Goal: Information Seeking & Learning: Learn about a topic

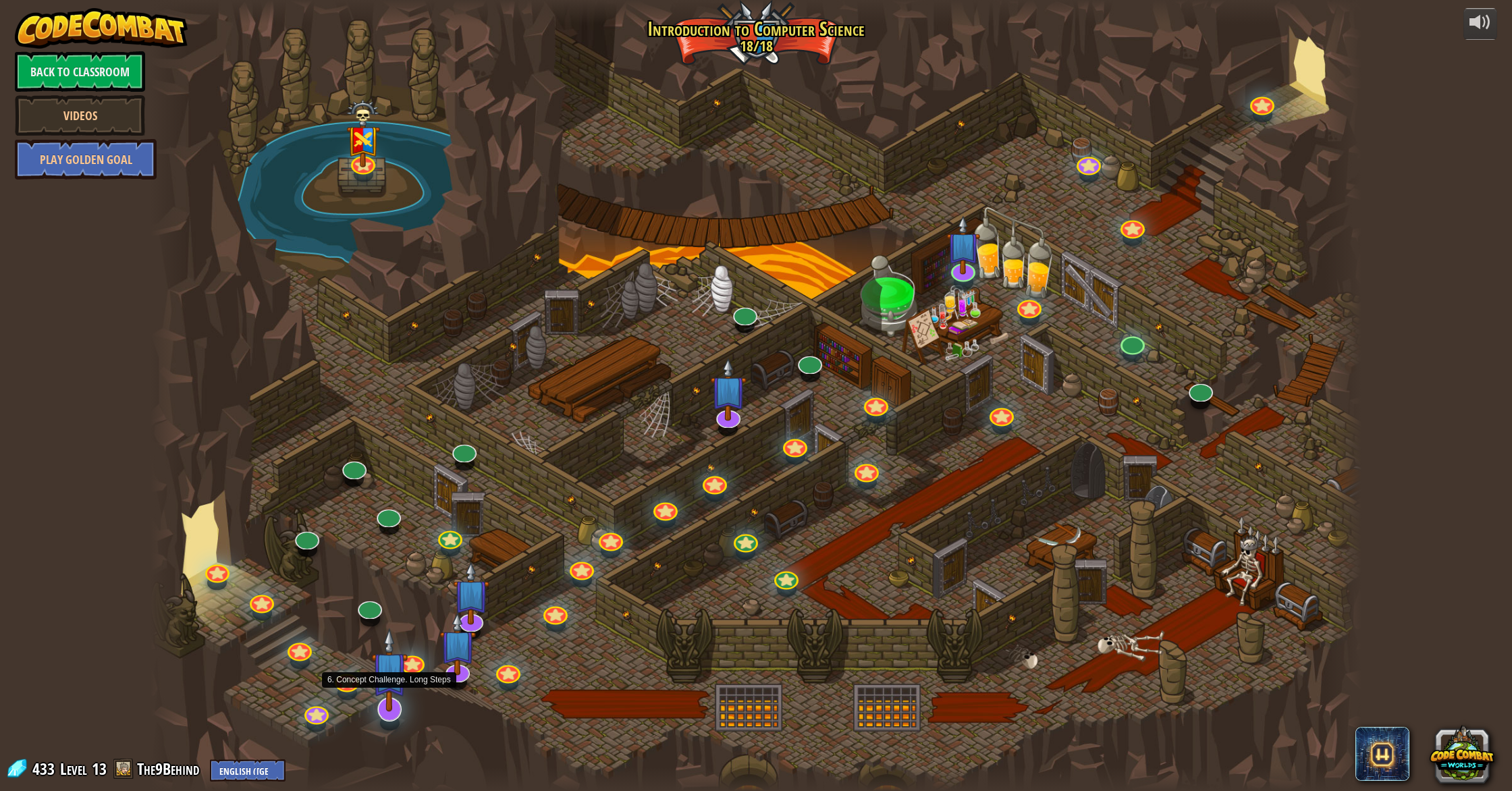
click at [380, 680] on img at bounding box center [390, 669] width 37 height 84
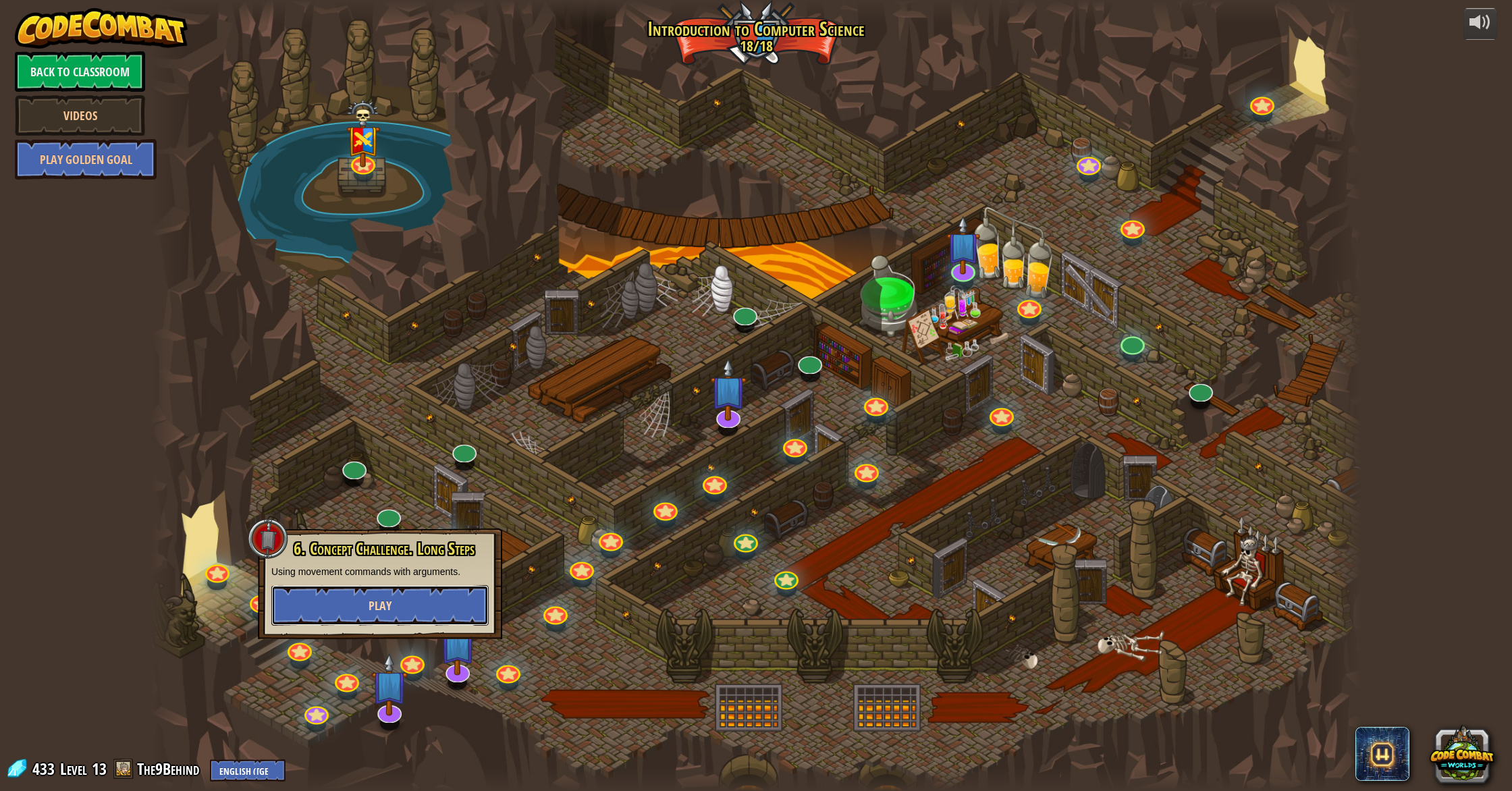
click at [371, 590] on button "Play" at bounding box center [380, 605] width 218 height 41
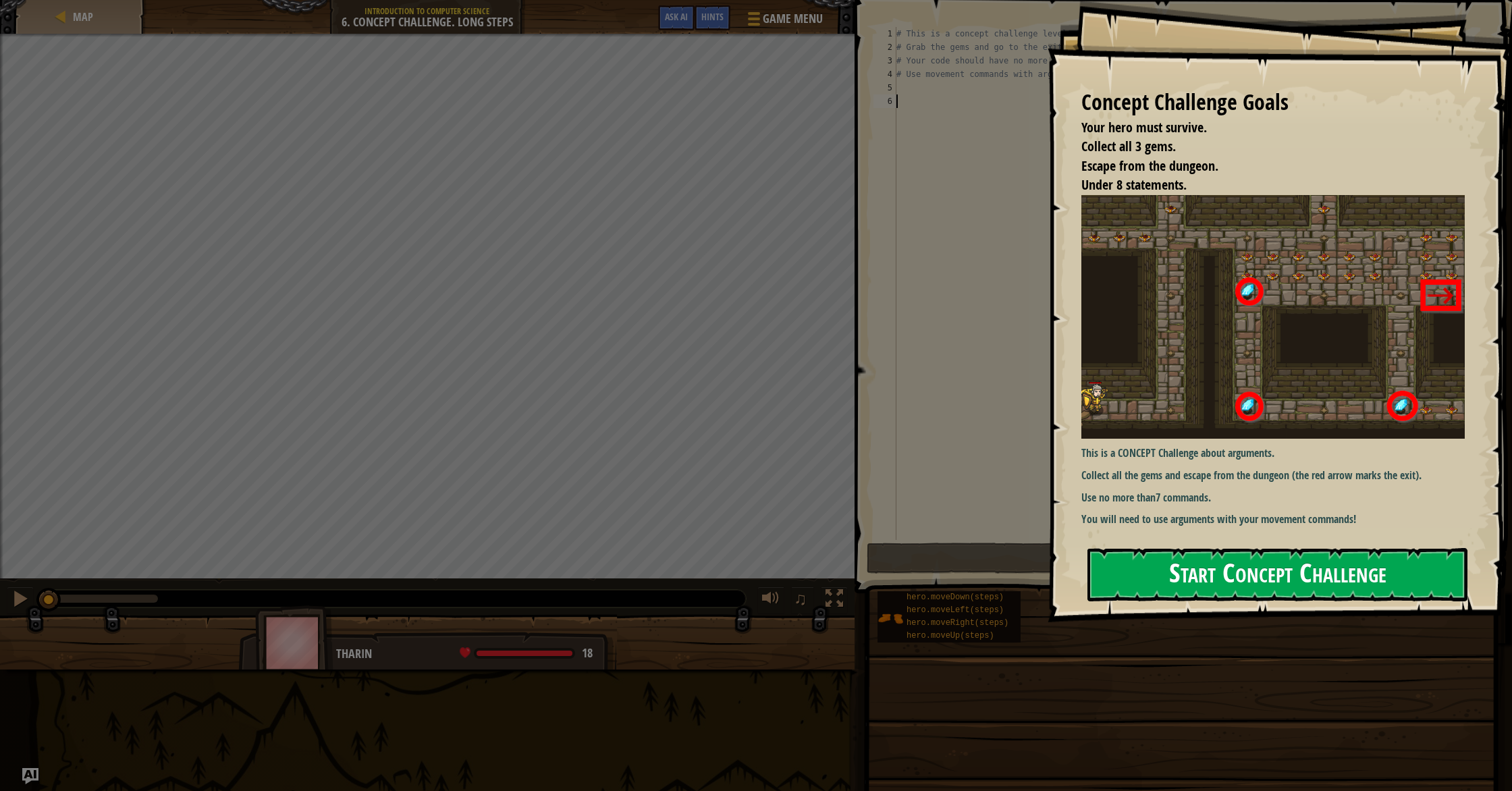
click at [809, 582] on button "Start Concept Challenge" at bounding box center [1277, 575] width 380 height 54
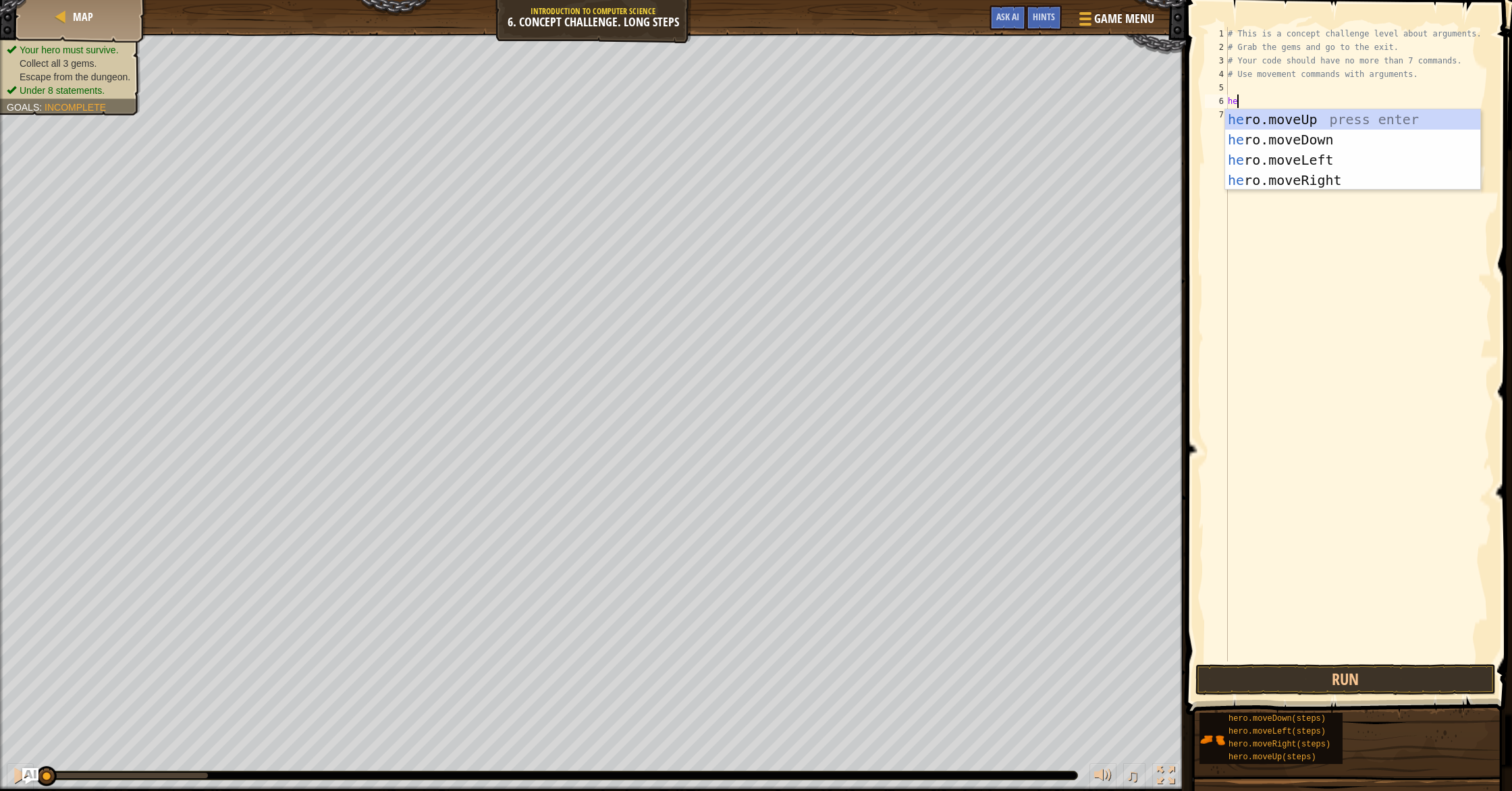
type textarea "her"
click at [809, 176] on div "her o.moveUp press enter her o.moveDown press enter her o.moveLeft press enter …" at bounding box center [1353, 170] width 255 height 122
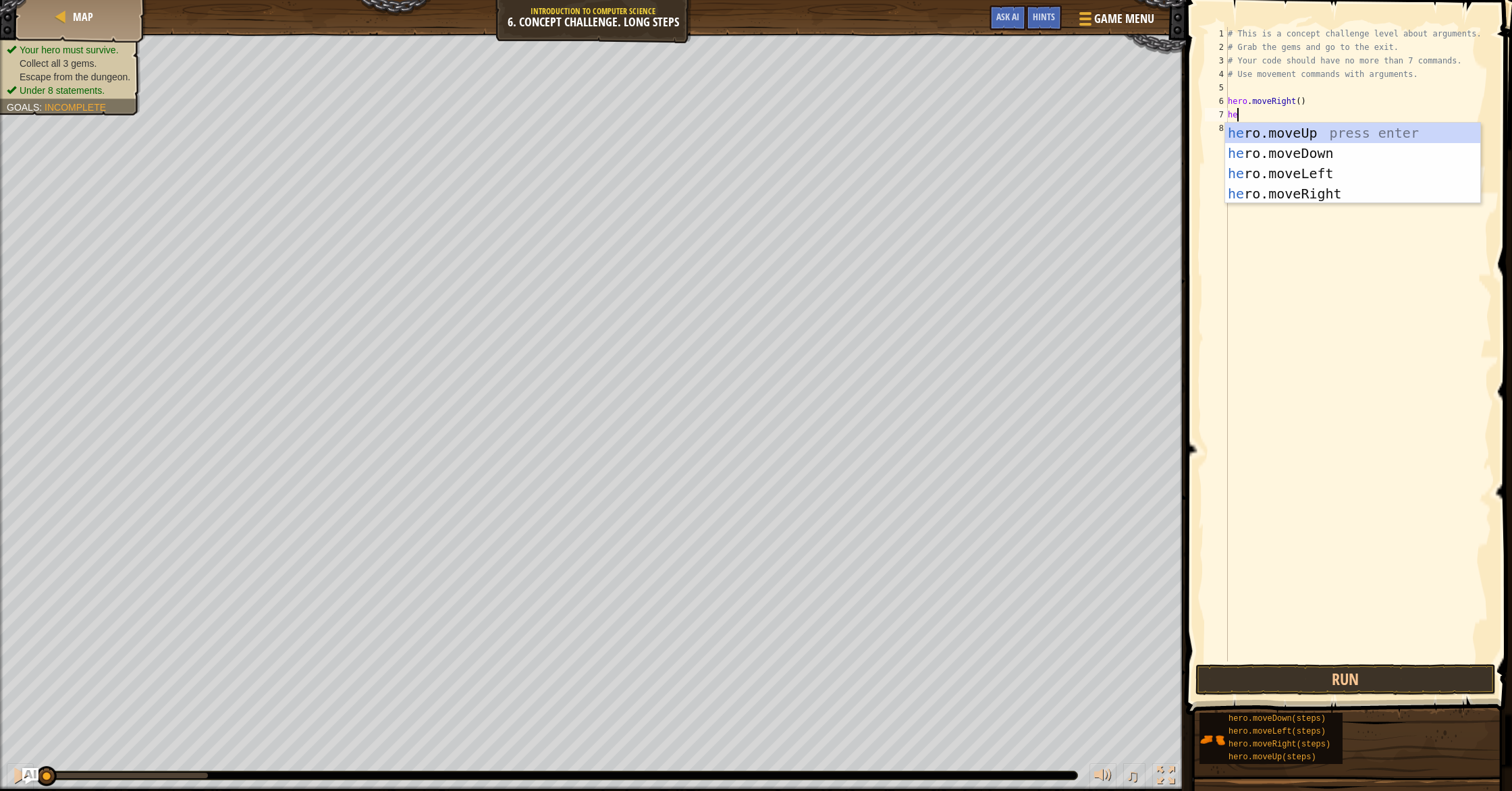
type textarea "her"
click at [809, 137] on div "her o.moveUp press enter her o.moveDown press enter her o.moveLeft press enter …" at bounding box center [1353, 183] width 255 height 122
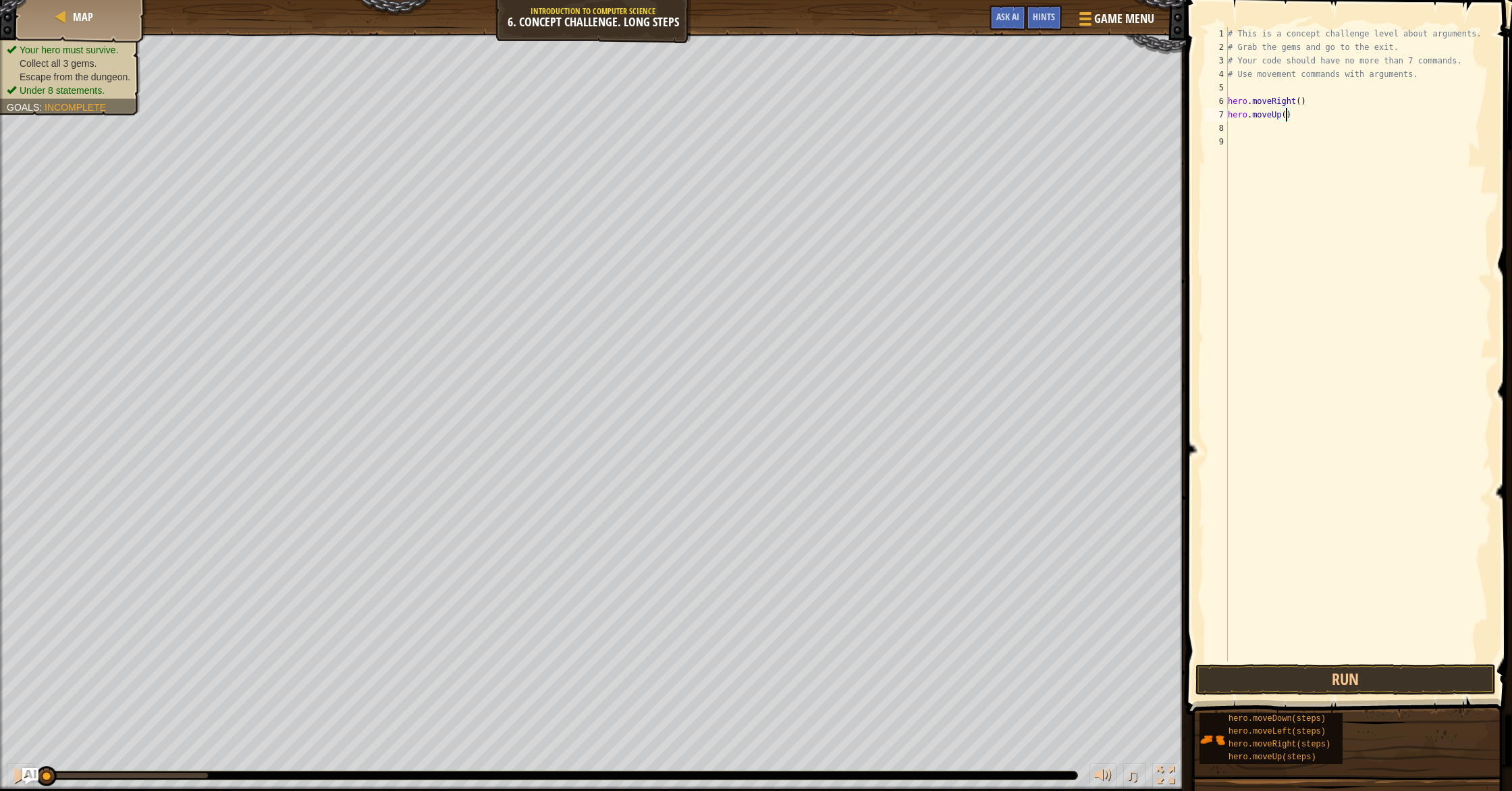
click at [809, 114] on div "# This is a concept challenge level about arguments. # Grab the gems and go to …" at bounding box center [1359, 357] width 267 height 661
type textarea "hero.moveUp(3)"
click at [809, 674] on button "Run" at bounding box center [1346, 680] width 300 height 31
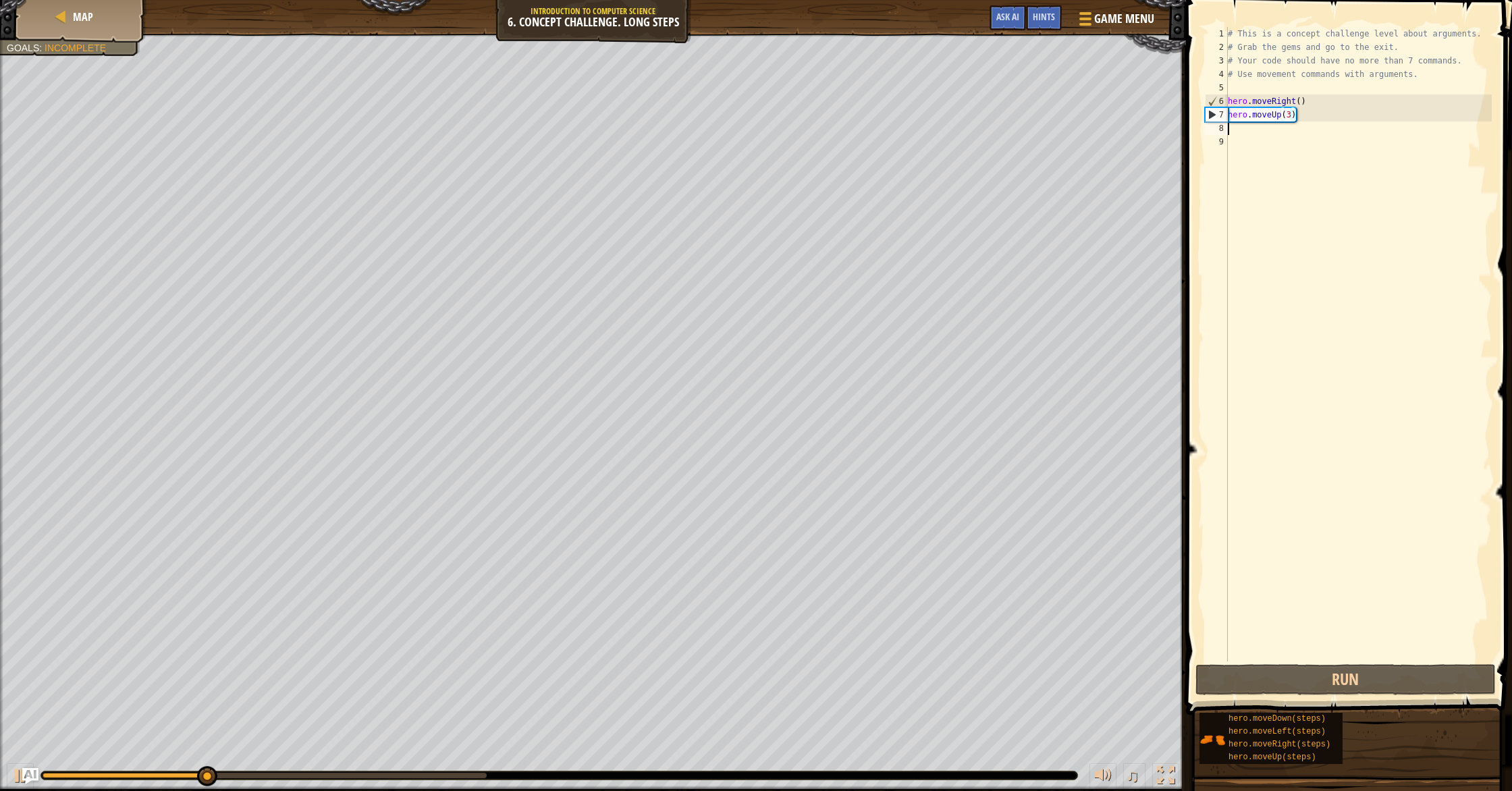
click at [809, 133] on div "# This is a concept challenge level about arguments. # Grab the gems and go to …" at bounding box center [1359, 357] width 267 height 661
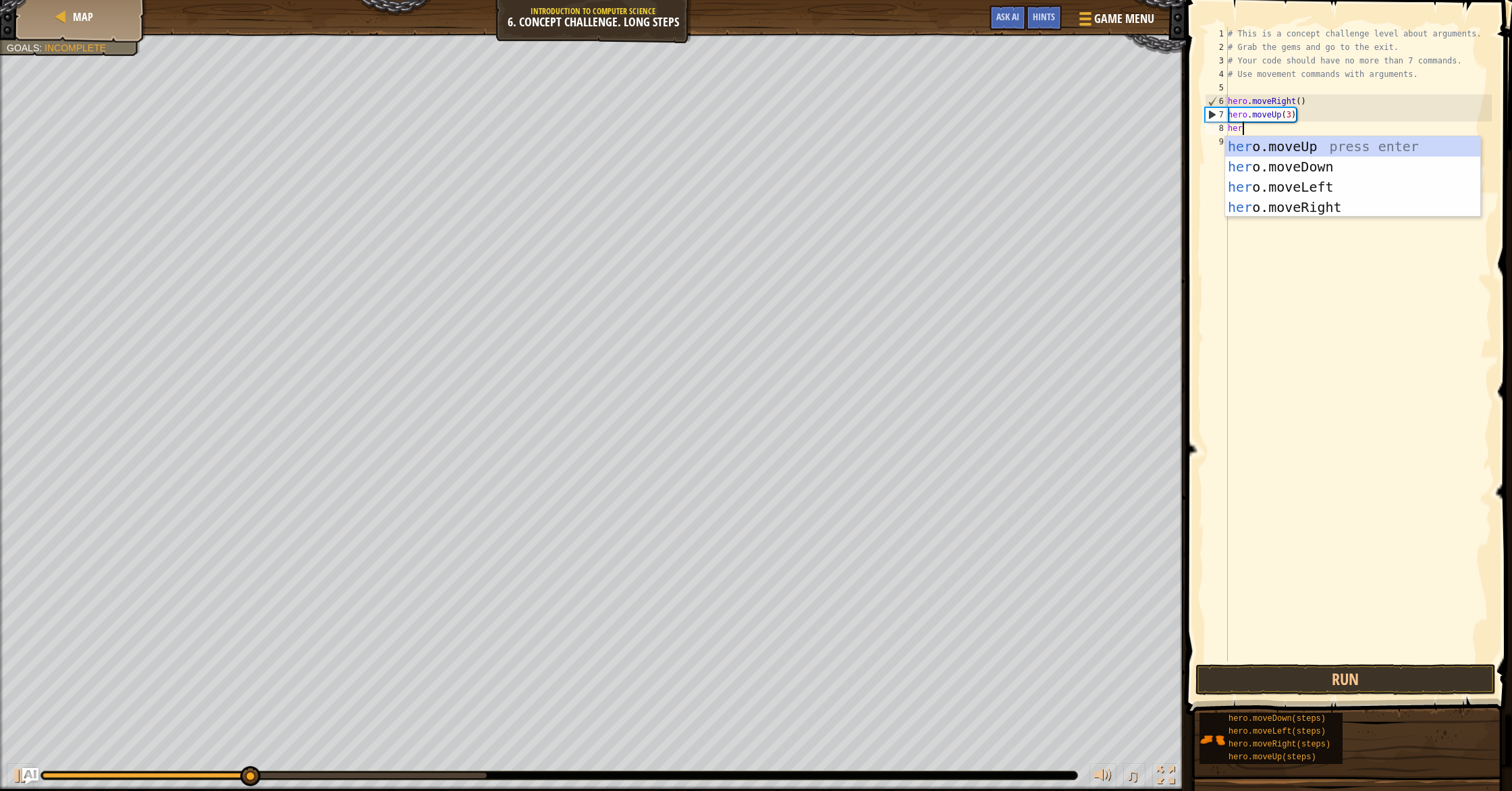
scroll to position [6, 0]
type textarea "hero"
drag, startPoint x: 1299, startPoint y: 203, endPoint x: 1296, endPoint y: 164, distance: 39.1
click at [809, 199] on div "hero .moveUp press enter hero .moveDown press enter hero .moveLeft press enter …" at bounding box center [1353, 197] width 255 height 122
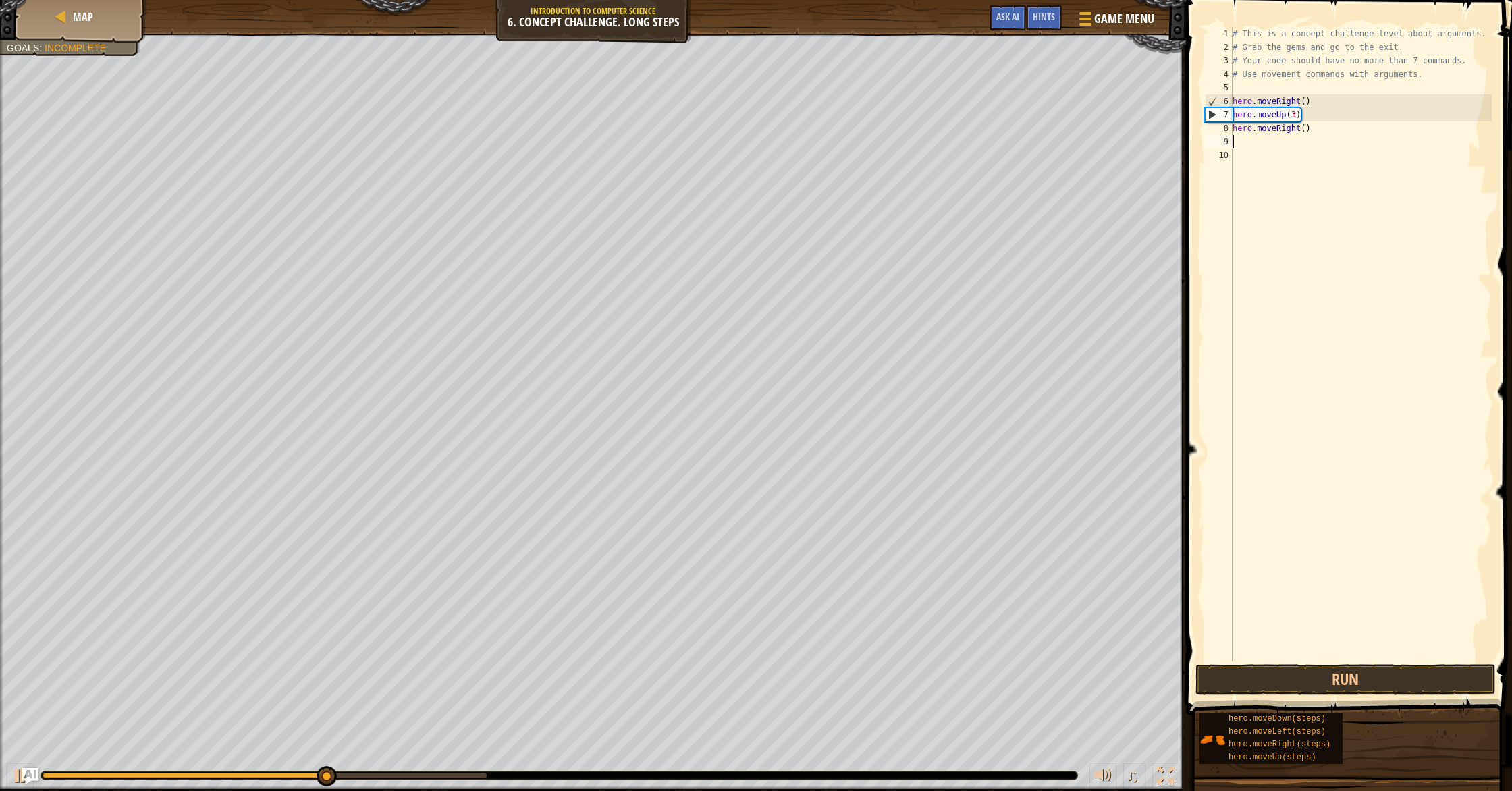
scroll to position [6, 0]
click at [809, 130] on div "# This is a concept challenge level about arguments. # Grab the gems and go to …" at bounding box center [1362, 357] width 263 height 661
type textarea "hero.moveRight(2)"
click at [809, 144] on div "# This is a concept challenge level about arguments. # Grab the gems and go to …" at bounding box center [1362, 357] width 263 height 661
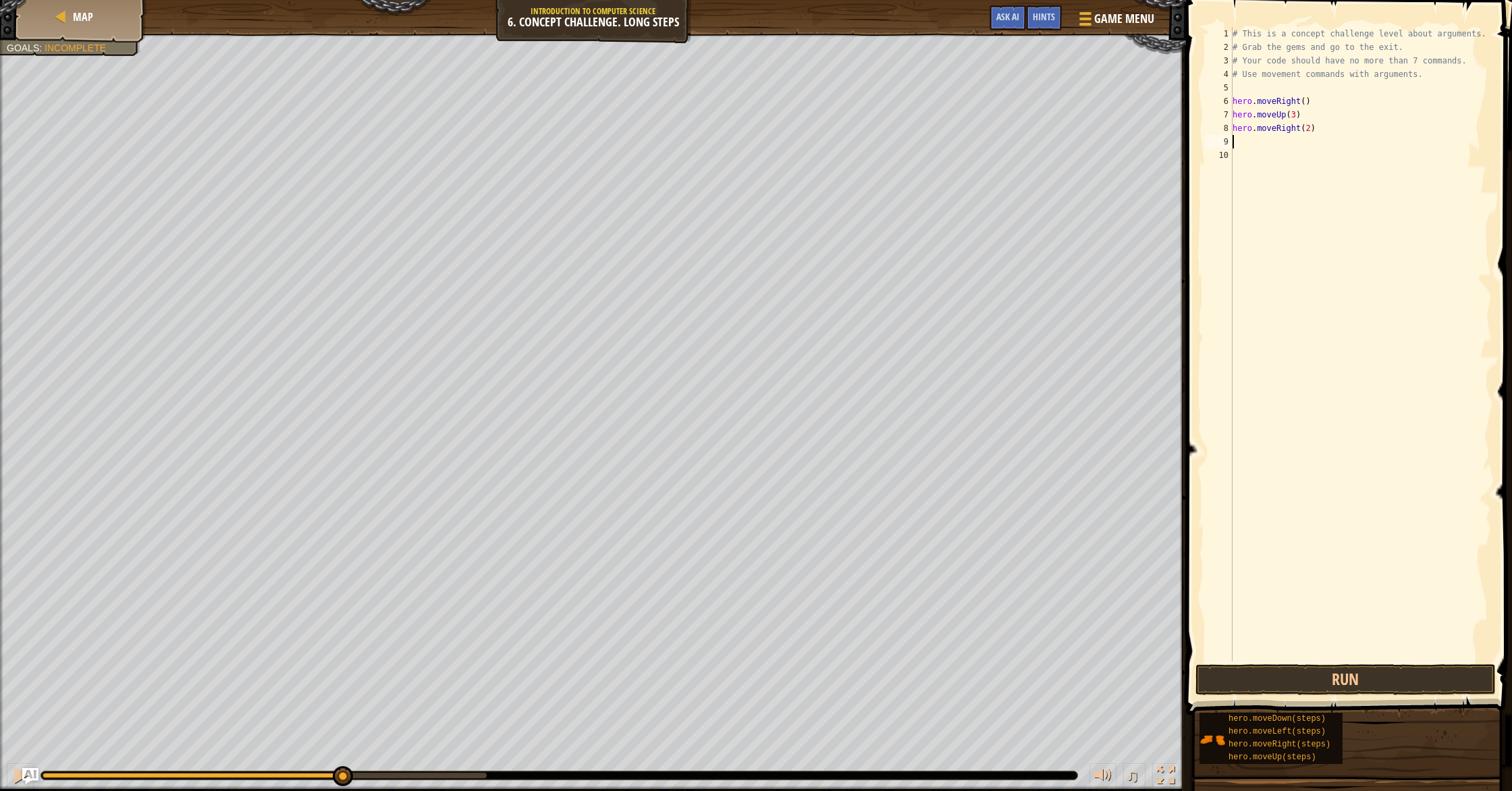
scroll to position [6, 0]
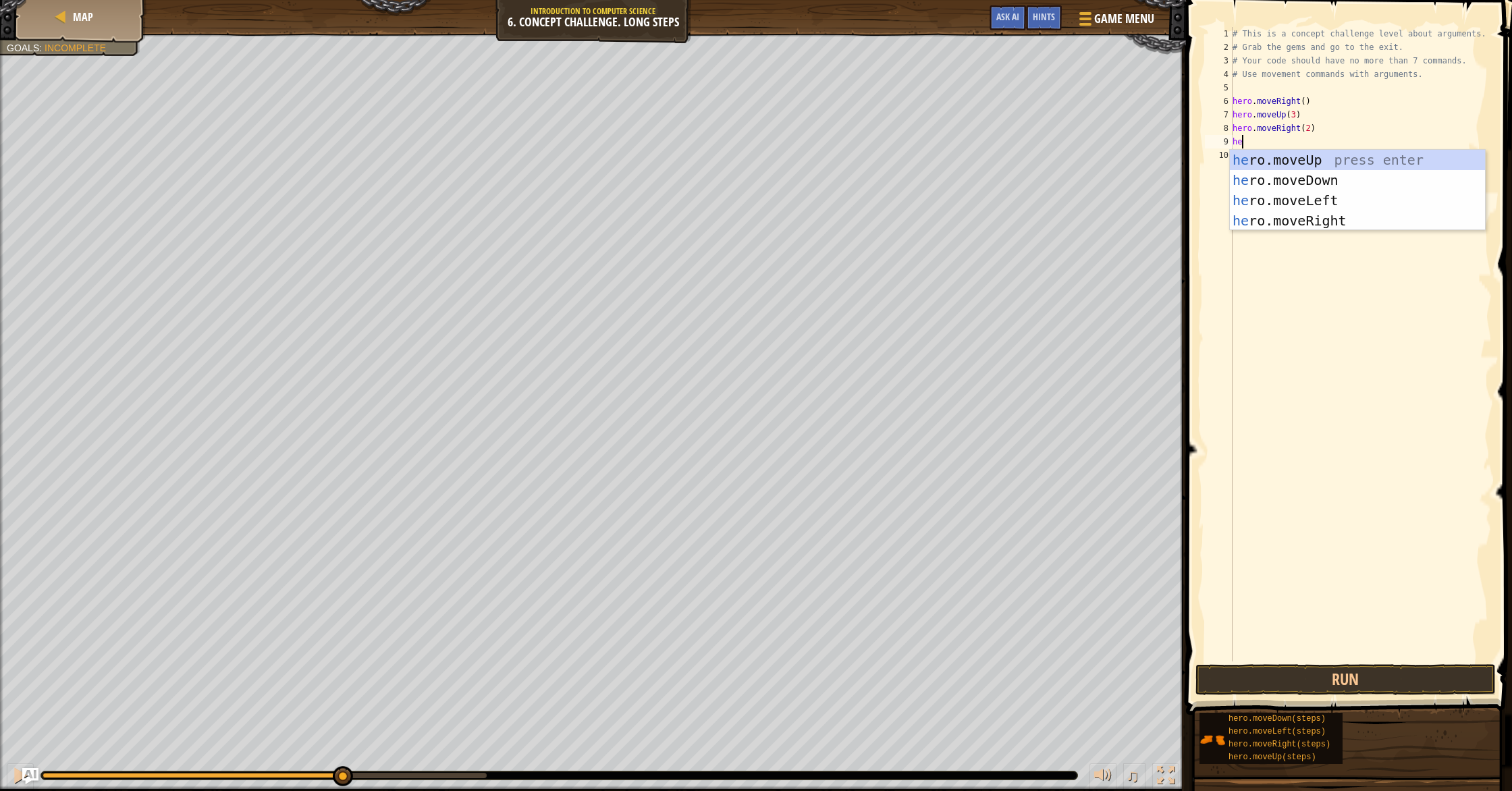
type textarea "her"
click at [809, 179] on div "her o.moveUp press enter her o.moveDown press enter her o.moveLeft press enter …" at bounding box center [1358, 211] width 255 height 122
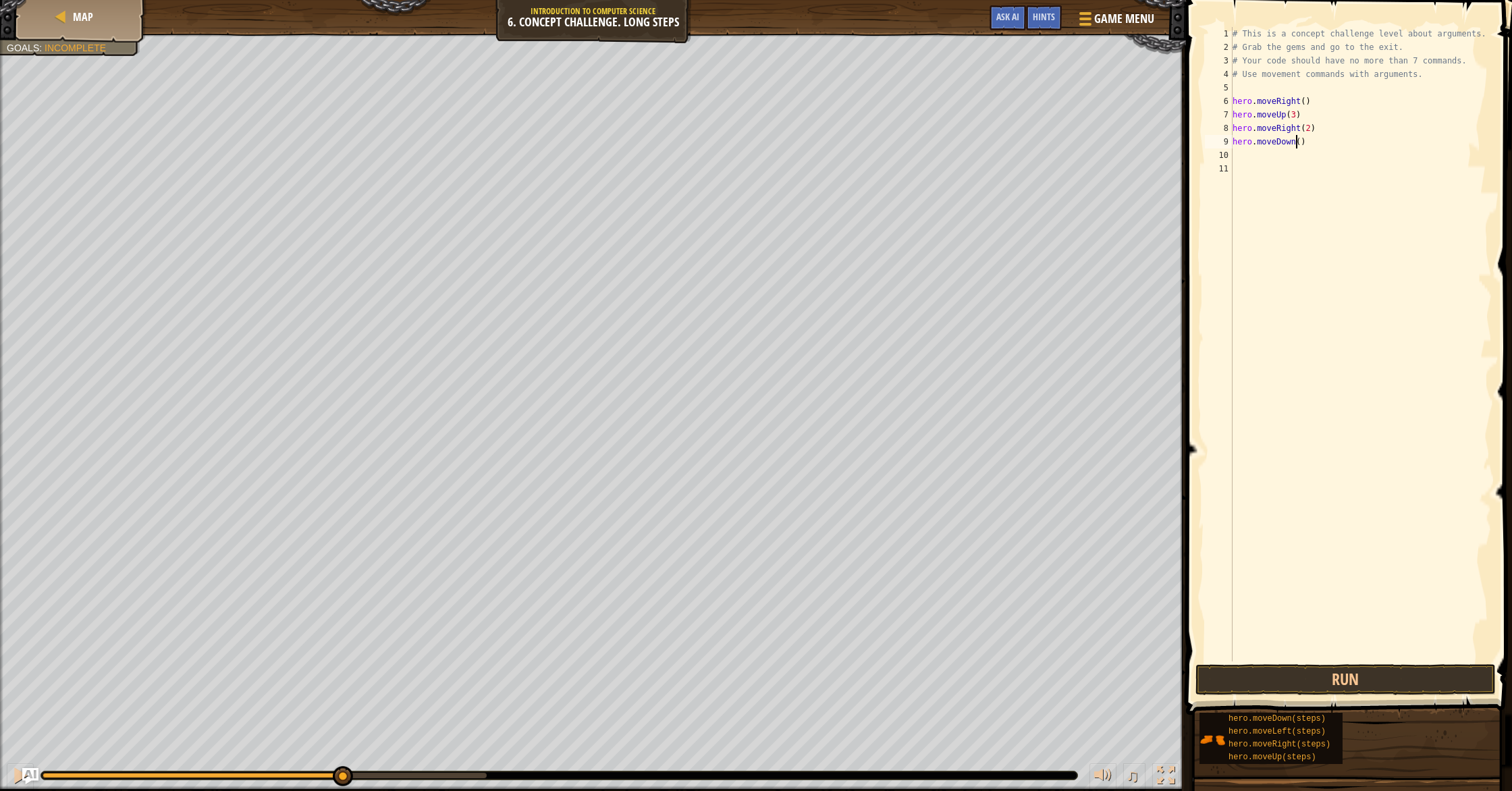
click at [809, 140] on div "# This is a concept challenge level about arguments. # Grab the gems and go to …" at bounding box center [1362, 357] width 263 height 661
click at [809, 139] on div "# This is a concept challenge level about arguments. # Grab the gems and go to …" at bounding box center [1362, 357] width 263 height 661
click at [809, 143] on div "# This is a concept challenge level about arguments. # Grab the gems and go to …" at bounding box center [1362, 357] width 263 height 661
type textarea "hero.moveDown(2)"
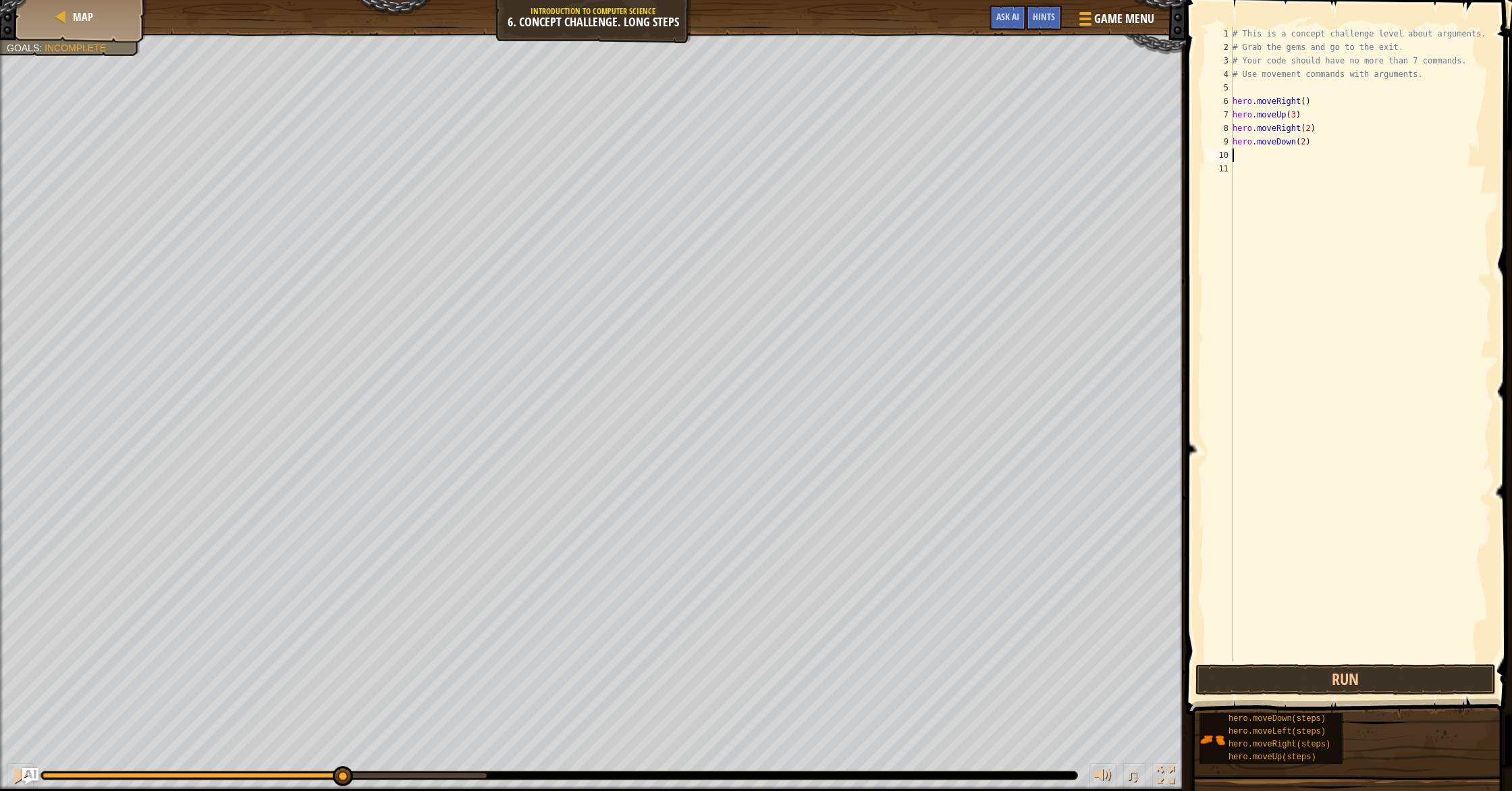
click at [809, 156] on div "# This is a concept challenge level about arguments. # Grab the gems and go to …" at bounding box center [1362, 357] width 263 height 661
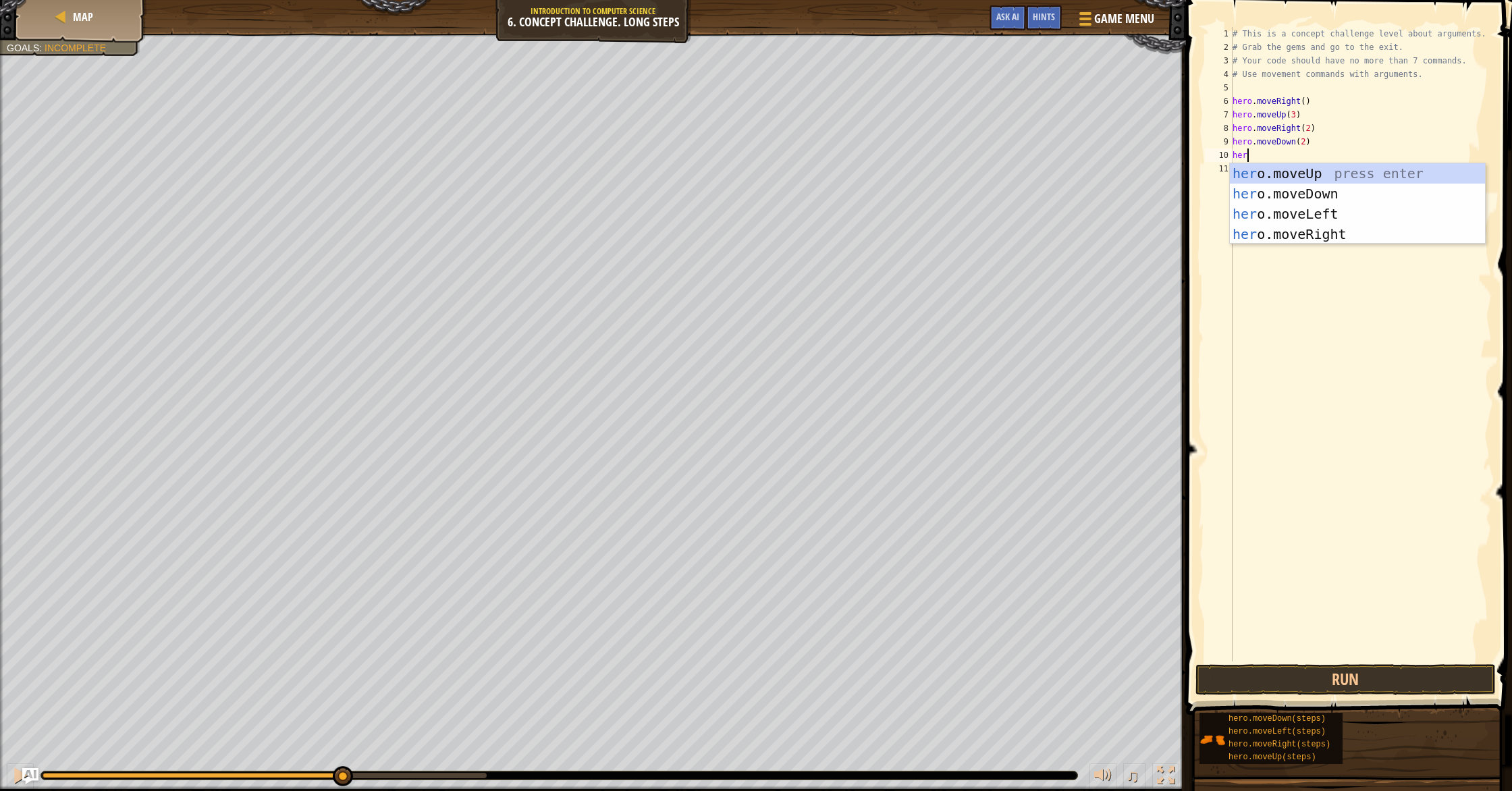
type textarea "hero"
click at [809, 208] on div "hero .moveUp press enter hero .moveDown press enter hero .moveLeft press enter …" at bounding box center [1358, 224] width 255 height 122
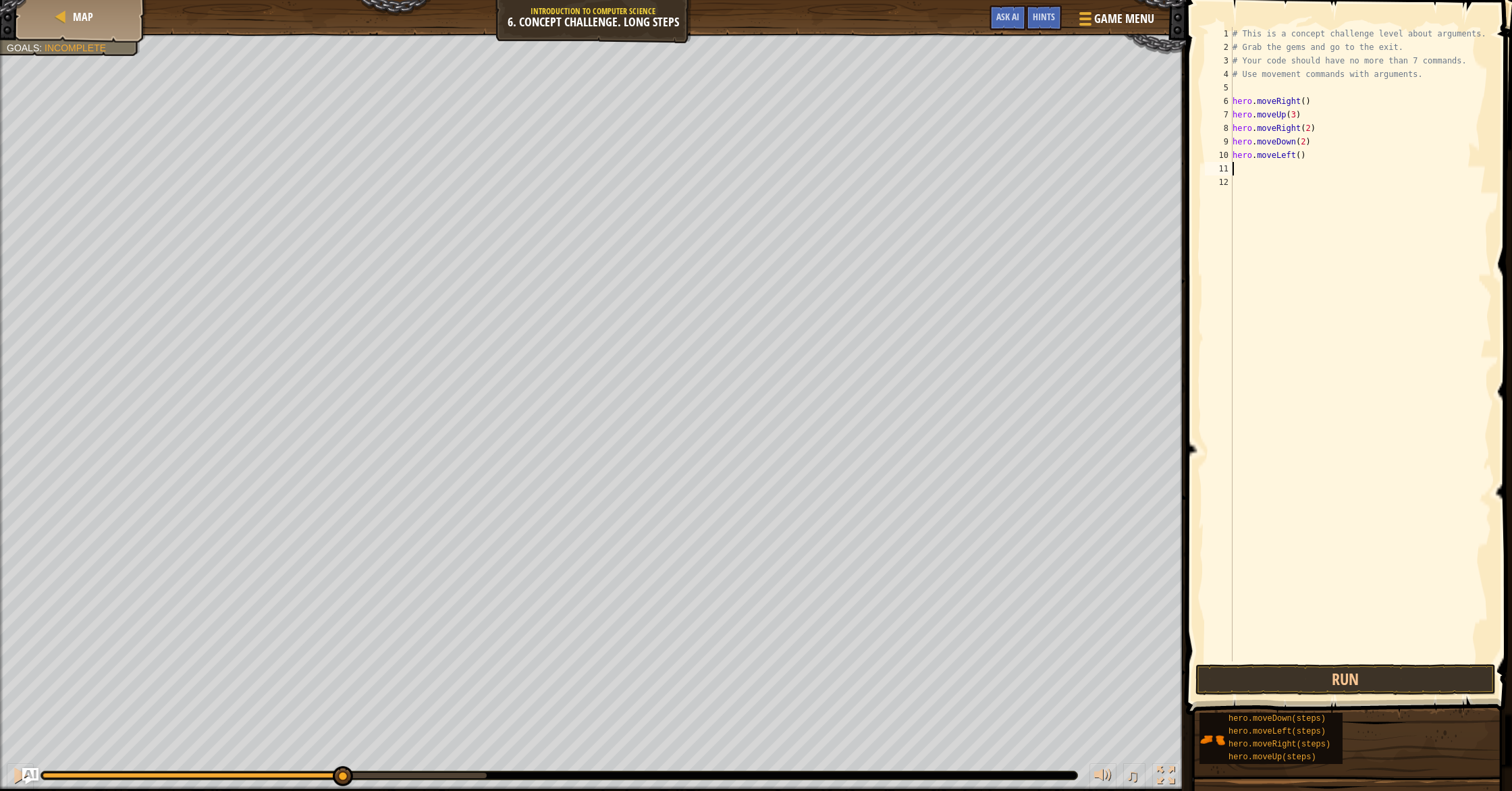
scroll to position [6, 0]
drag, startPoint x: 1303, startPoint y: 157, endPoint x: 1299, endPoint y: 163, distance: 7.2
click at [809, 157] on div "# This is a concept challenge level about arguments. # Grab the gems and go to …" at bounding box center [1362, 357] width 263 height 661
type textarea "hero.moveLeft(1)"
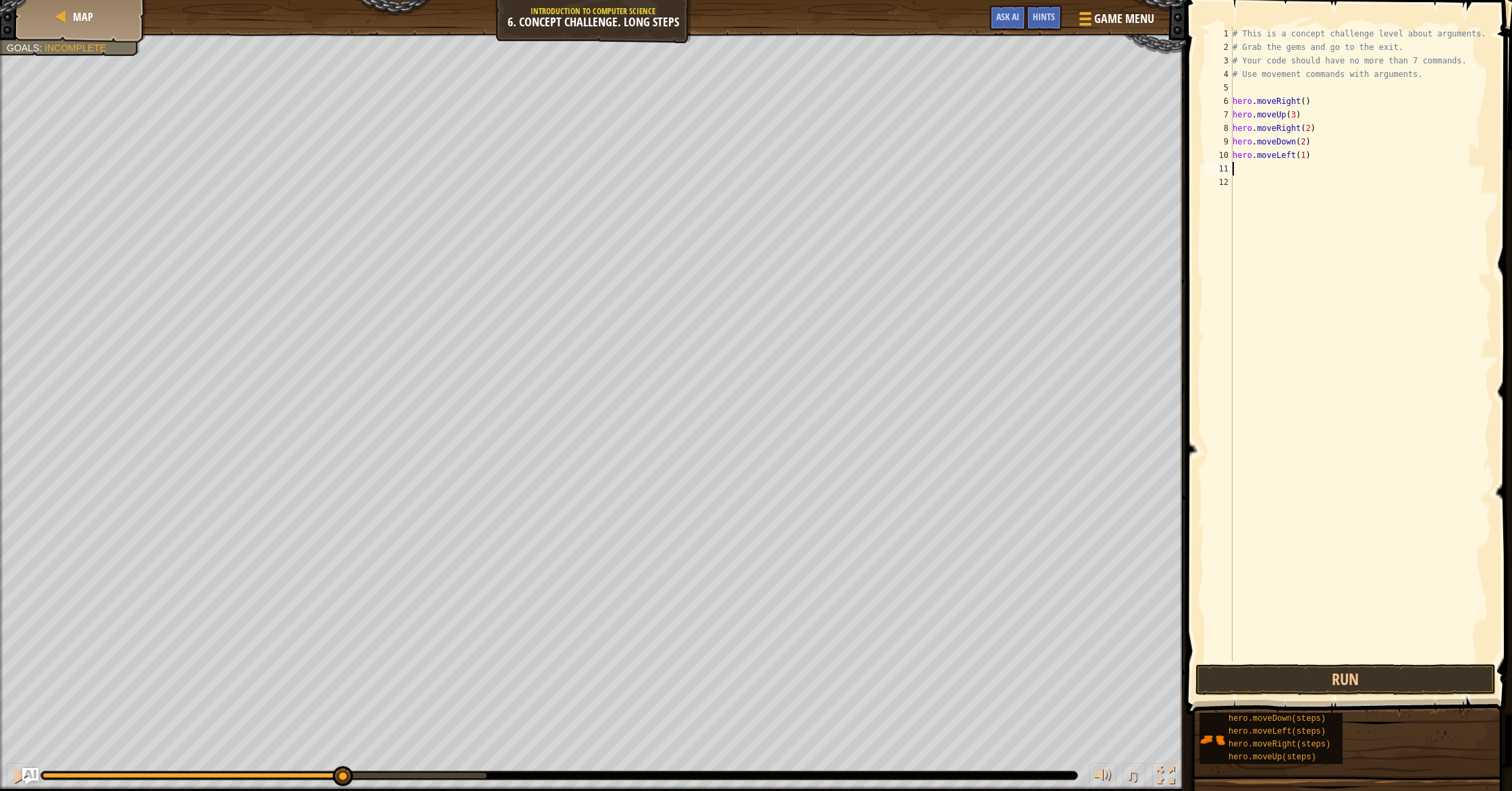
click at [809, 165] on div "# This is a concept challenge level about arguments. # Grab the gems and go to …" at bounding box center [1362, 357] width 263 height 661
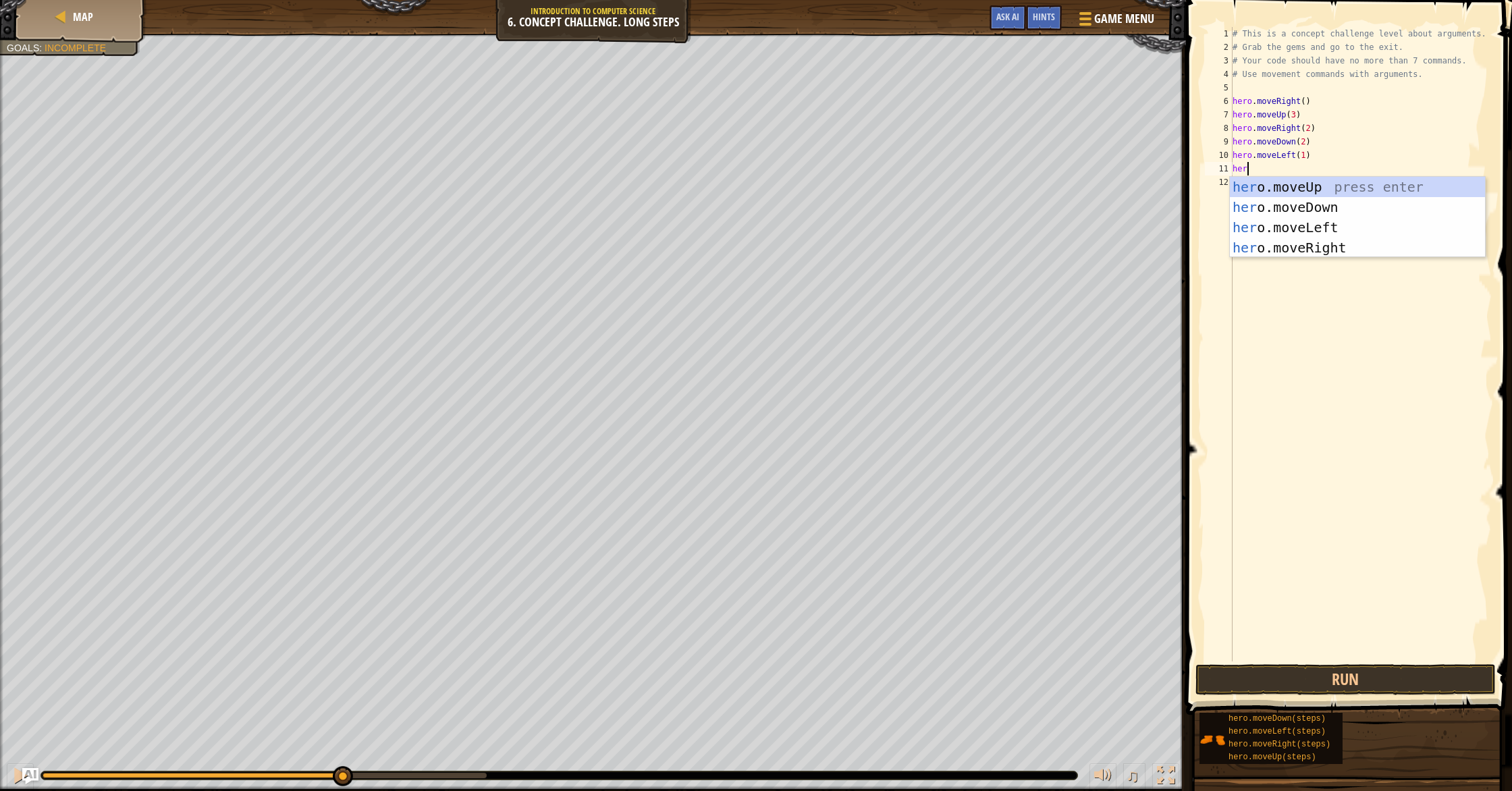
scroll to position [6, 0]
type textarea "hero"
click at [809, 187] on div "hero .moveUp press enter hero .moveDown press enter hero .moveLeft press enter …" at bounding box center [1358, 238] width 255 height 122
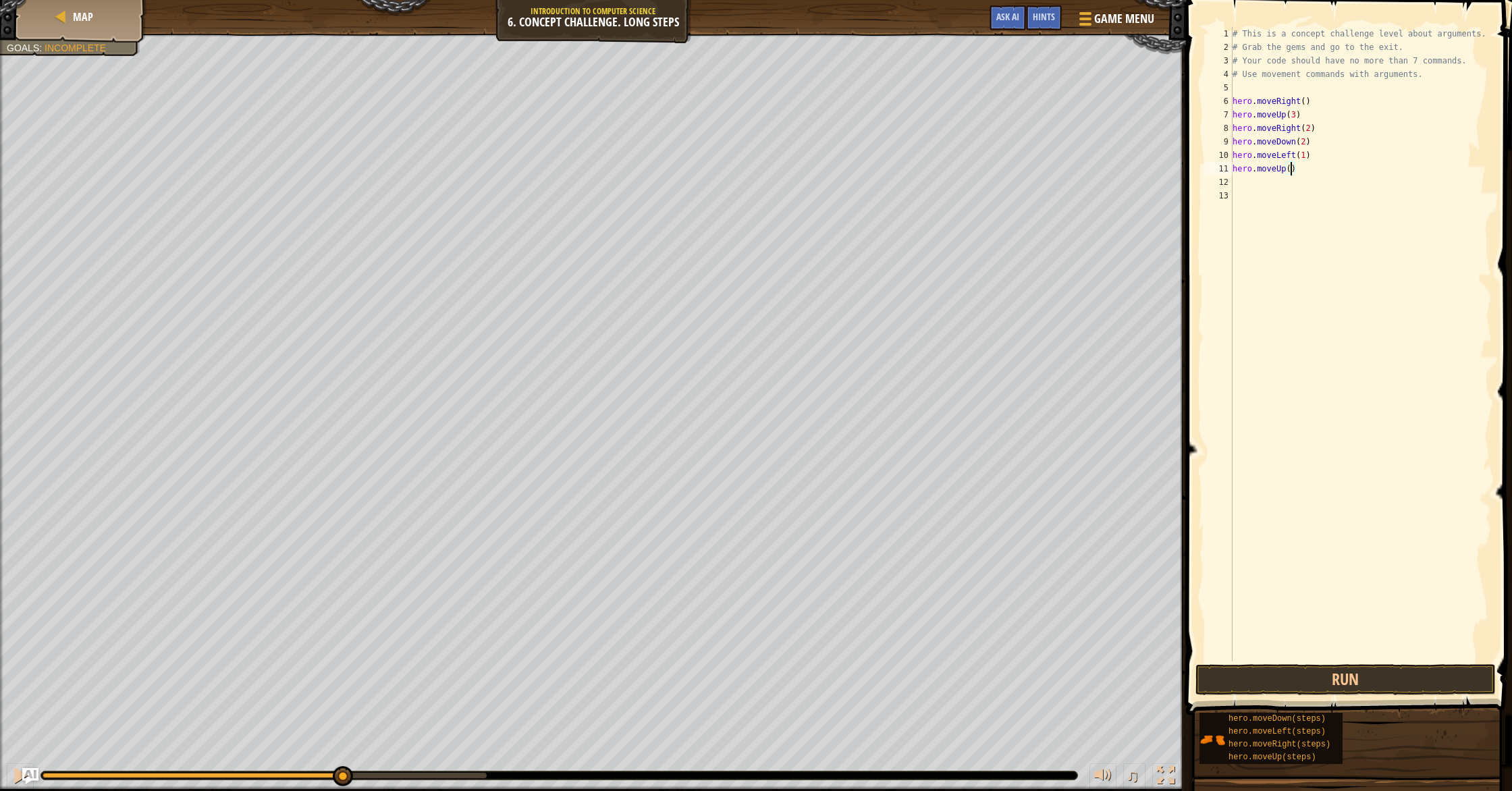
drag, startPoint x: 1291, startPoint y: 170, endPoint x: 1300, endPoint y: 207, distance: 38.1
click at [809, 171] on div "# This is a concept challenge level about arguments. # Grab the gems and go to …" at bounding box center [1362, 357] width 263 height 661
type textarea "hero.moveUp(2)"
click at [809, 186] on div "# This is a concept challenge level about arguments. # Grab the gems and go to …" at bounding box center [1362, 357] width 263 height 661
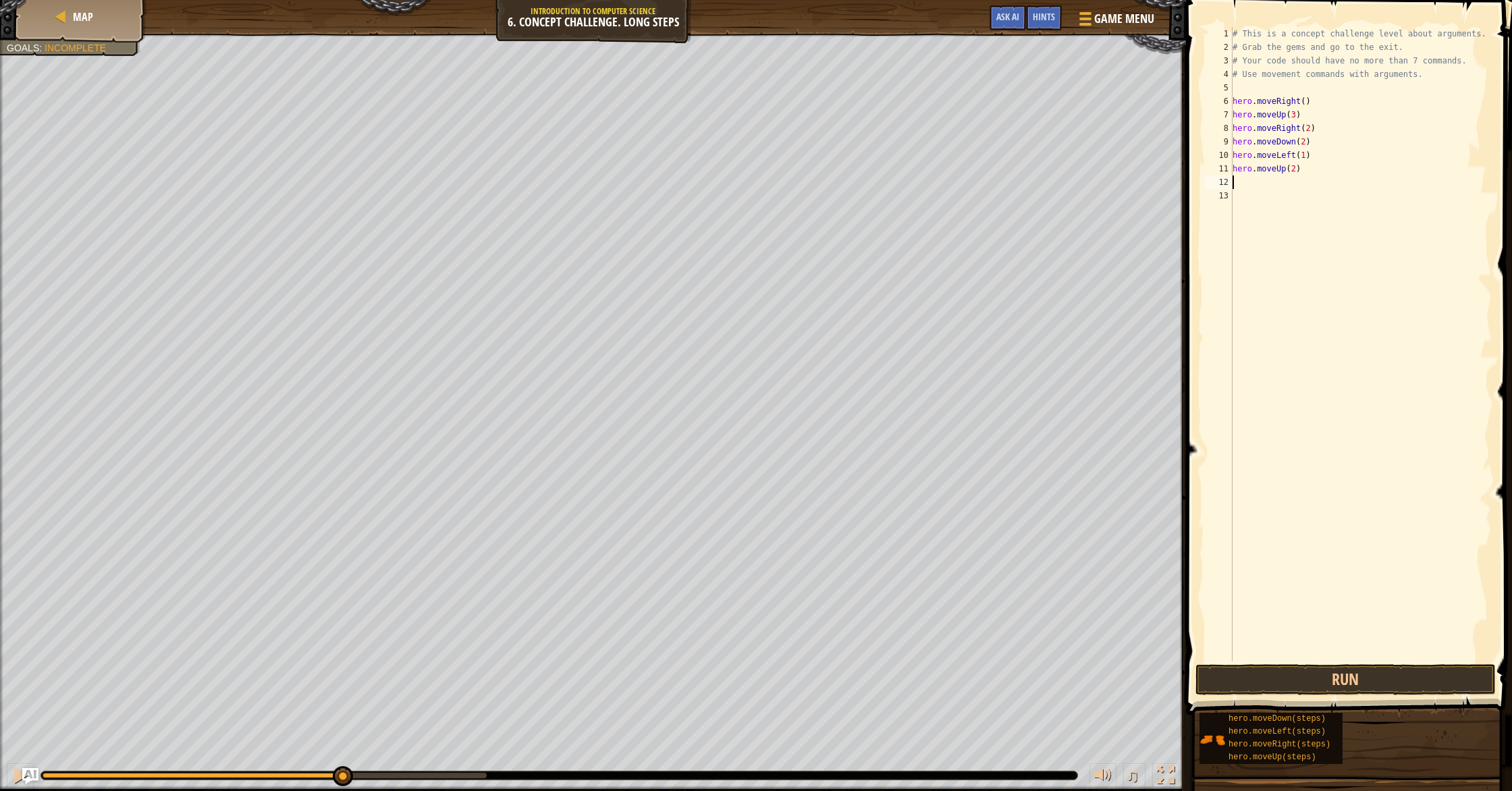
scroll to position [6, 0]
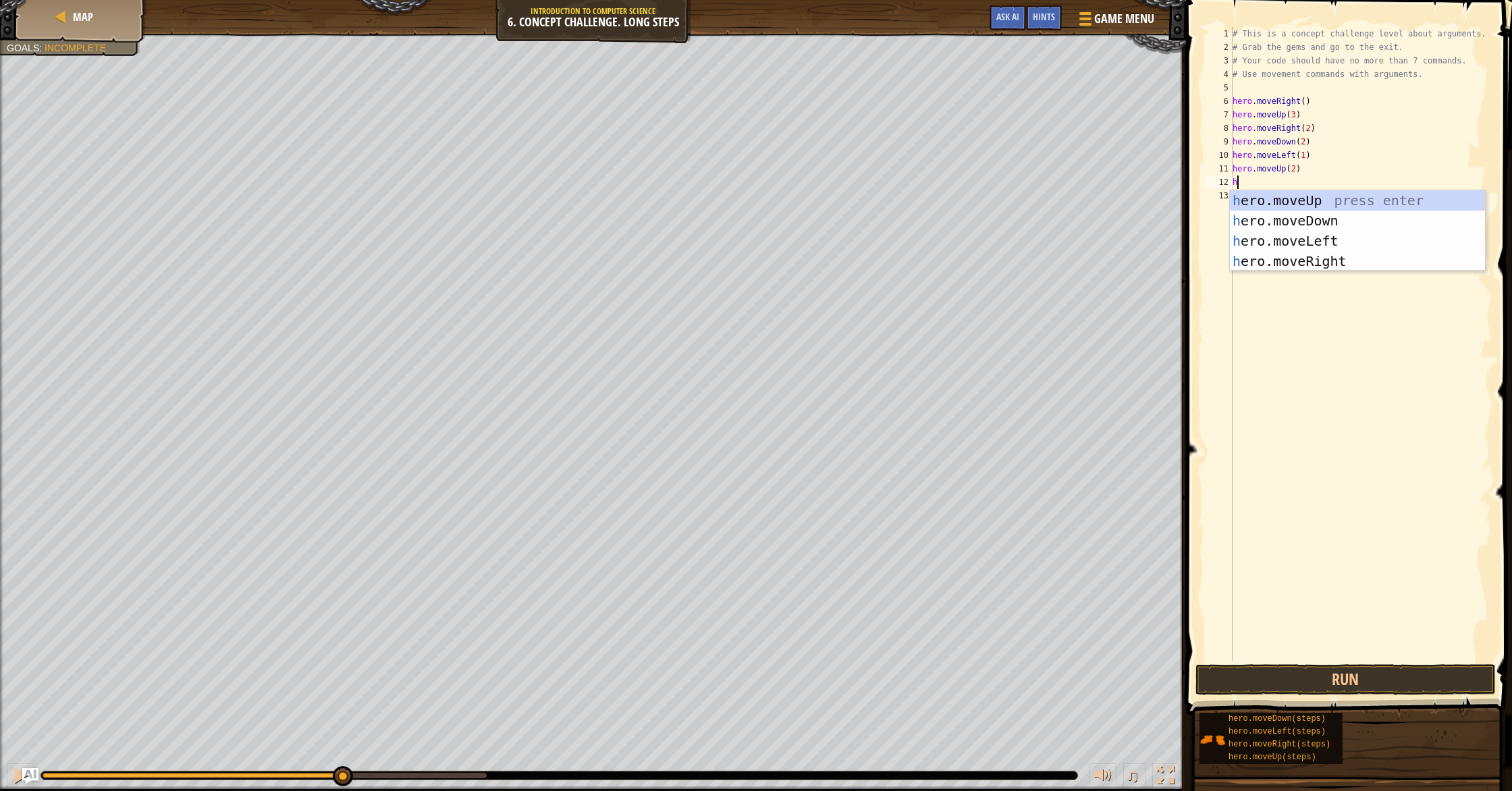
type textarea "her"
drag, startPoint x: 1291, startPoint y: 261, endPoint x: 1284, endPoint y: 228, distance: 33.7
click at [809, 250] on div "her o.moveUp press enter her o.moveDown press enter her o.moveLeft press enter …" at bounding box center [1358, 251] width 255 height 122
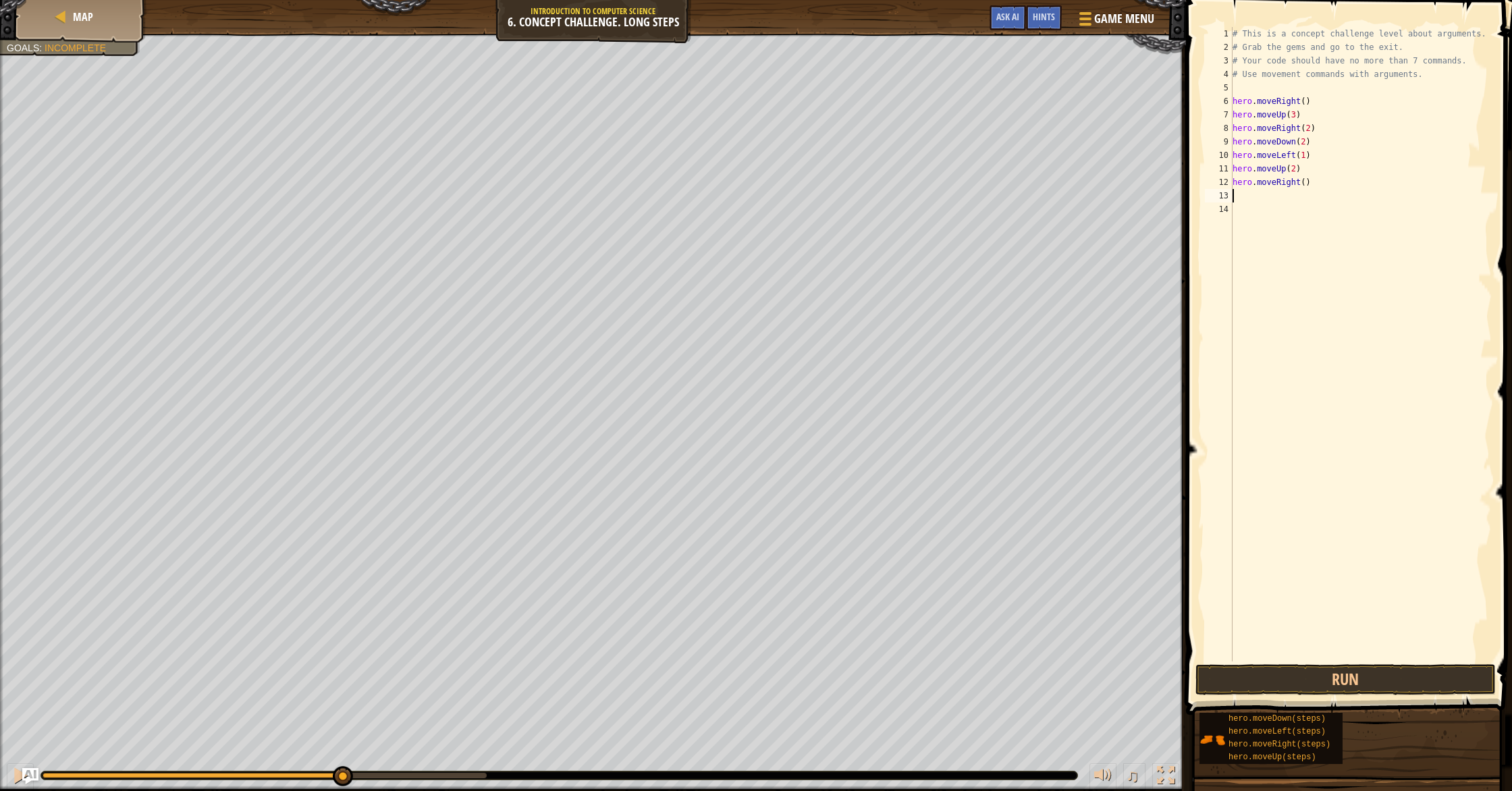
drag, startPoint x: 1304, startPoint y: 183, endPoint x: 1311, endPoint y: 204, distance: 22.1
click at [809, 183] on div "# This is a concept challenge level about arguments. # Grab the gems and go to …" at bounding box center [1362, 357] width 263 height 661
click at [809, 664] on button "Run" at bounding box center [1346, 680] width 300 height 31
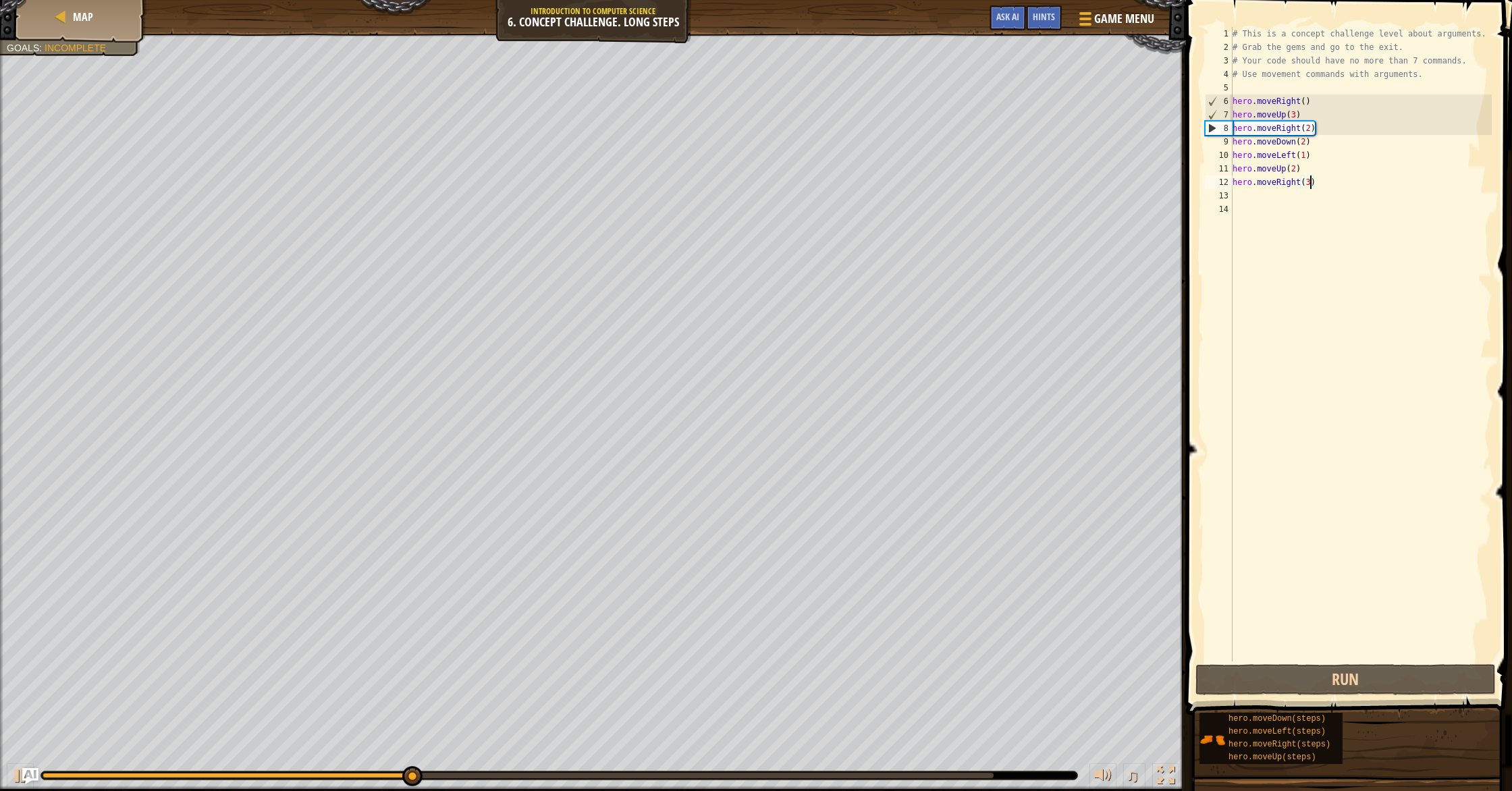
click at [809, 143] on div "# This is a concept challenge level about arguments. # Grab the gems and go to …" at bounding box center [1362, 357] width 263 height 661
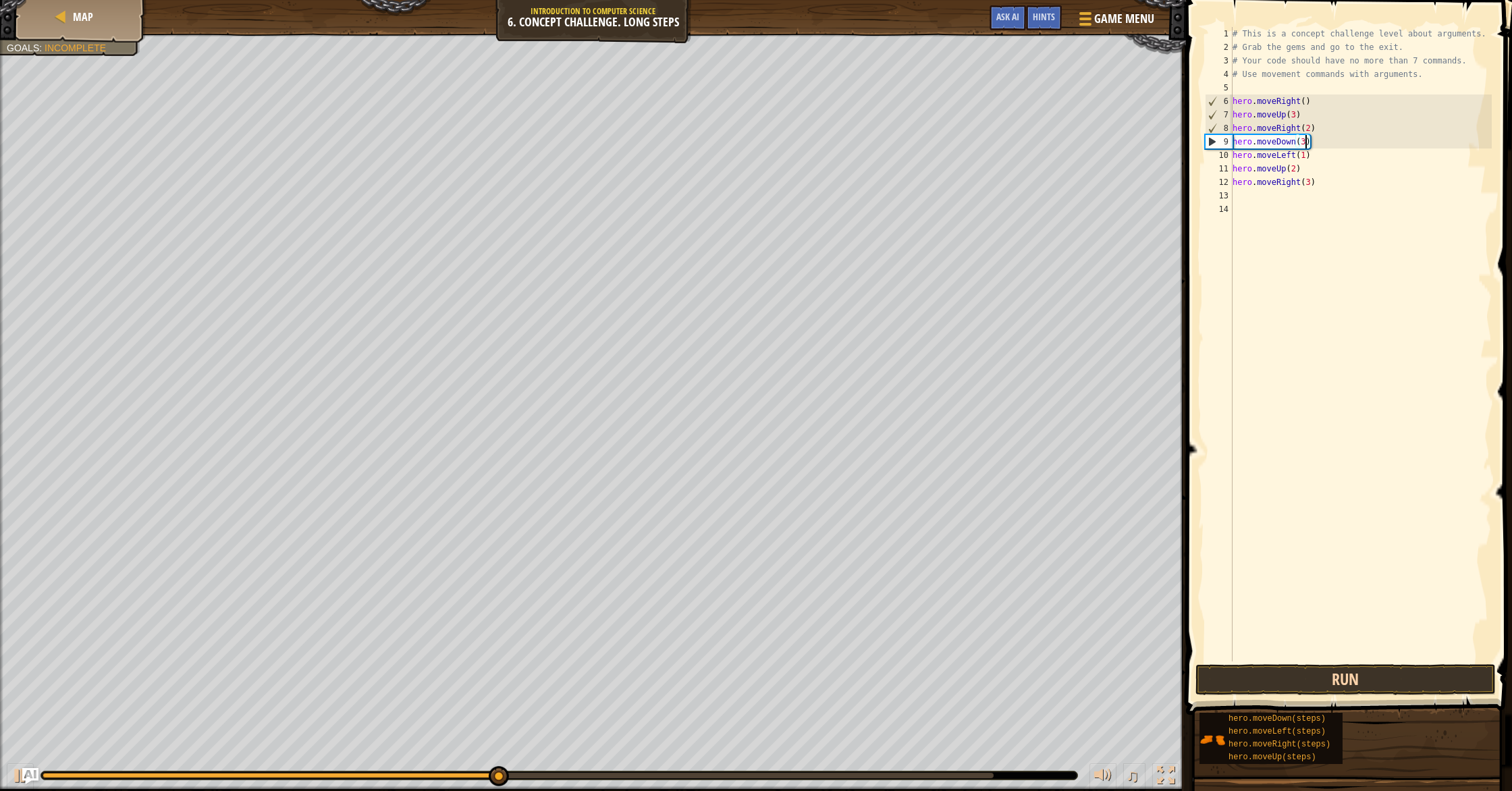
type textarea "hero.moveDown(3)"
click at [809, 681] on button "Run" at bounding box center [1346, 680] width 300 height 31
click at [809, 681] on button "Done" at bounding box center [1417, 680] width 143 height 31
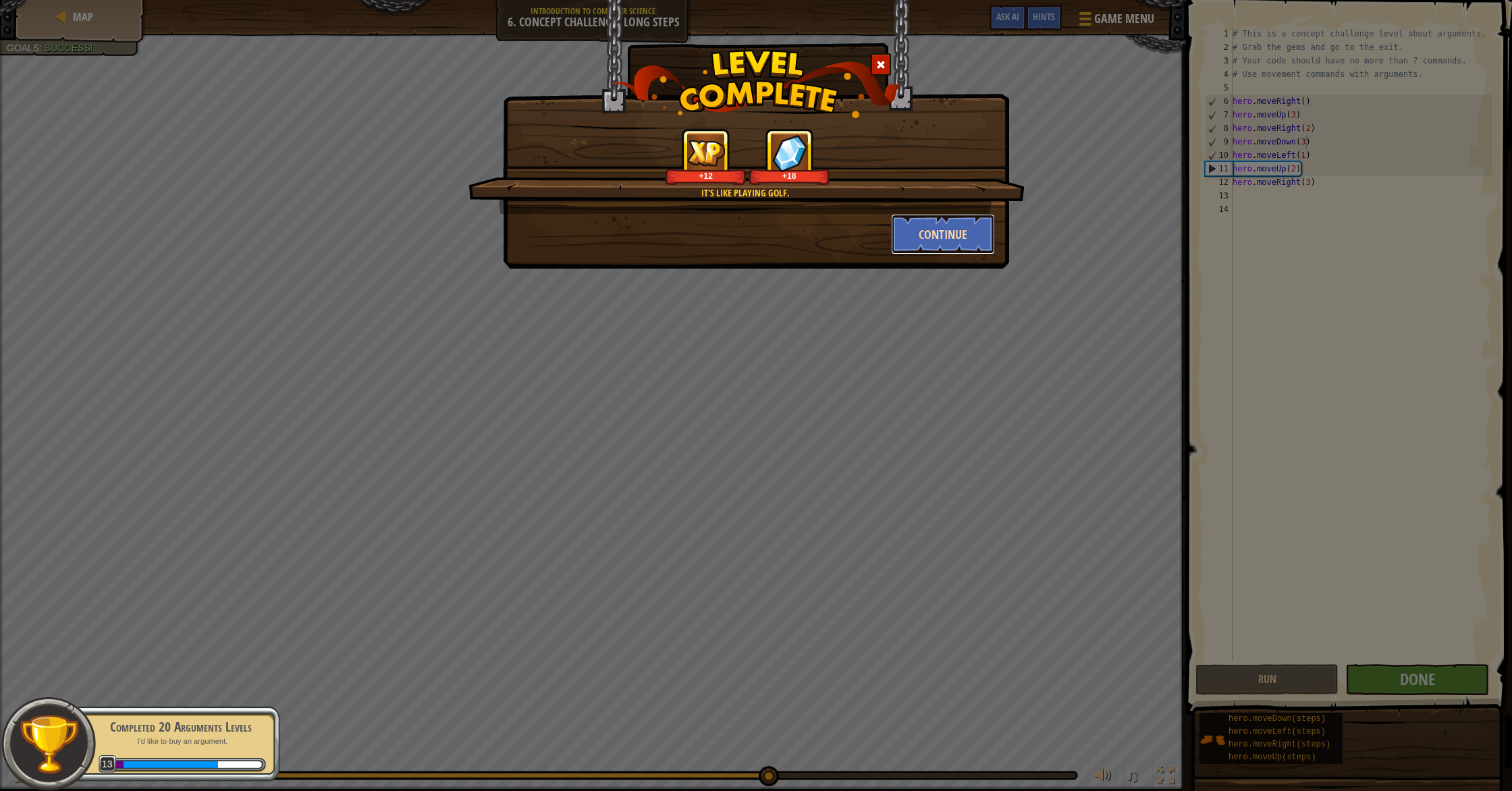
click at [809, 243] on button "Continue" at bounding box center [943, 234] width 105 height 41
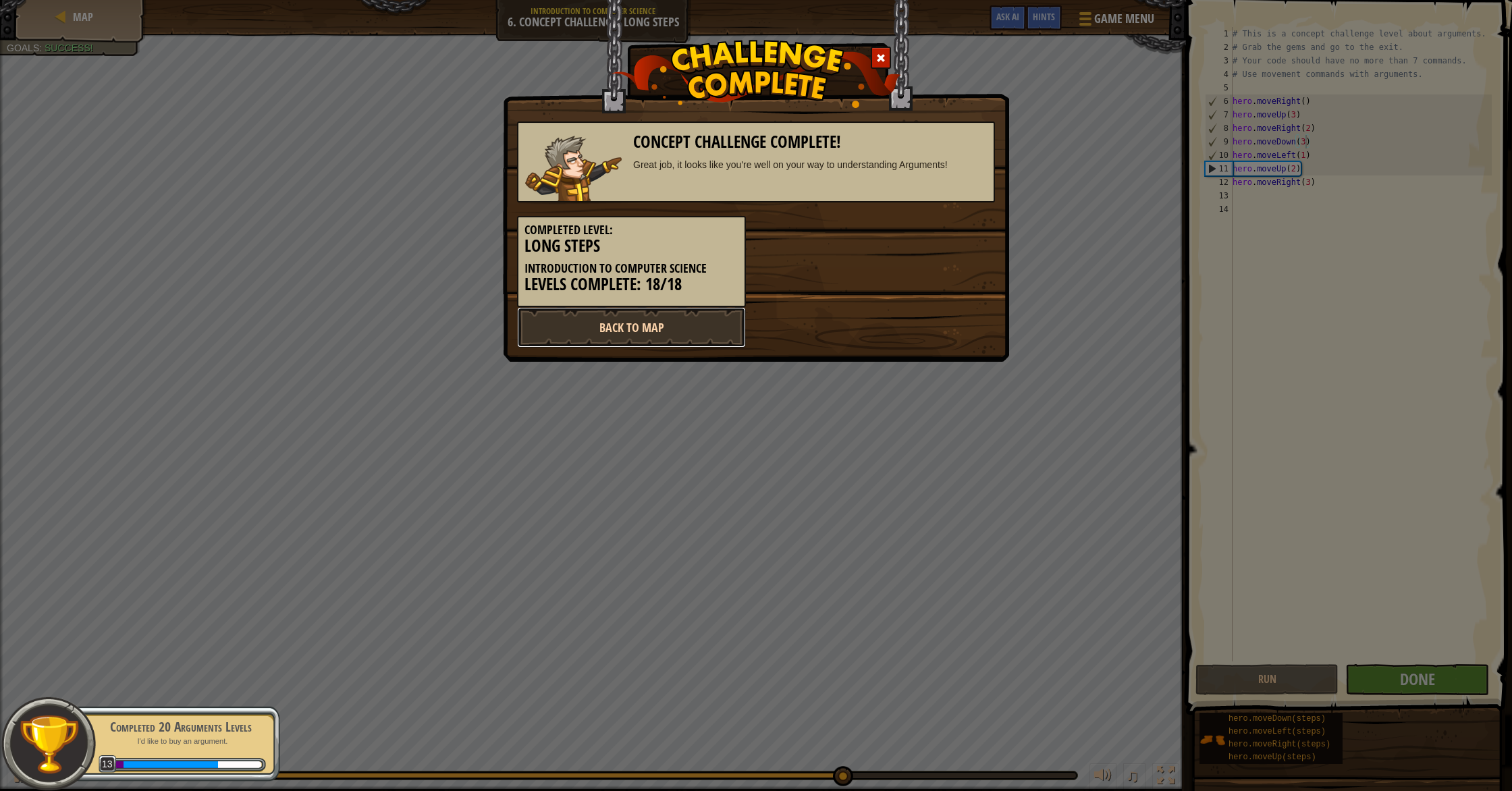
click at [640, 327] on link "Back to Map" at bounding box center [631, 328] width 229 height 41
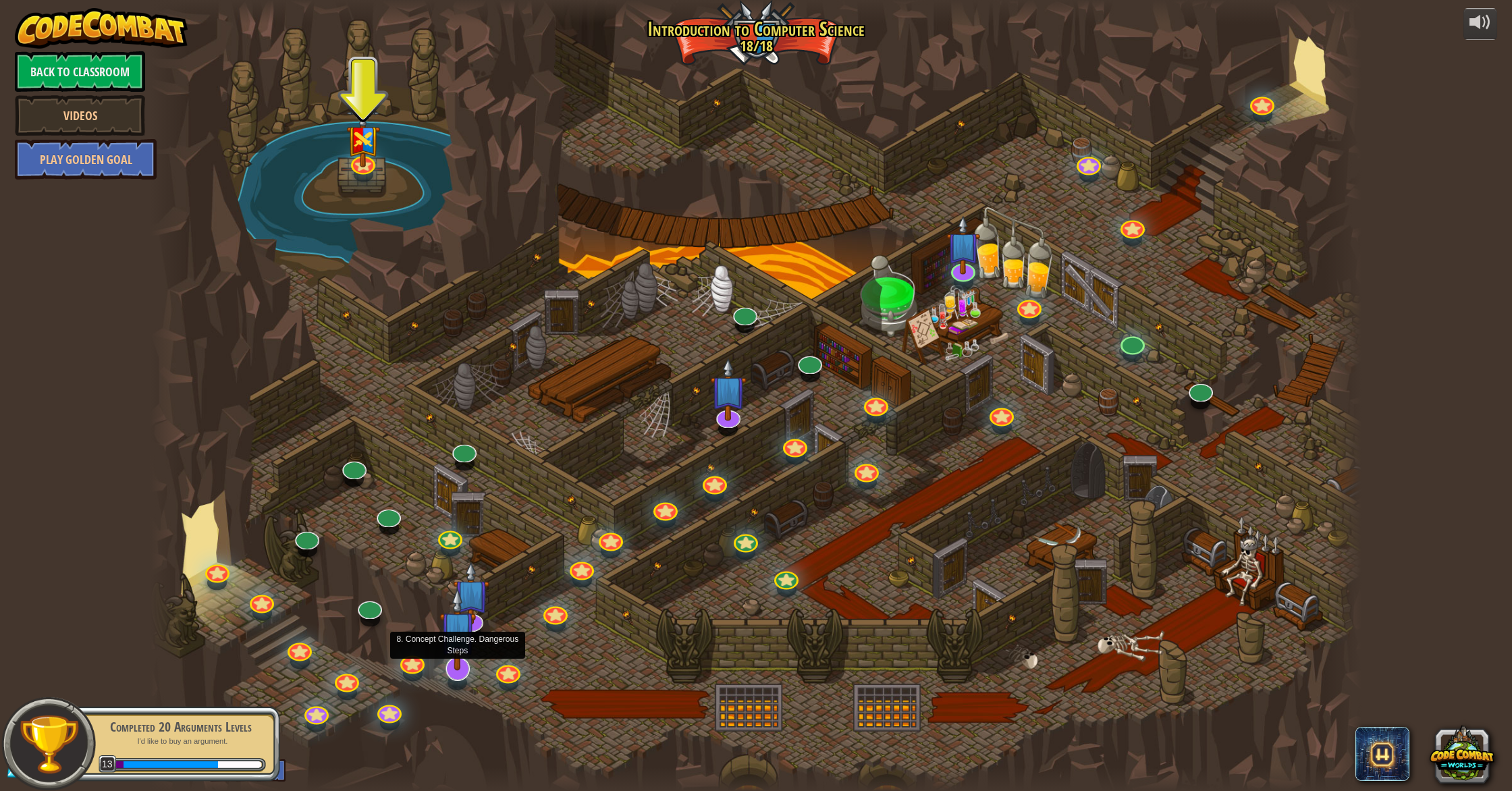
click at [441, 662] on img at bounding box center [458, 629] width 37 height 84
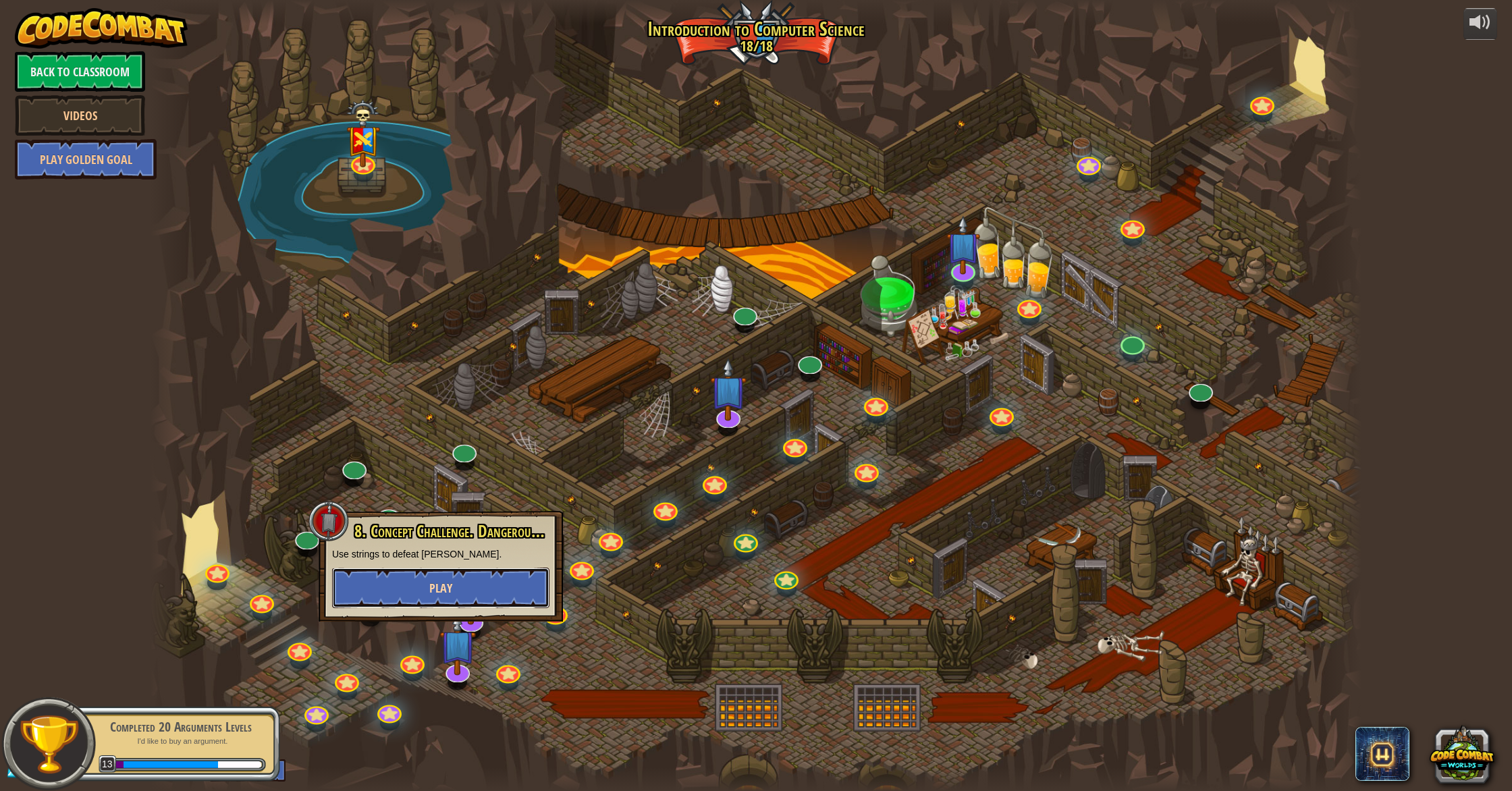
click at [435, 592] on span "Play" at bounding box center [441, 588] width 23 height 17
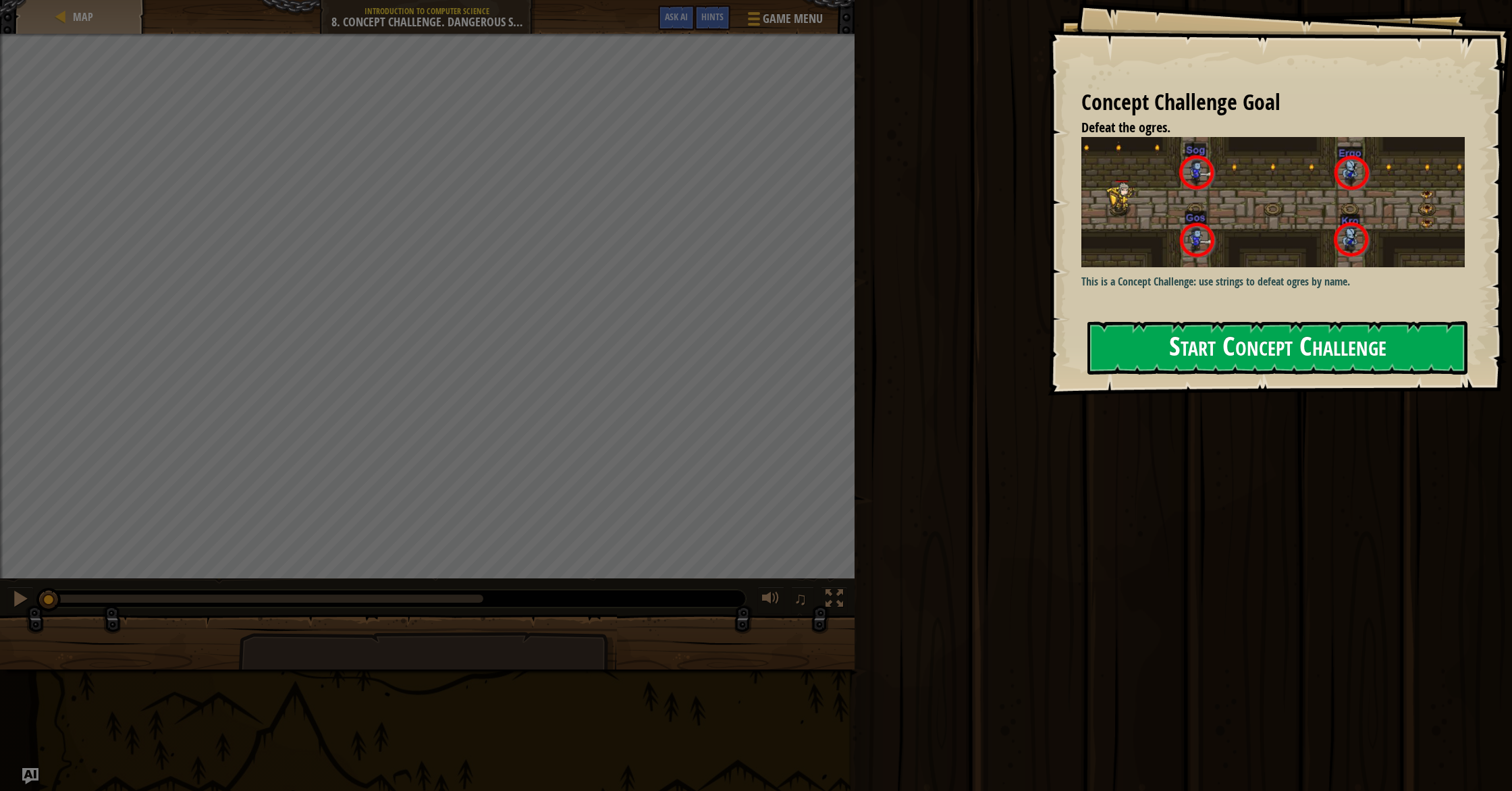
drag, startPoint x: 1286, startPoint y: 331, endPoint x: 1280, endPoint y: 350, distance: 19.9
click at [809, 333] on button "Start Concept Challenge" at bounding box center [1277, 348] width 380 height 54
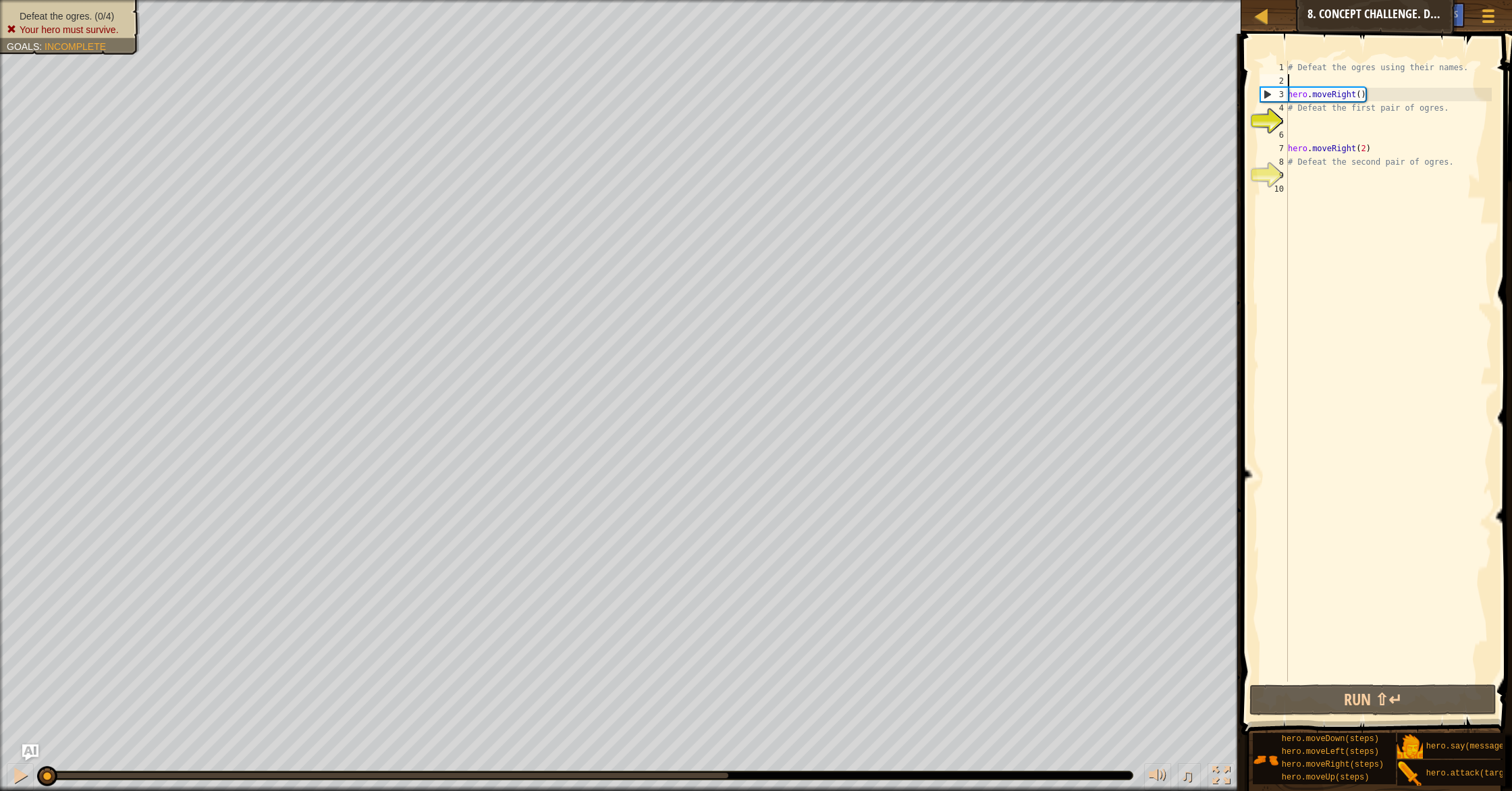
click at [809, 79] on div "# Defeat the ogres using their names. hero . moveRight ( ) # Defeat the first p…" at bounding box center [1389, 385] width 207 height 648
type textarea "w"
click at [809, 681] on button "Run ⇧↵" at bounding box center [1373, 700] width 247 height 31
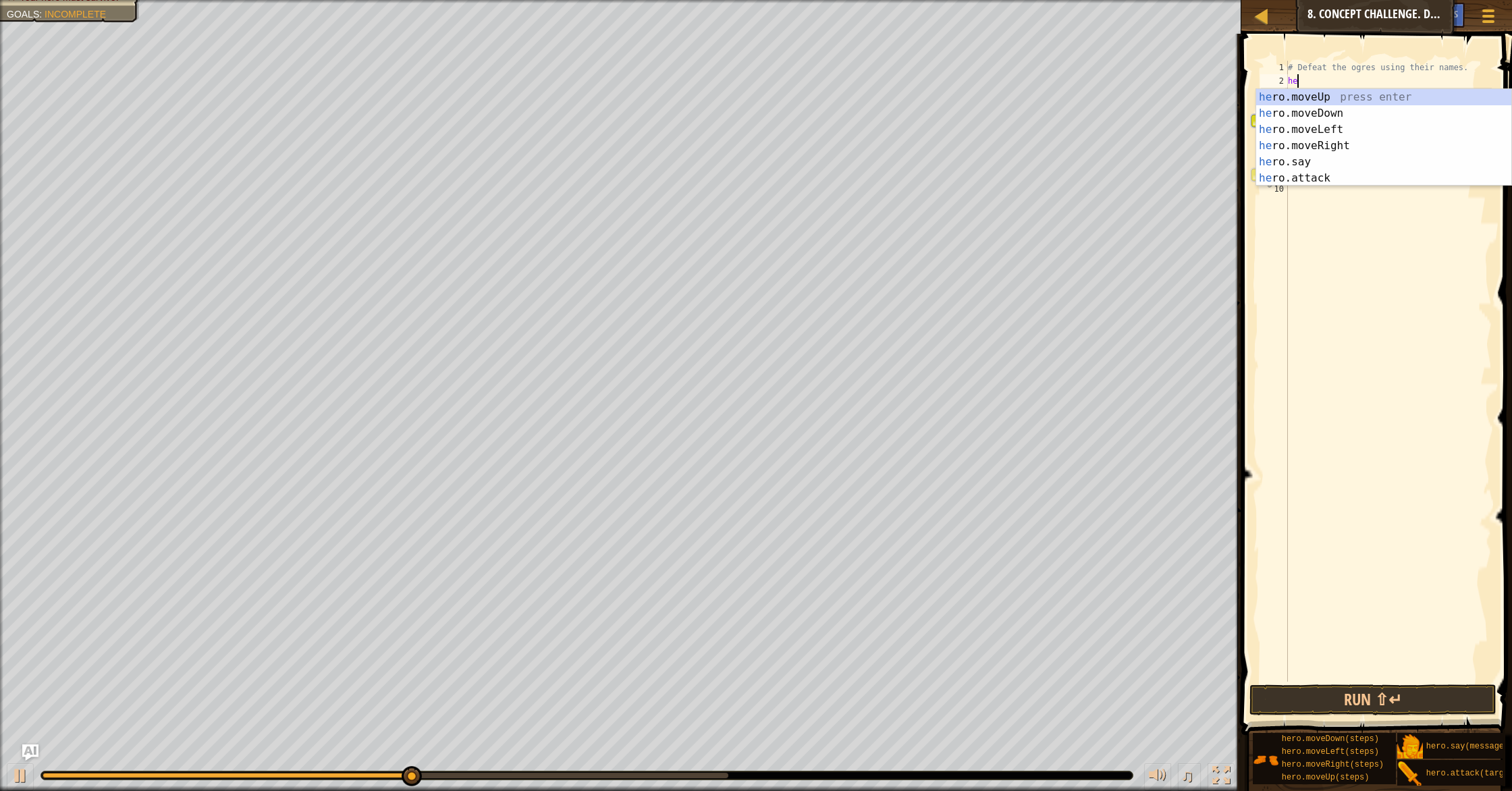
type textarea "her"
drag, startPoint x: 1351, startPoint y: 144, endPoint x: 1350, endPoint y: 133, distance: 11.0
click at [809, 144] on div "her o.moveUp press enter her o.moveDown press enter her o.moveLeft press enter …" at bounding box center [1384, 154] width 255 height 130
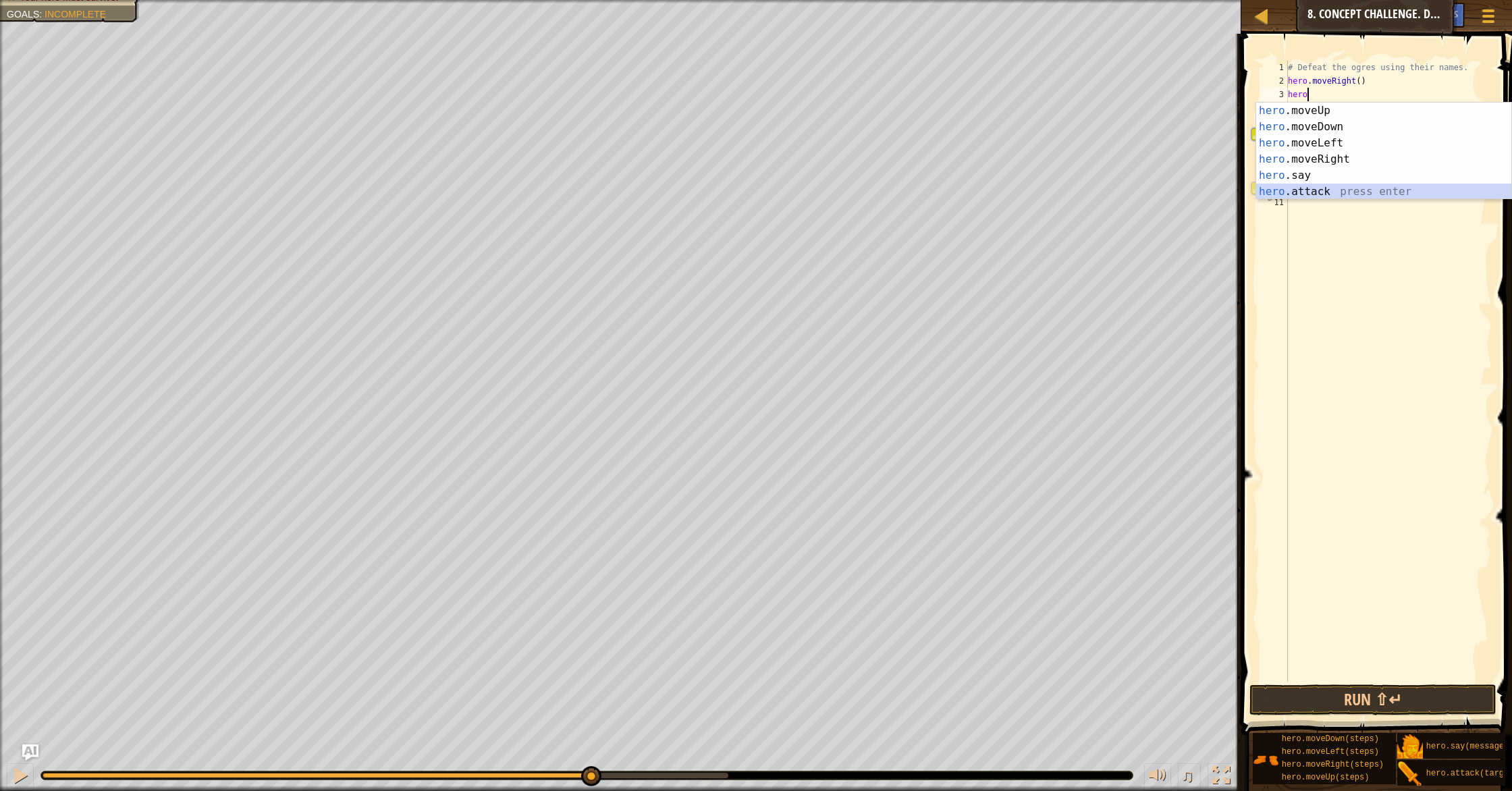
click at [809, 196] on div "hero .moveUp press enter hero .moveDown press enter hero .moveLeft press enter …" at bounding box center [1384, 167] width 255 height 130
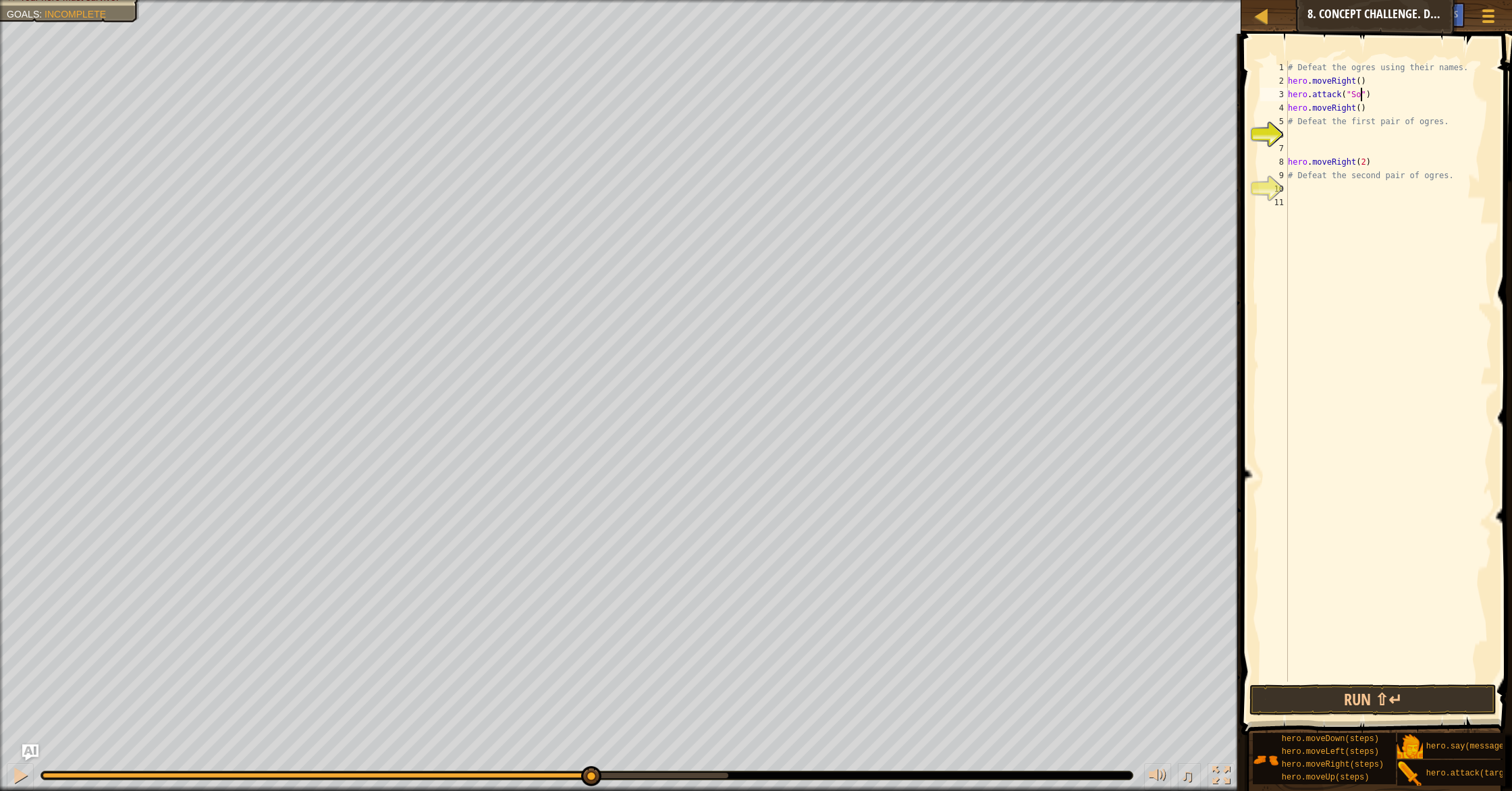
type textarea "hero.attack("Sog")"
click at [809, 139] on div "# Defeat the ogres using their names. hero . moveRight ( ) hero . attack ( "Sog…" at bounding box center [1389, 385] width 207 height 648
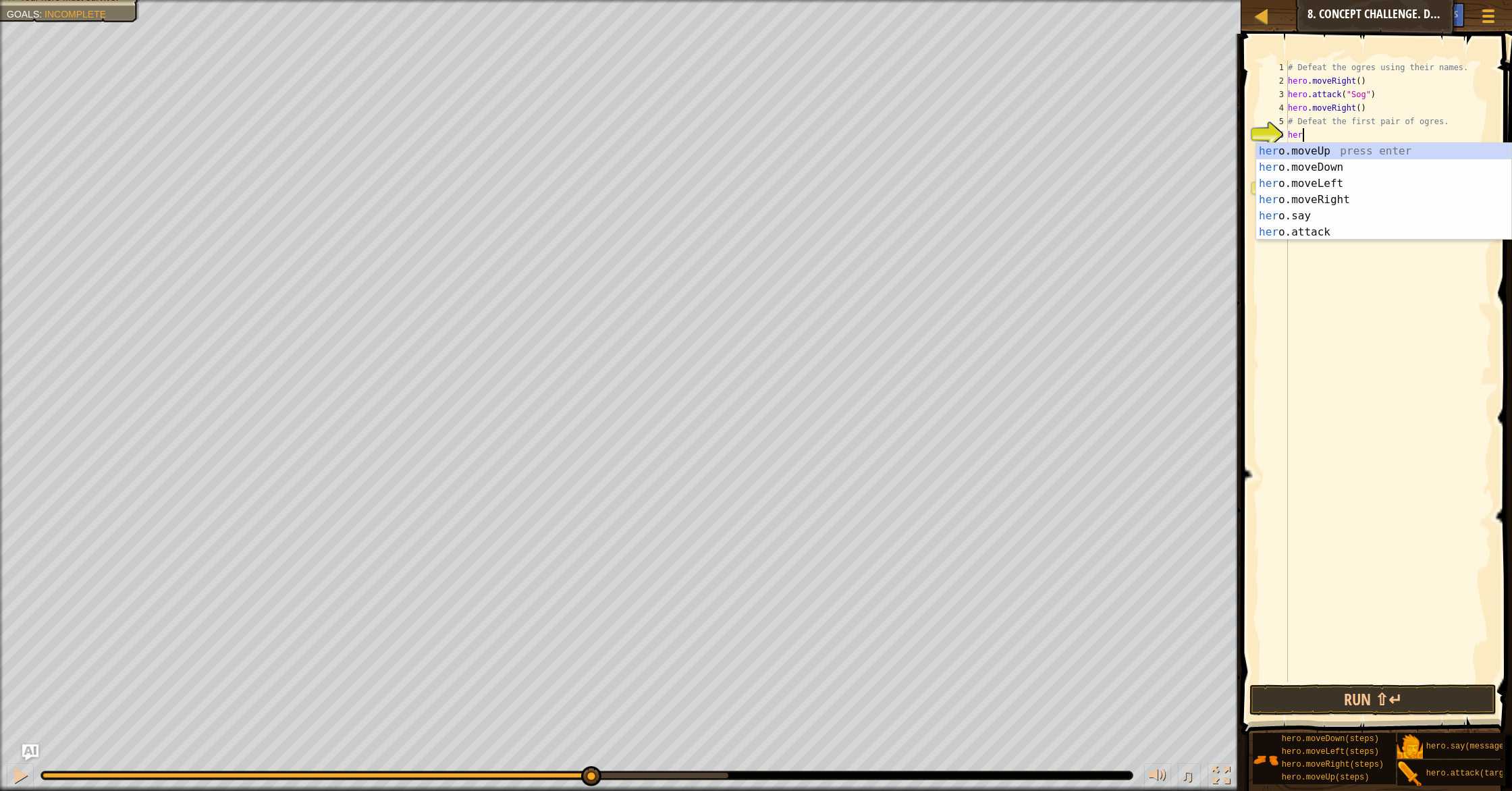
scroll to position [6, 1]
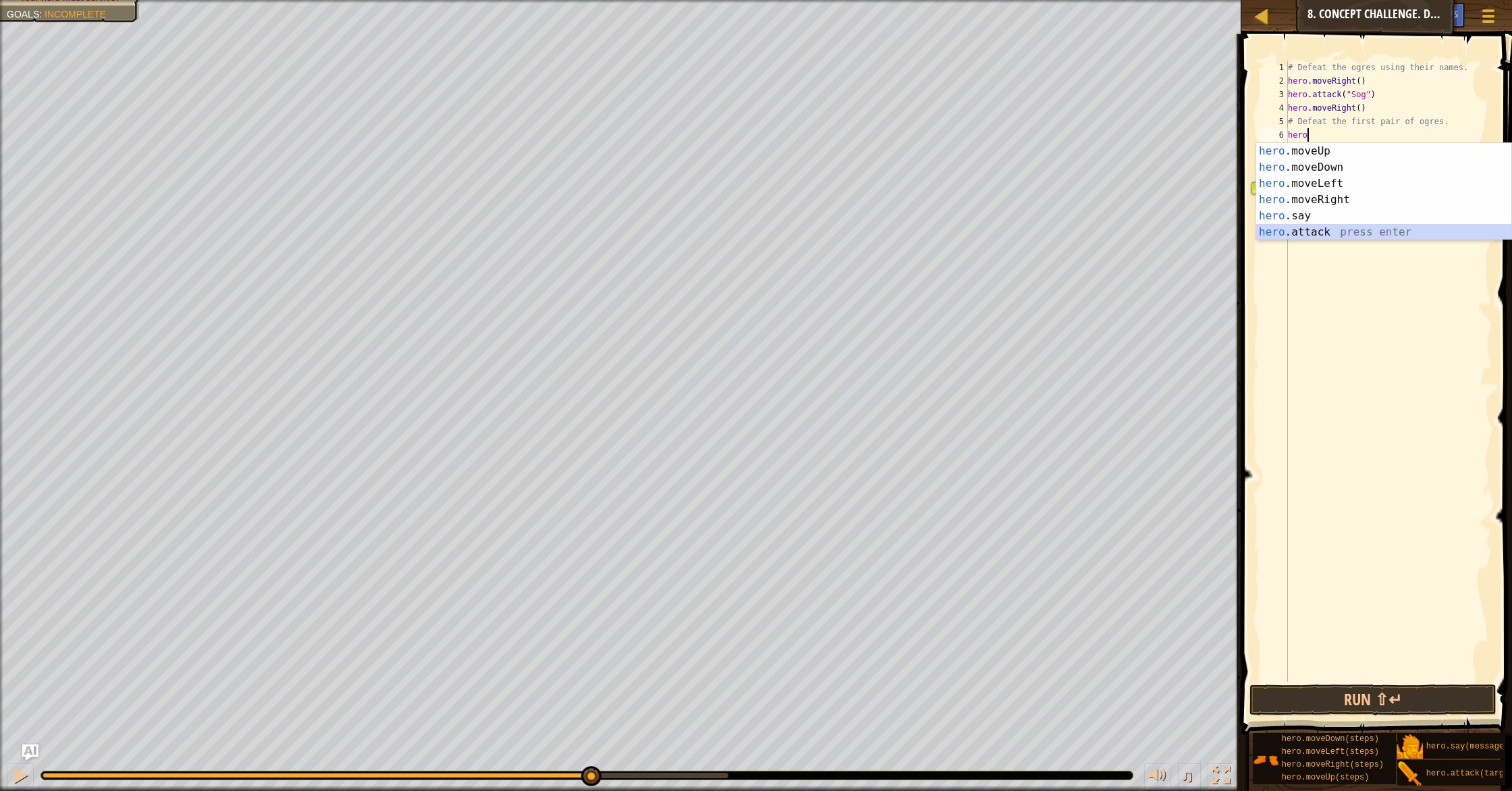
click at [809, 231] on div "hero .moveUp press enter hero .moveDown press enter hero .moveLeft press enter …" at bounding box center [1384, 208] width 255 height 130
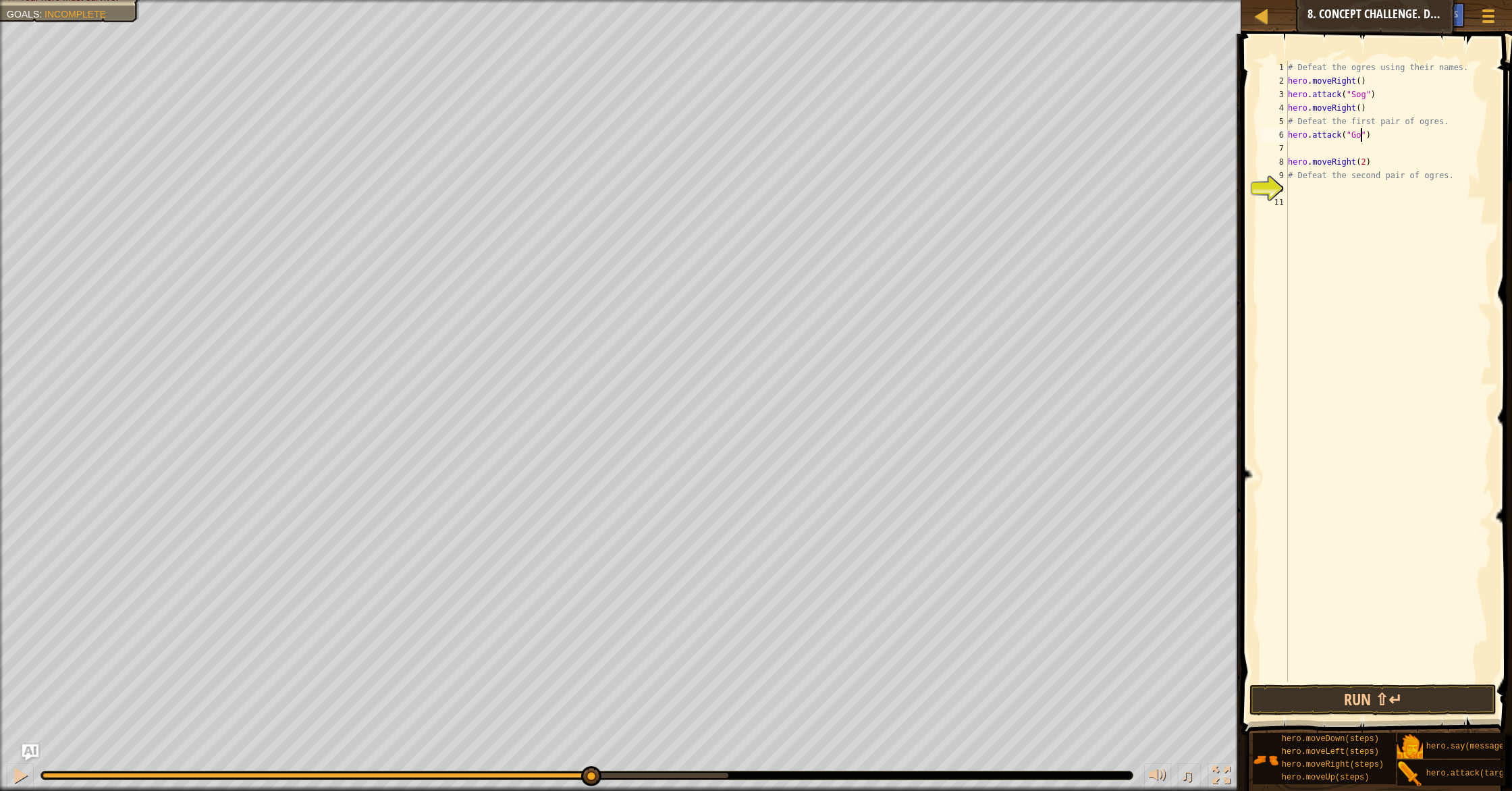
scroll to position [6, 6]
type textarea "hero.attack("Gos")"
click at [809, 681] on button "Run ⇧↵" at bounding box center [1373, 700] width 247 height 31
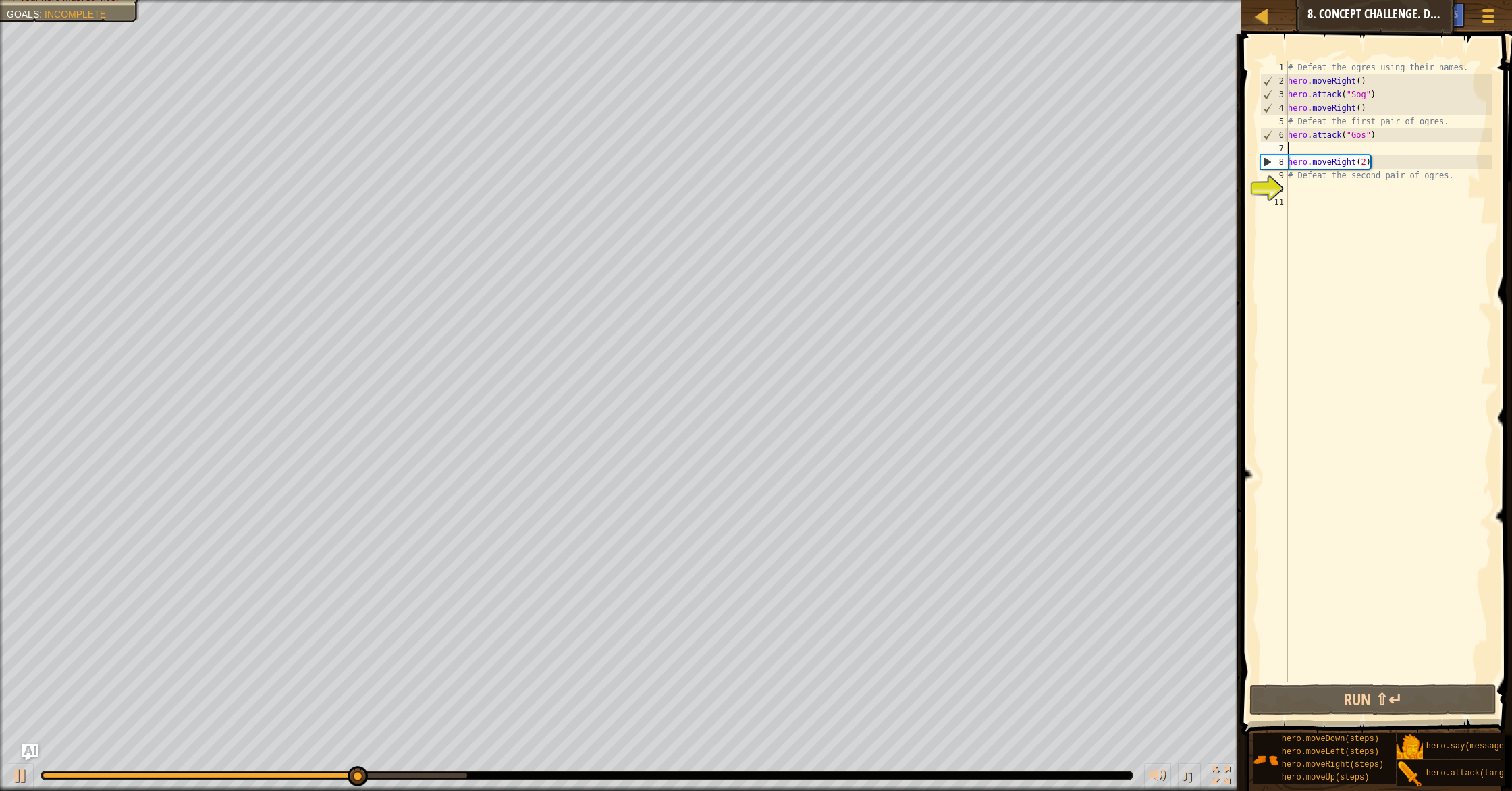
click at [809, 153] on div "# Defeat the ogres using their names. hero . moveRight ( ) hero . attack ( "Sog…" at bounding box center [1389, 385] width 207 height 648
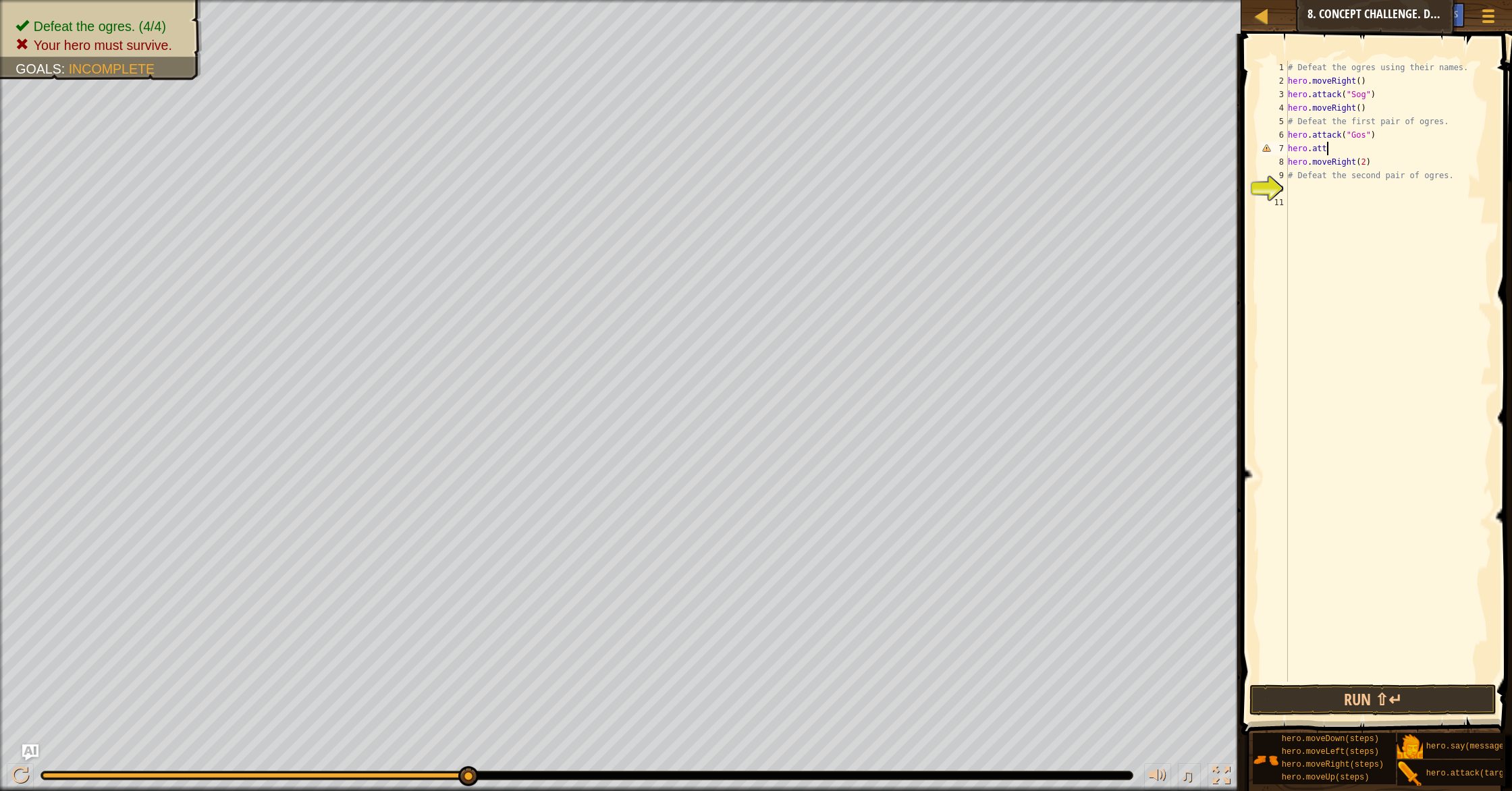
scroll to position [6, 2]
click at [809, 162] on div "hero.atta ck press enter" at bounding box center [1384, 181] width 255 height 49
click at [809, 92] on div "# Defeat the ogres using their names. hero . moveRight ( ) hero . attack ( "Sog…" at bounding box center [1389, 385] width 207 height 648
type textarea "hero.attack("Sog")"
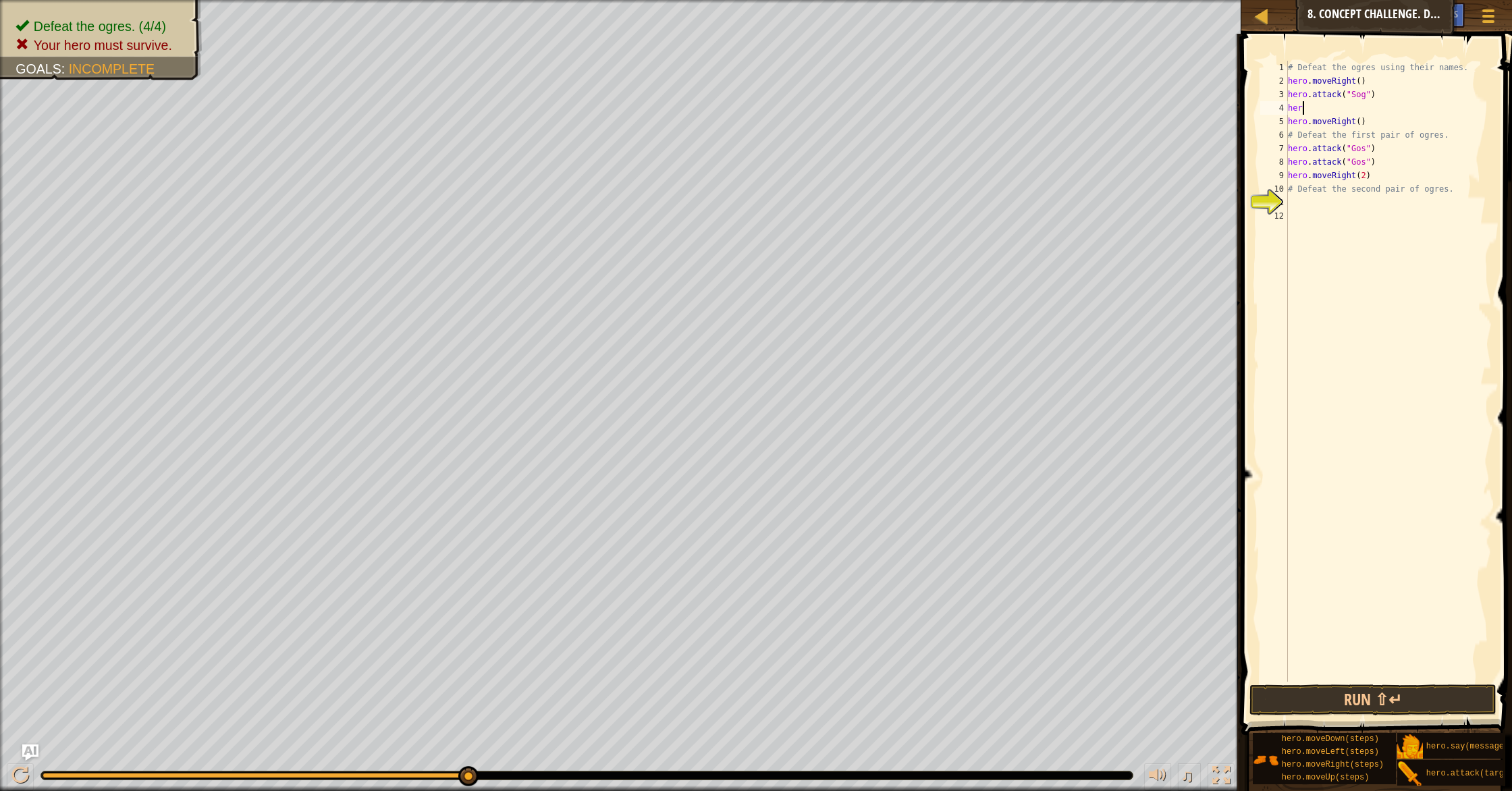
scroll to position [6, 1]
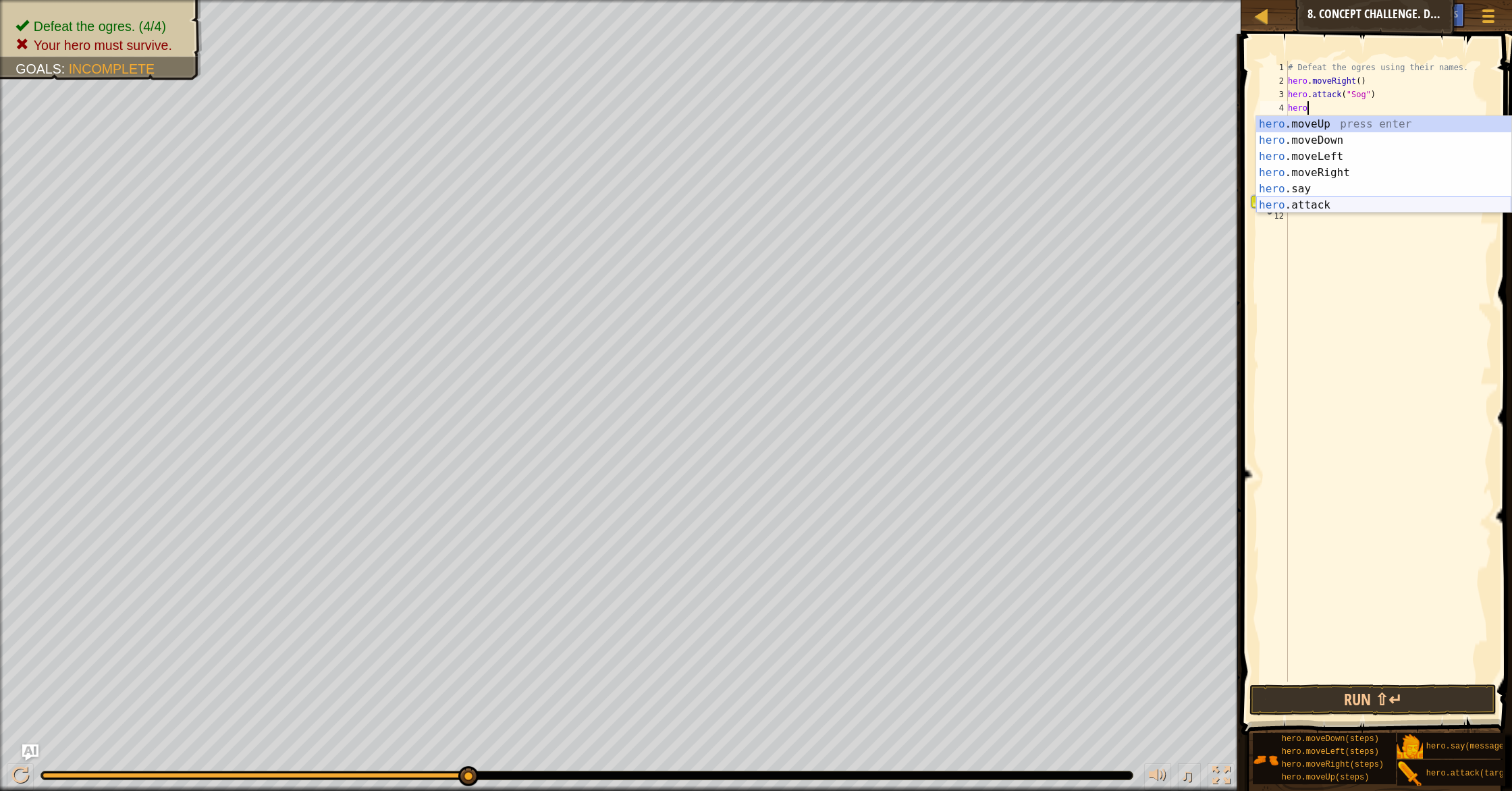
click at [809, 198] on div "hero .moveUp press enter hero .moveDown press enter hero .moveLeft press enter …" at bounding box center [1384, 181] width 255 height 130
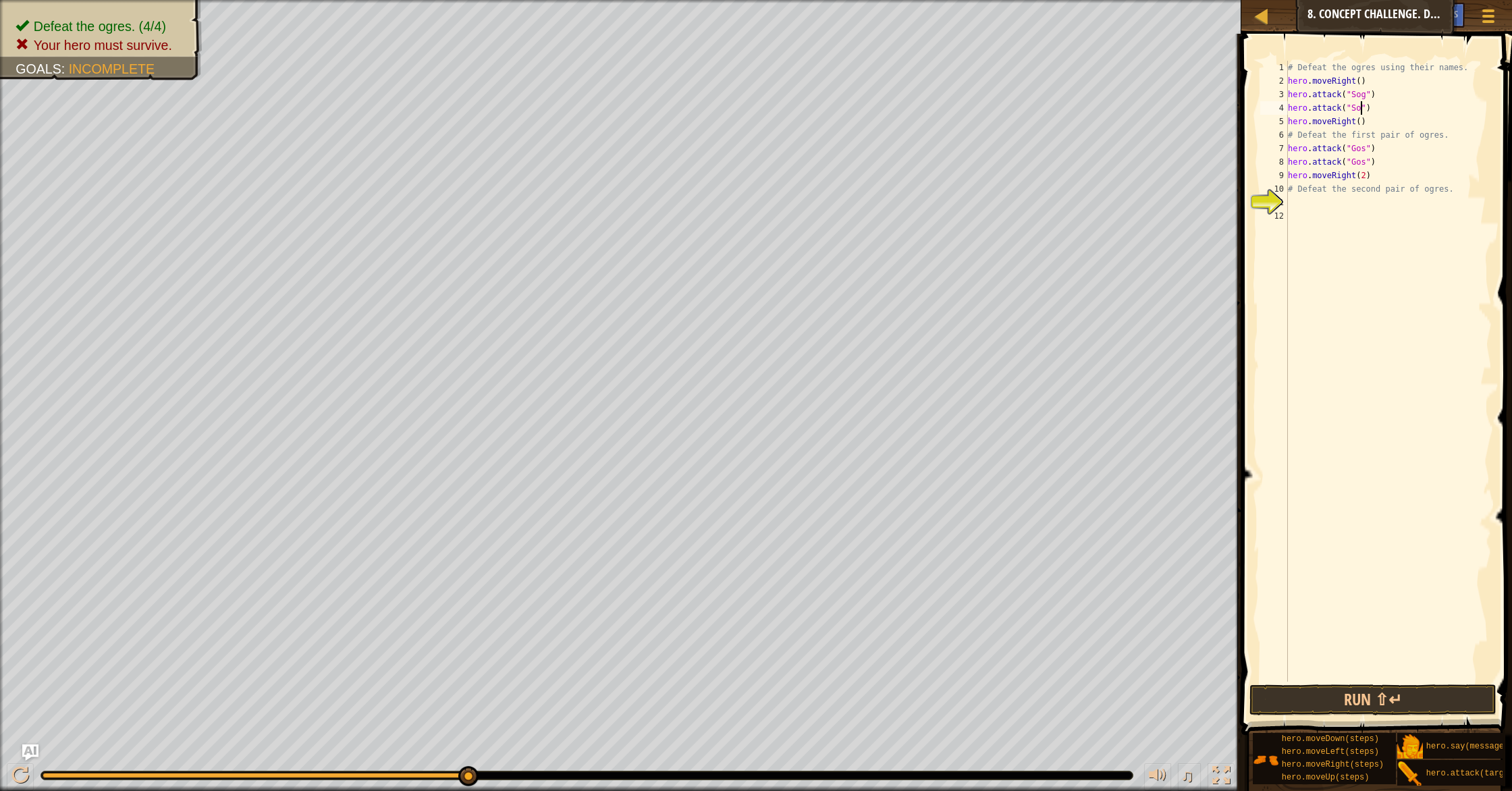
scroll to position [6, 6]
type textarea "hero.attack("Sog")"
click at [809, 681] on button "Run ⇧↵" at bounding box center [1373, 700] width 247 height 31
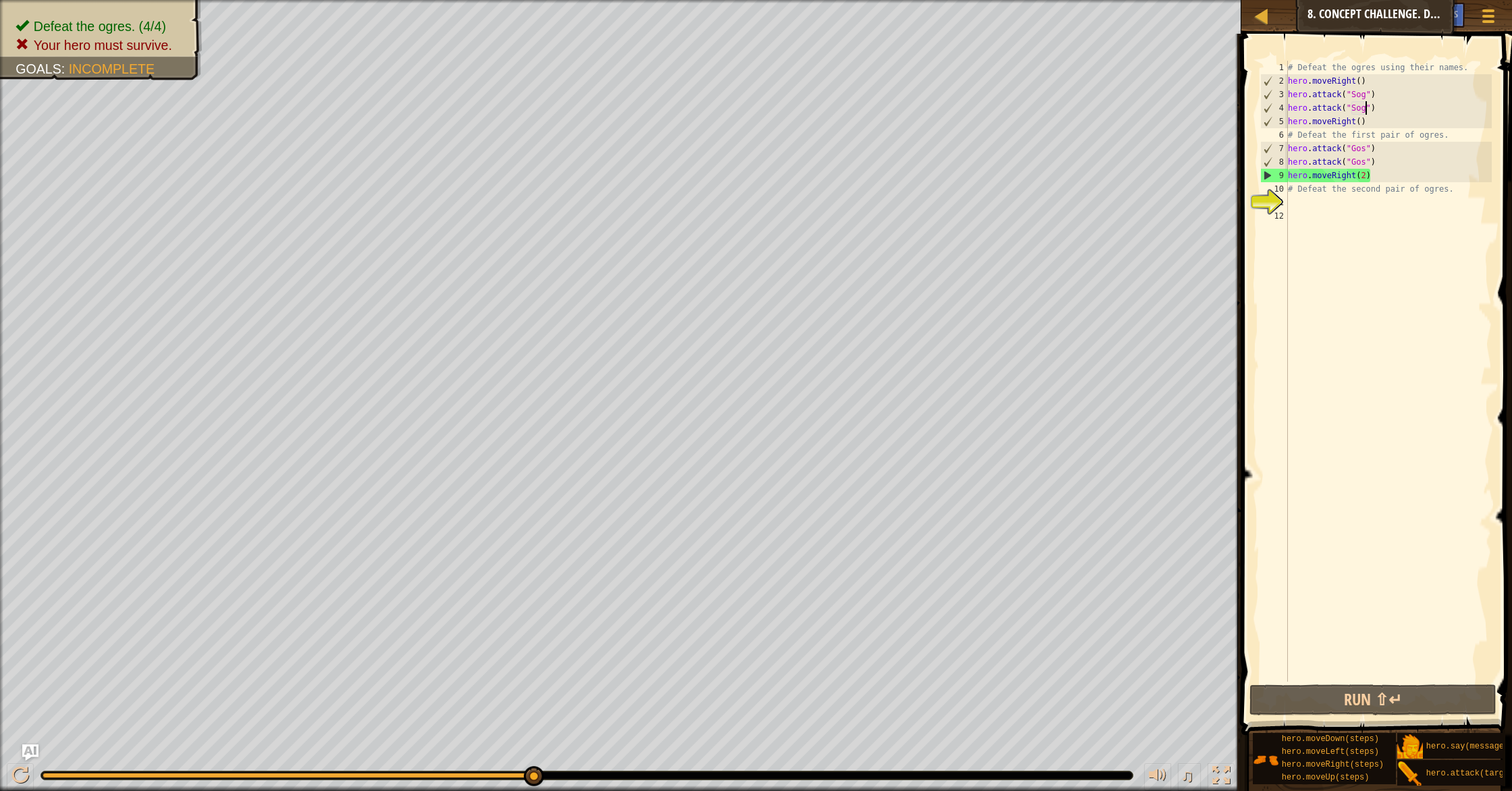
click at [809, 203] on div "# Defeat the ogres using their names. hero . moveRight ( ) hero . attack ( "Sog…" at bounding box center [1389, 385] width 207 height 648
click at [809, 175] on div "# Defeat the ogres using their names. hero . moveRight ( ) hero . attack ( "Sog…" at bounding box center [1389, 385] width 207 height 648
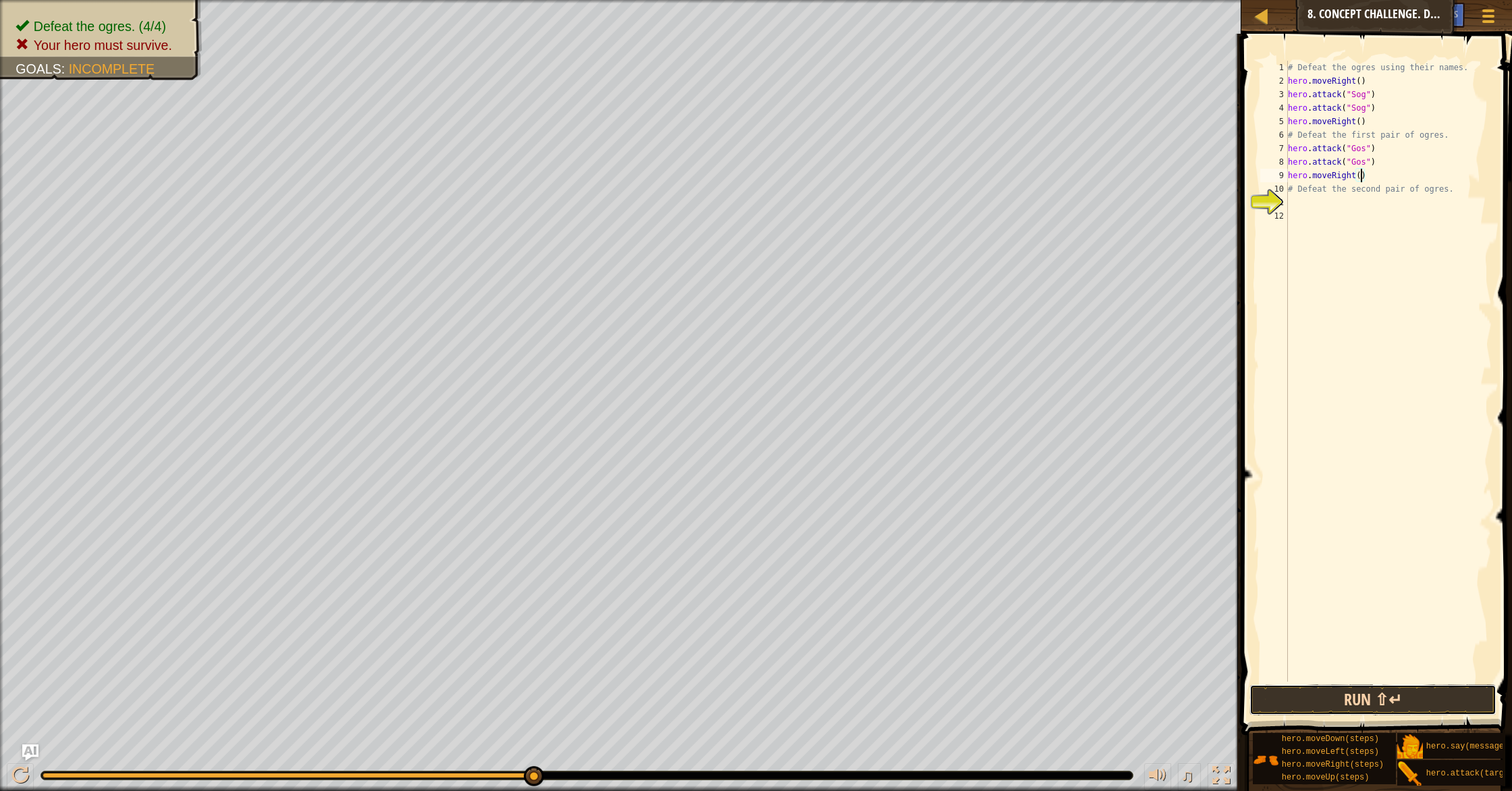
click at [809, 681] on button "Run ⇧↵" at bounding box center [1373, 700] width 247 height 31
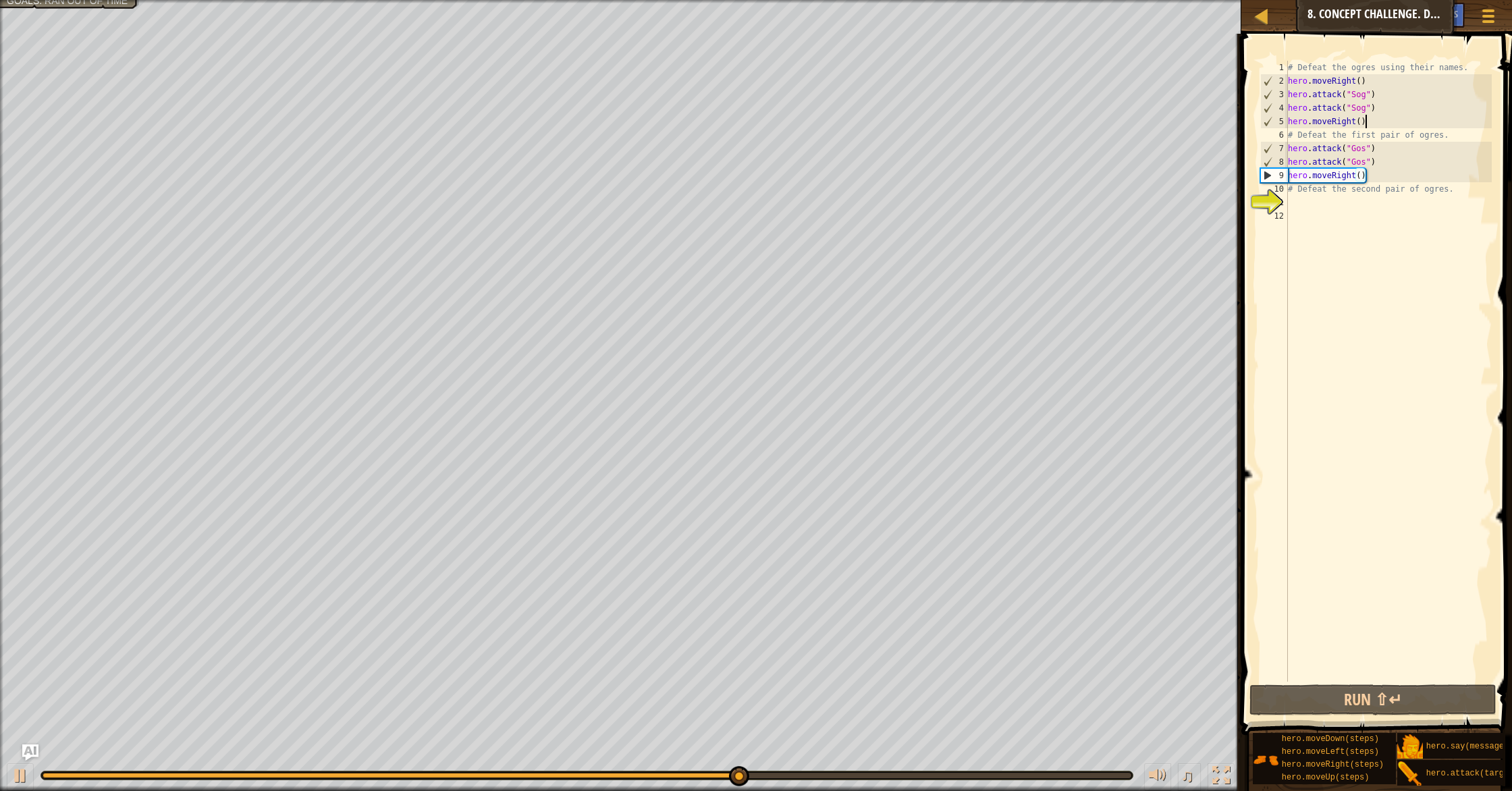
click at [809, 118] on div "# Defeat the ogres using their names. hero . moveRight ( ) hero . attack ( "Sog…" at bounding box center [1389, 385] width 207 height 648
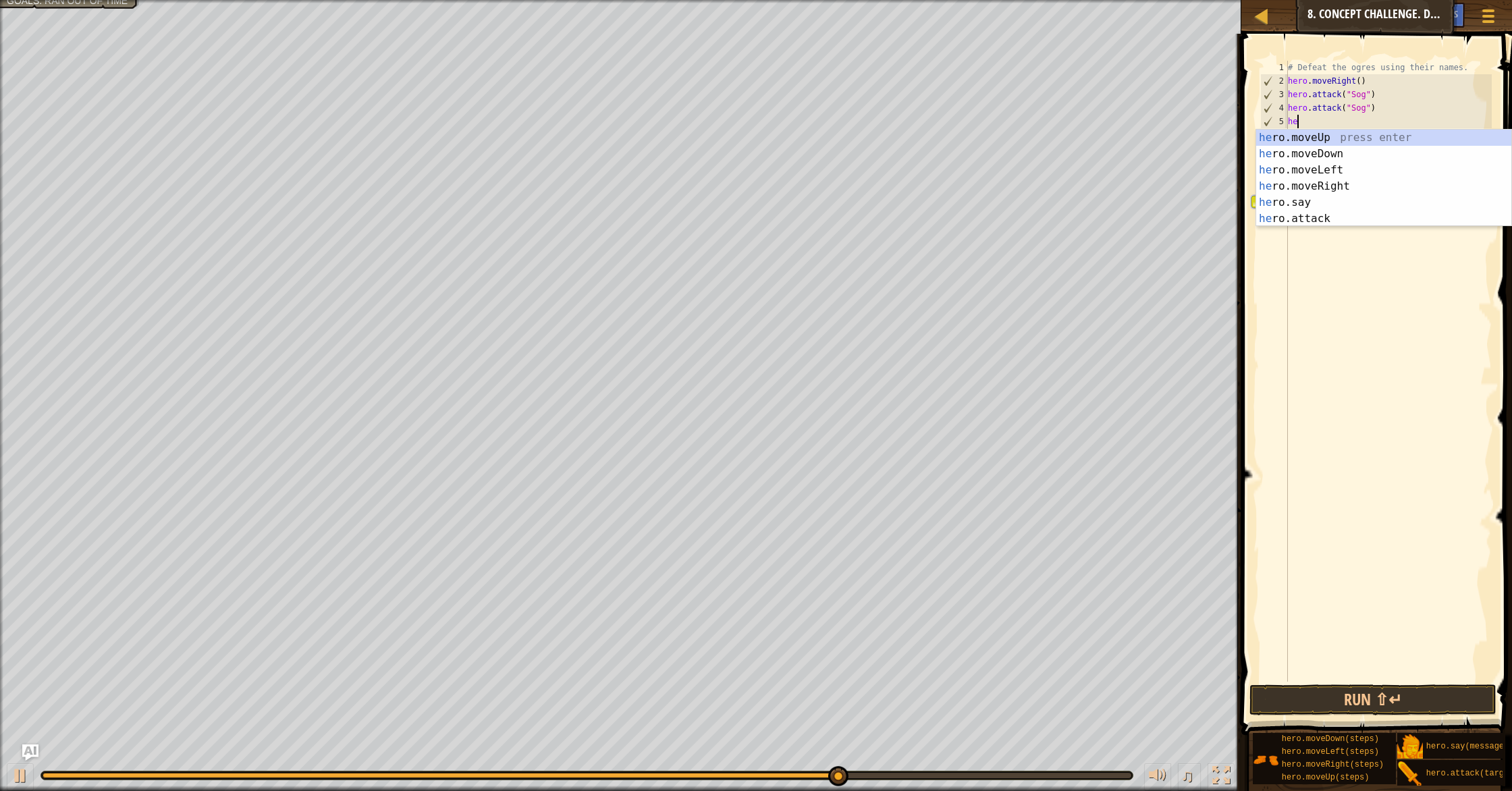
type textarea "h"
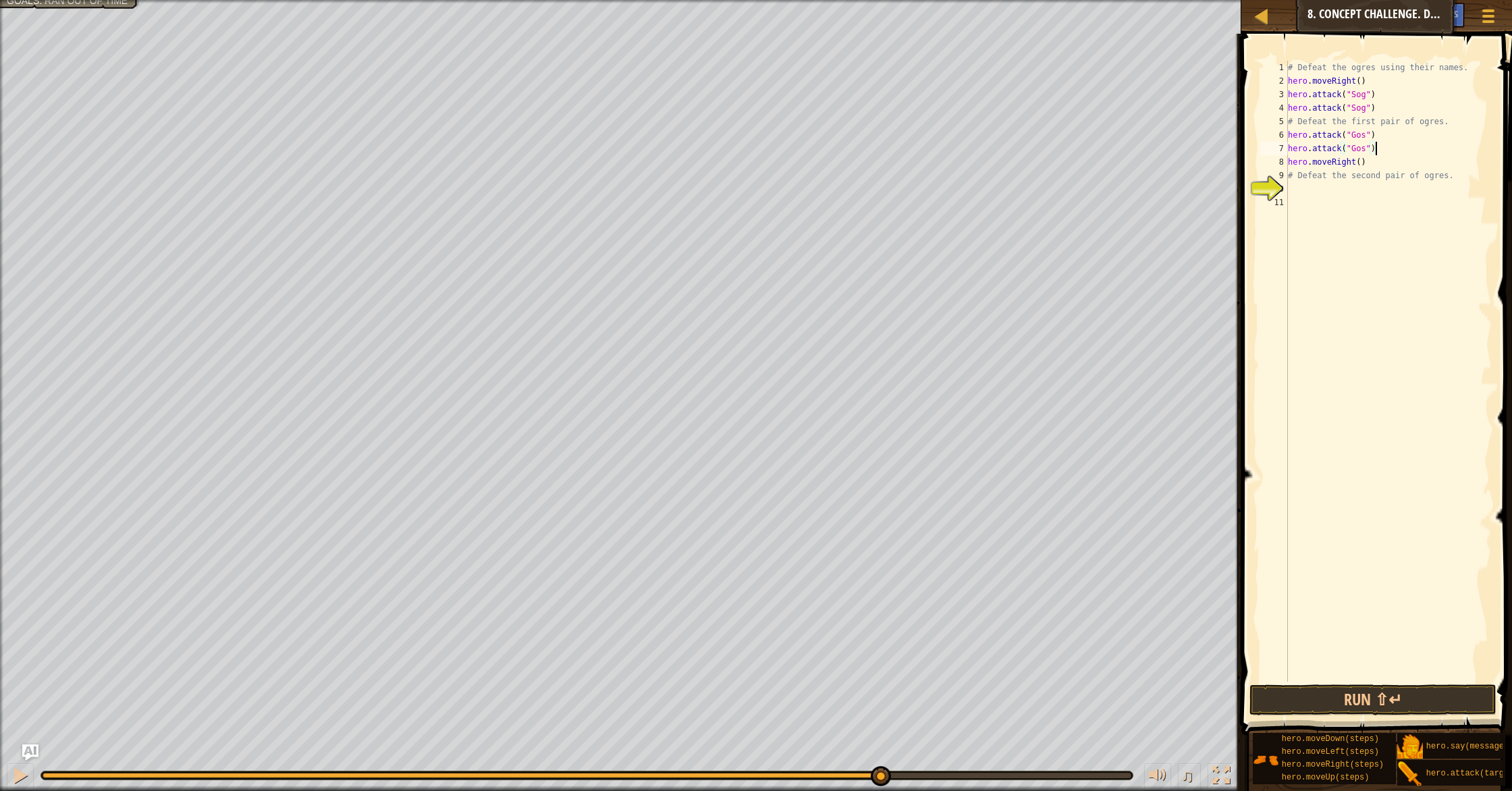
click at [809, 145] on div "# Defeat the ogres using their names. hero . moveRight ( ) hero . attack ( "Sog…" at bounding box center [1389, 385] width 207 height 648
type textarea "hero.attack("Gos")"
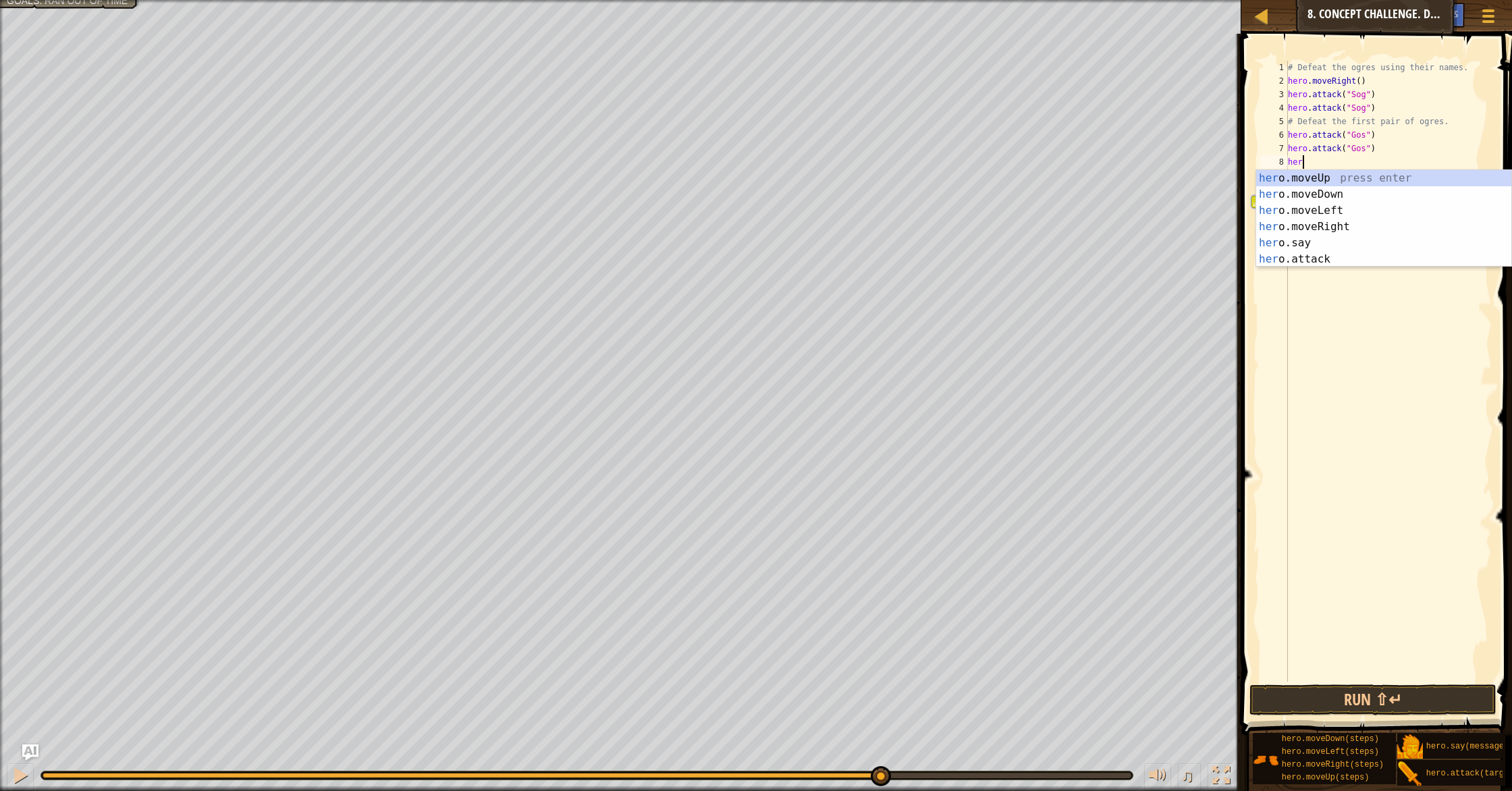
scroll to position [6, 1]
type textarea "hero."
click at [809, 196] on div "hero. moveUp press enter hero. moveDown press enter hero. moveLeft press enter …" at bounding box center [1384, 235] width 255 height 130
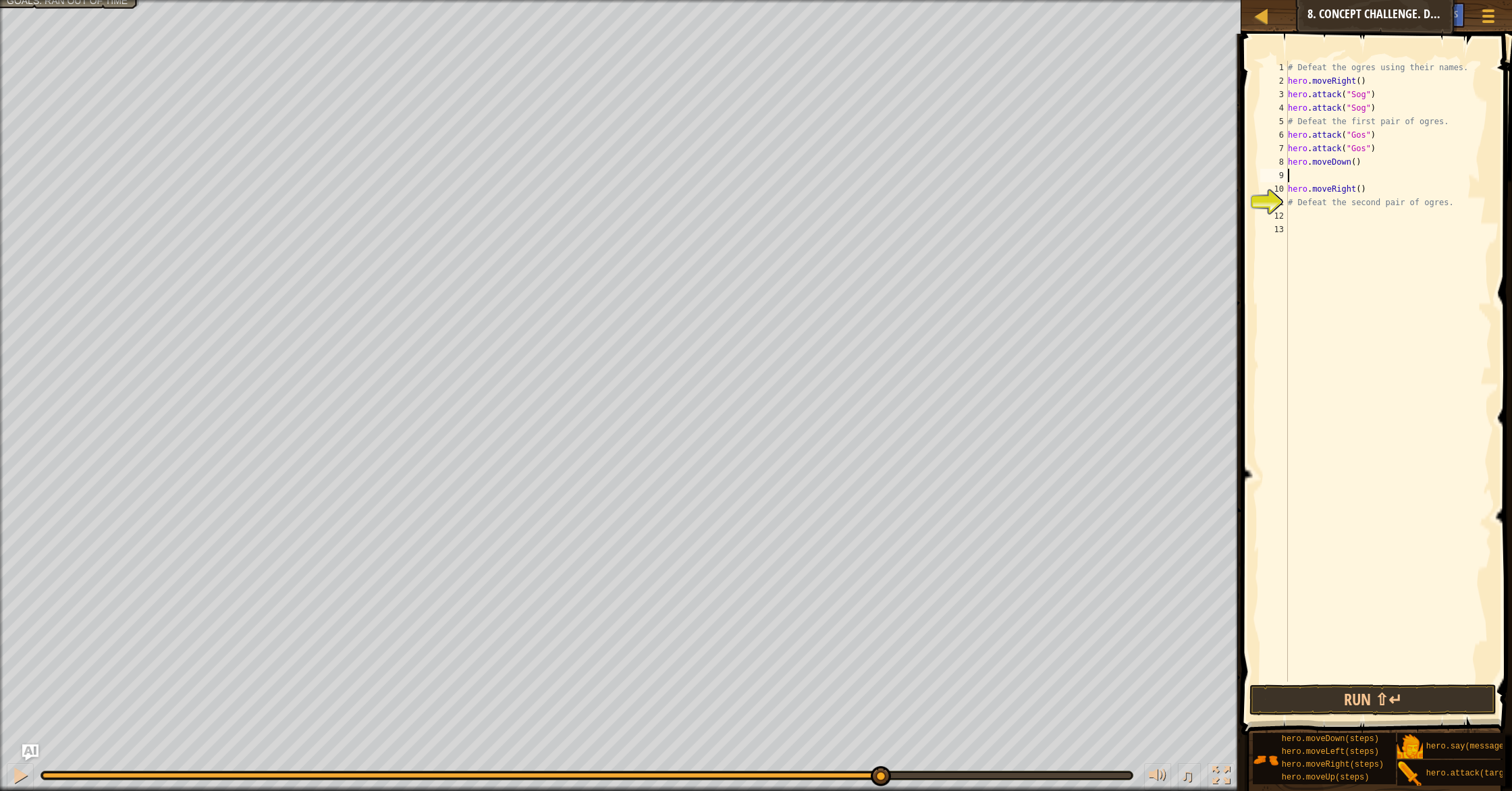
scroll to position [6, 0]
click at [809, 681] on button "Run ⇧↵" at bounding box center [1373, 700] width 247 height 31
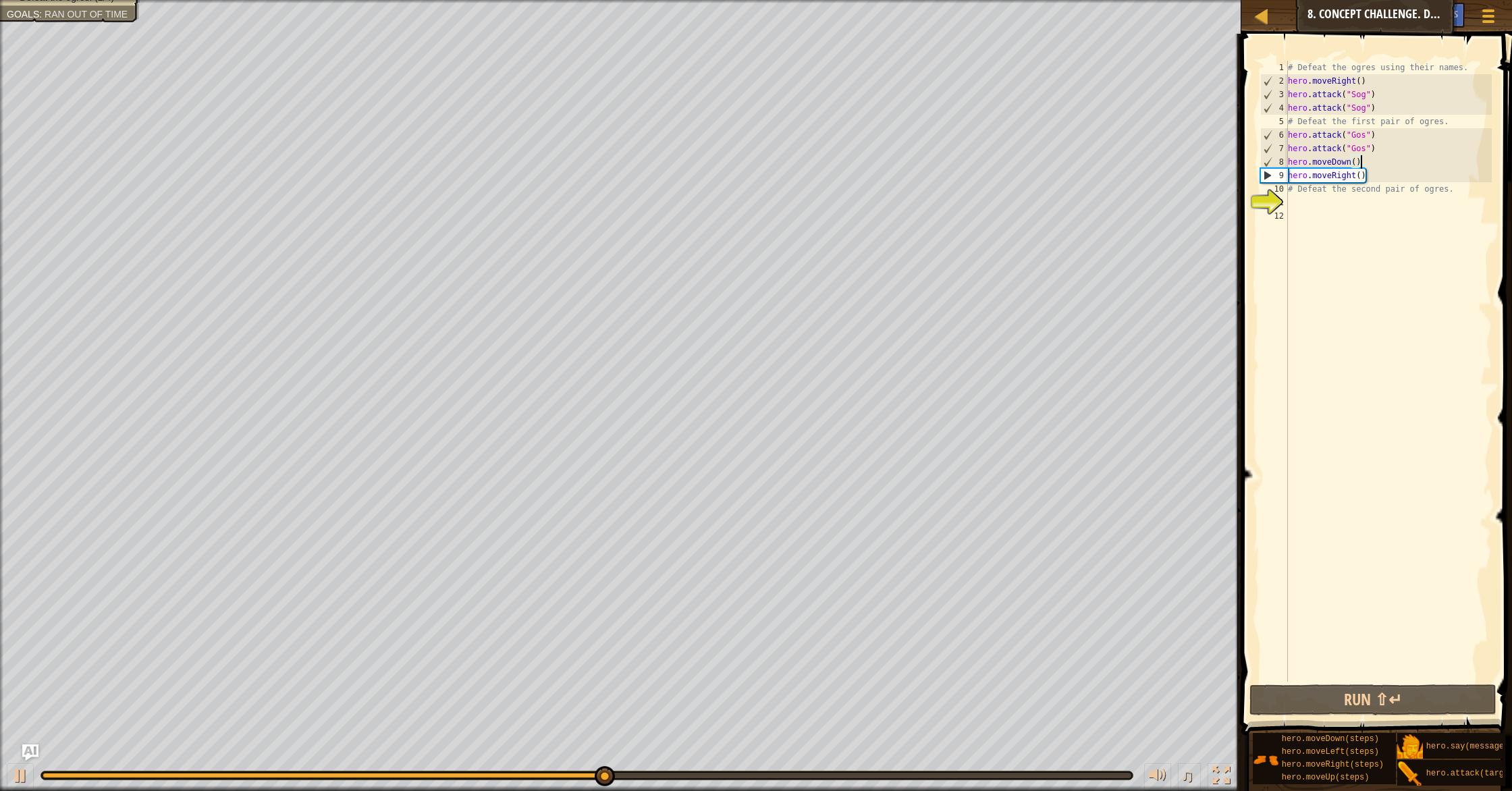
click at [809, 176] on div "# Defeat the ogres using their names. hero . moveRight ( ) hero . attack ( "Sog…" at bounding box center [1389, 385] width 207 height 648
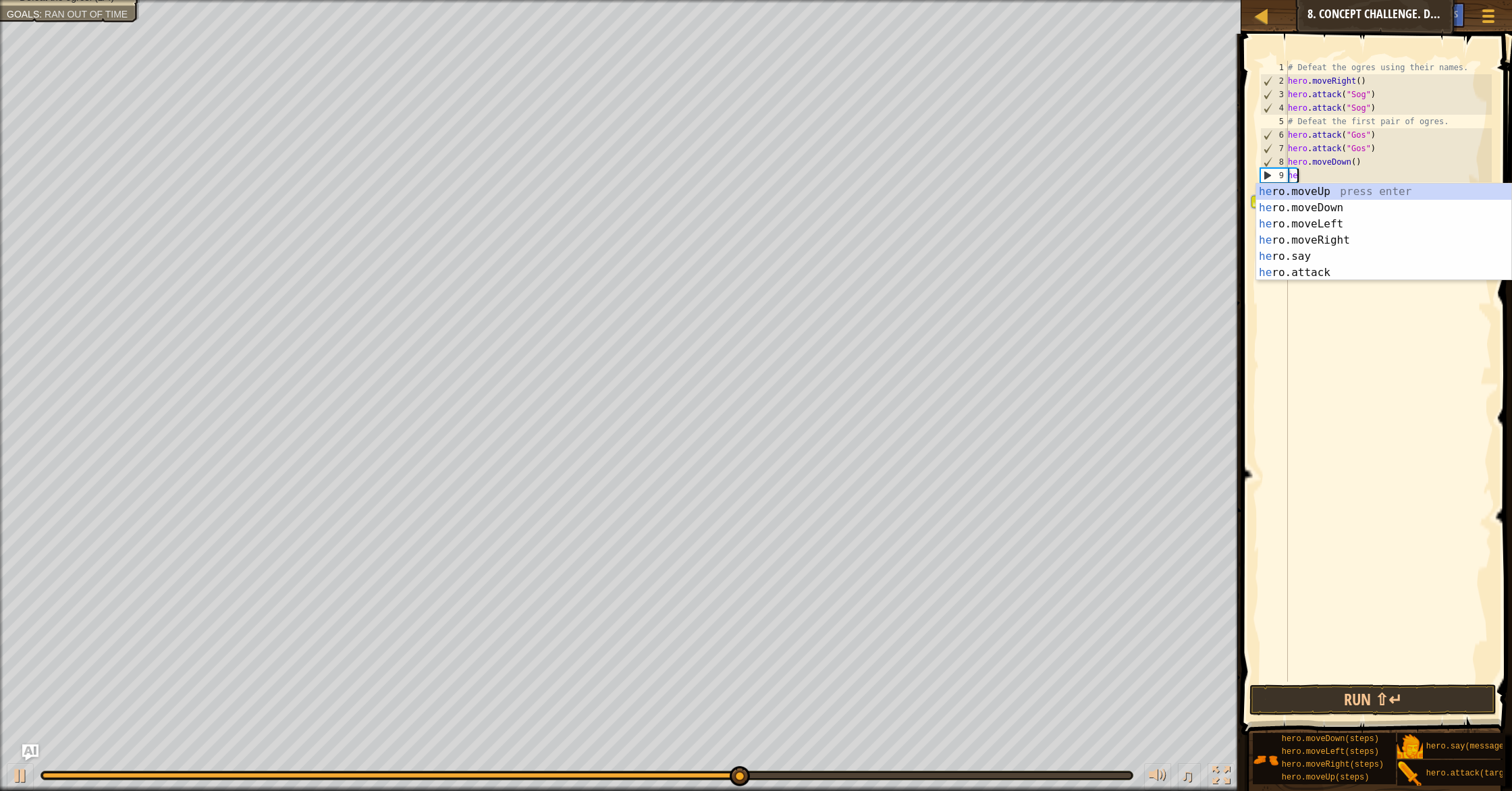
type textarea "h"
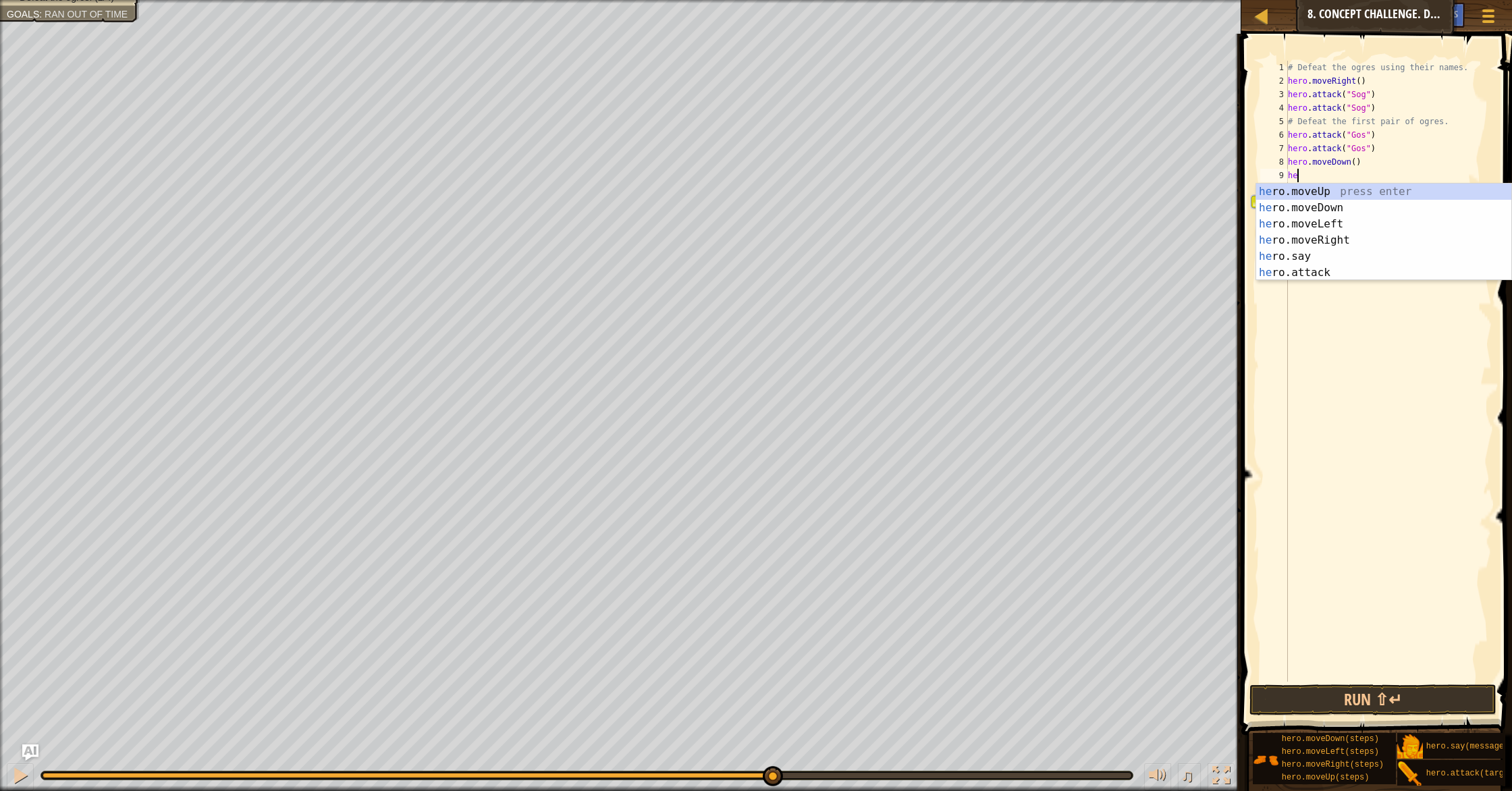
type textarea "her"
click at [809, 195] on div "her o.moveUp press enter her o.moveDown press enter her o.moveLeft press enter …" at bounding box center [1384, 248] width 255 height 130
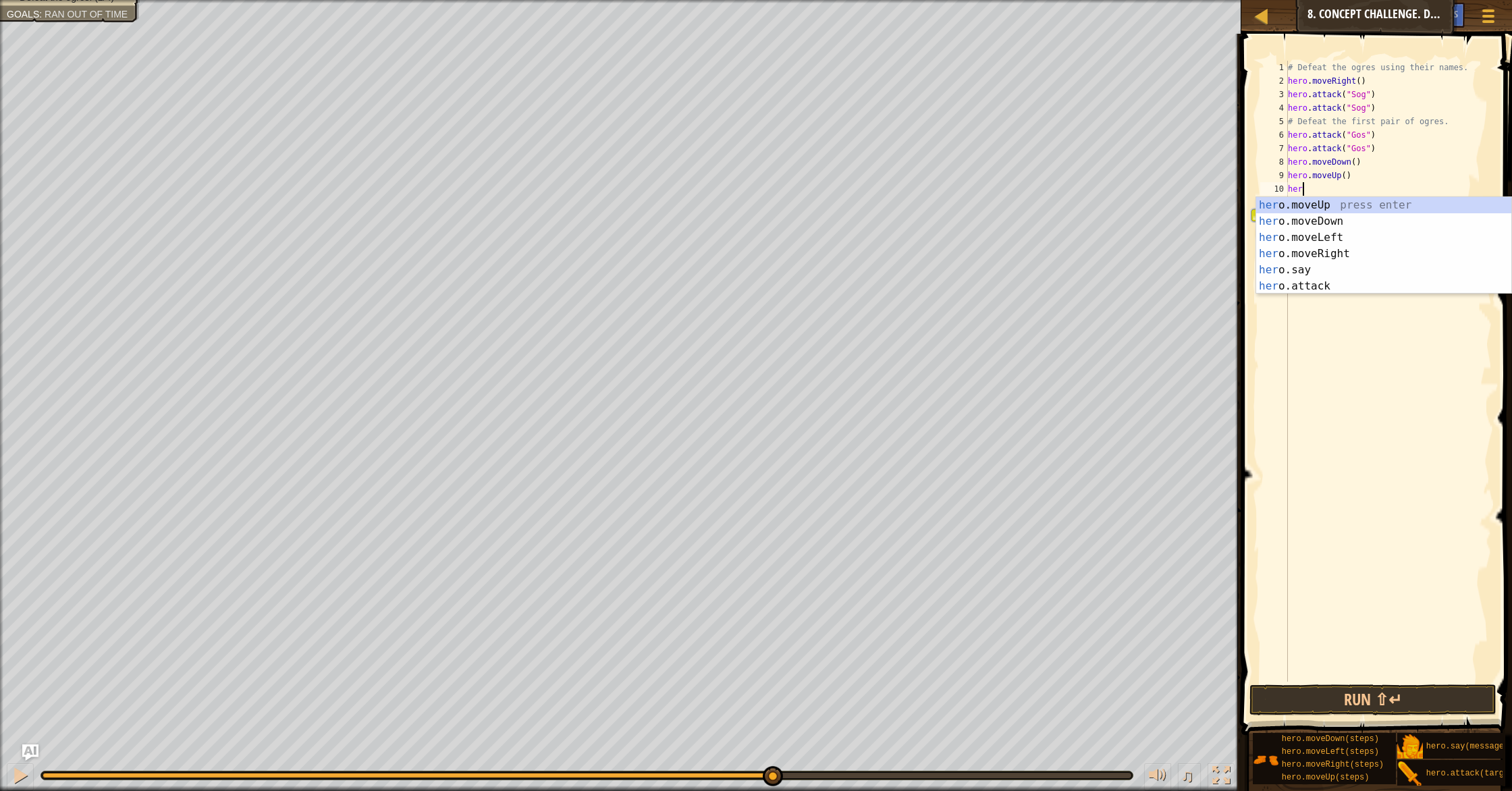
type textarea "hero"
drag, startPoint x: 1339, startPoint y: 254, endPoint x: 1335, endPoint y: 213, distance: 41.2
click at [809, 253] on div "hero .moveUp press enter hero .moveDown press enter hero .moveLeft press enter …" at bounding box center [1384, 262] width 255 height 130
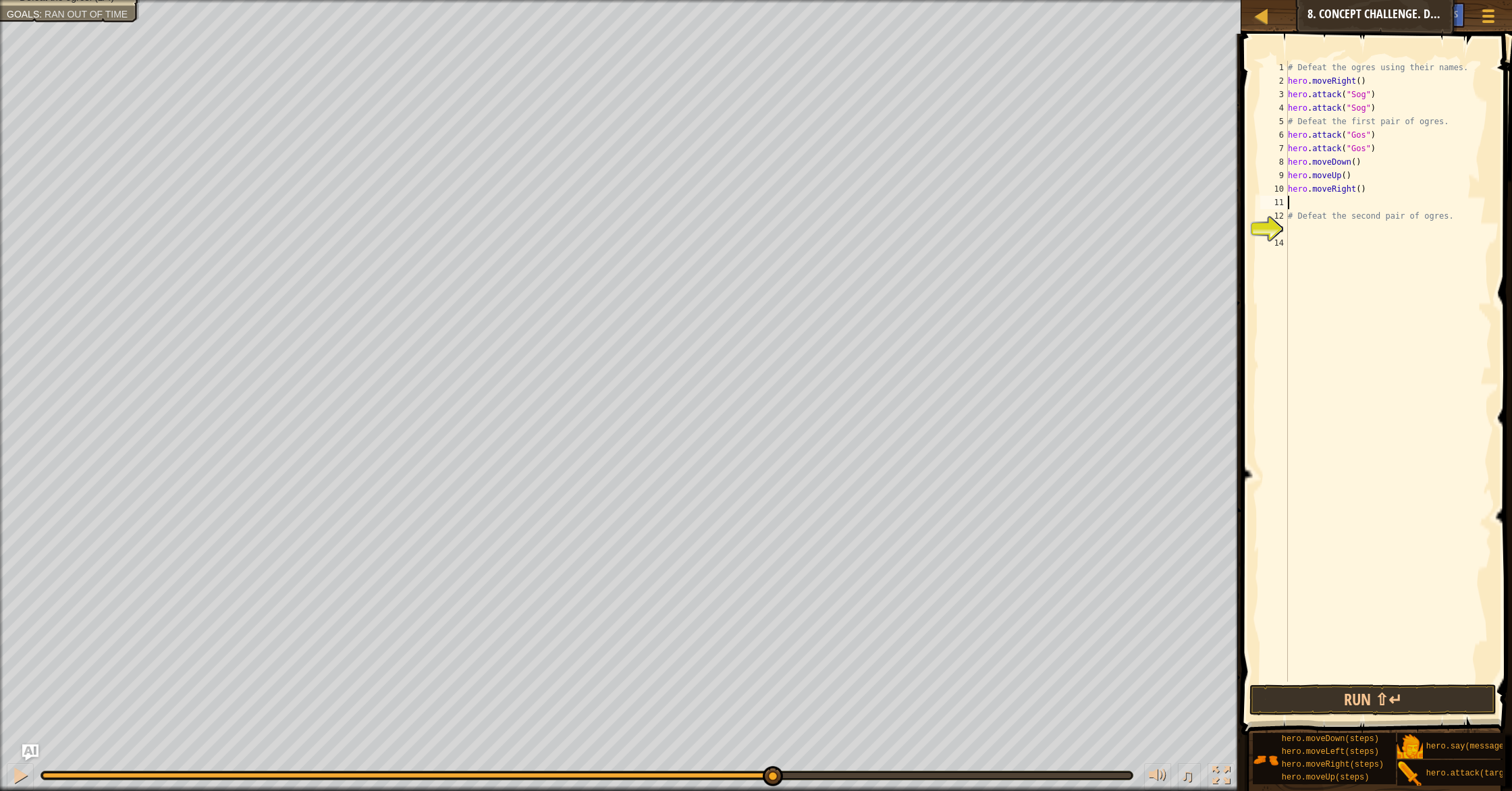
drag, startPoint x: 1360, startPoint y: 189, endPoint x: 1359, endPoint y: 211, distance: 22.0
click at [809, 191] on div "# Defeat the ogres using their names. hero . moveRight ( ) hero . attack ( "Sog…" at bounding box center [1389, 385] width 207 height 648
type textarea "hero.moveRight(2)"
click at [809, 681] on button "Run ⇧↵" at bounding box center [1373, 700] width 247 height 31
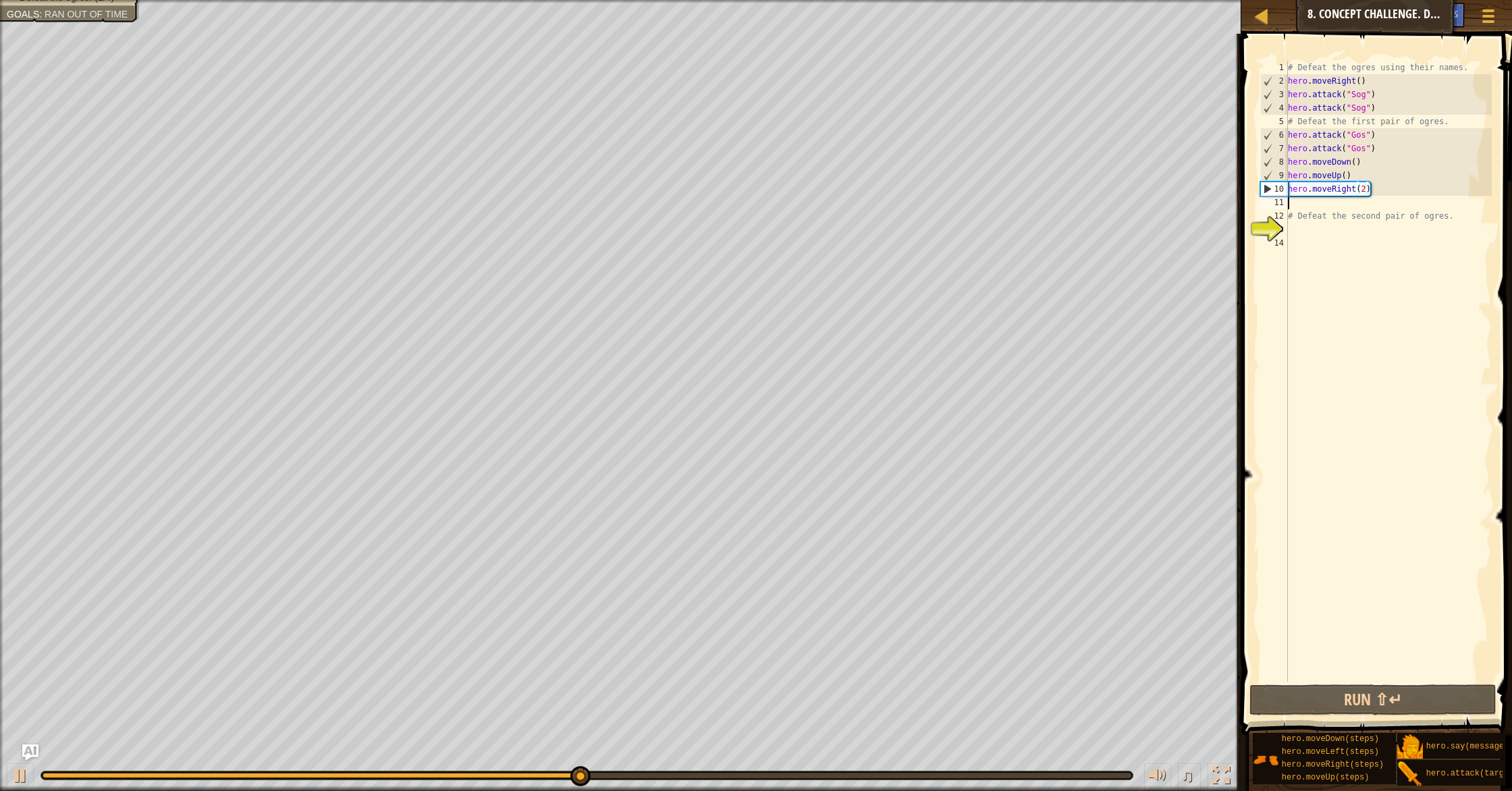
click at [809, 206] on div "# Defeat the ogres using their names. hero . moveRight ( ) hero . attack ( "Sog…" at bounding box center [1389, 385] width 207 height 648
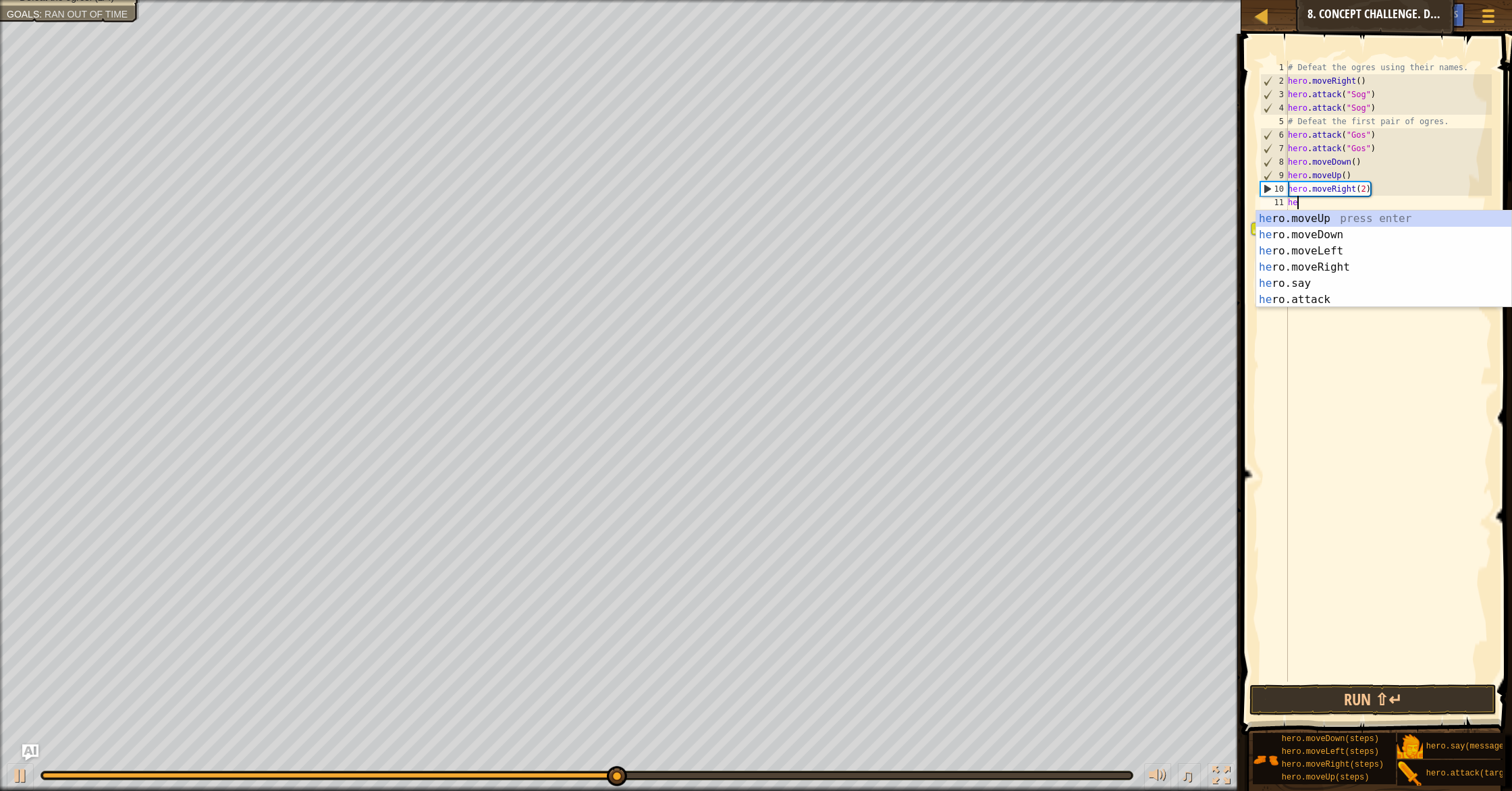
scroll to position [6, 1]
click at [809, 291] on div "her o.moveUp press enter her o.moveDown press enter her o.moveLeft press enter …" at bounding box center [1384, 276] width 255 height 130
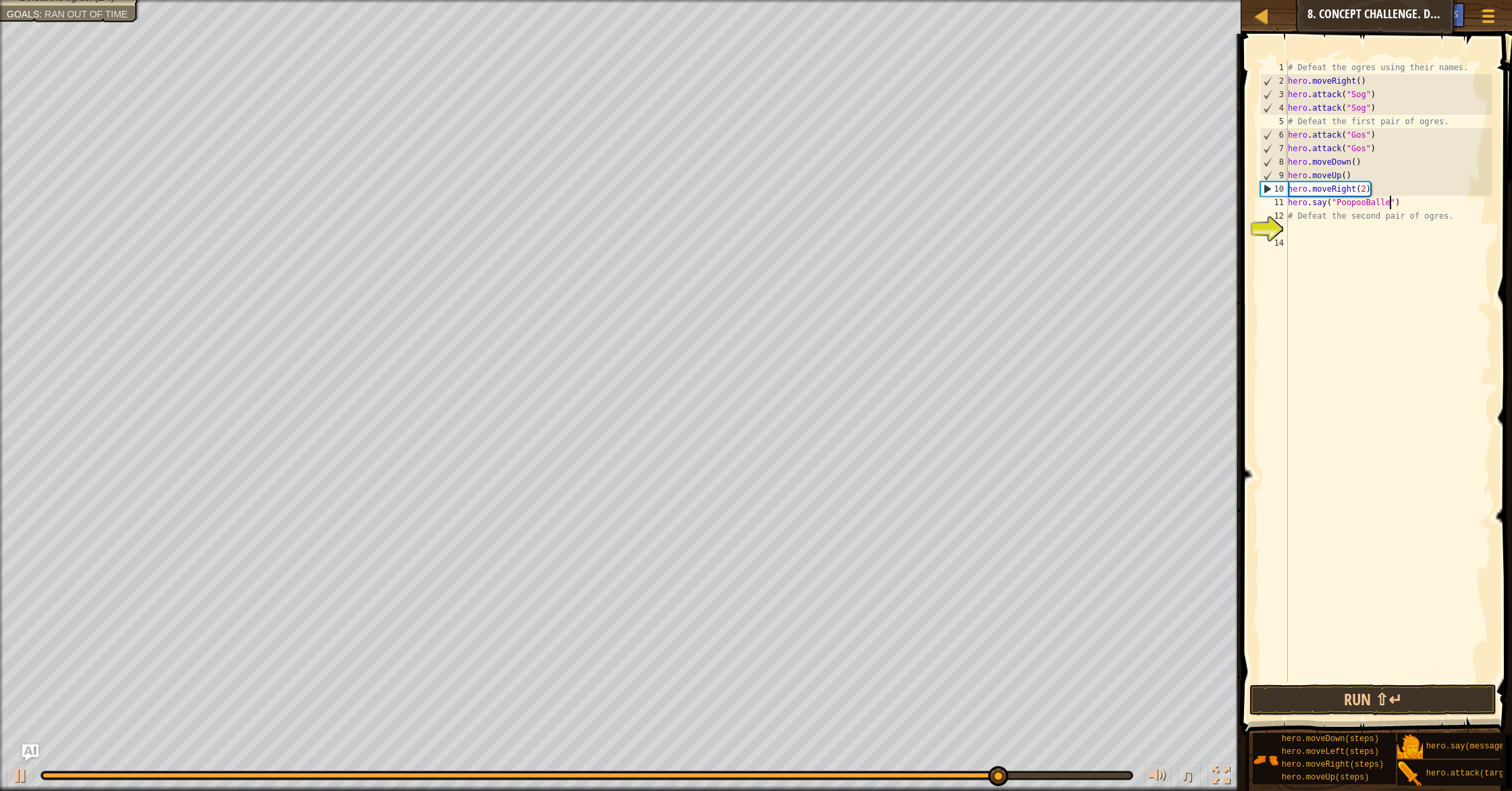
scroll to position [6, 9]
click at [809, 681] on button "Run ⇧↵" at bounding box center [1373, 700] width 247 height 31
type textarea "hero.say("Ugly as a fish")"
click at [809, 681] on button "Run ⇧↵" at bounding box center [1373, 700] width 247 height 31
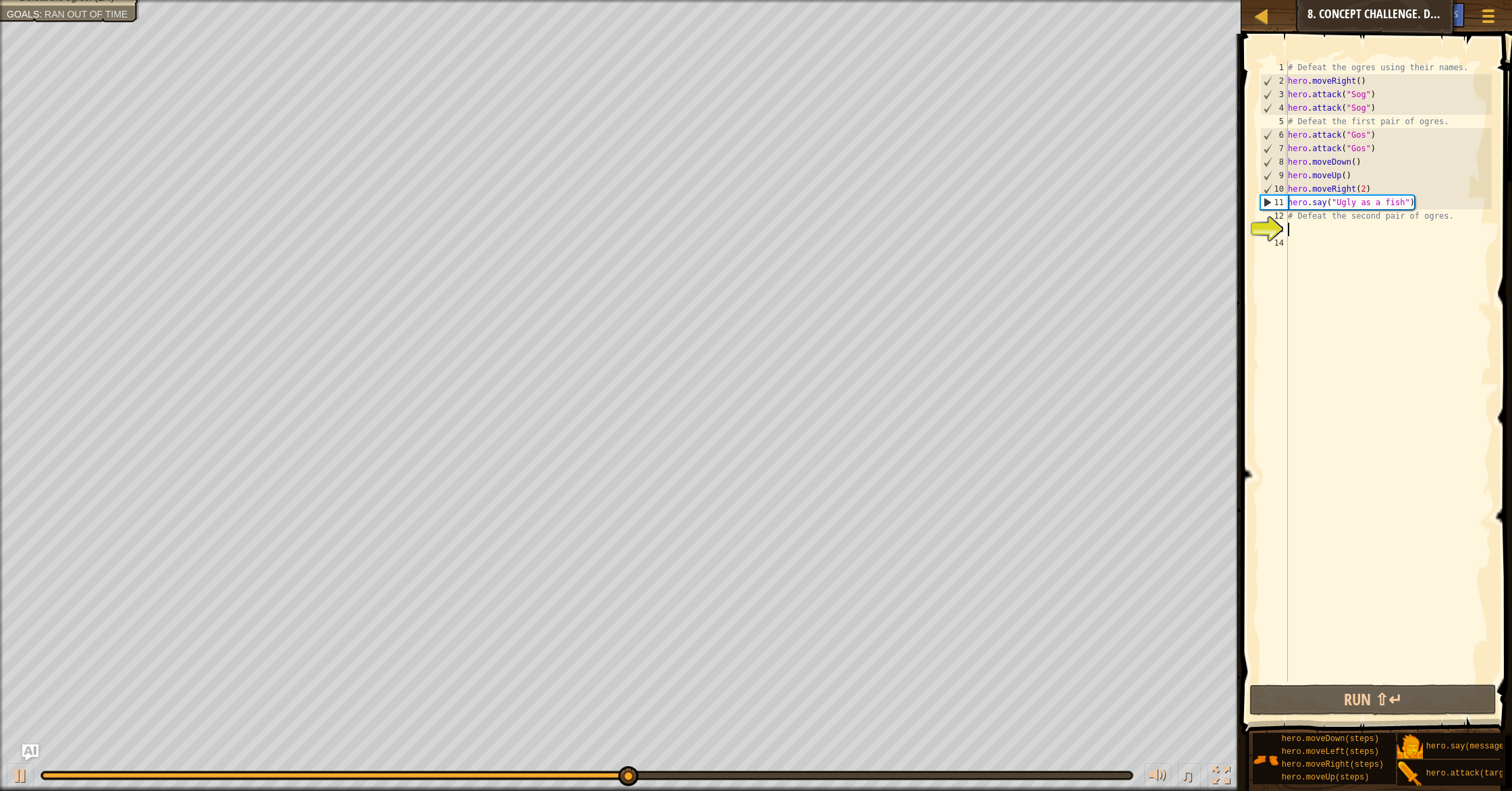
click at [809, 227] on div "# Defeat the ogres using their names. hero . moveRight ( ) hero . attack ( "Sog…" at bounding box center [1389, 385] width 207 height 648
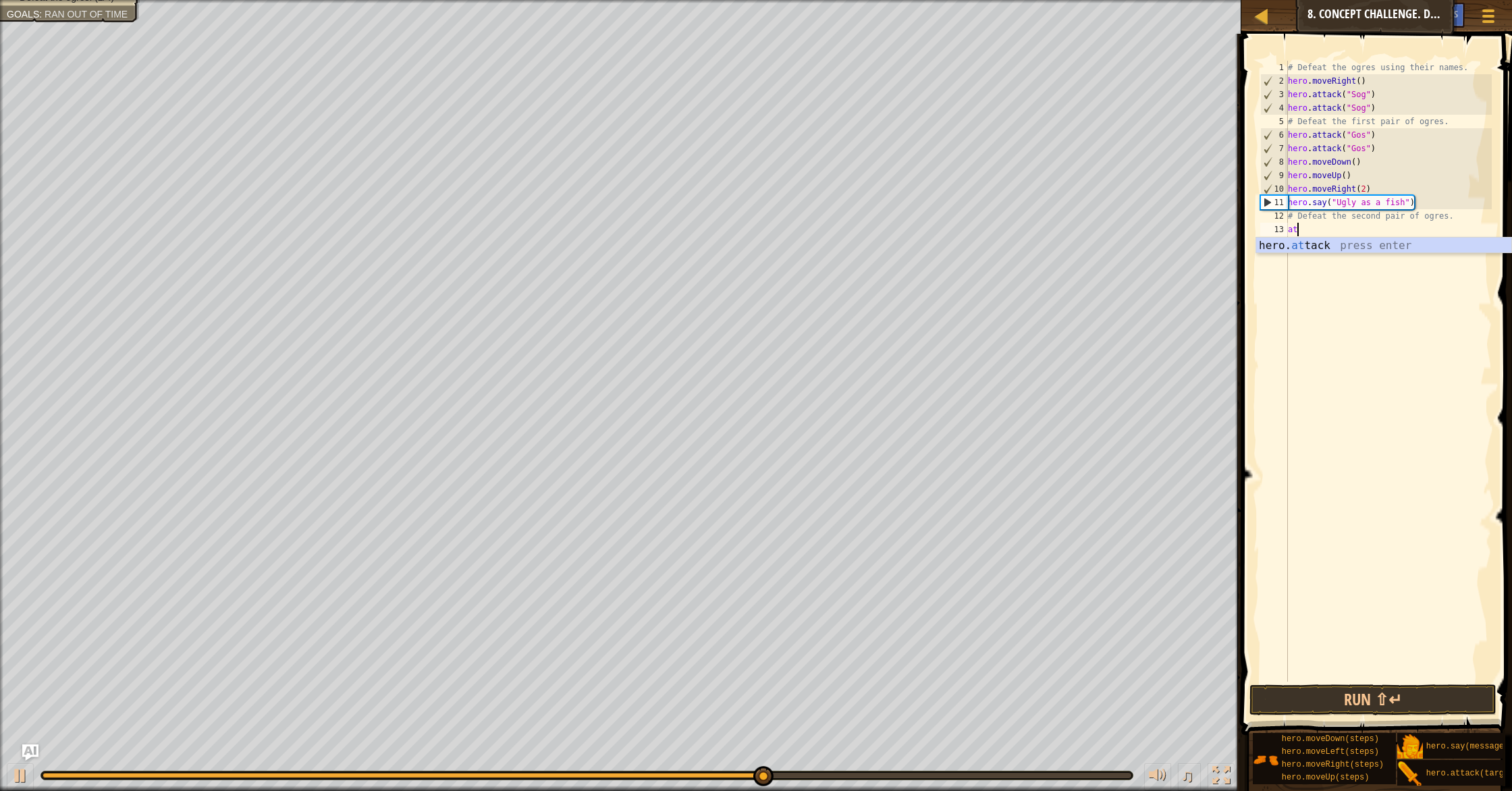
scroll to position [6, 1]
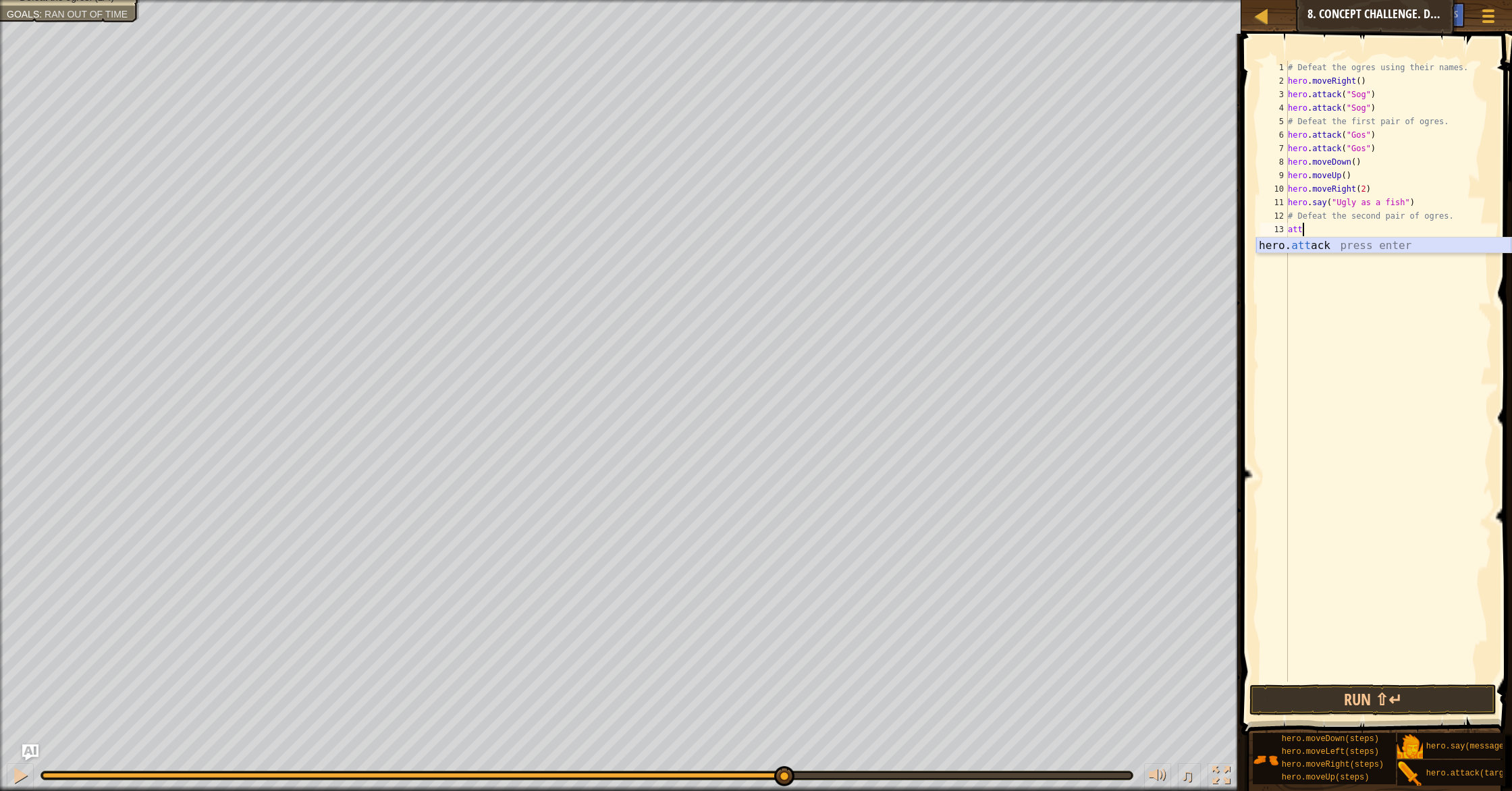
click at [809, 241] on div "hero. att ack press enter" at bounding box center [1384, 262] width 255 height 49
type textarea "hero.attack("Ergo")"
click at [809, 256] on div "# Defeat the ogres using their names. hero . moveRight ( ) hero . attack ( "Sog…" at bounding box center [1389, 385] width 207 height 648
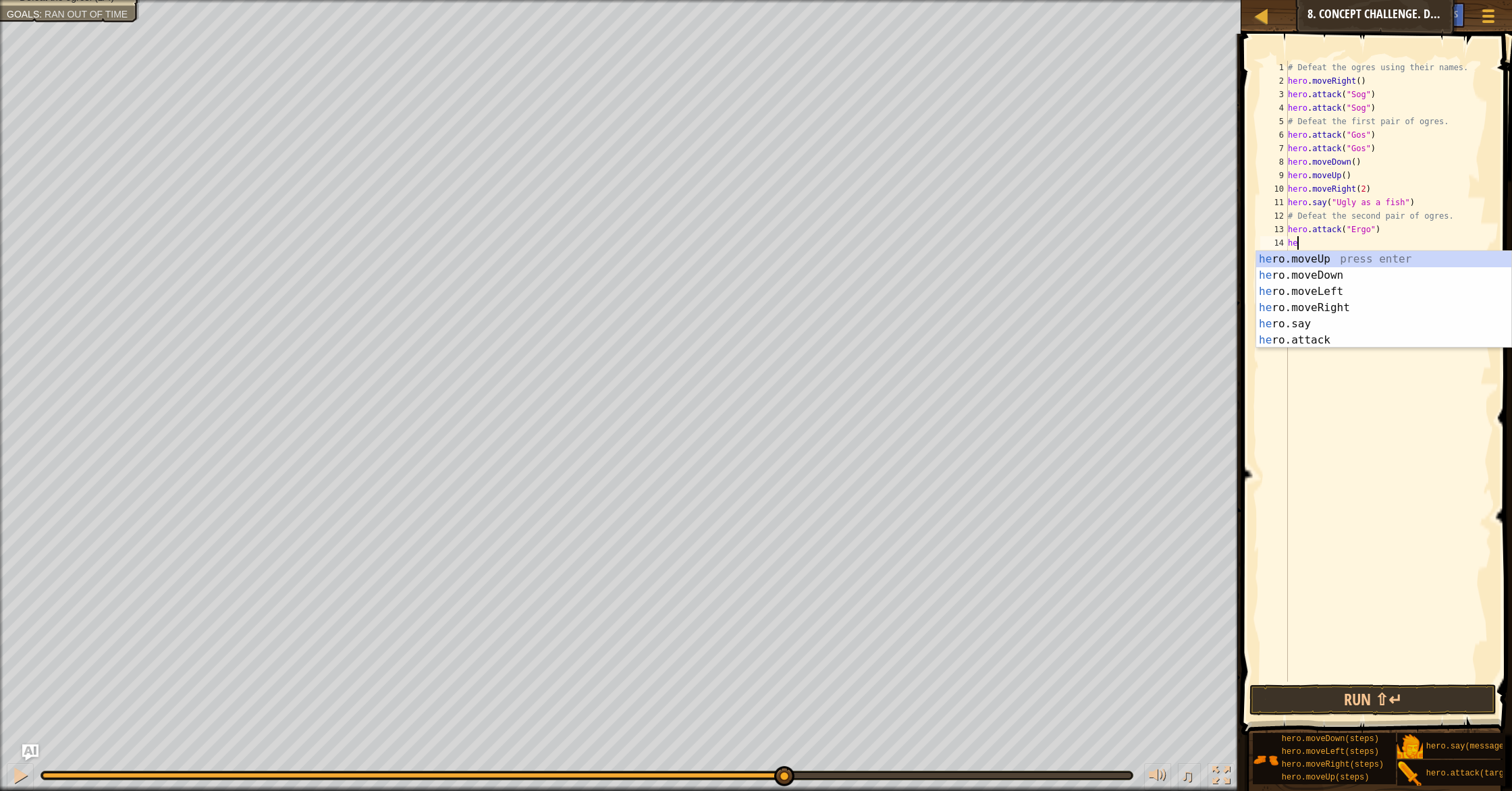
scroll to position [6, 1]
click at [809, 321] on div "her o.moveUp press enter her o.moveDown press enter her o.moveLeft press enter …" at bounding box center [1384, 316] width 255 height 130
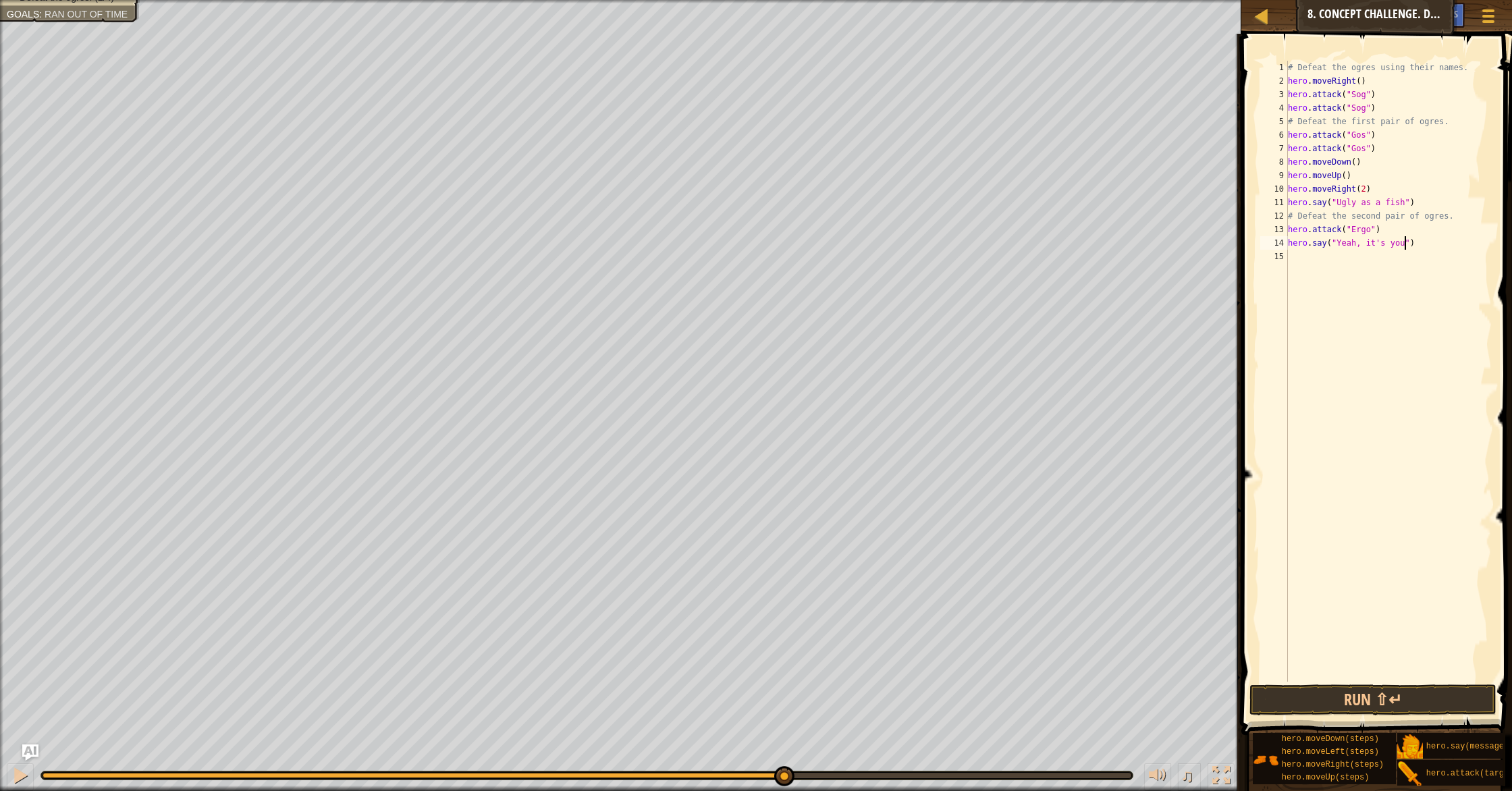
scroll to position [6, 10]
type textarea "hero.say("Yeah, it's you!")"
click at [809, 681] on button "Run ⇧↵" at bounding box center [1373, 700] width 247 height 31
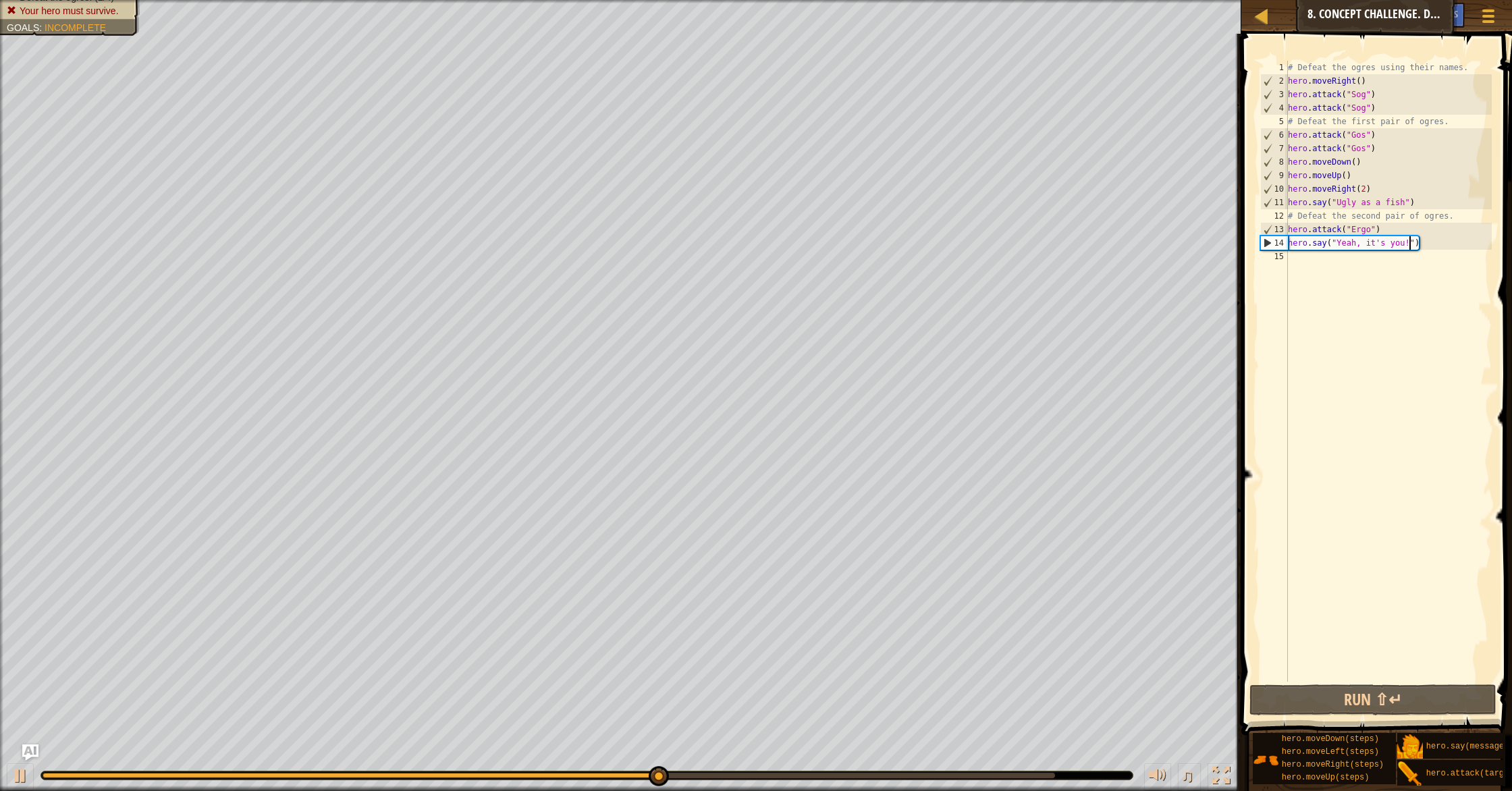
click at [809, 259] on div "# Defeat the ogres using their names. hero . moveRight ( ) hero . attack ( "Sog…" at bounding box center [1389, 385] width 207 height 648
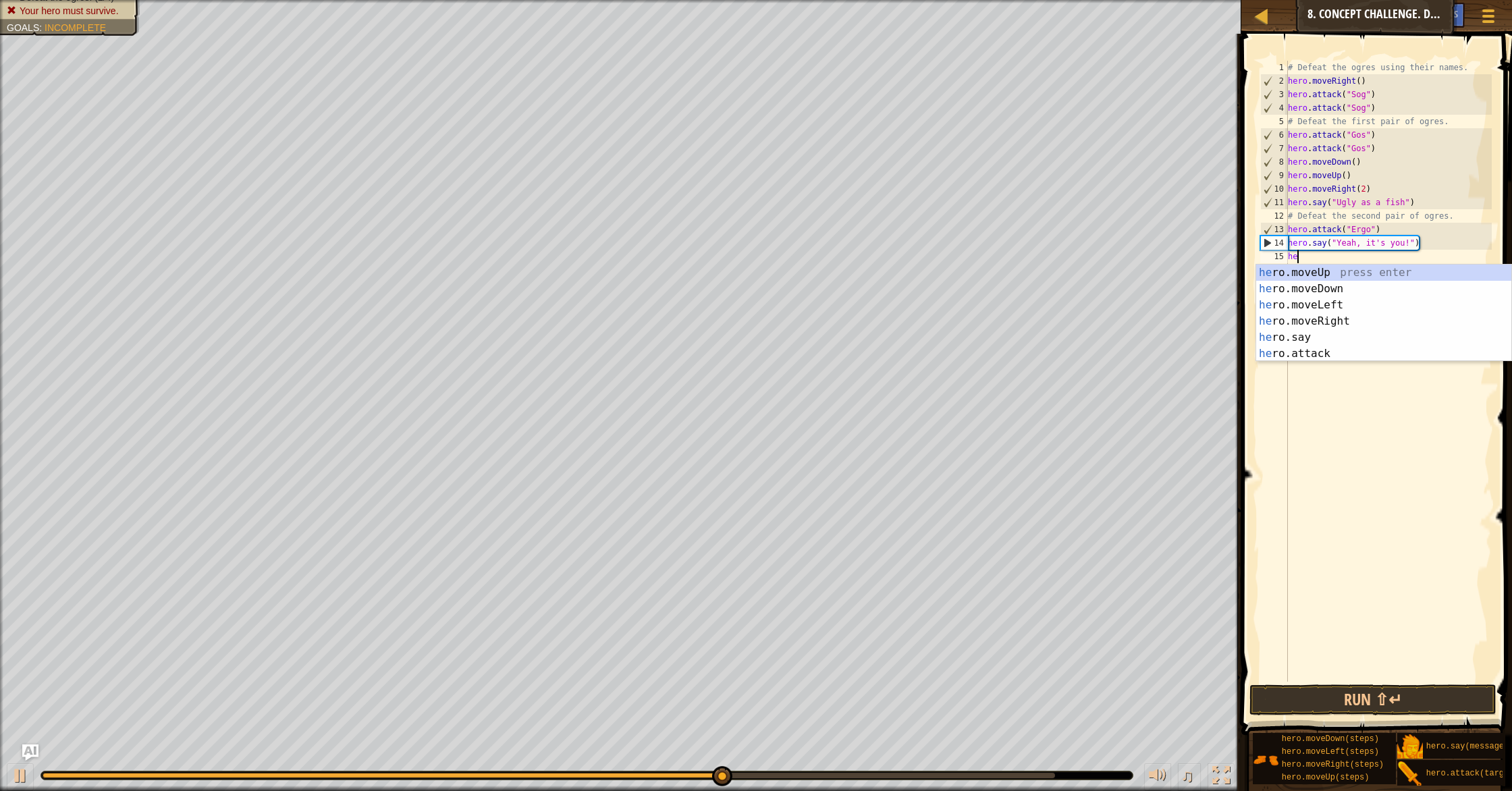
scroll to position [6, 1]
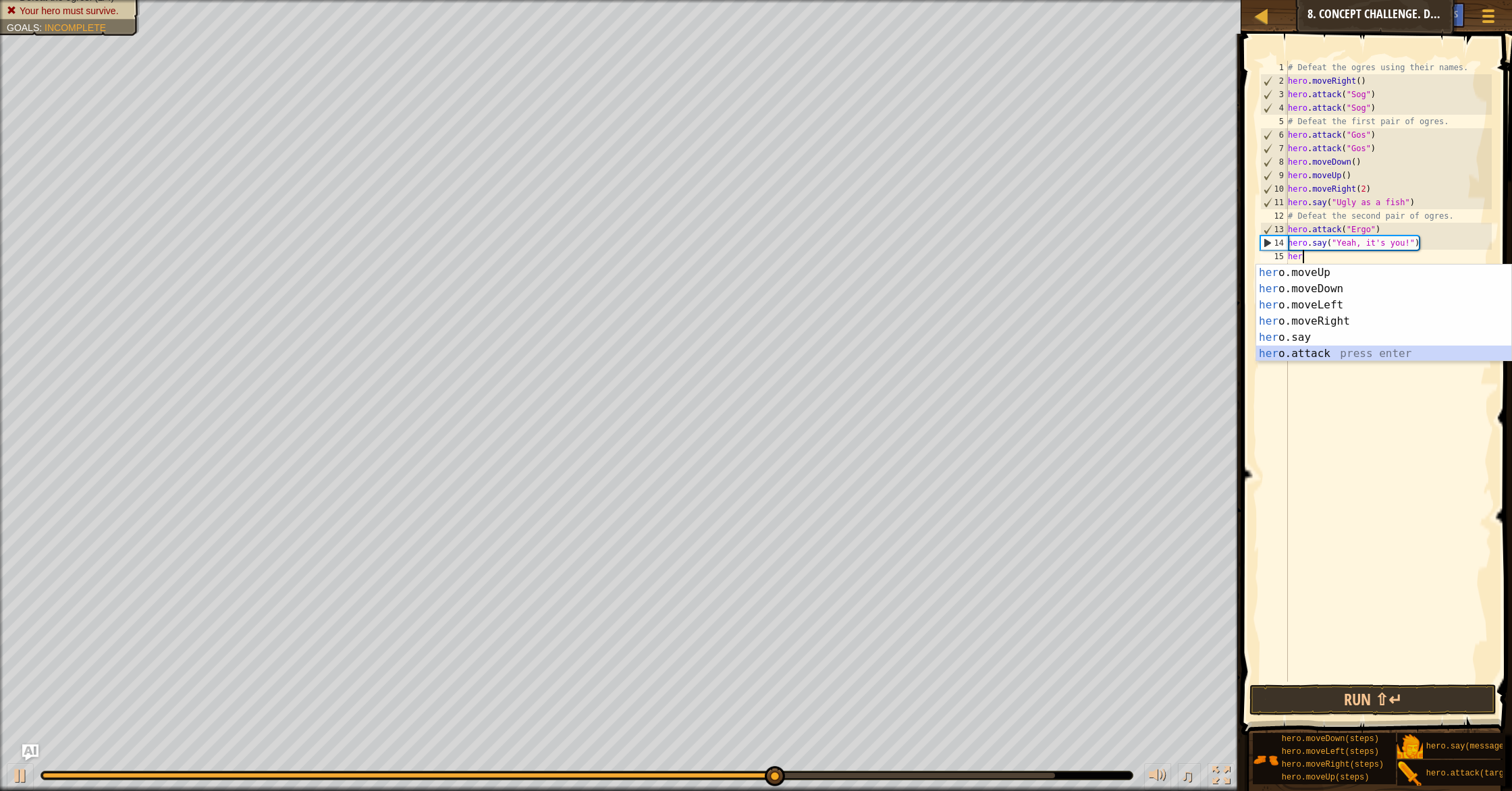
drag, startPoint x: 1346, startPoint y: 350, endPoint x: 1347, endPoint y: 337, distance: 13.0
click at [809, 350] on div "her o.moveUp press enter her o.moveDown press enter her o.moveLeft press enter …" at bounding box center [1384, 329] width 255 height 130
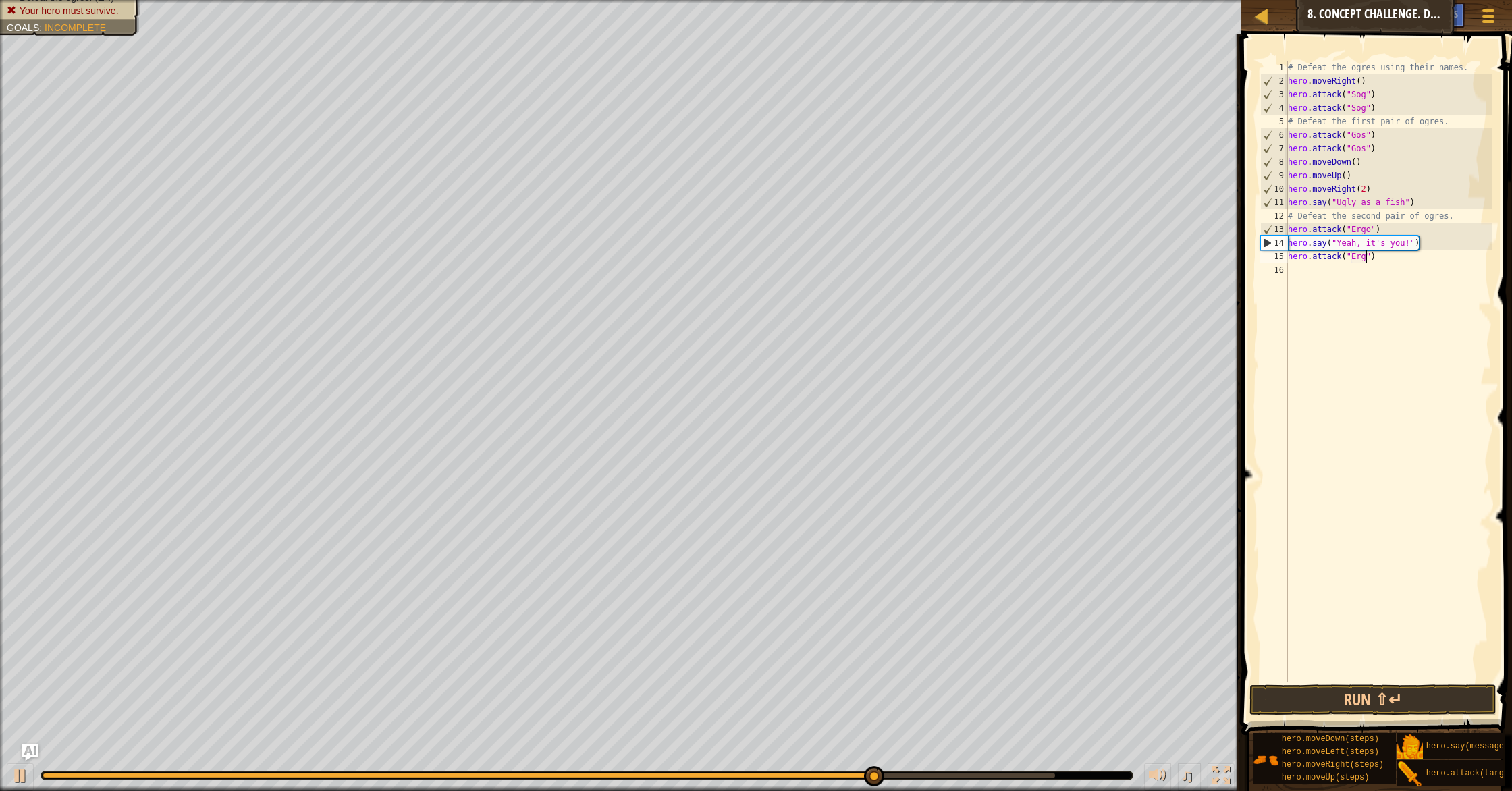
scroll to position [6, 6]
type textarea "hero.attack("Ergo")"
click at [809, 681] on button "Run ⇧↵" at bounding box center [1373, 700] width 247 height 31
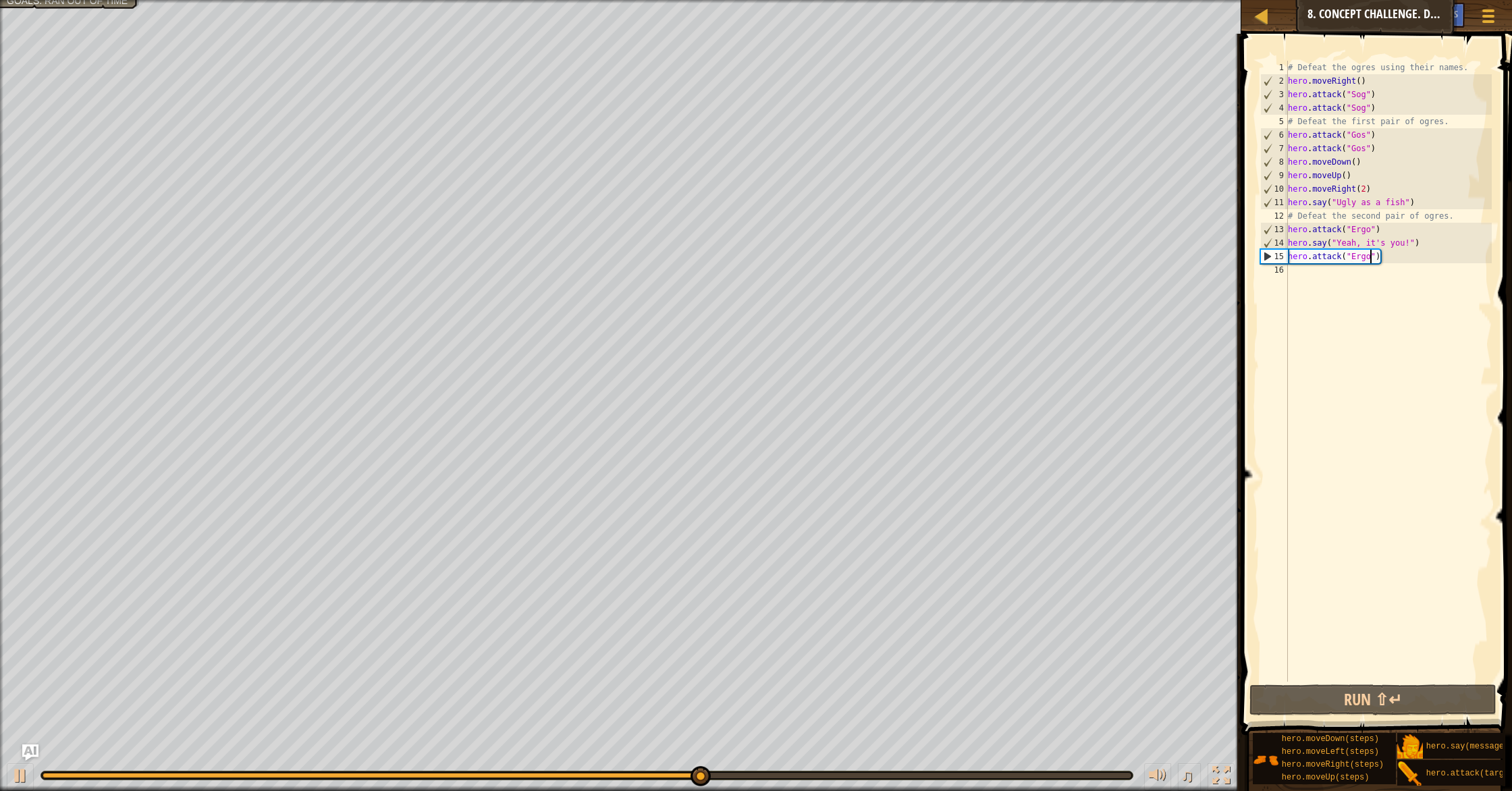
click at [809, 286] on div "# Defeat the ogres using their names. hero . moveRight ( ) hero . attack ( "Sog…" at bounding box center [1389, 385] width 207 height 648
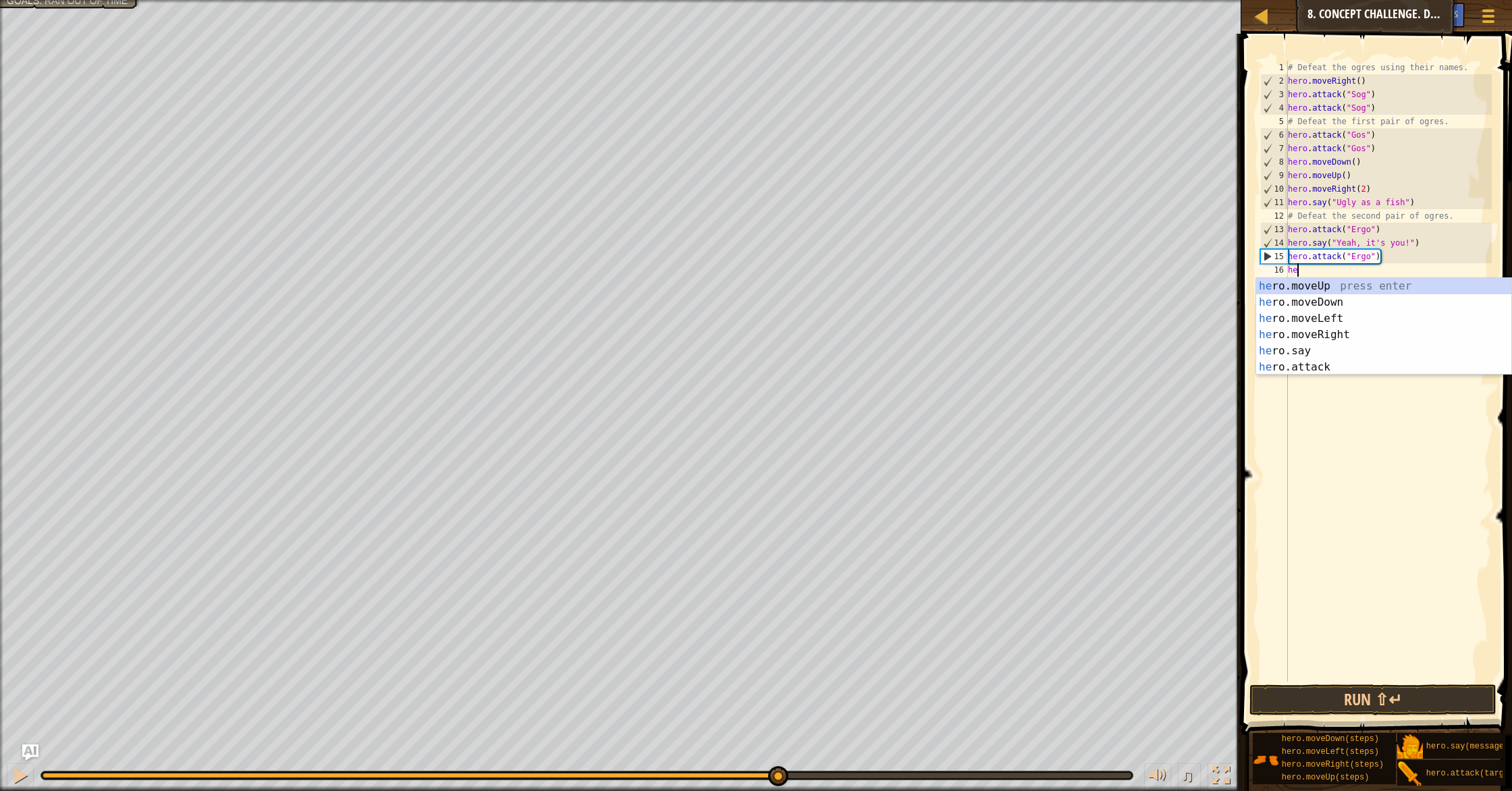
scroll to position [6, 1]
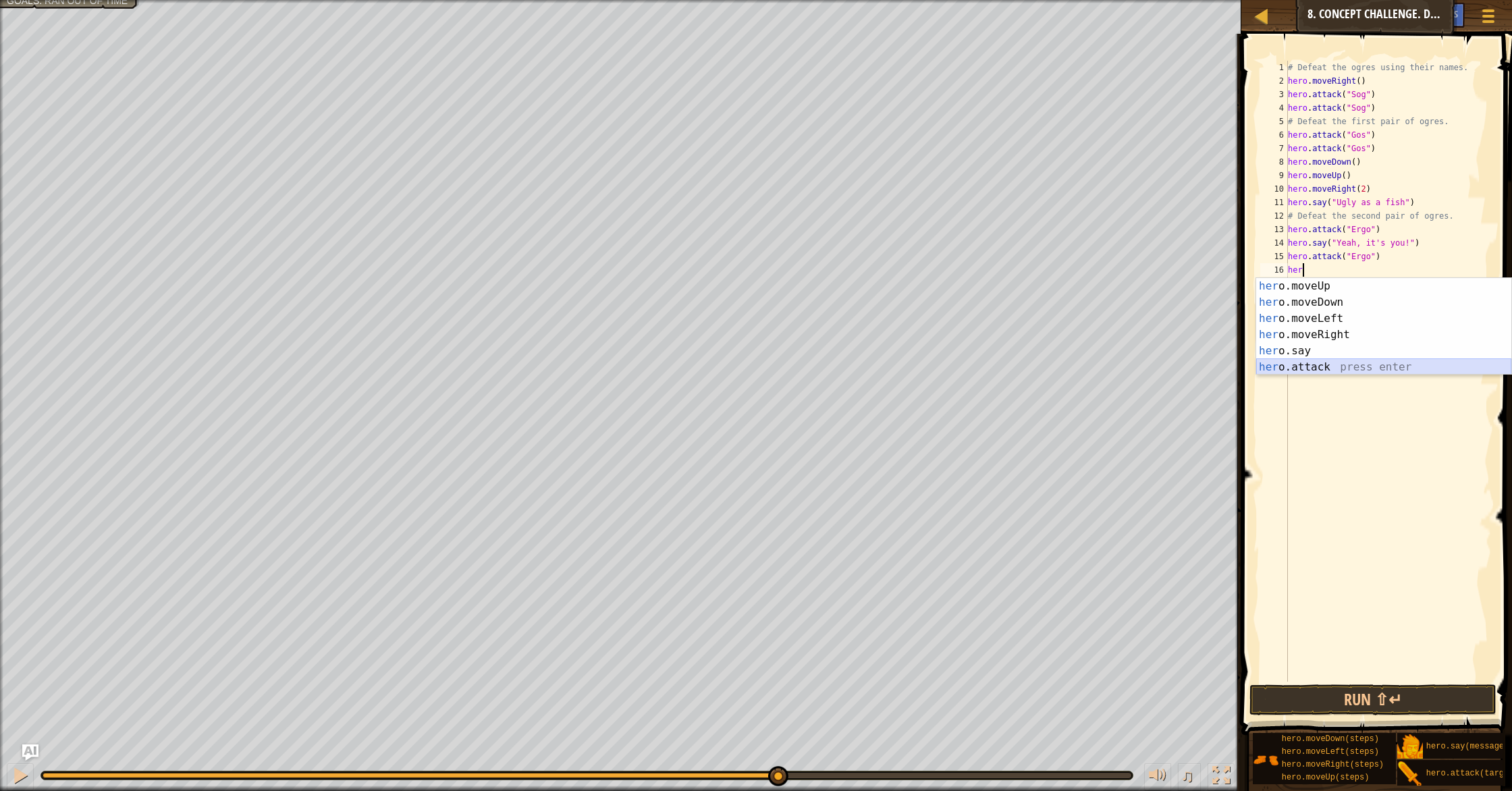
click at [809, 362] on div "her o.moveUp press enter her o.moveDown press enter her o.moveLeft press enter …" at bounding box center [1384, 343] width 255 height 130
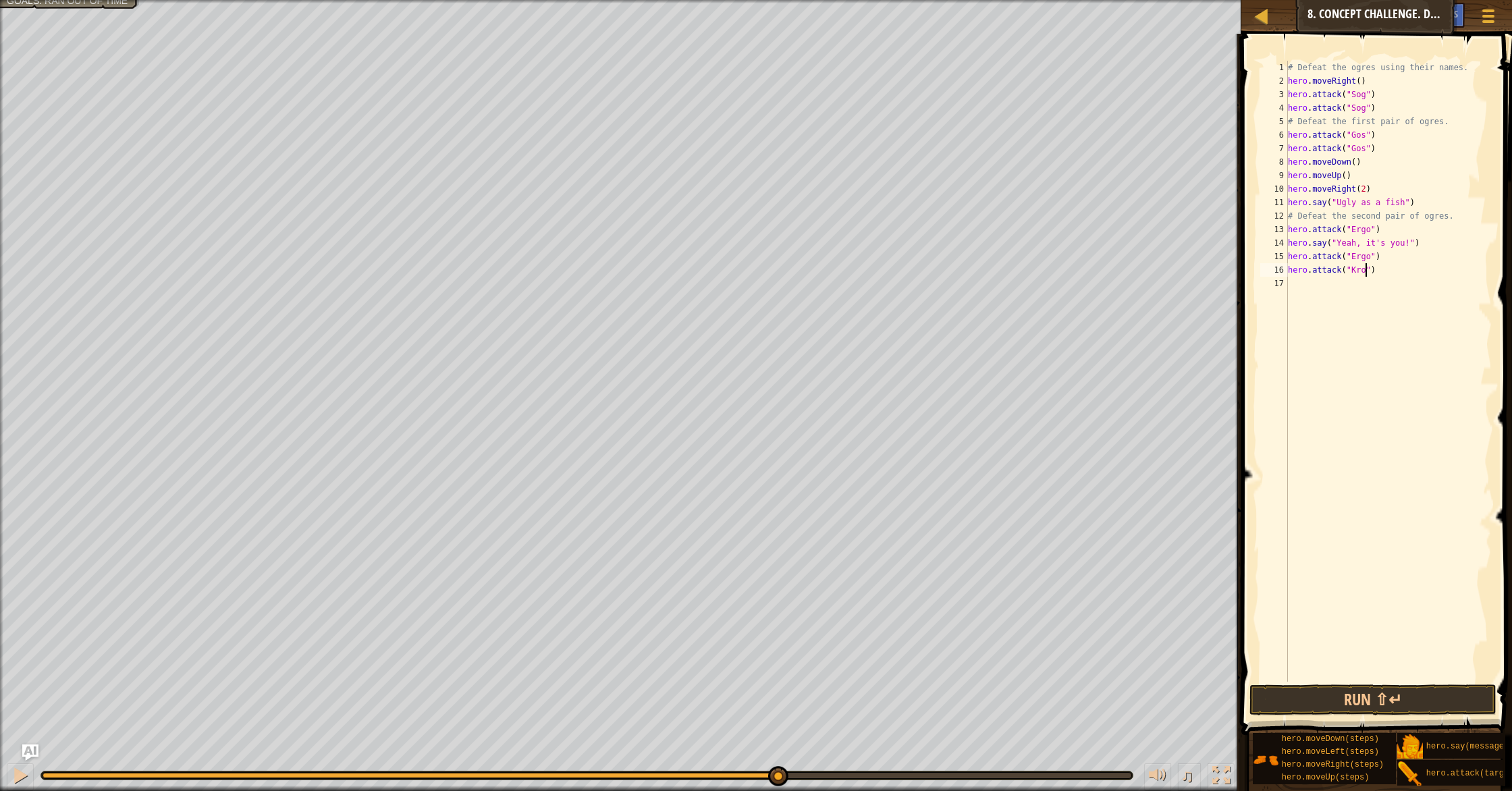
scroll to position [6, 6]
click at [809, 256] on div "# Defeat the ogres using their names. hero . moveRight ( ) hero . attack ( "Sog…" at bounding box center [1389, 385] width 207 height 648
type textarea "hero.attack("Ergo")"
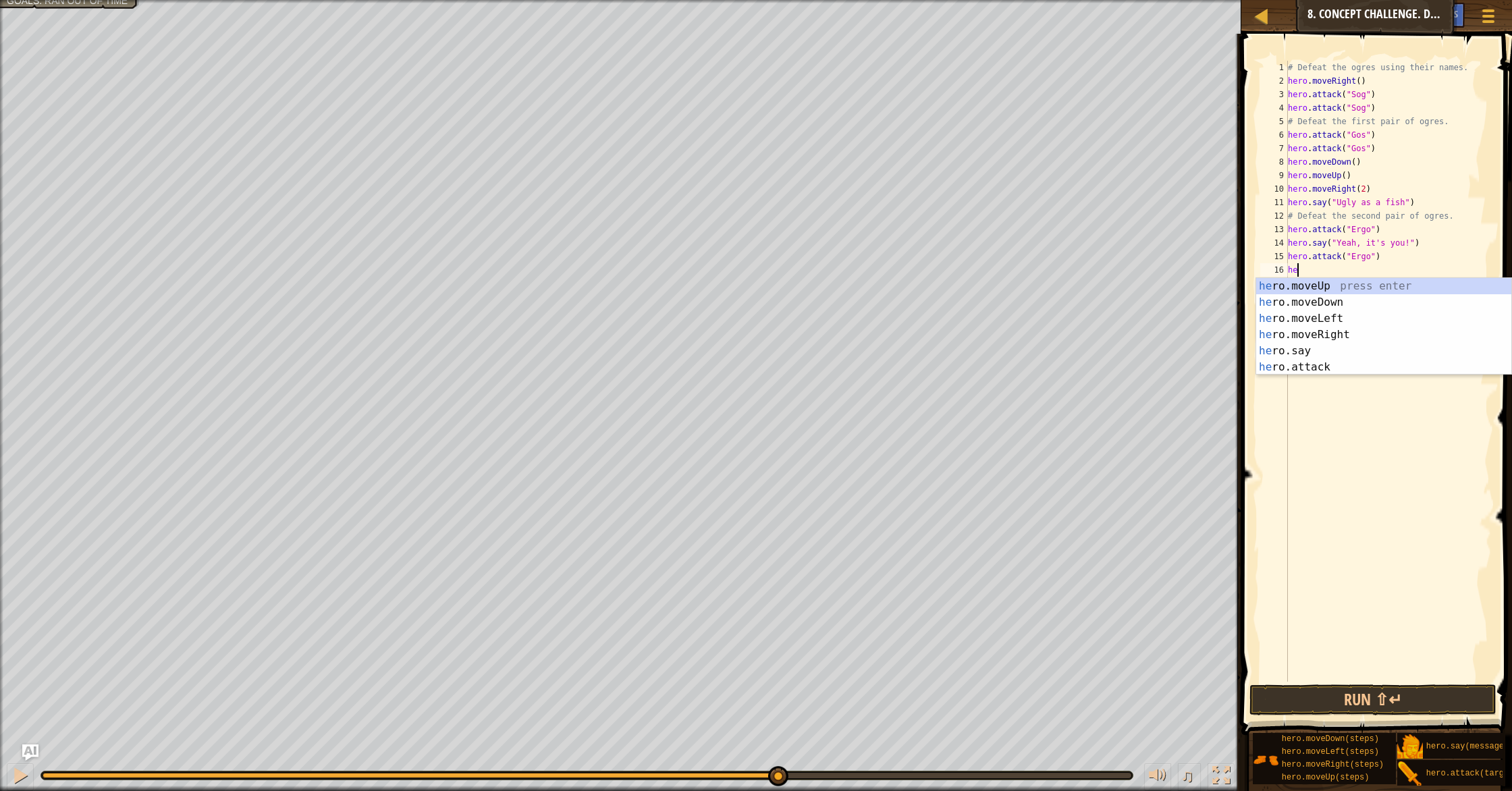
scroll to position [6, 1]
click at [809, 351] on div "her o.moveUp press enter her o.moveDown press enter her o.moveLeft press enter …" at bounding box center [1384, 343] width 255 height 130
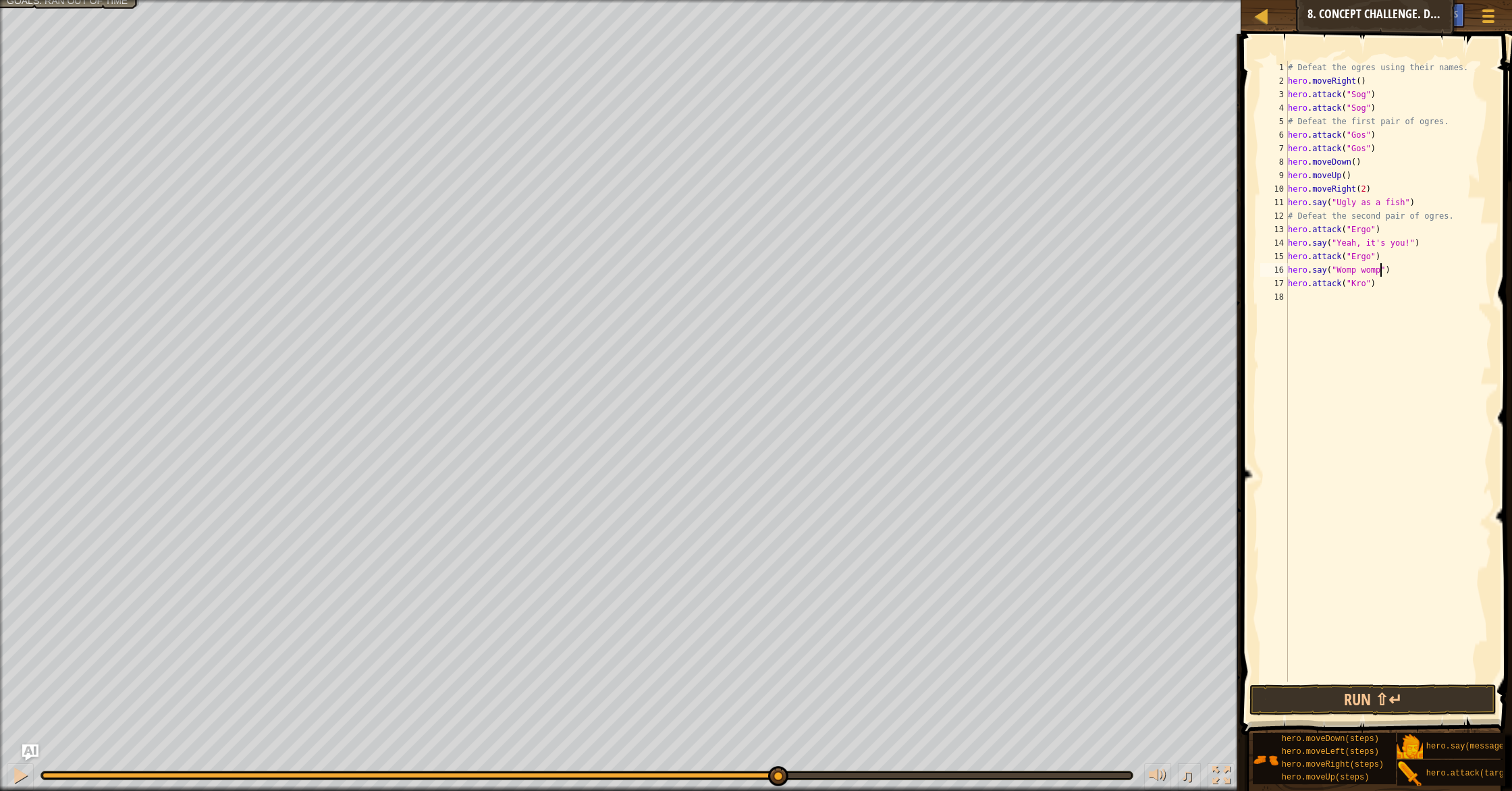
type textarea "hero.say("Womp womp!")"
click at [809, 306] on div "# Defeat the ogres using their names. hero . moveRight ( ) hero . attack ( "Sog…" at bounding box center [1389, 385] width 207 height 648
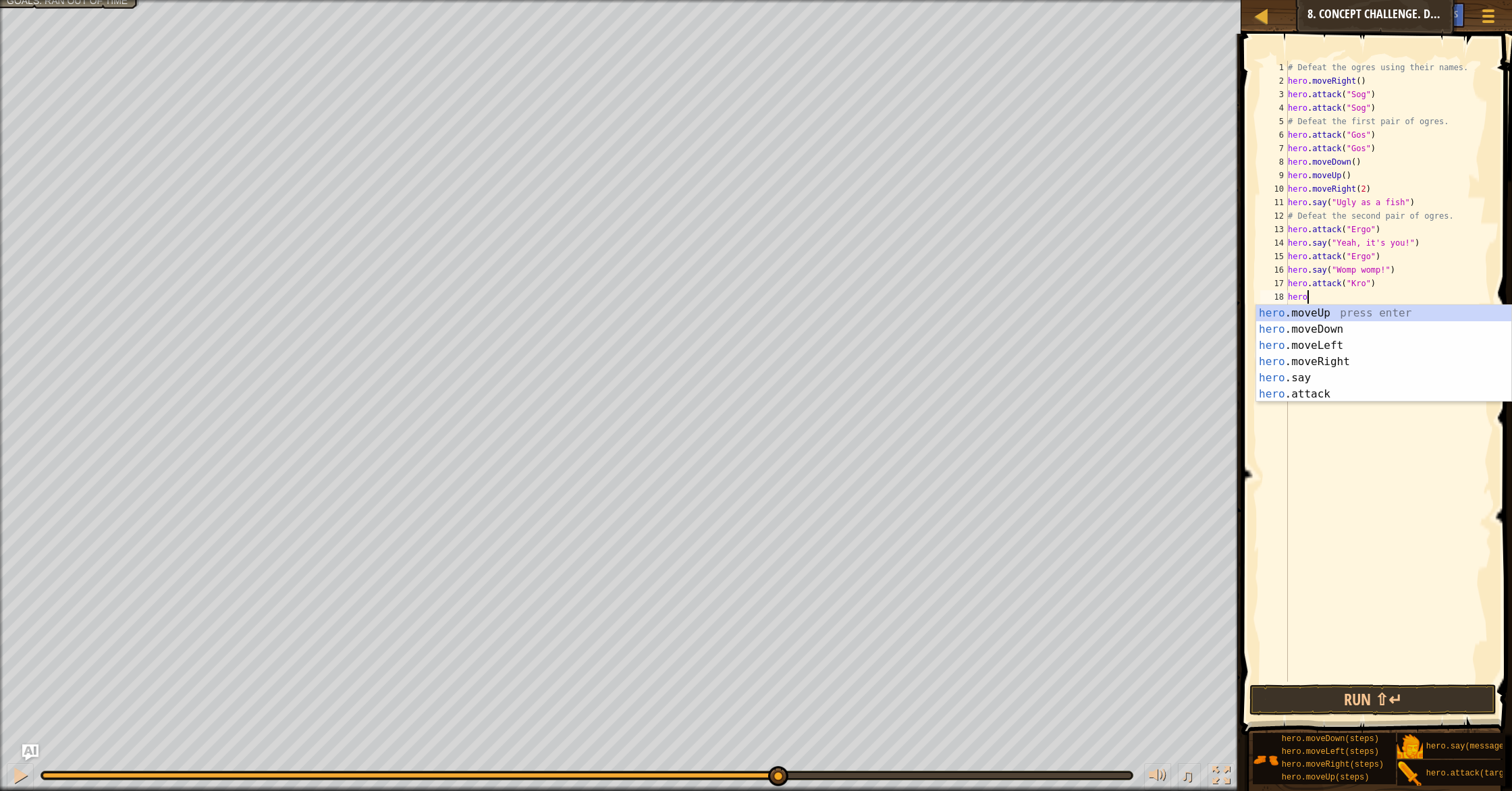
scroll to position [6, 1]
click at [809, 395] on div "hero .moveUp press enter hero .moveDown press enter hero .moveLeft press enter …" at bounding box center [1384, 370] width 255 height 130
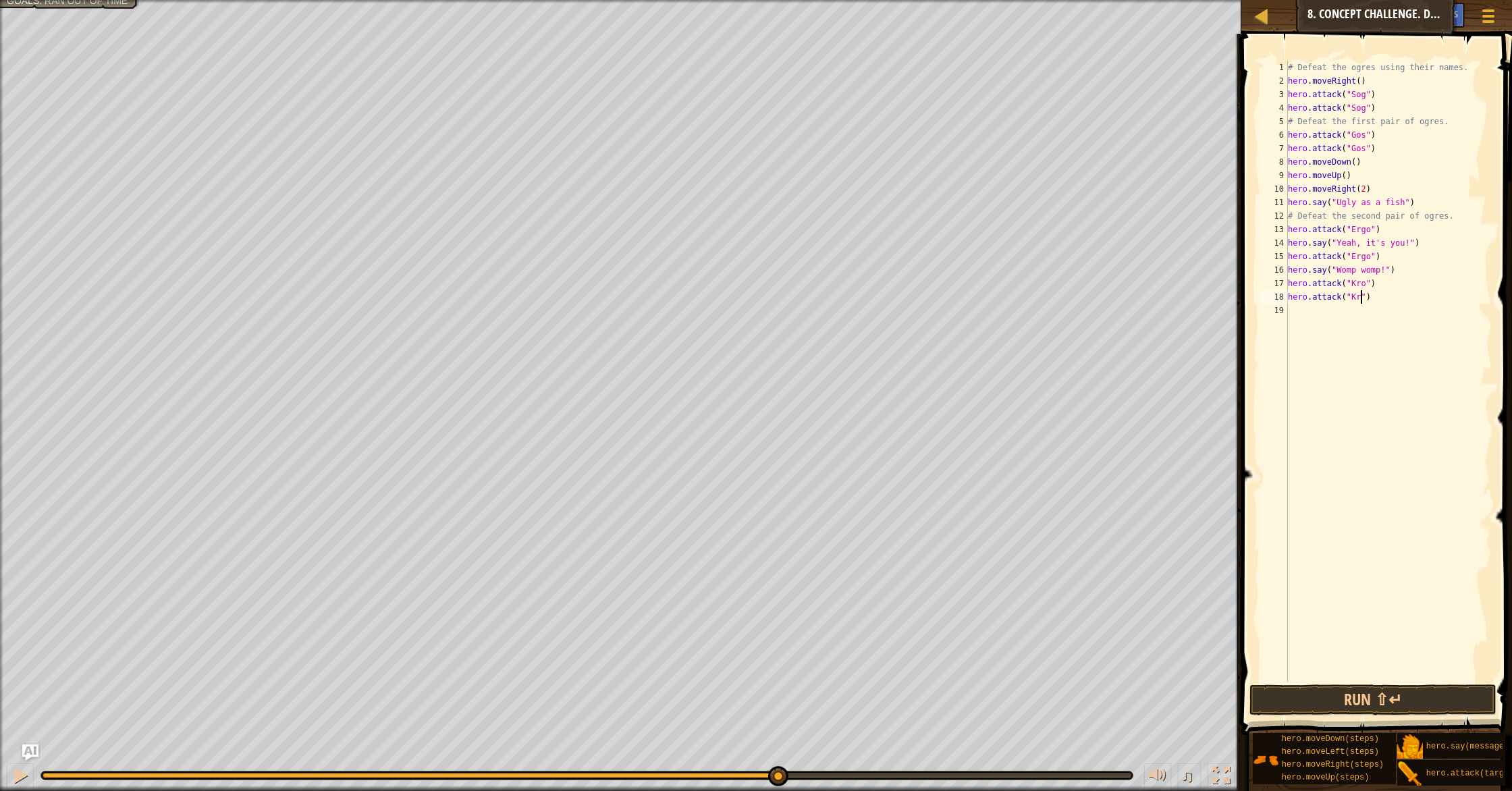
type textarea "hero.attack("Kro")"
click at [809, 396] on div "# Defeat the ogres using their names. hero . moveRight ( ) hero . attack ( "Sog…" at bounding box center [1389, 385] width 207 height 648
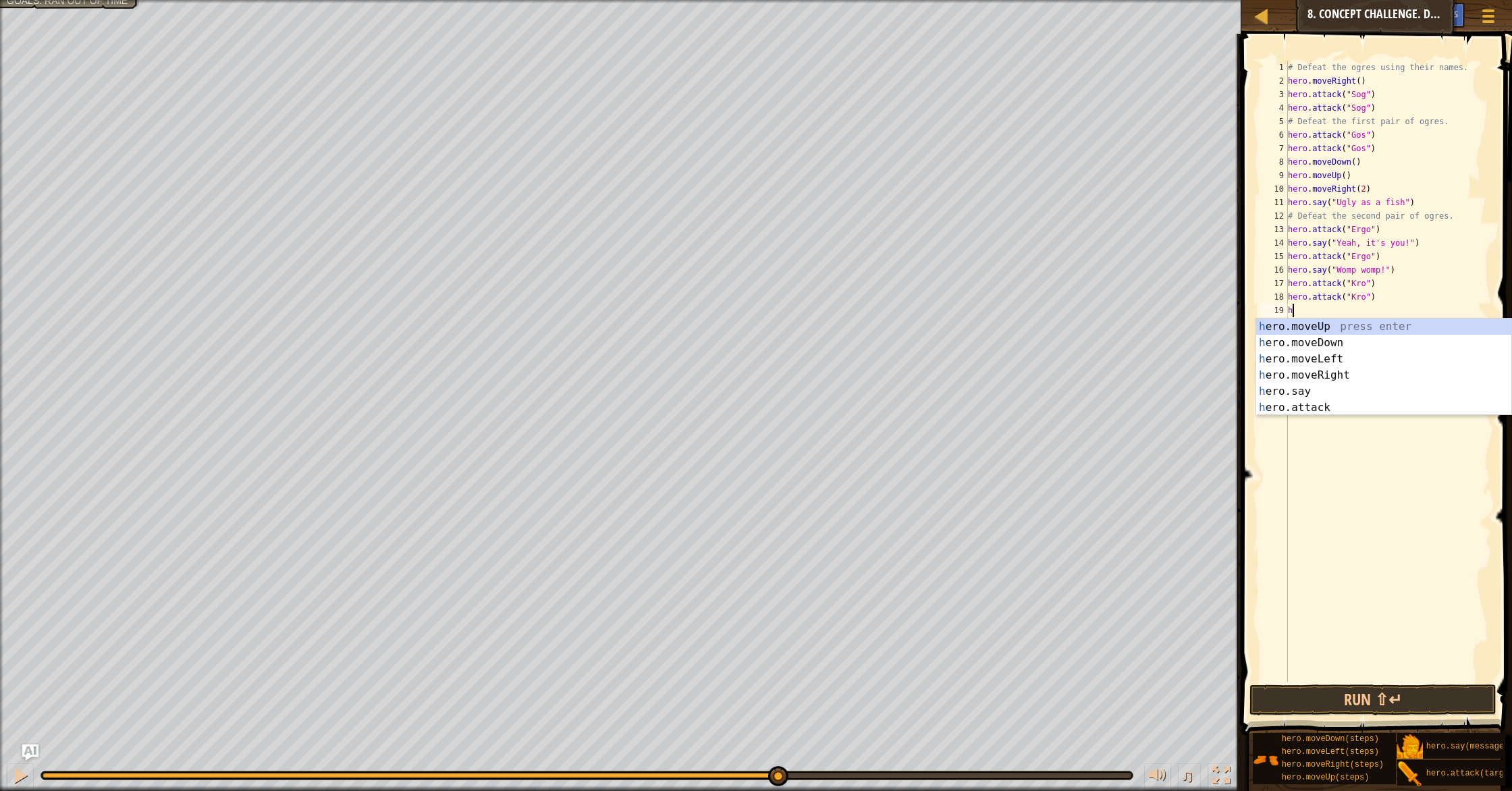
scroll to position [6, 1]
click at [809, 394] on div "her o.moveUp press enter her o.moveDown press enter her o.moveLeft press enter …" at bounding box center [1384, 384] width 255 height 130
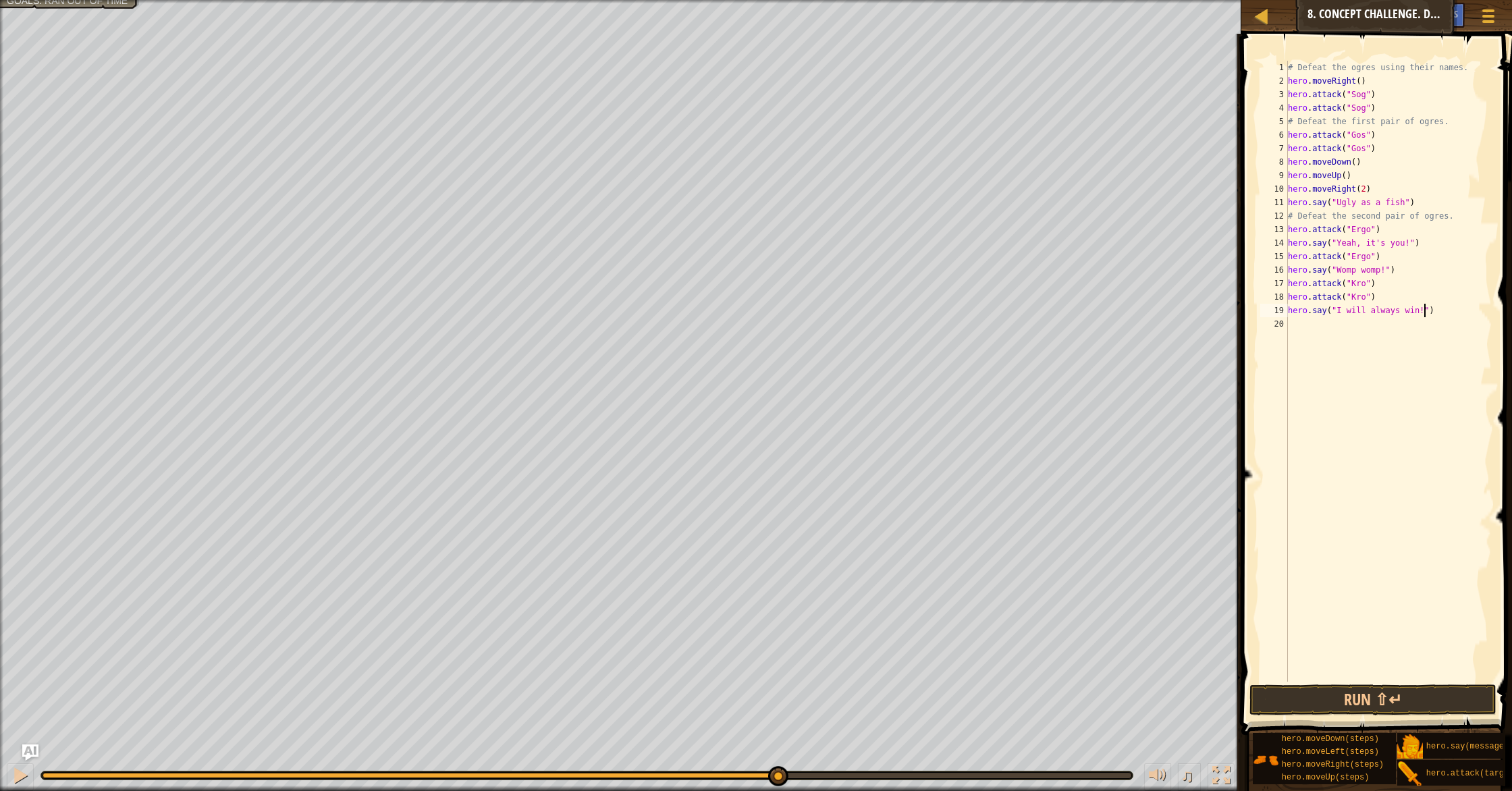
scroll to position [6, 11]
click at [809, 293] on div "# Defeat the ogres using their names. hero . moveRight ( ) hero . attack ( "Sog…" at bounding box center [1389, 385] width 207 height 648
type textarea "hero.attack("Kro")"
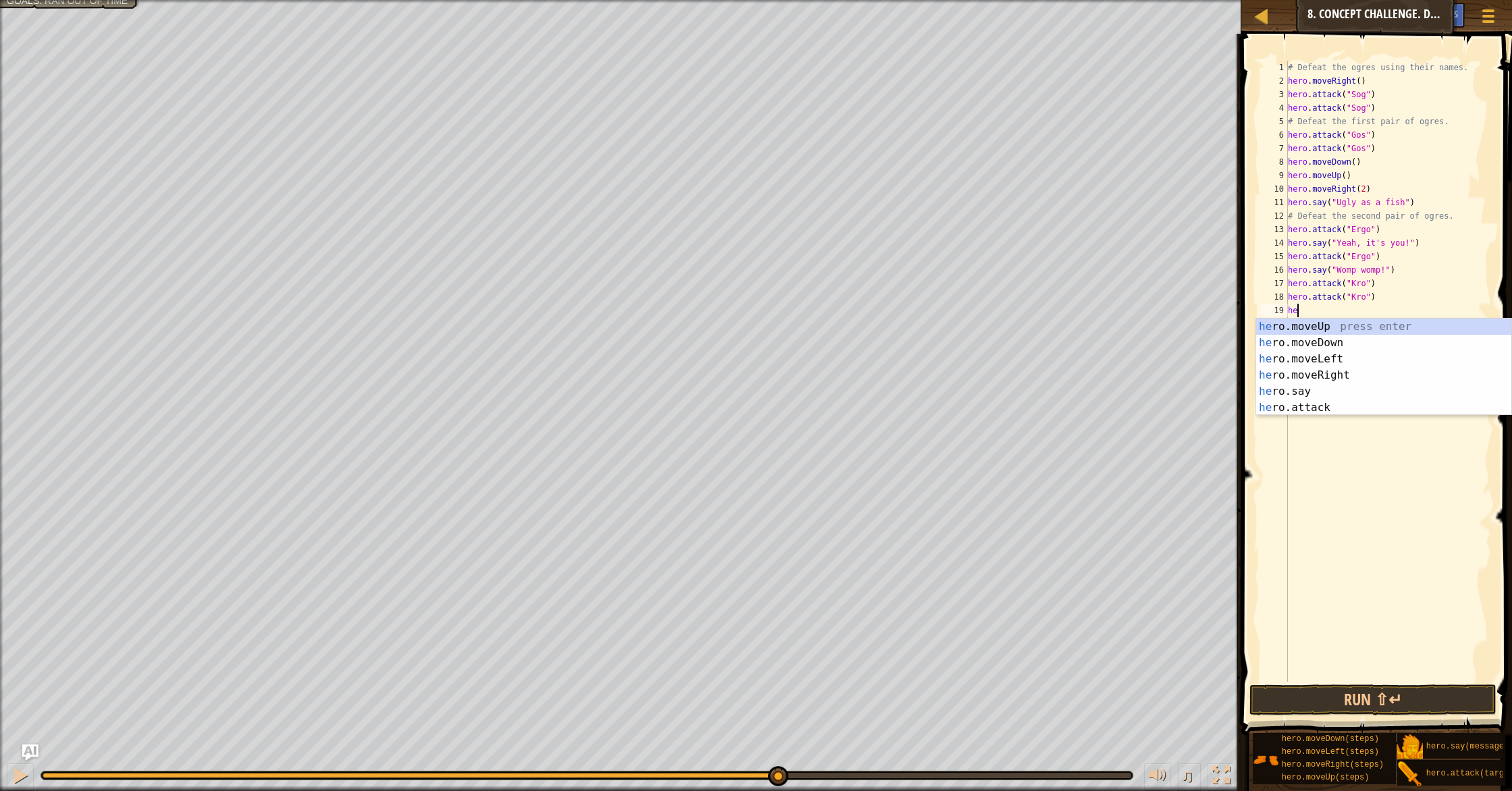
type textarea "her"
drag, startPoint x: 1384, startPoint y: 343, endPoint x: 1376, endPoint y: 380, distance: 37.9
click at [809, 343] on div "her o.moveUp press enter her o.moveDown press enter her o.moveLeft press enter …" at bounding box center [1384, 384] width 255 height 130
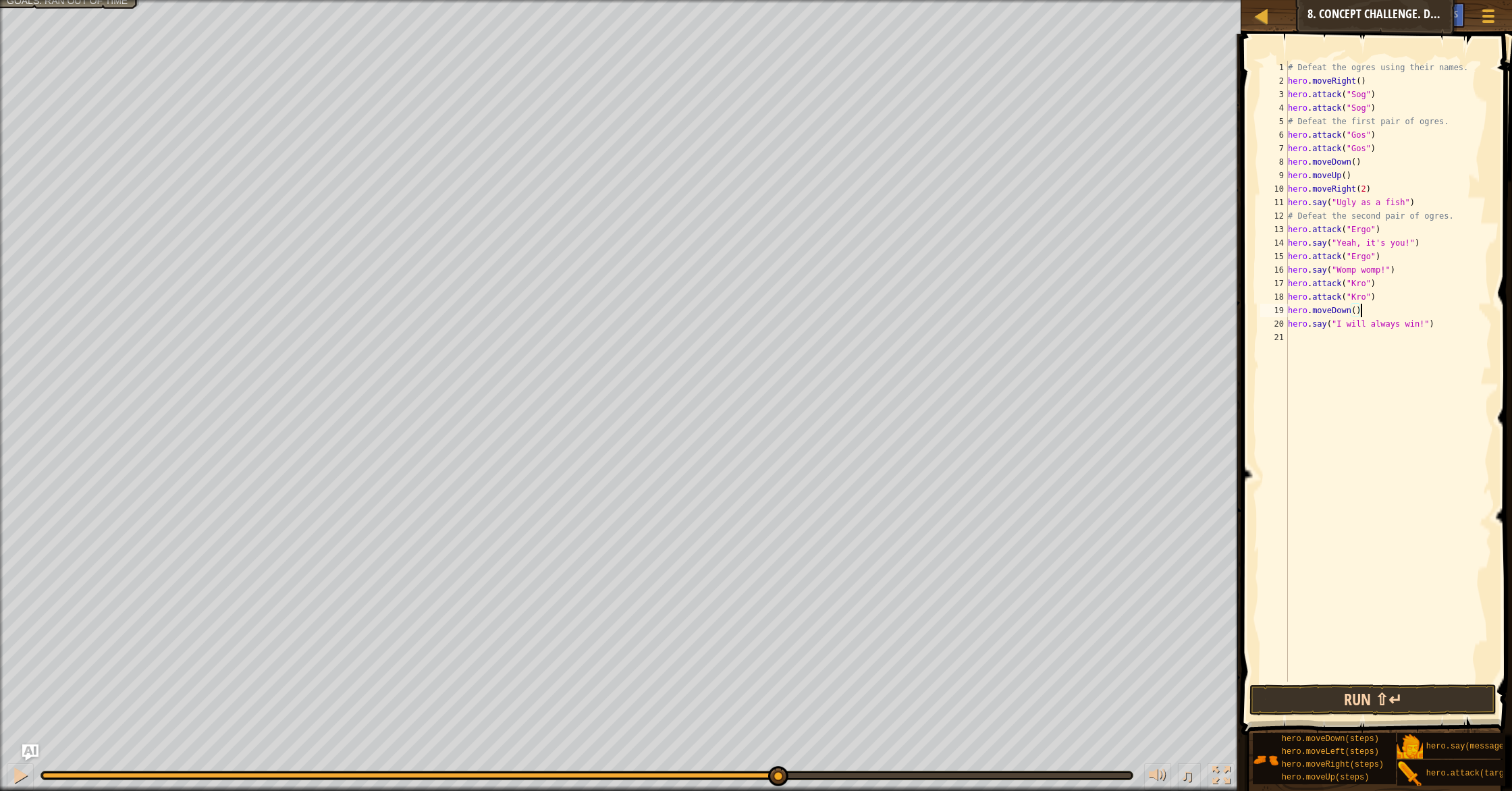
type textarea "hero.moveDown()"
click at [809, 681] on button "Run ⇧↵" at bounding box center [1373, 700] width 247 height 31
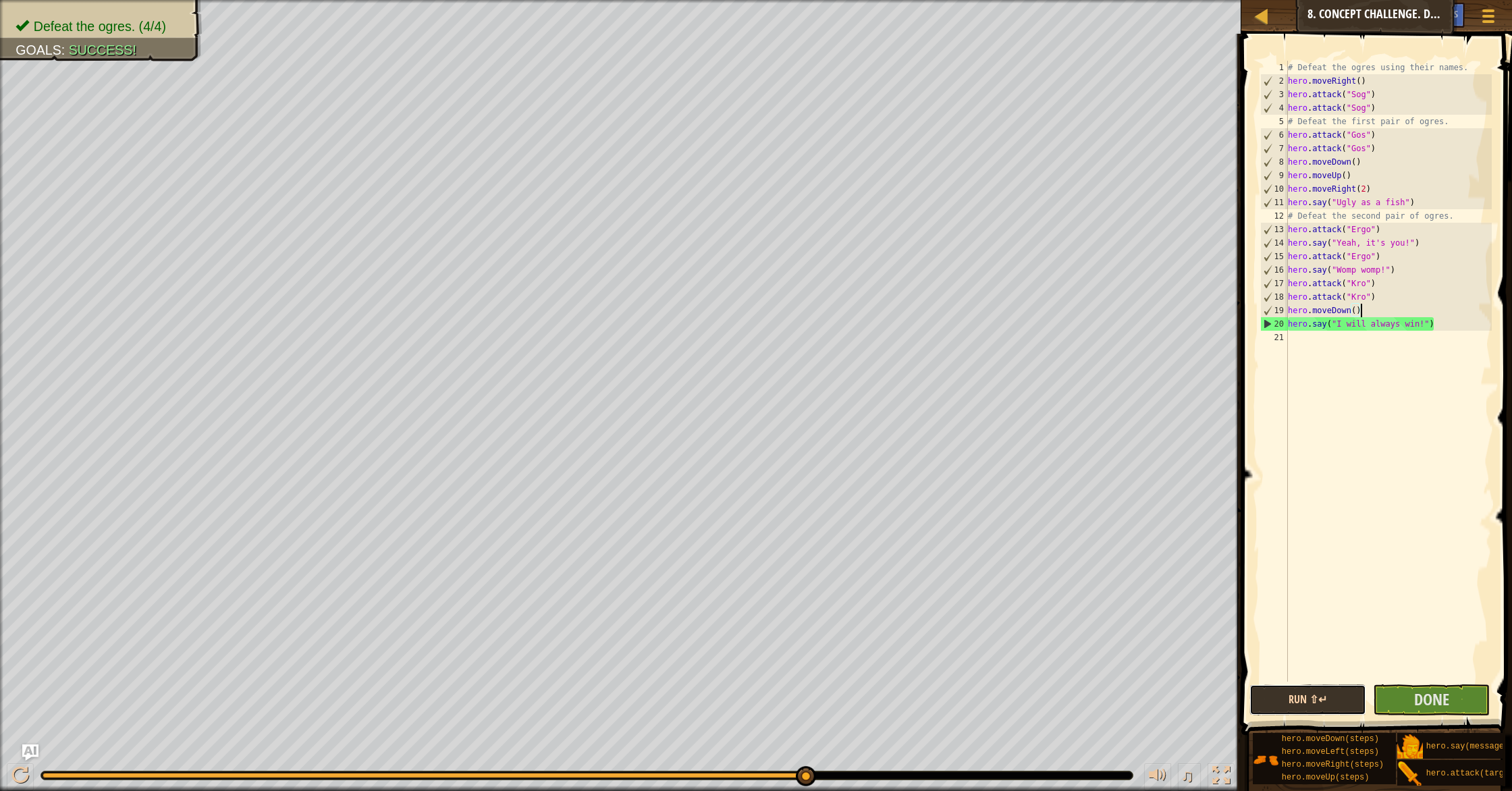
click at [809, 681] on button "Run ⇧↵" at bounding box center [1308, 700] width 117 height 31
click at [809, 681] on span "Done" at bounding box center [1432, 699] width 35 height 22
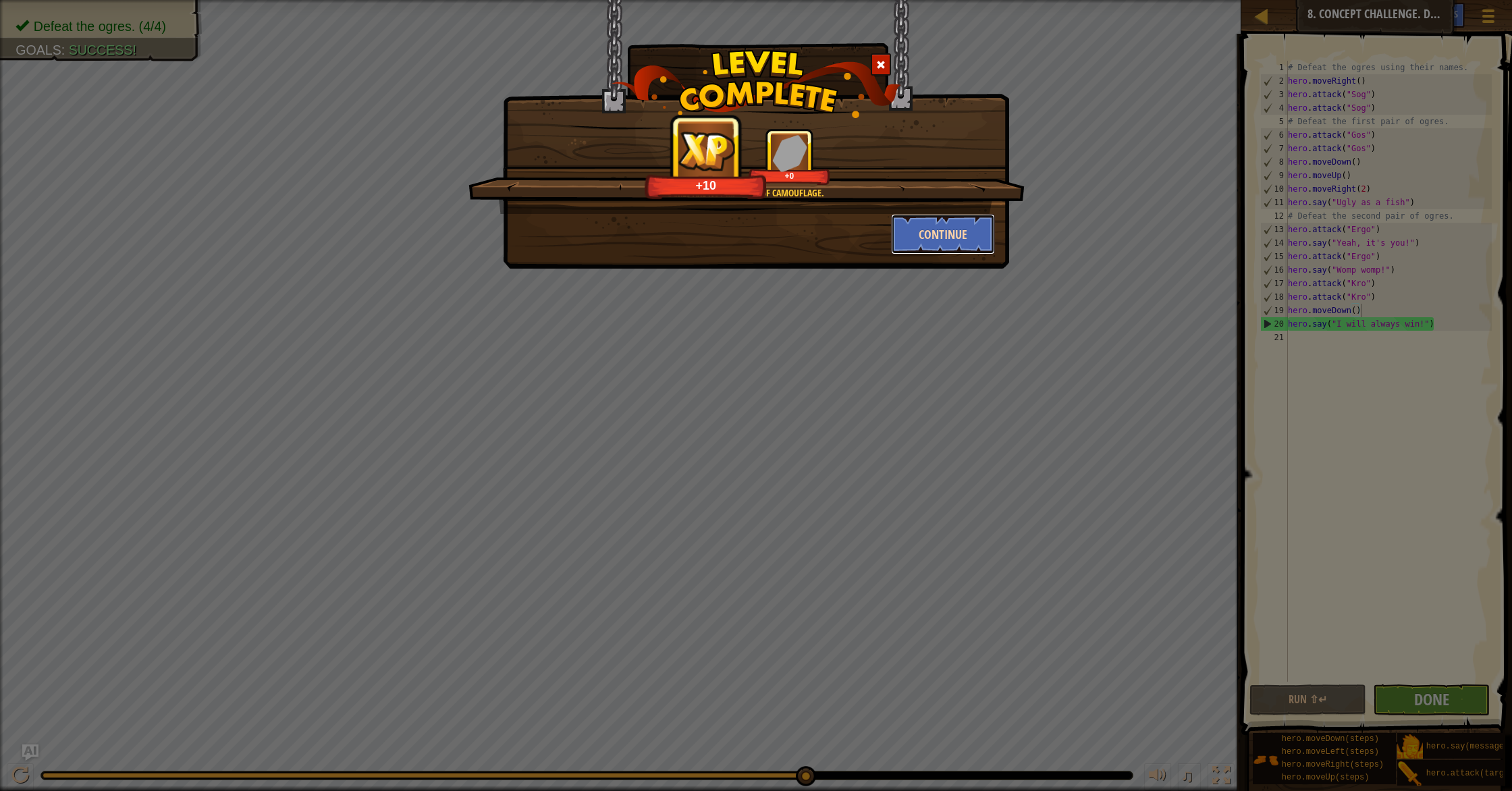
click at [809, 239] on button "Continue" at bounding box center [943, 234] width 105 height 41
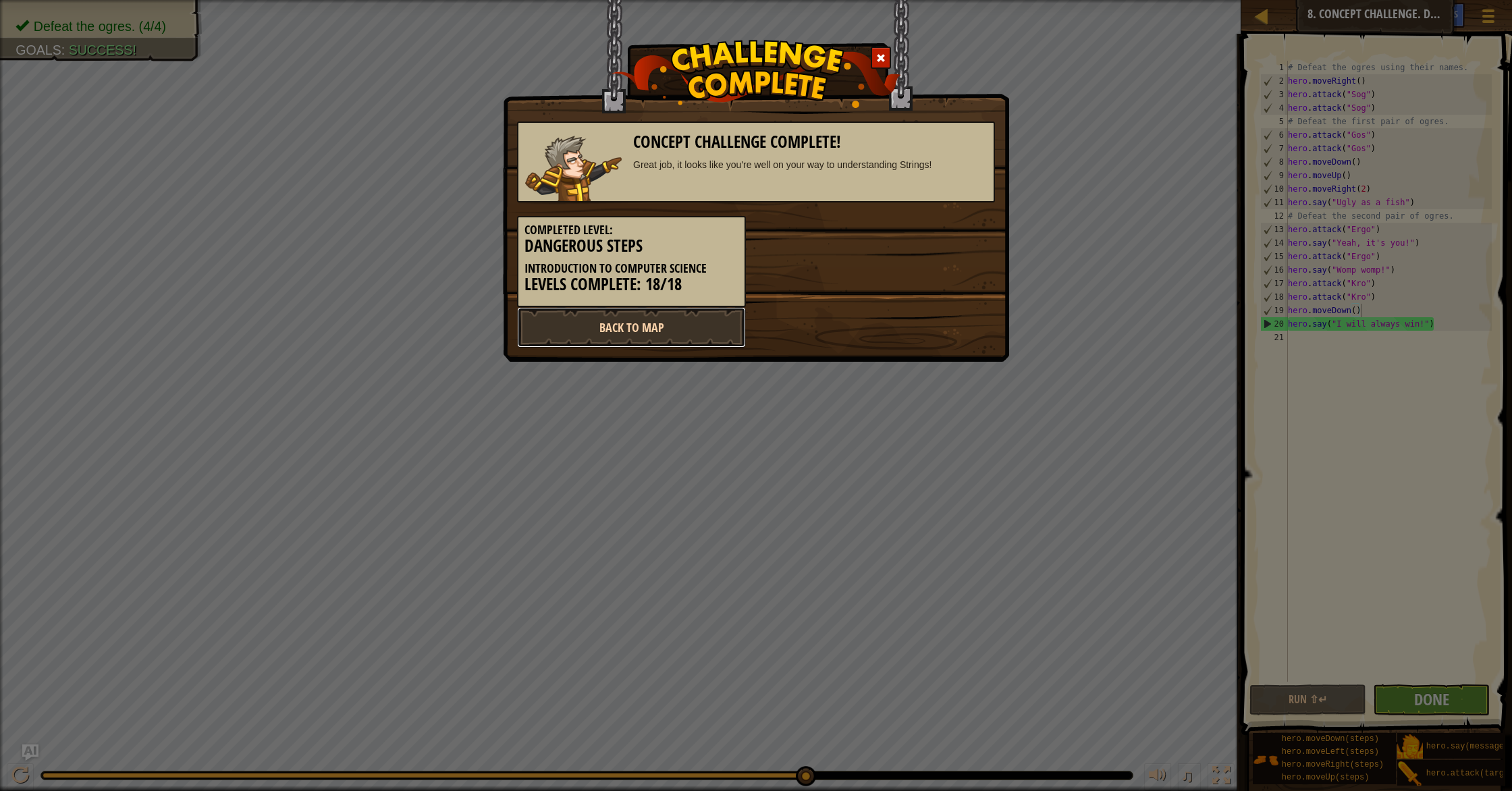
click at [686, 335] on link "Back to Map" at bounding box center [631, 328] width 229 height 41
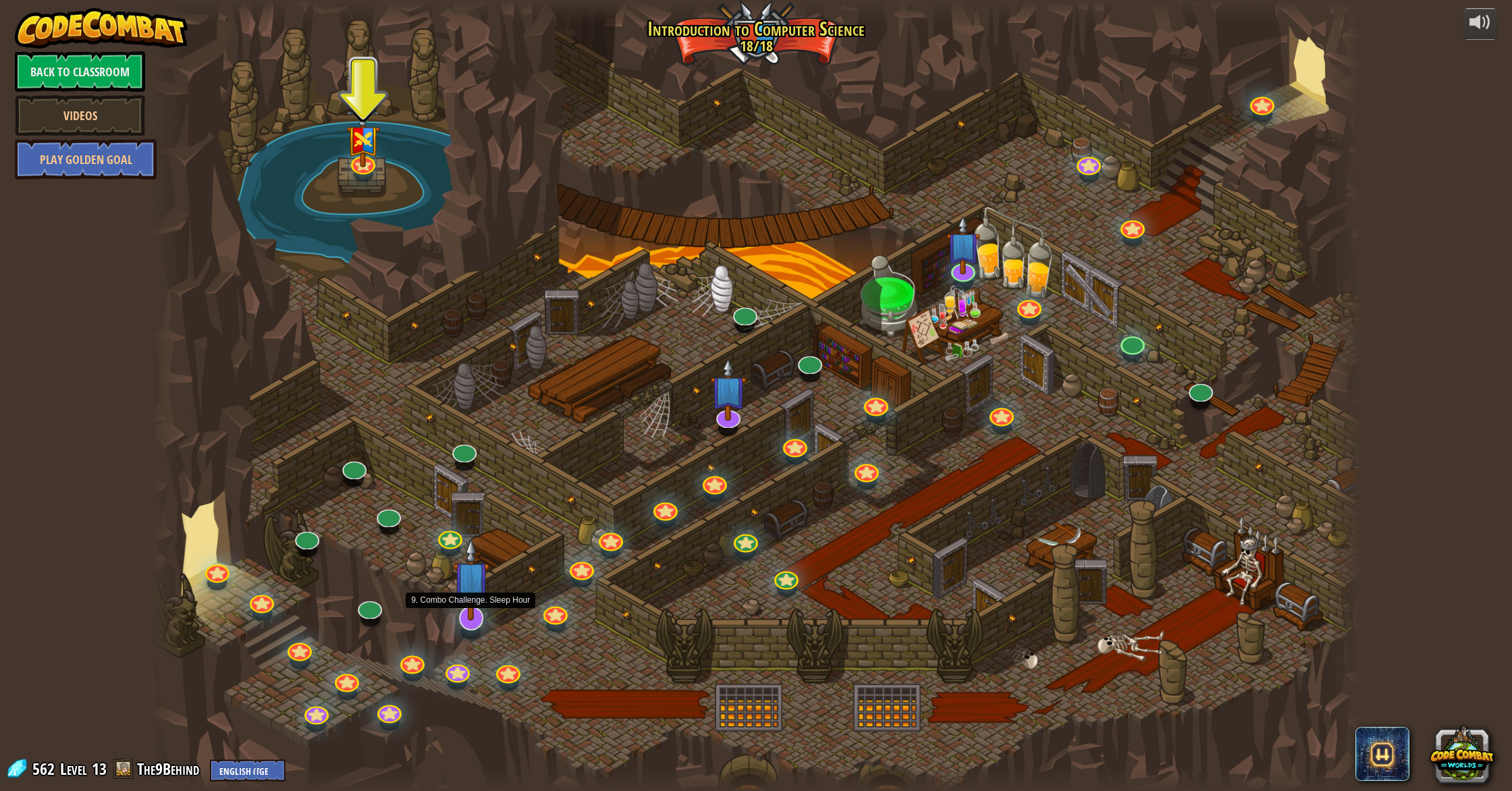
click at [474, 613] on img at bounding box center [471, 578] width 37 height 84
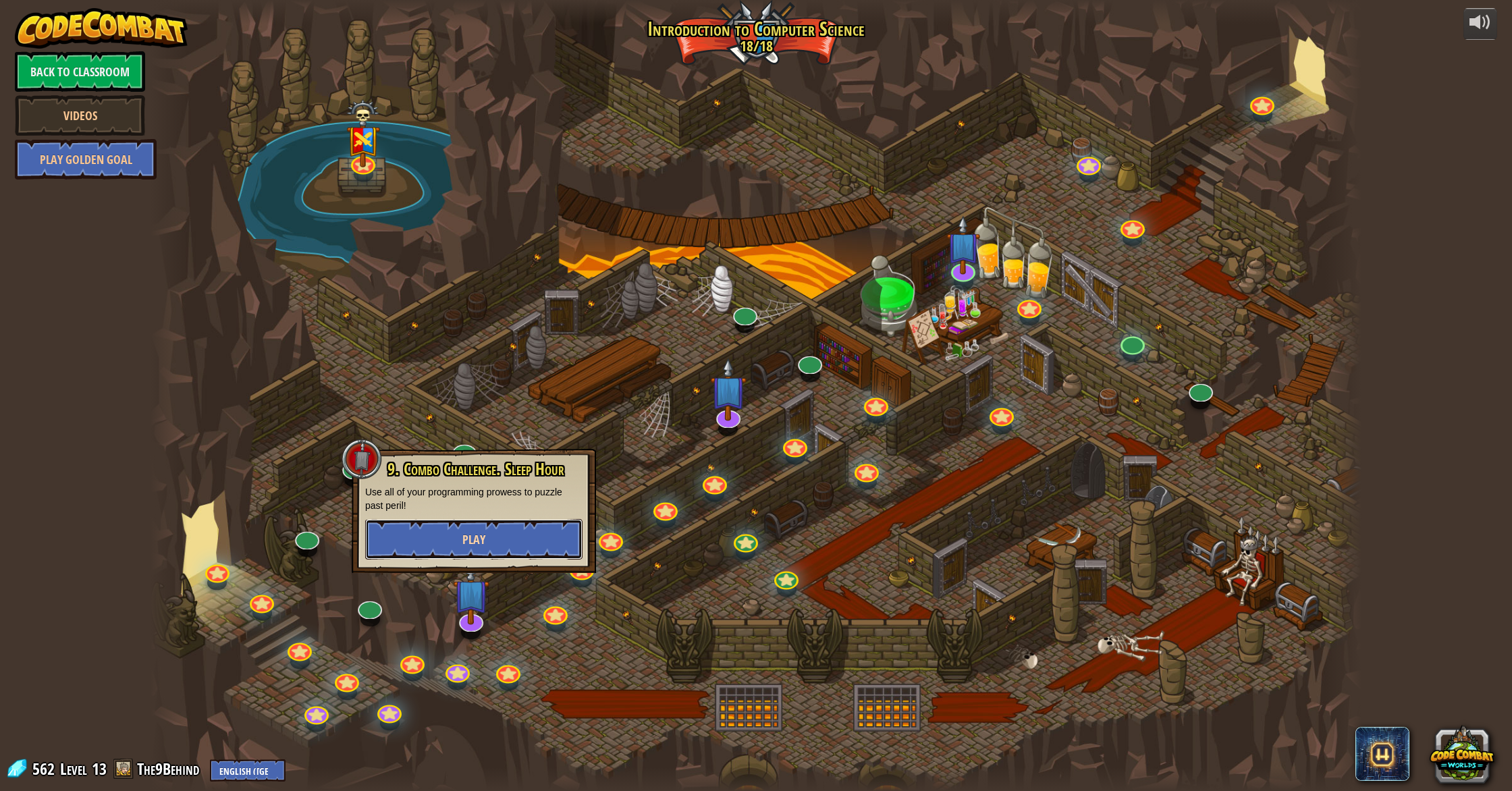
click at [480, 546] on span "Play" at bounding box center [474, 540] width 23 height 17
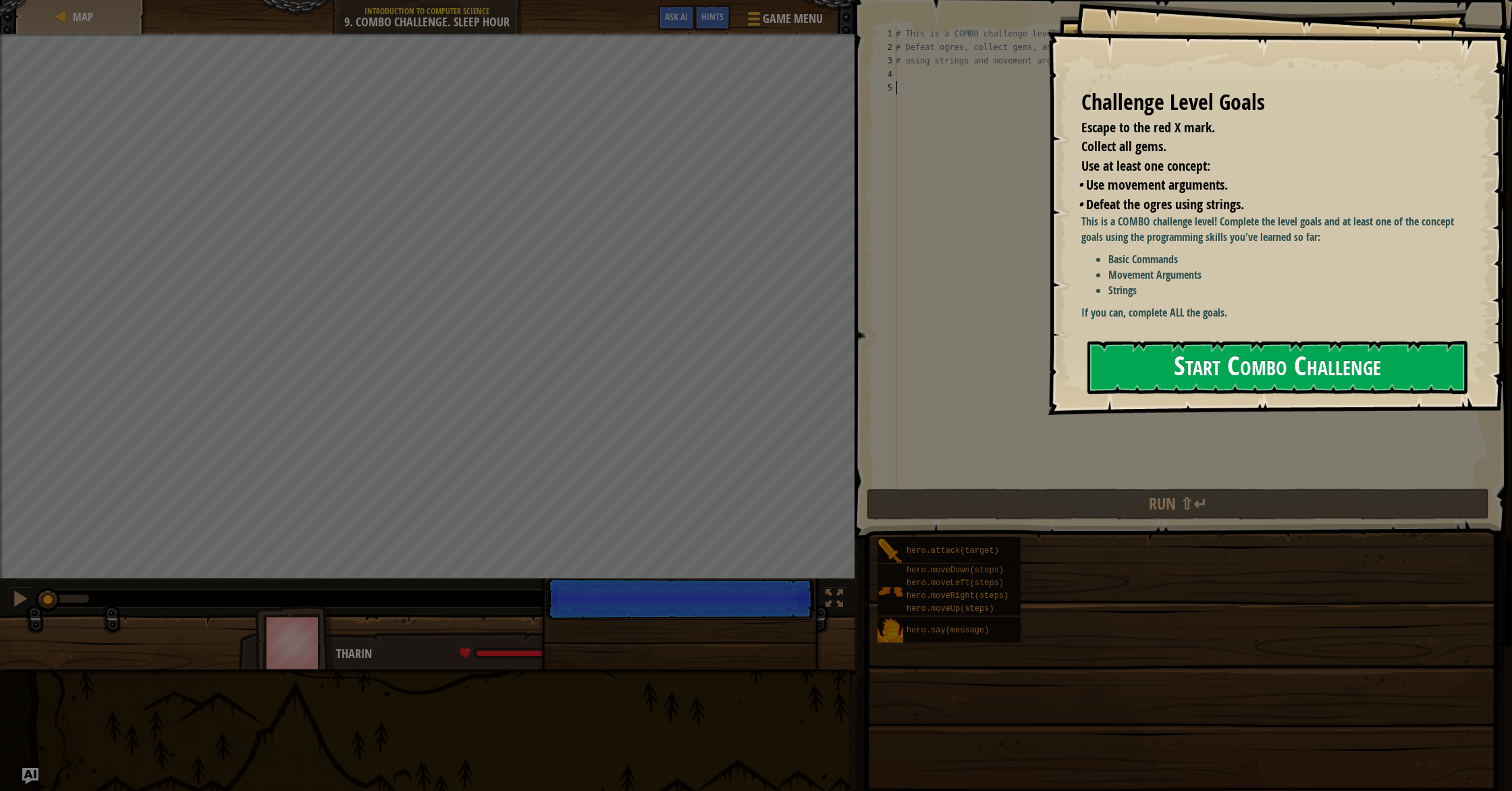
click at [809, 347] on button "Start Combo Challenge" at bounding box center [1277, 368] width 380 height 54
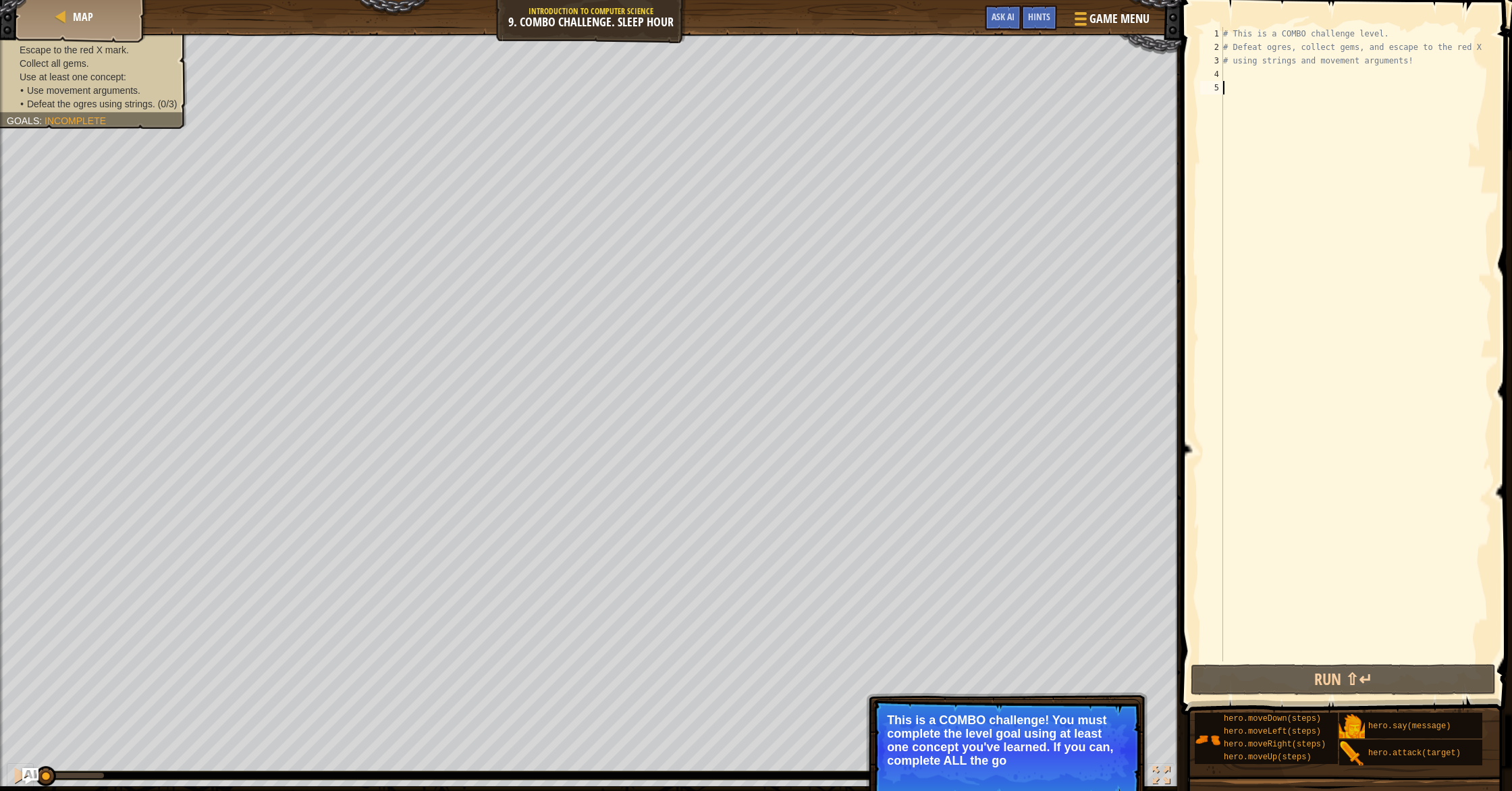
click at [809, 83] on div "# This is a COMBO challenge level. # Defeat ogres, collect gems, and escape to …" at bounding box center [1356, 357] width 271 height 661
click at [809, 75] on div "# This is a COMBO challenge level. # Defeat ogres, collect gems, and escape to …" at bounding box center [1356, 357] width 271 height 661
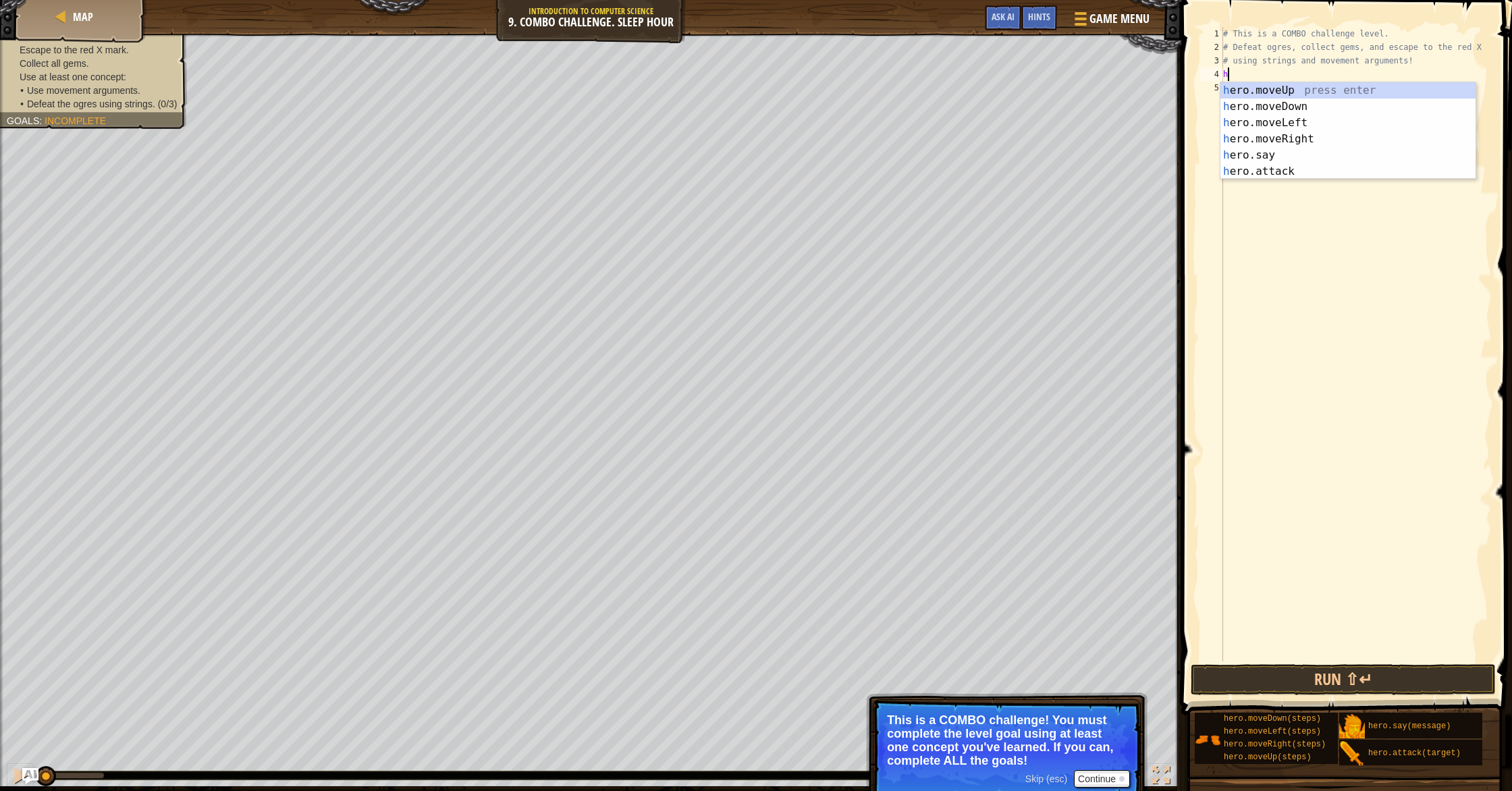
scroll to position [6, 0]
type textarea "her"
drag, startPoint x: 1270, startPoint y: 101, endPoint x: 1324, endPoint y: 252, distance: 160.4
click at [809, 116] on div "her o.moveUp press enter her o.moveDown press enter her o.moveLeft press enter …" at bounding box center [1348, 147] width 255 height 130
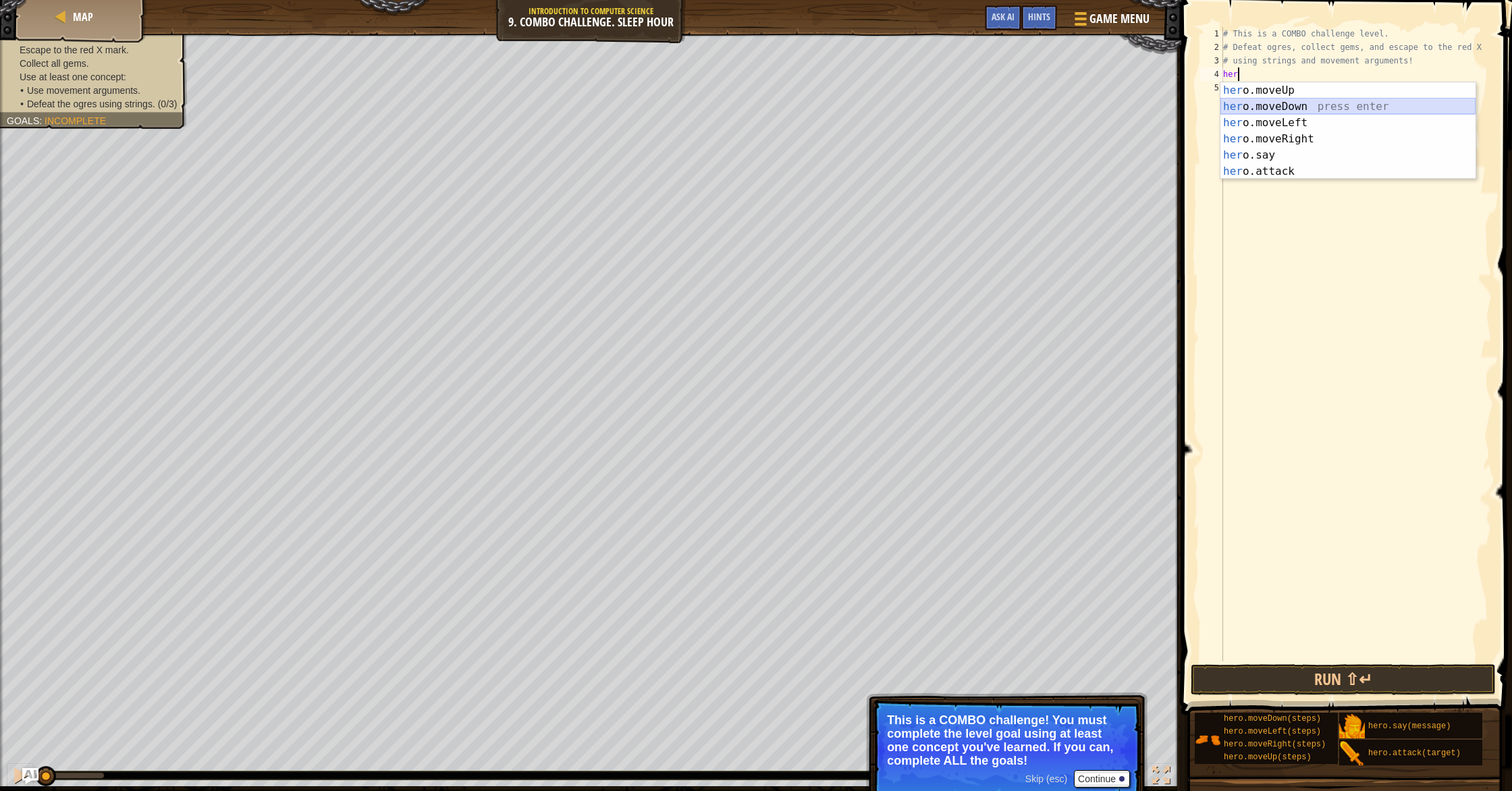
scroll to position [6, 0]
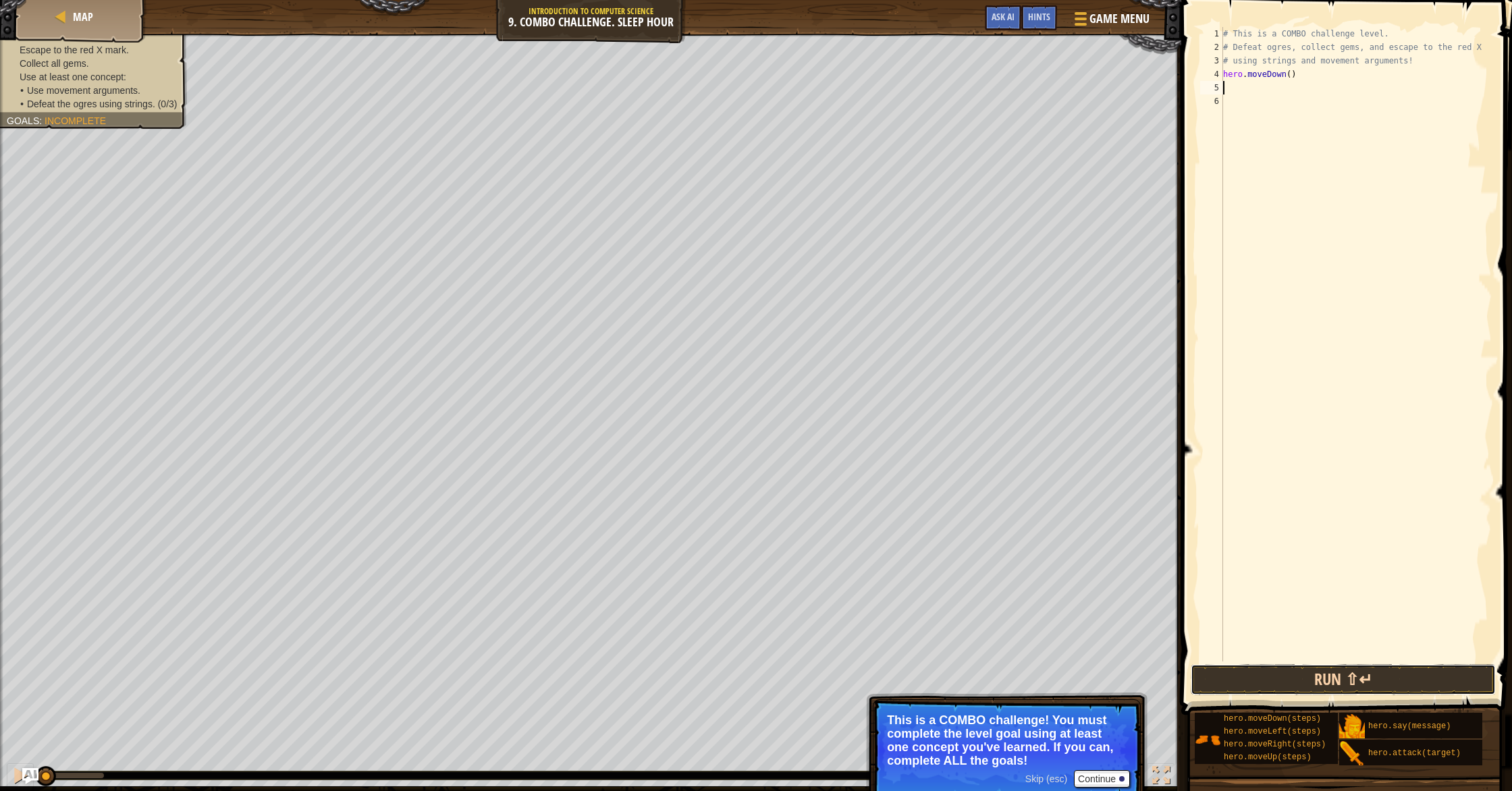
click at [809, 681] on button "Run ⇧↵" at bounding box center [1343, 680] width 305 height 31
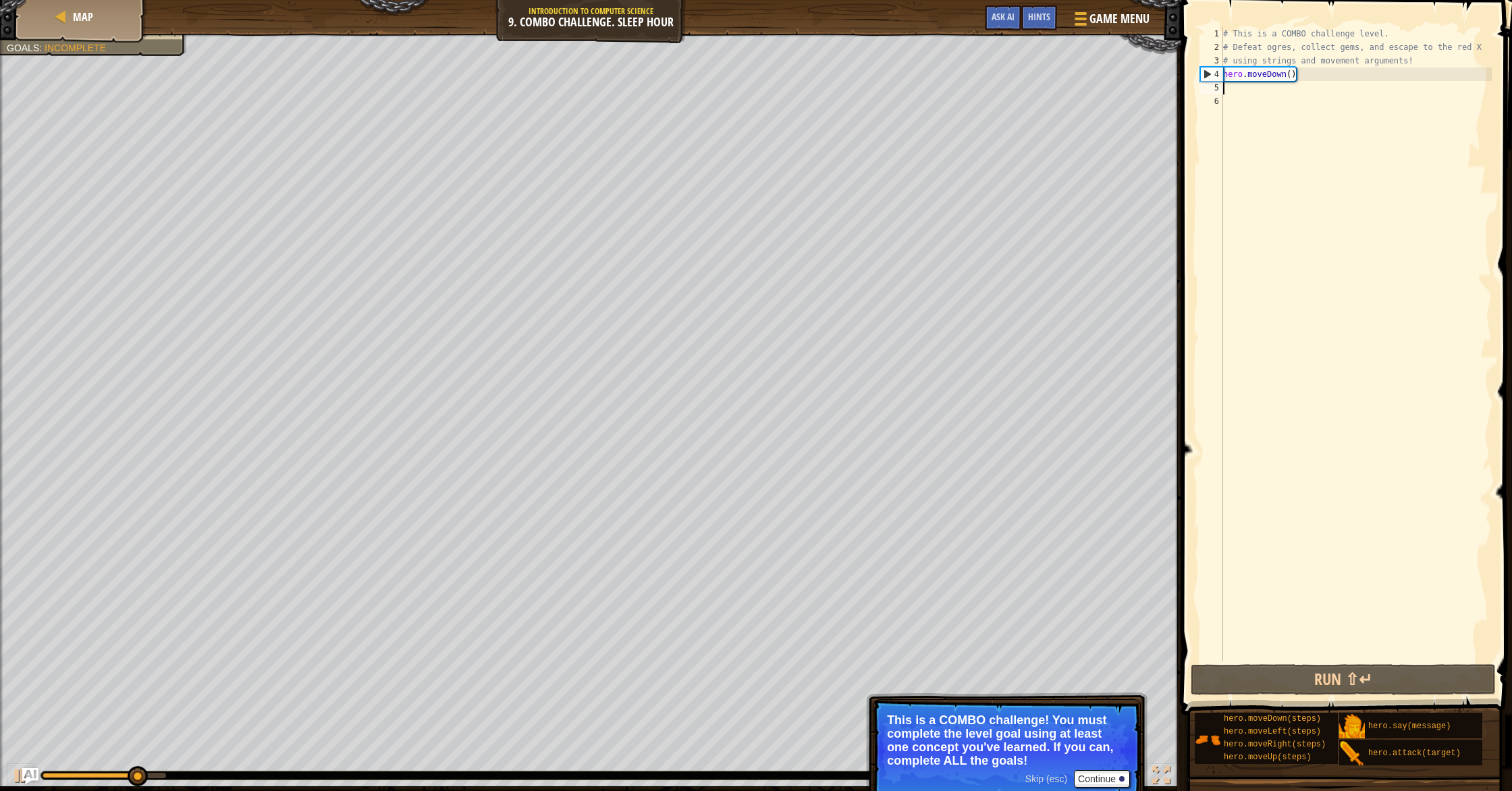
click at [809, 99] on div "# This is a COMBO challenge level. # Defeat ogres, collect gems, and escape to …" at bounding box center [1356, 357] width 271 height 661
click at [809, 93] on div "# This is a COMBO challenge level. # Defeat ogres, collect gems, and escape to …" at bounding box center [1356, 357] width 271 height 661
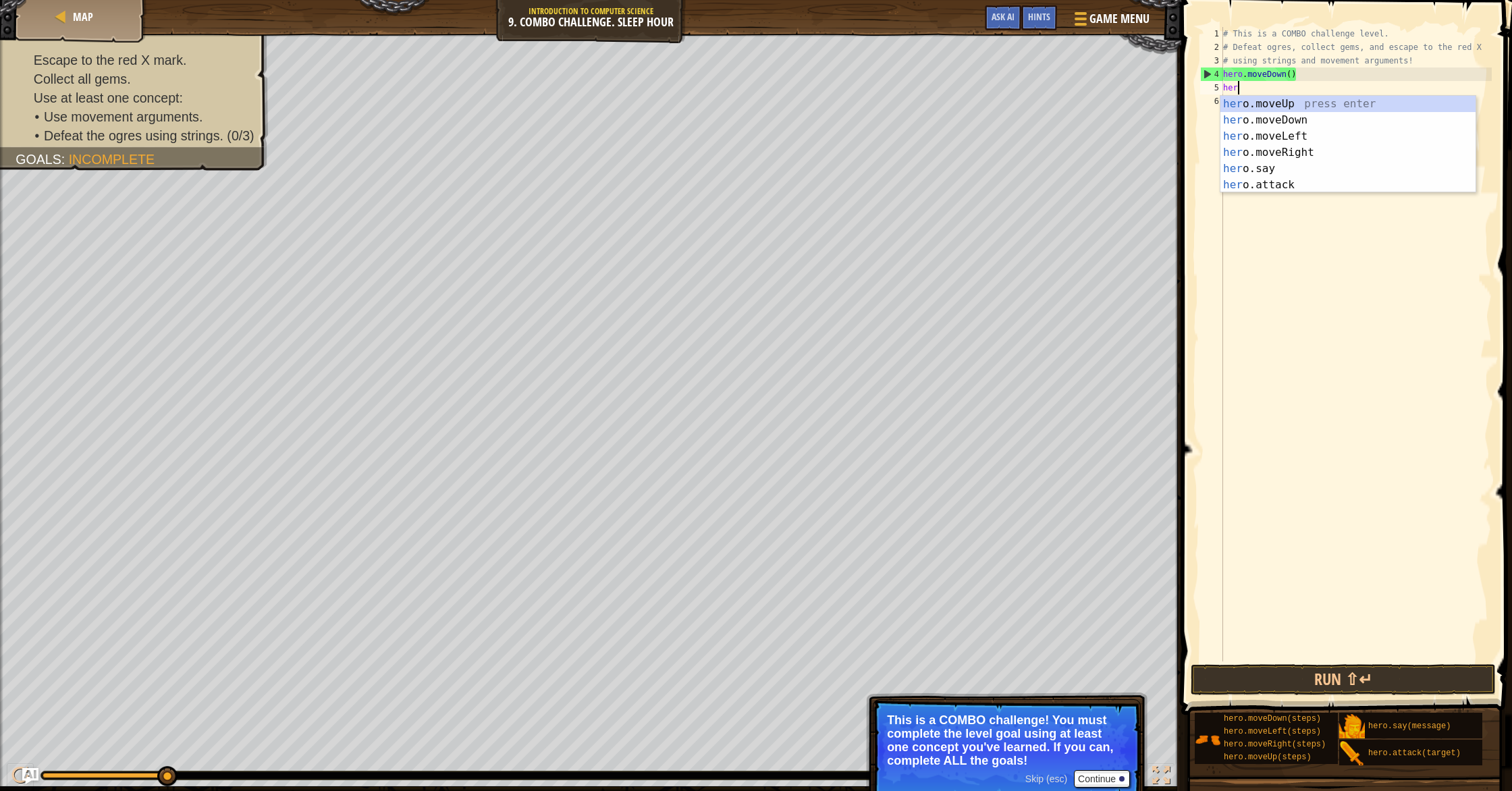
scroll to position [6, 1]
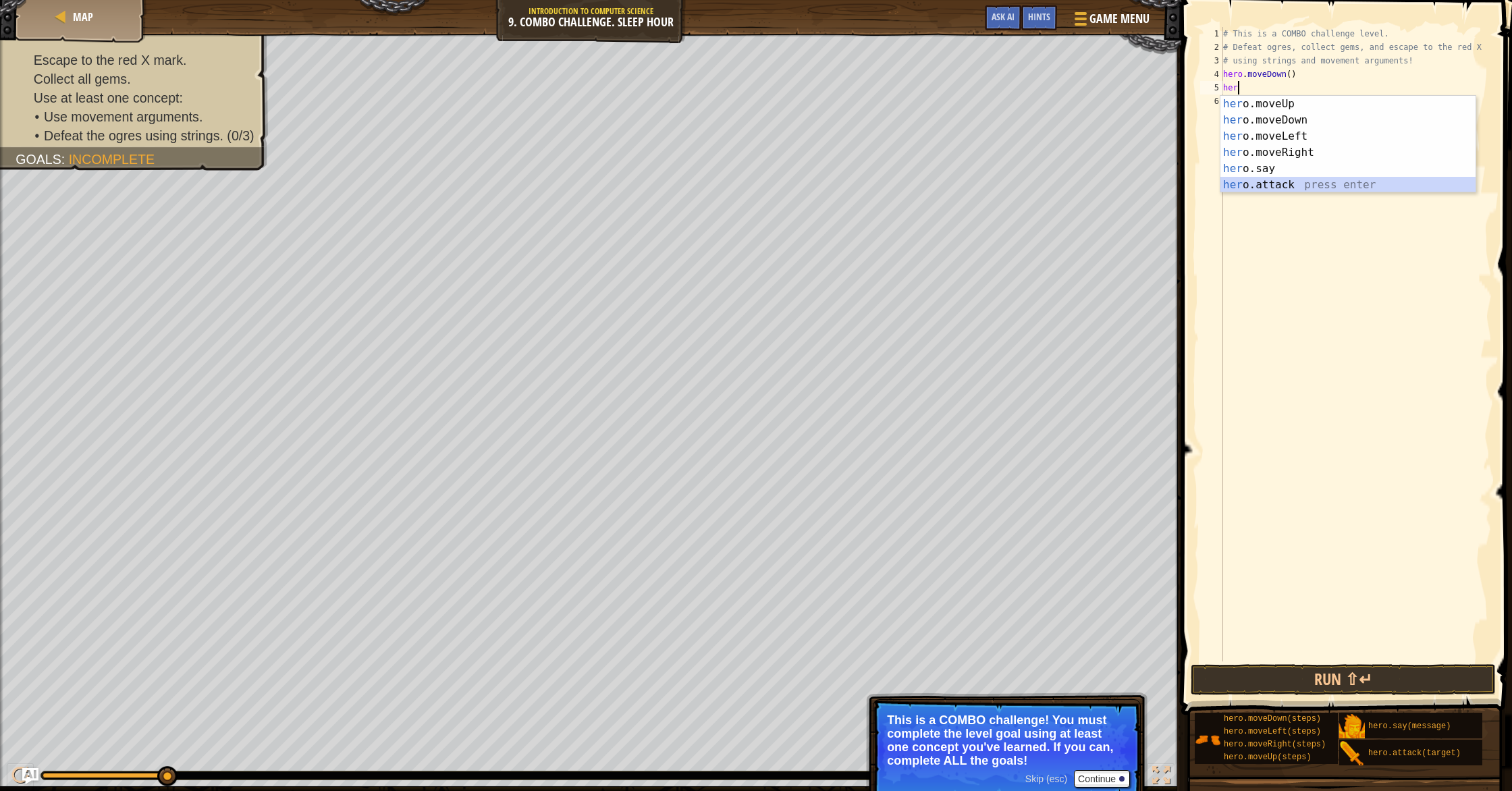
click at [809, 184] on div "her o.moveUp press enter her o.moveDown press enter her o.moveLeft press enter …" at bounding box center [1348, 161] width 255 height 130
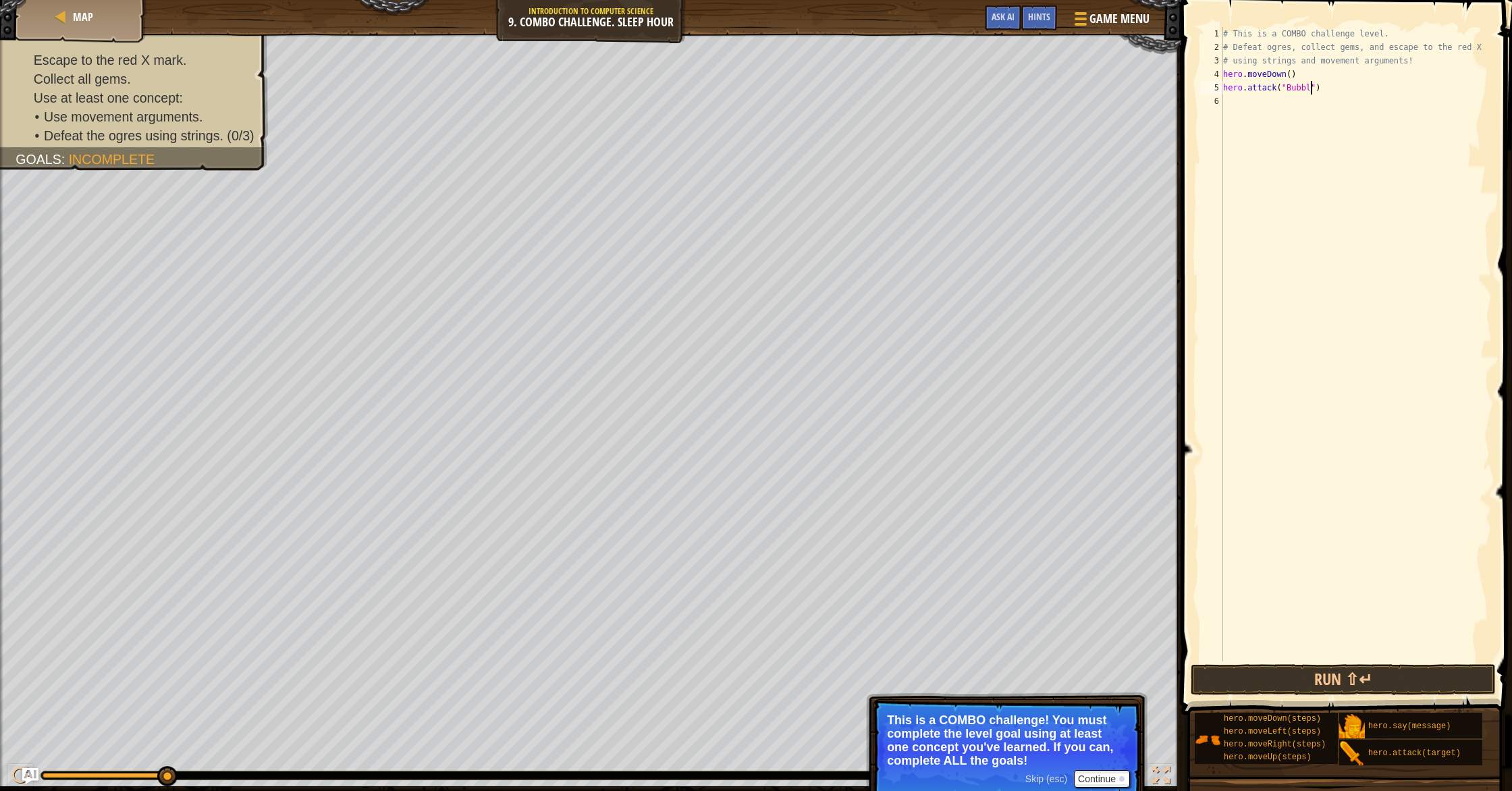
scroll to position [6, 7]
type textarea "hero.attack("Bubble")"
click at [809, 677] on button "Run ⇧↵" at bounding box center [1343, 680] width 305 height 31
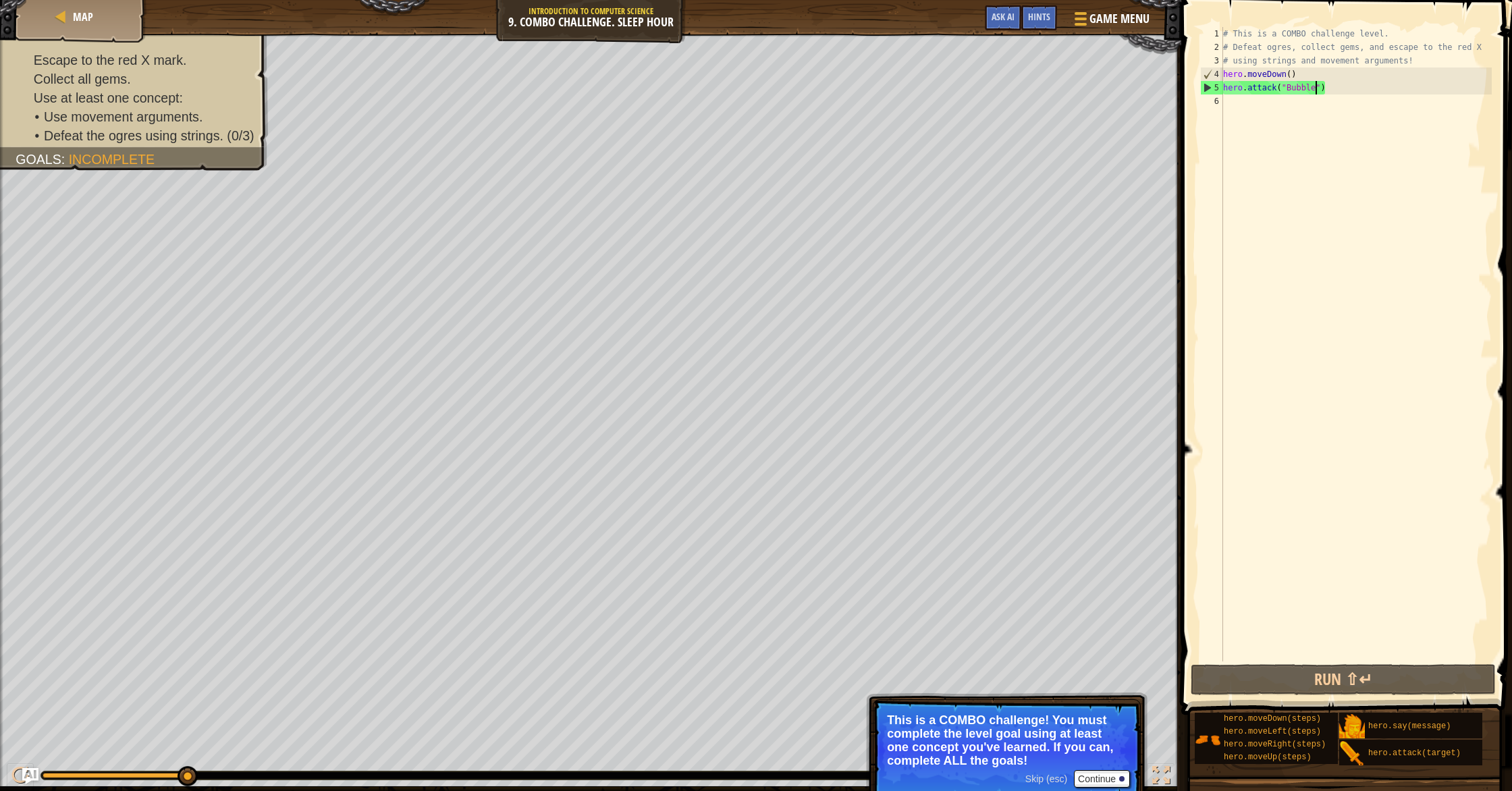
click at [809, 99] on div "# This is a COMBO challenge level. # Defeat ogres, collect gems, and escape to …" at bounding box center [1356, 357] width 271 height 661
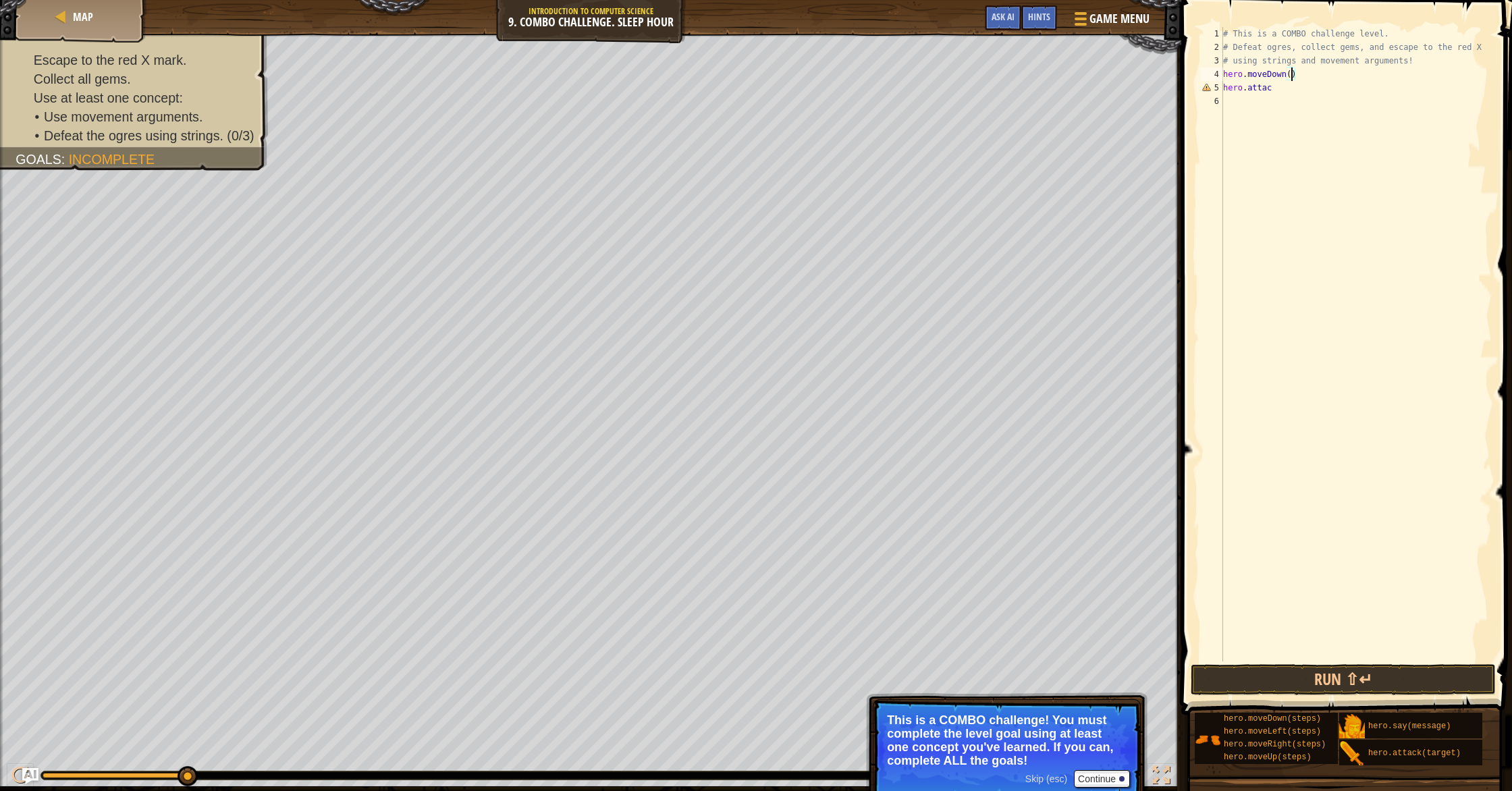
click at [809, 71] on div "# This is a COMBO challenge level. # Defeat ogres, collect gems, and escape to …" at bounding box center [1356, 357] width 271 height 661
click at [809, 76] on div "# This is a COMBO challenge level. # Defeat ogres, collect gems, and escape to …" at bounding box center [1356, 357] width 271 height 661
type textarea "hero.moveUp()"
click at [809, 150] on div "# This is a COMBO challenge level. # Defeat ogres, collect gems, and escape to …" at bounding box center [1356, 357] width 271 height 661
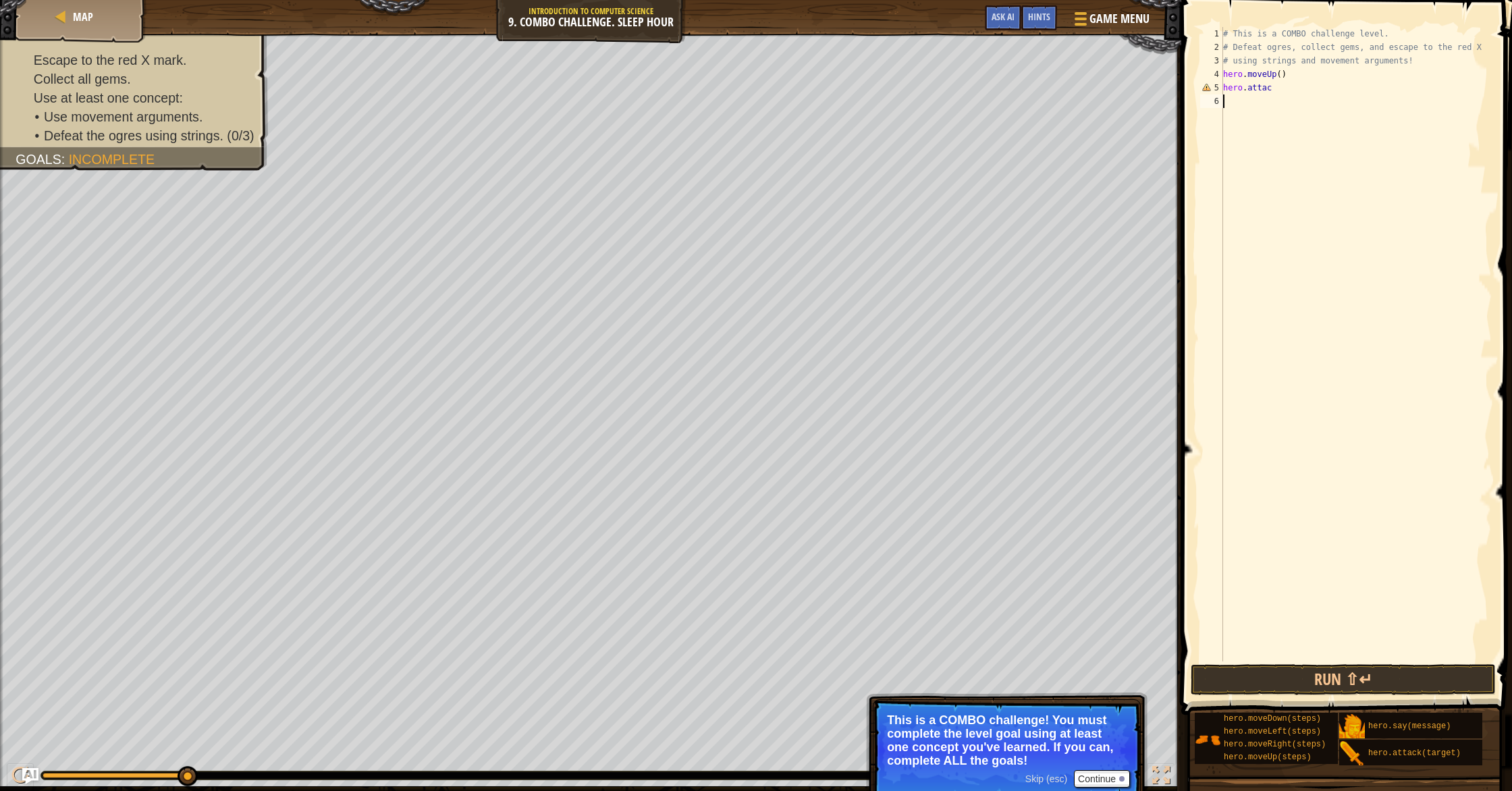
scroll to position [6, 0]
click at [809, 87] on div "# This is a COMBO challenge level. # Defeat ogres, collect gems, and escape to …" at bounding box center [1356, 357] width 271 height 661
click at [809, 110] on div "hero.att ack press enter" at bounding box center [1348, 120] width 255 height 49
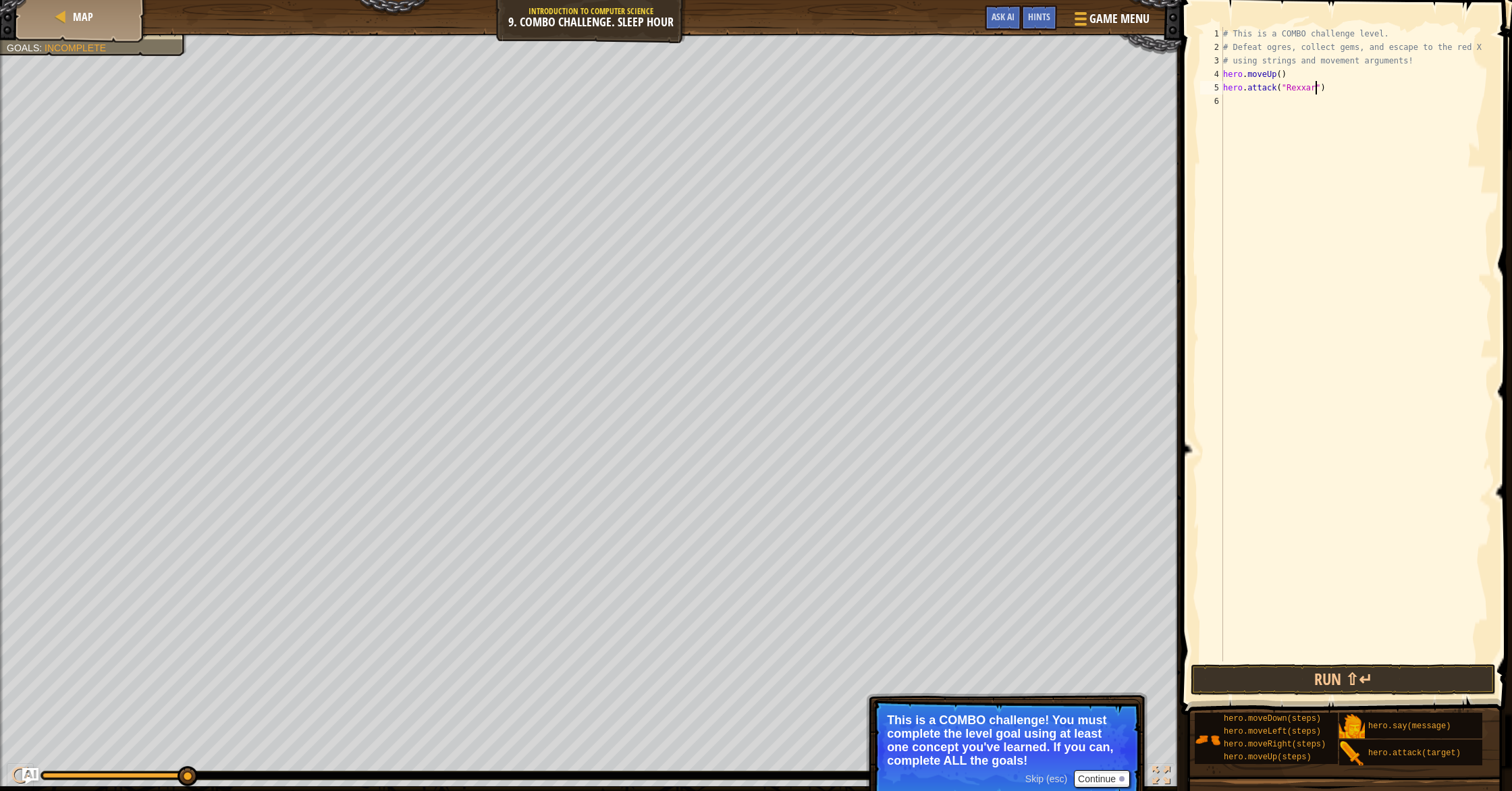
scroll to position [6, 7]
type textarea "hero.attack("Rexxar")"
click at [809, 681] on button "Run ⇧↵" at bounding box center [1343, 680] width 305 height 31
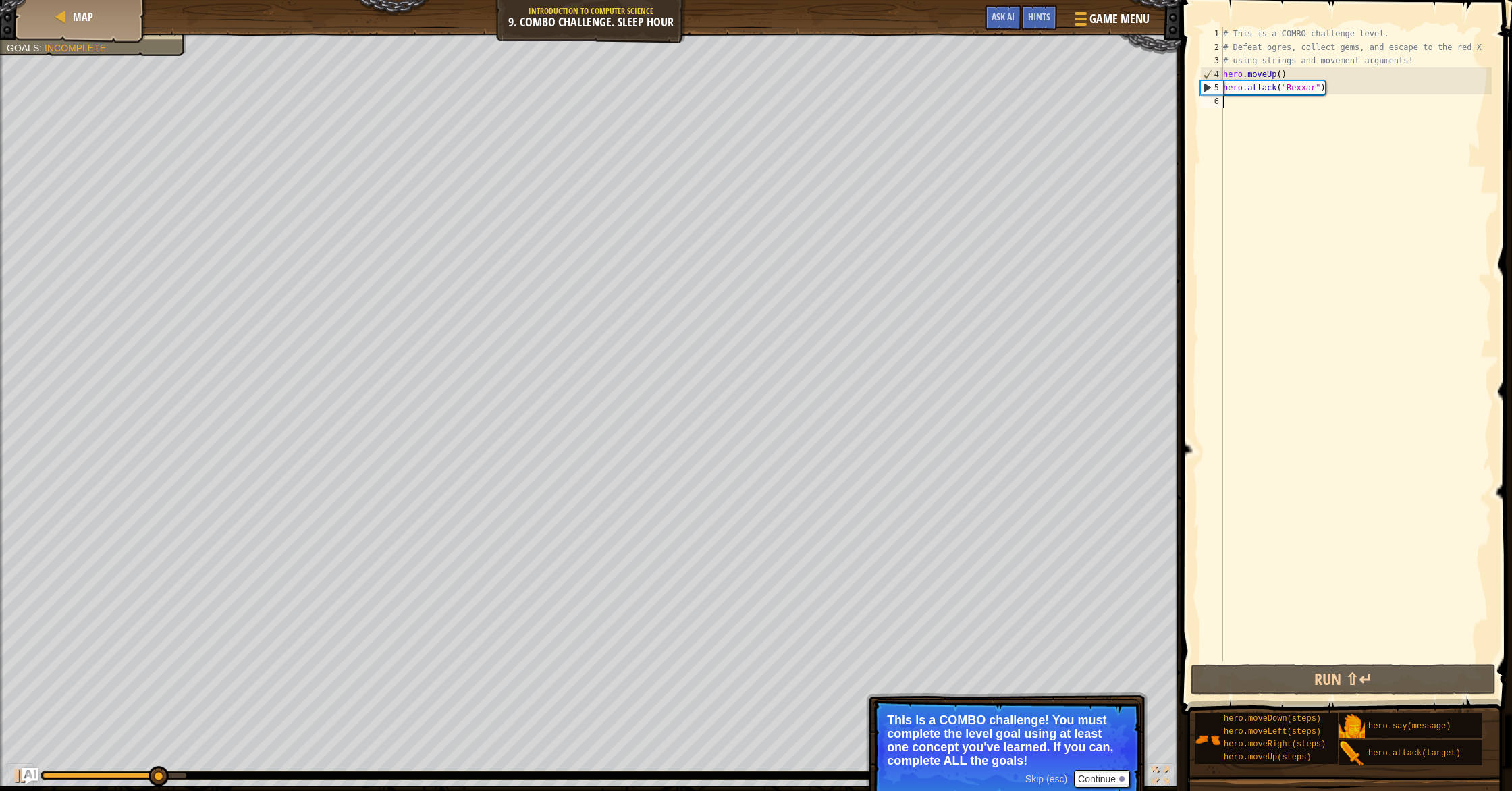
click at [809, 117] on div "# This is a COMBO challenge level. # Defeat ogres, collect gems, and escape to …" at bounding box center [1356, 357] width 271 height 661
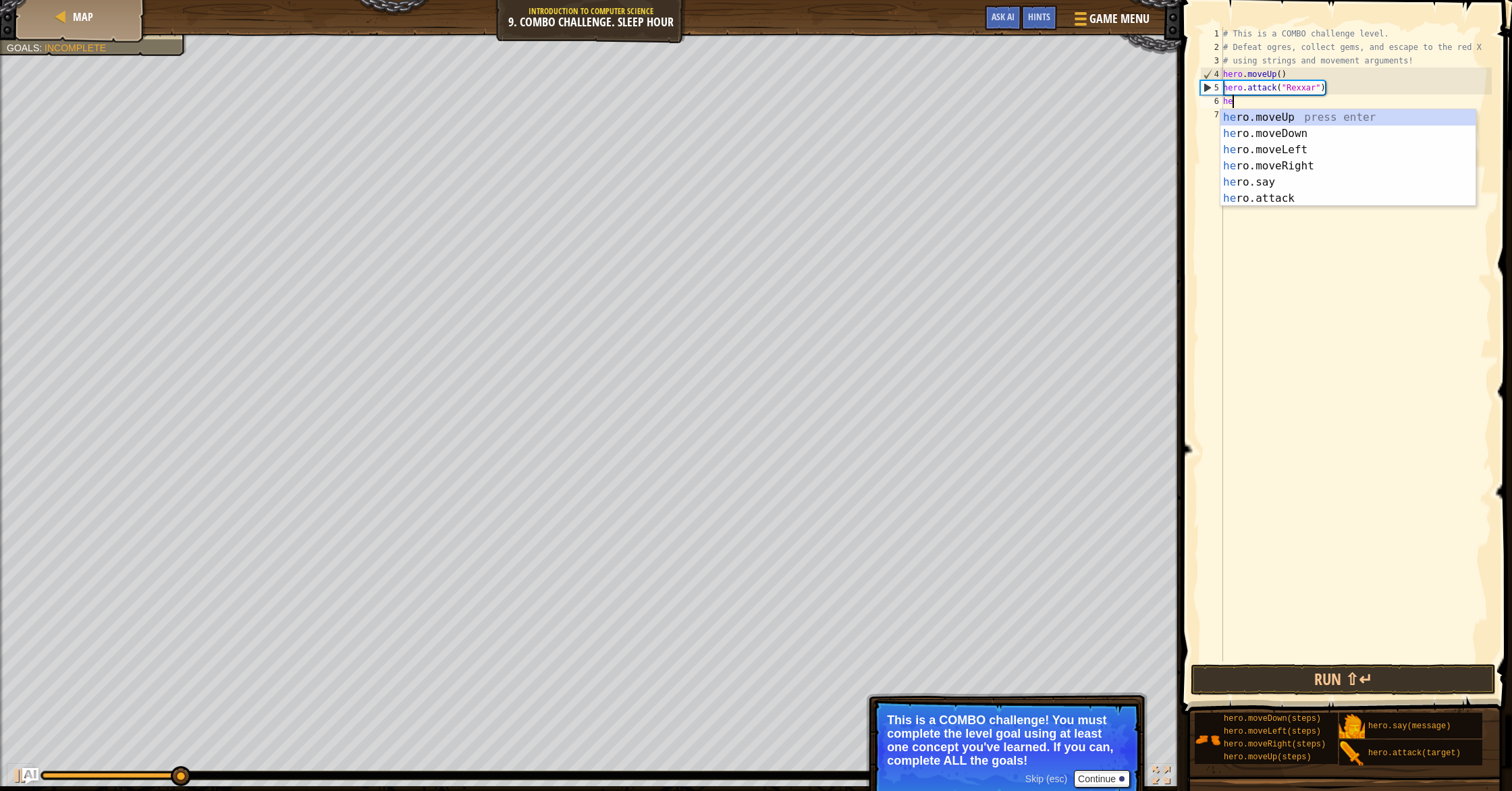
scroll to position [6, 1]
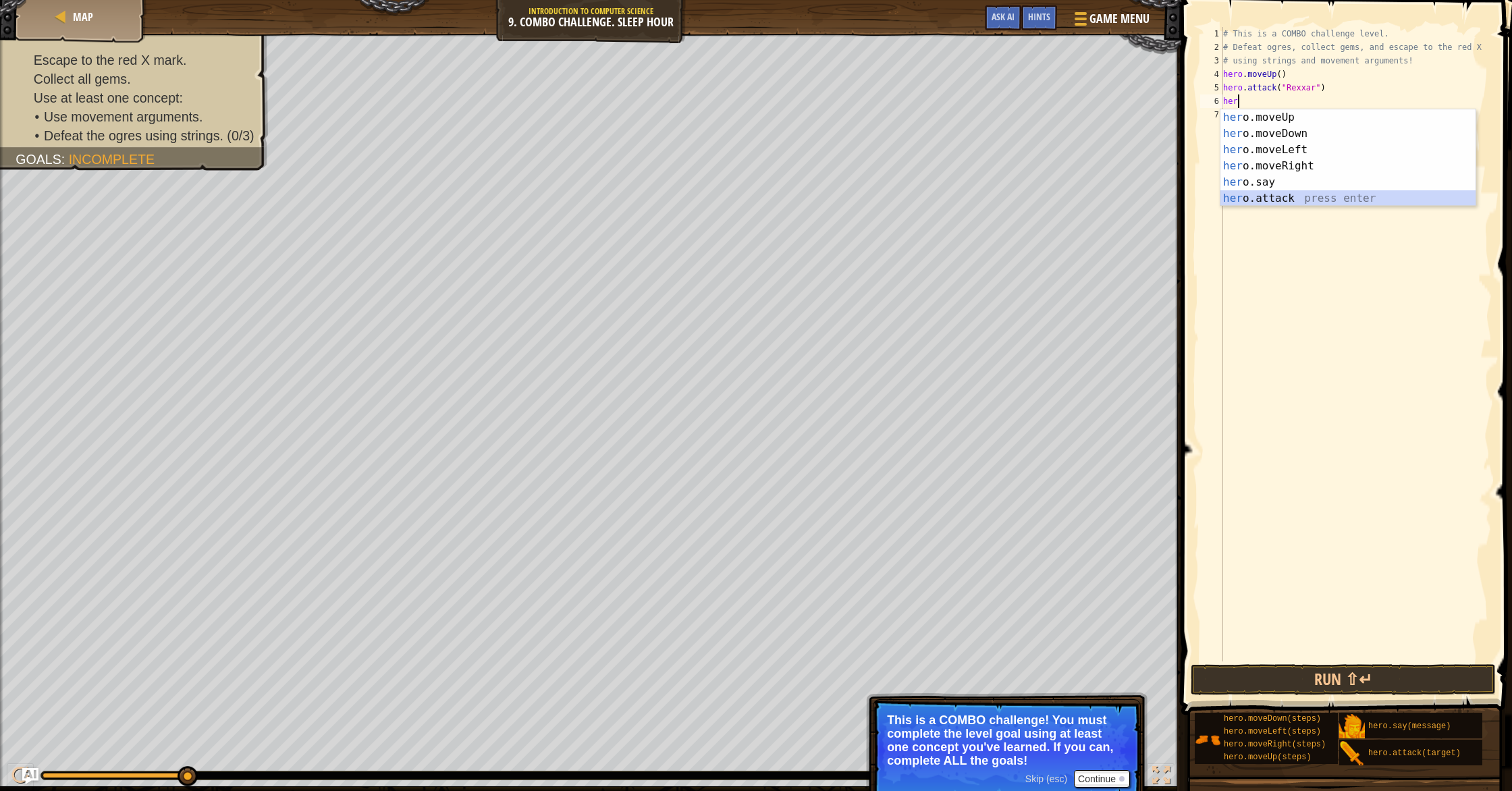
click at [809, 196] on div "her o.moveUp press enter her o.moveDown press enter her o.moveLeft press enter …" at bounding box center [1348, 174] width 255 height 130
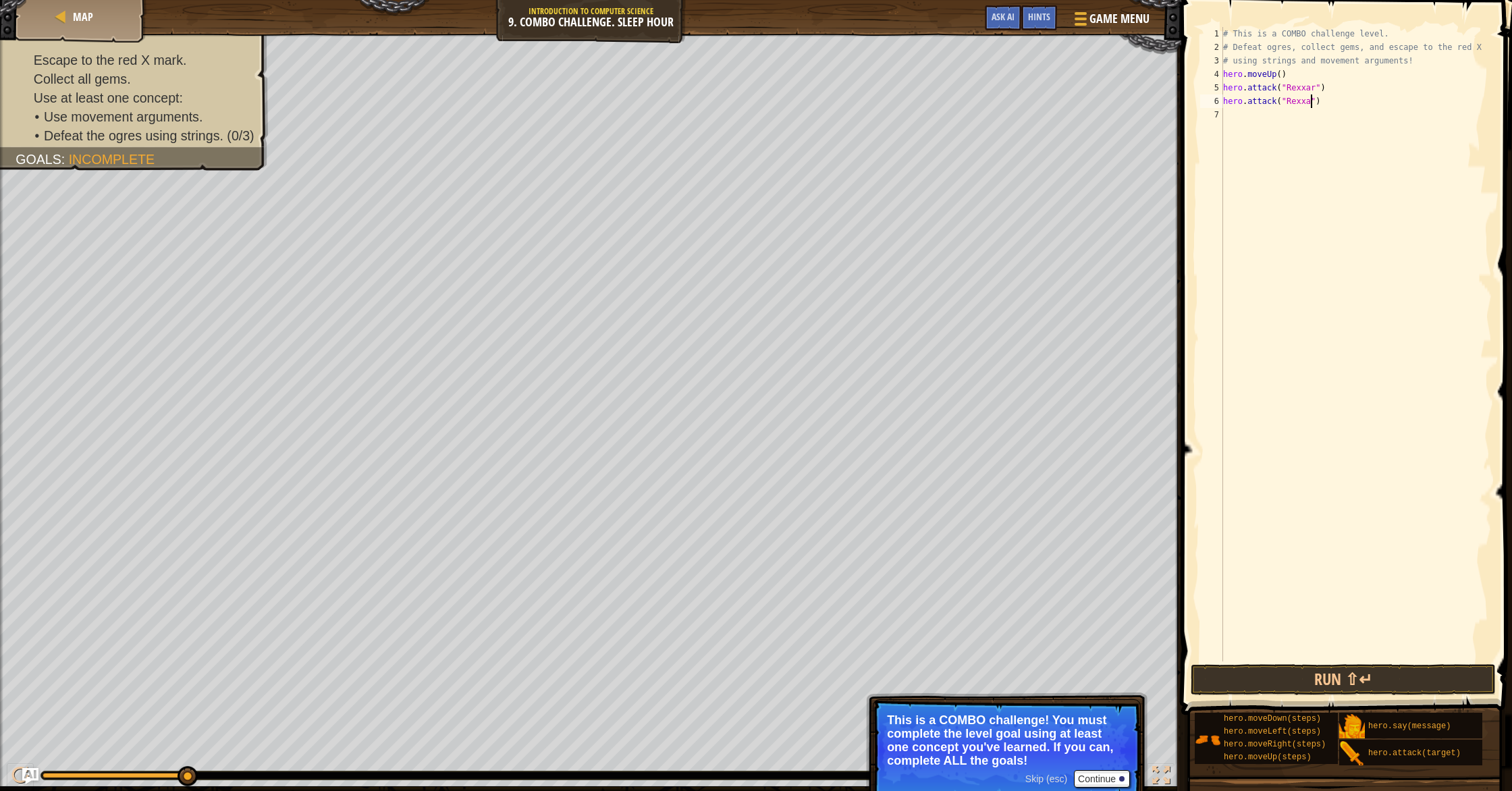
scroll to position [6, 7]
type textarea "hero.attack("Rexxar")"
click at [809, 681] on button "Run ⇧↵" at bounding box center [1343, 680] width 305 height 31
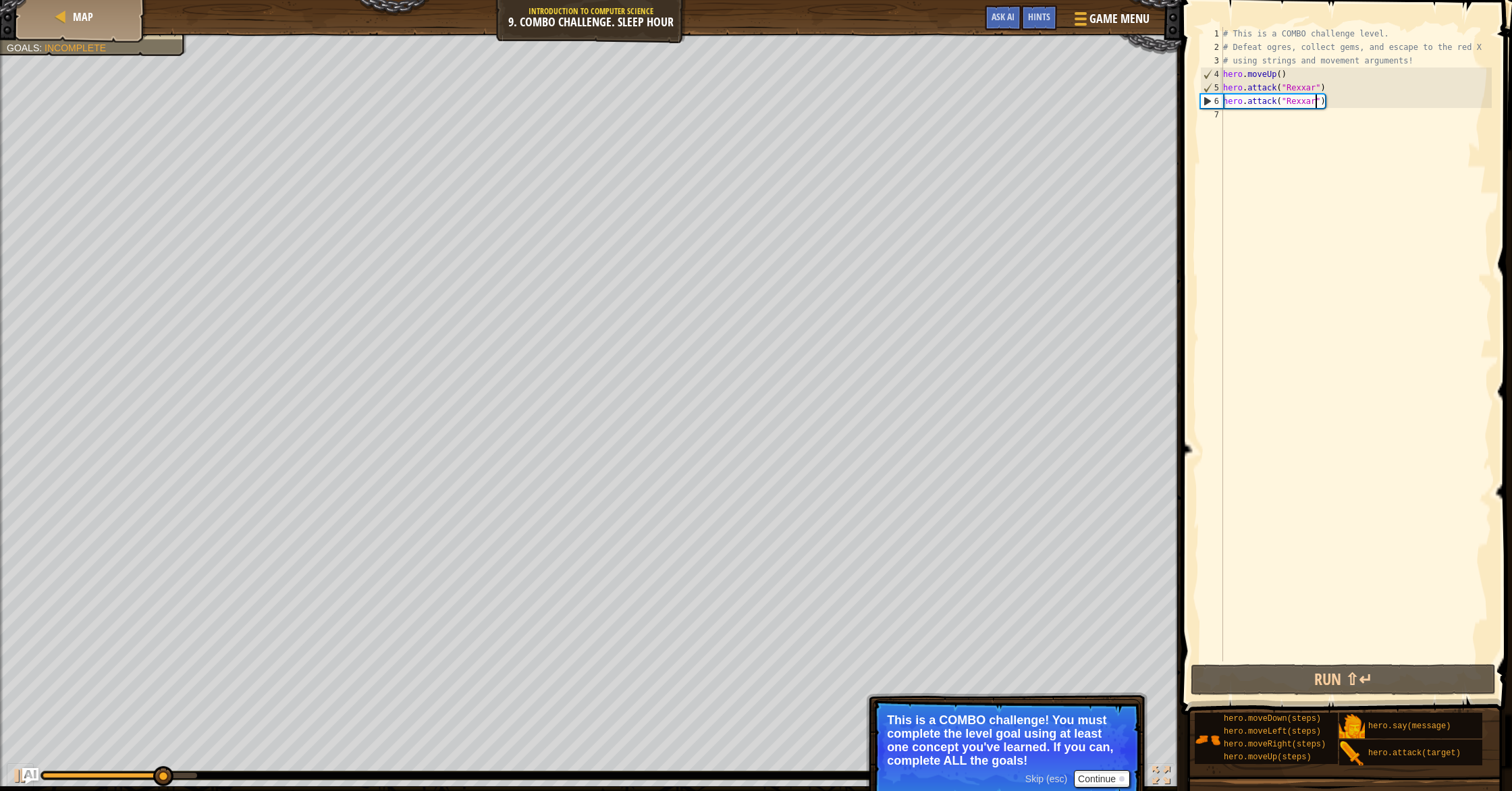
click at [809, 121] on div "# This is a COMBO challenge level. # Defeat ogres, collect gems, and escape to …" at bounding box center [1356, 357] width 271 height 661
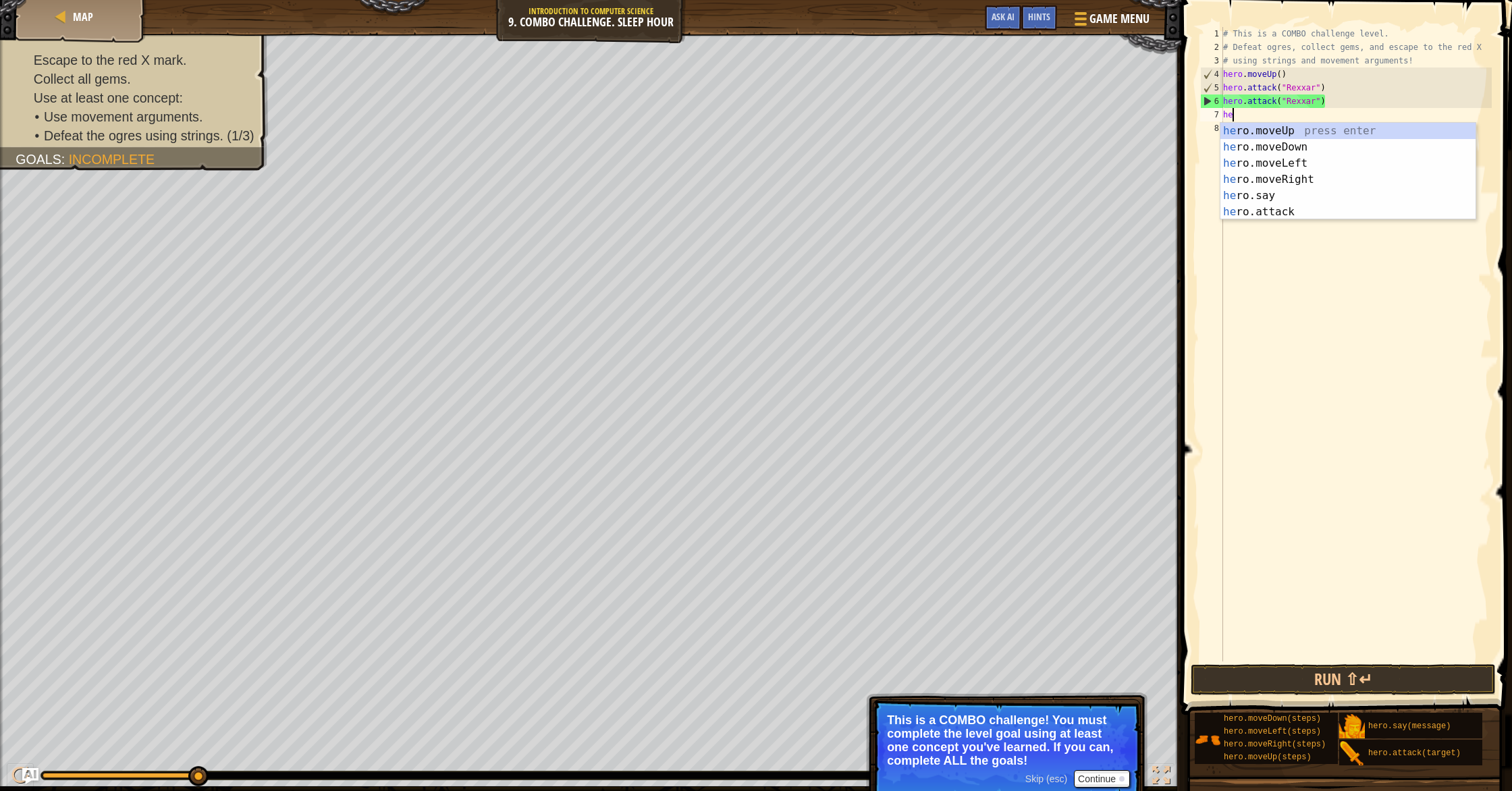
type textarea "her"
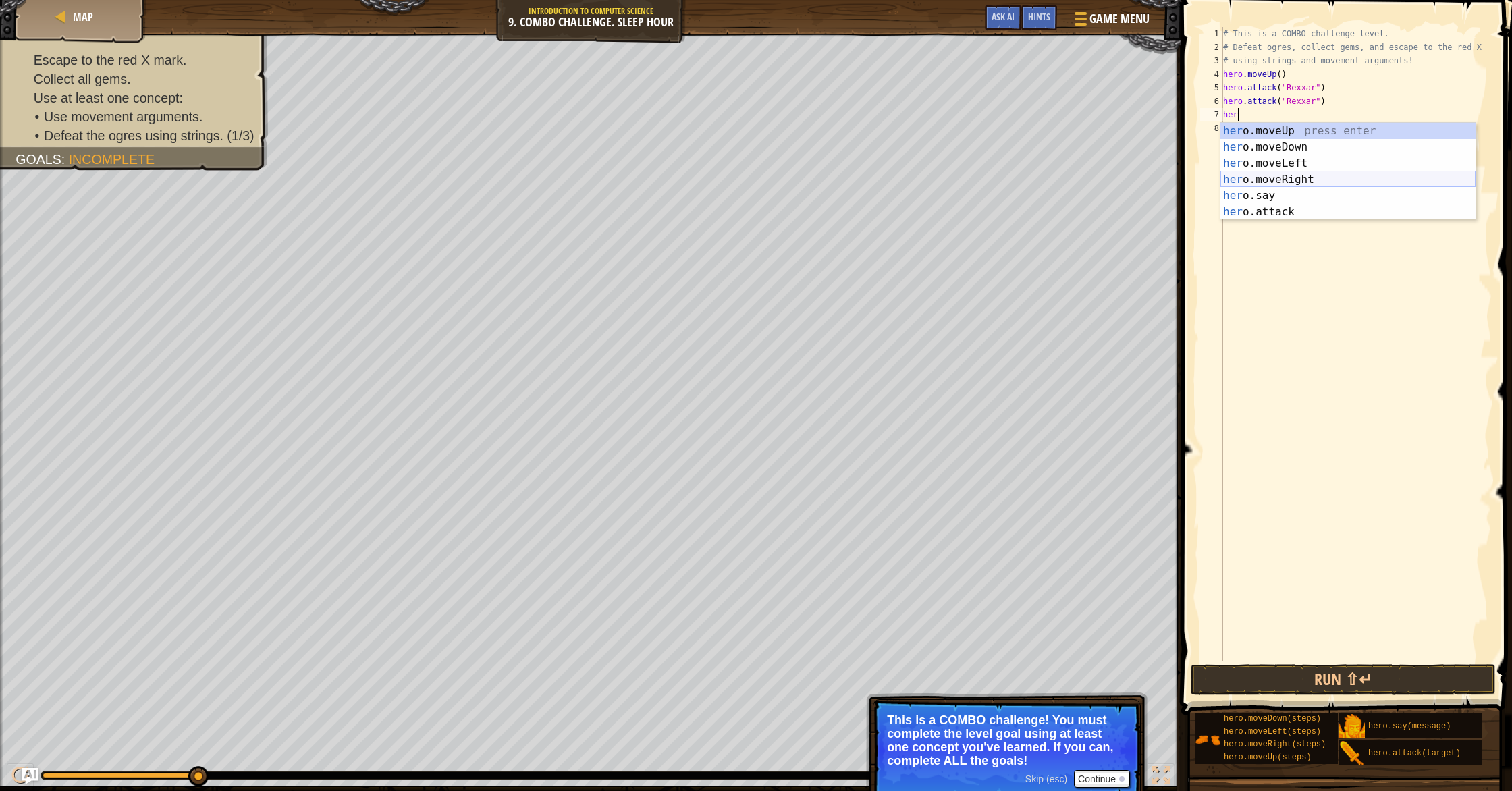
click at [809, 177] on div "her o.moveUp press enter her o.moveDown press enter her o.moveLeft press enter …" at bounding box center [1348, 187] width 255 height 130
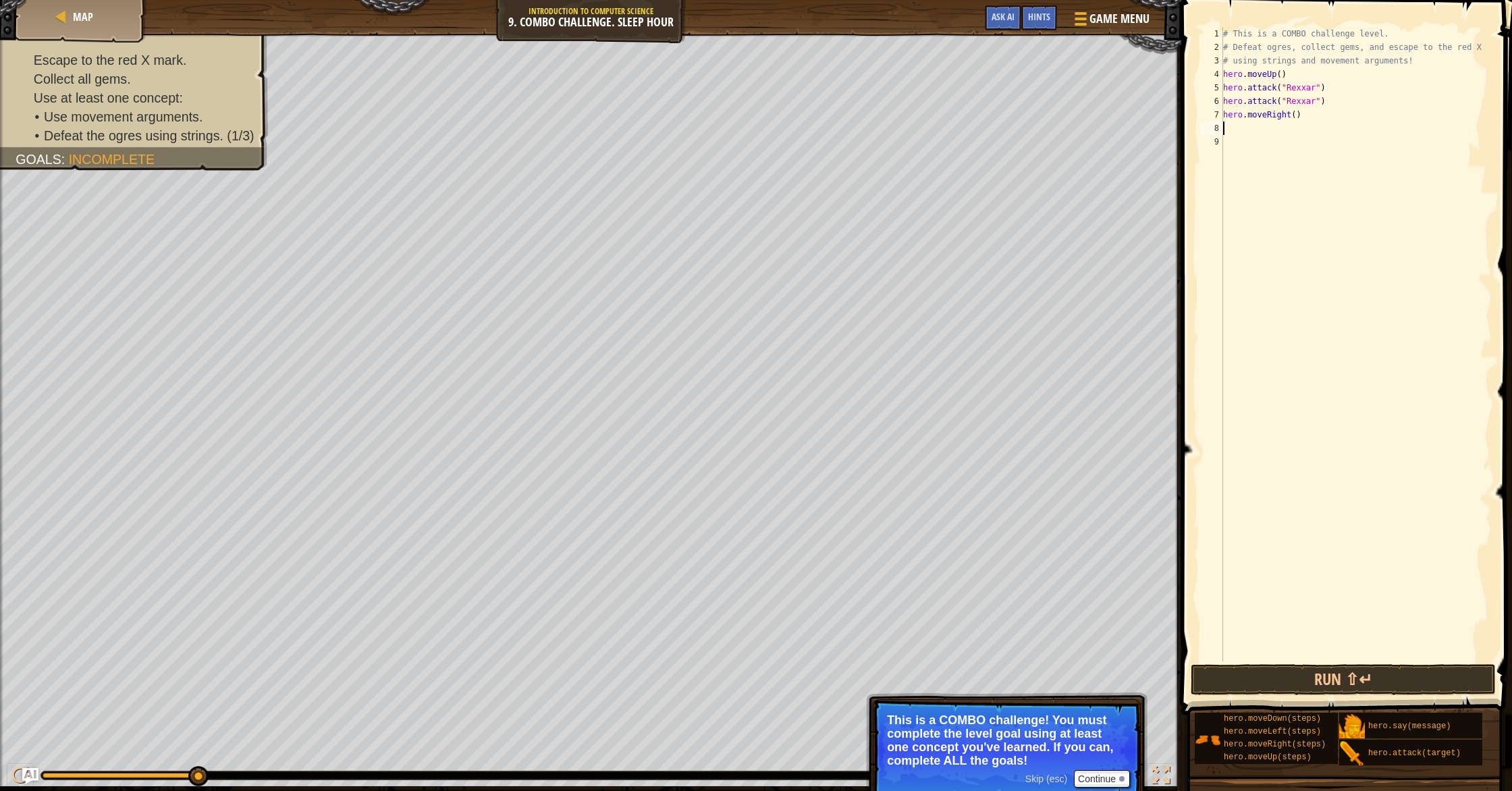
scroll to position [6, 0]
drag, startPoint x: 1296, startPoint y: 118, endPoint x: 1295, endPoint y: 130, distance: 12.0
click at [809, 118] on div "# This is a COMBO challenge level. # Defeat ogres, collect gems, and escape to …" at bounding box center [1356, 357] width 271 height 661
click at [809, 674] on button "Run ⇧↵" at bounding box center [1343, 680] width 305 height 31
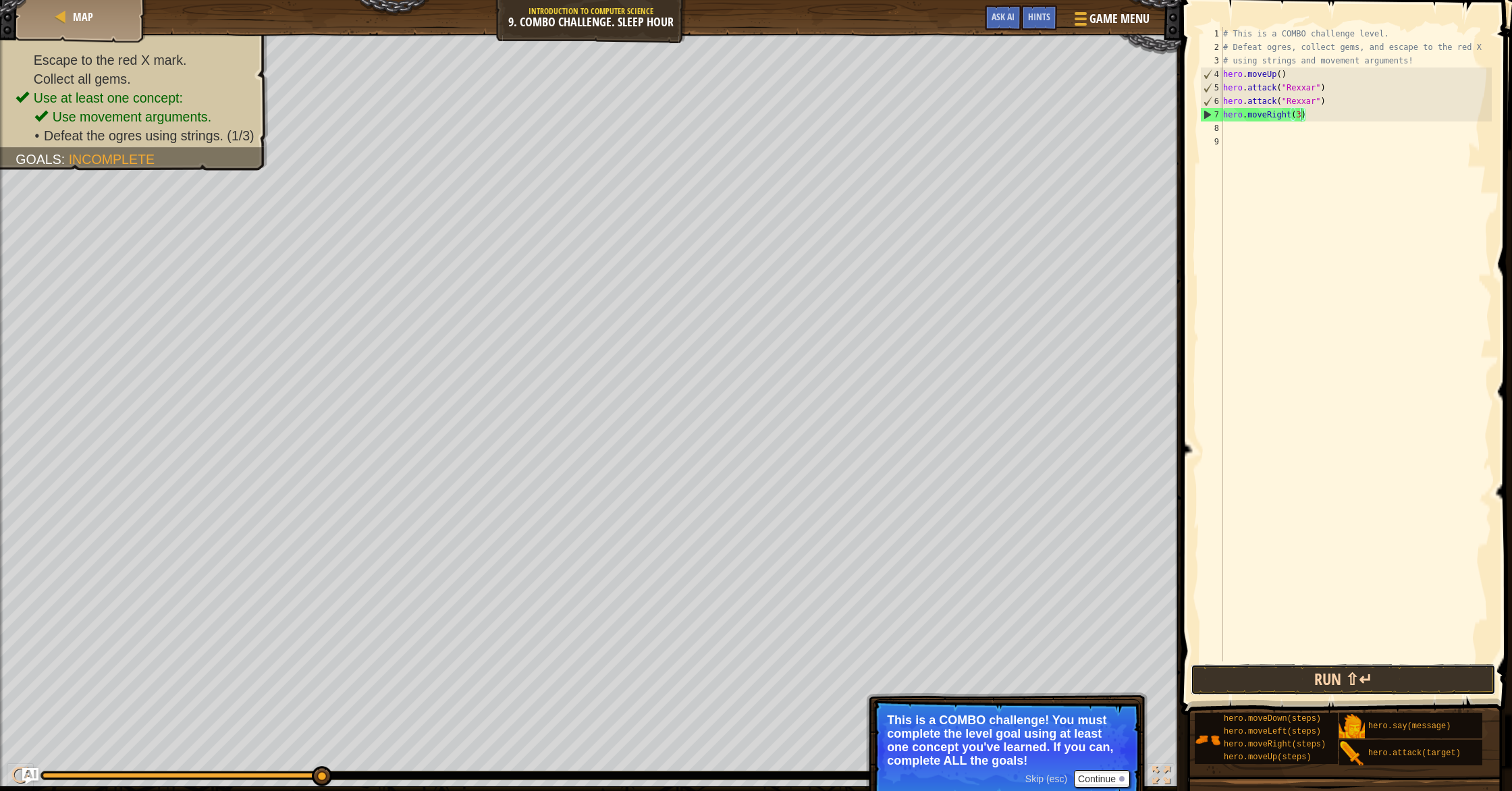
click at [809, 681] on button "Run ⇧↵" at bounding box center [1343, 680] width 305 height 31
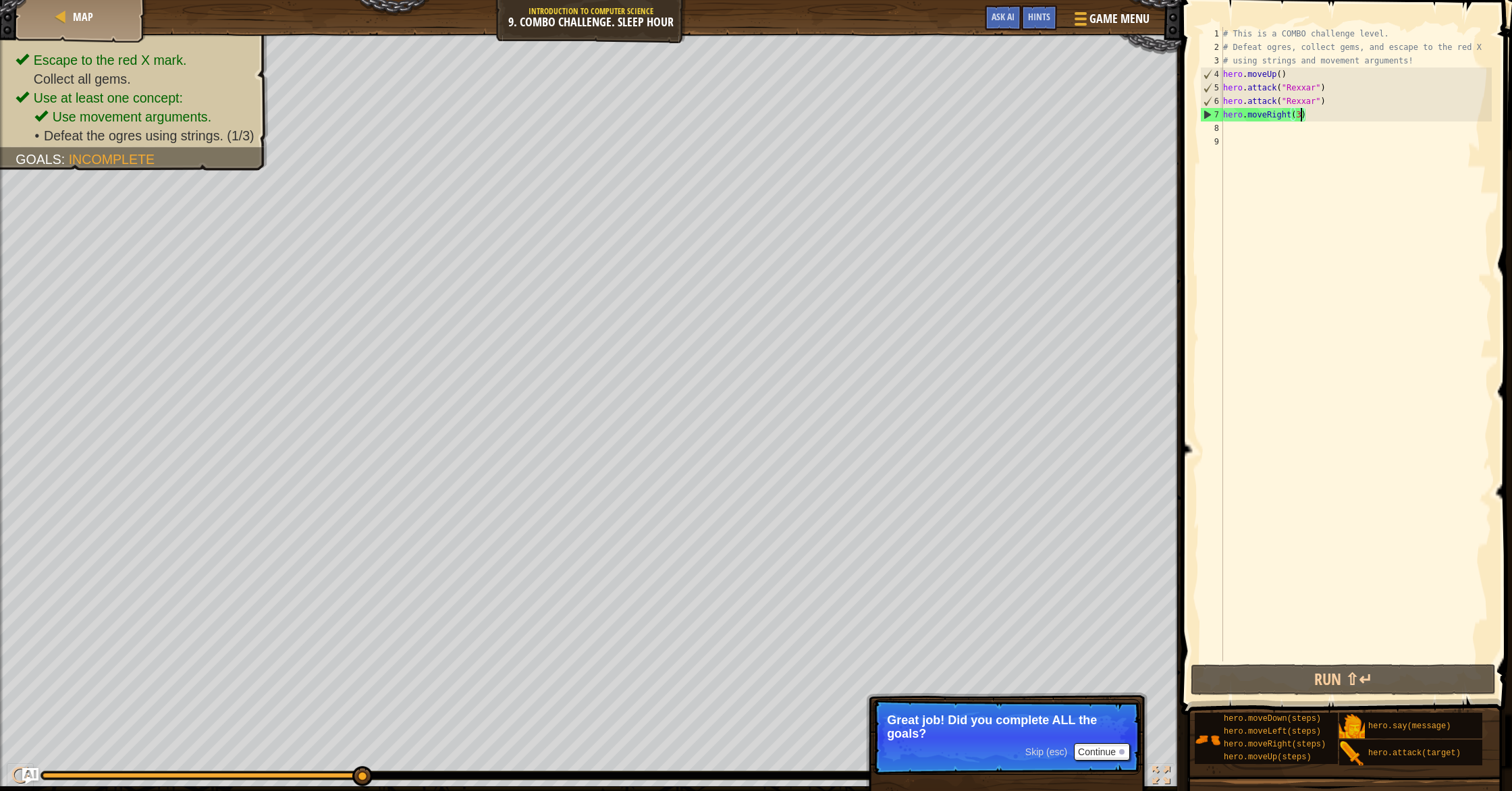
click at [809, 75] on div "# This is a COMBO challenge level. # Defeat ogres, collect gems, and escape to …" at bounding box center [1356, 357] width 271 height 661
type textarea "hero.moveUp(2)"
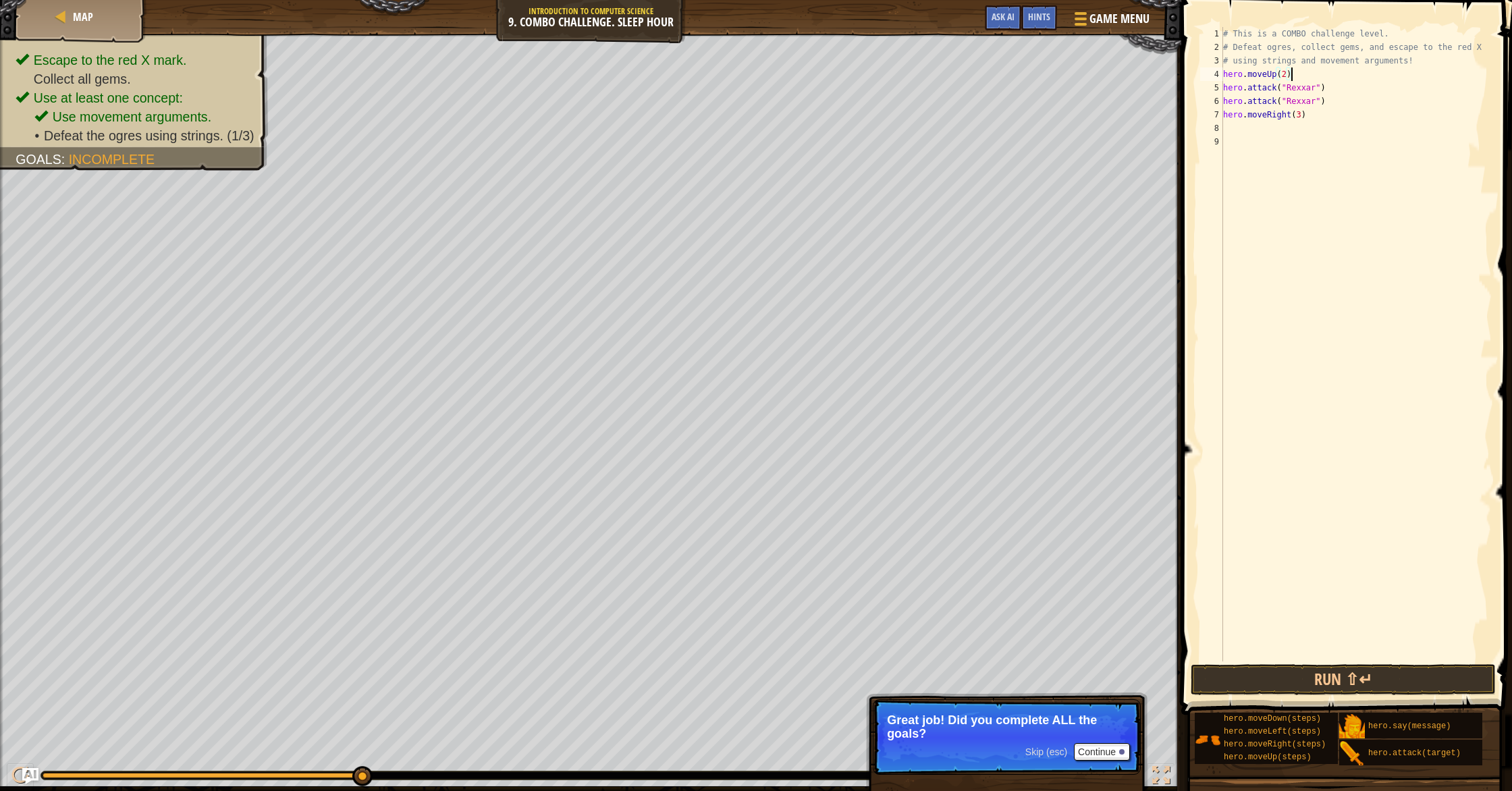
click at [809, 71] on div "# This is a COMBO challenge level. # Defeat ogres, collect gems, and escape to …" at bounding box center [1356, 357] width 271 height 661
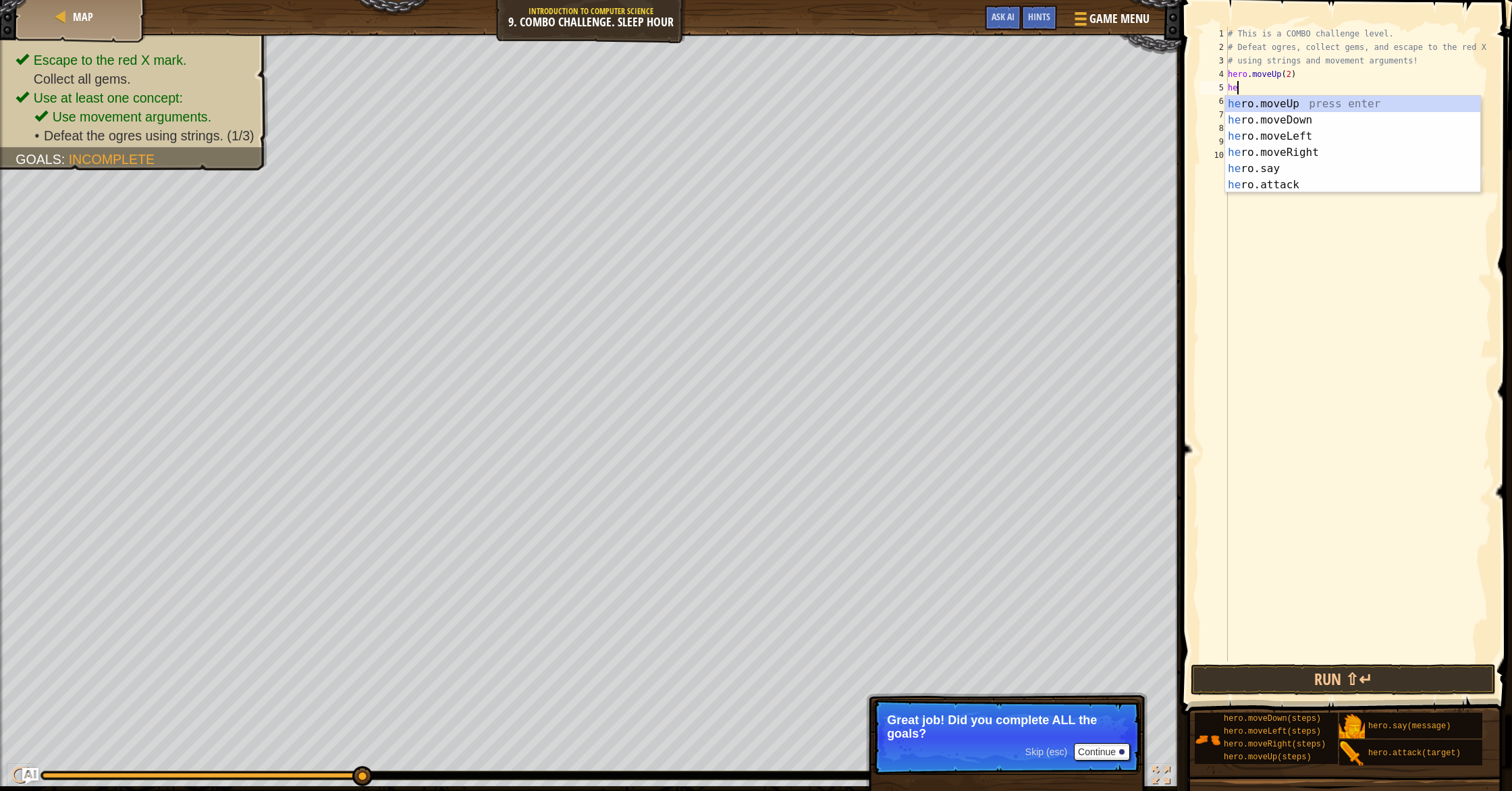
type textarea "her"
click at [809, 120] on div "her o.moveUp press enter her o.moveDown press enter her o.moveLeft press enter …" at bounding box center [1353, 161] width 255 height 130
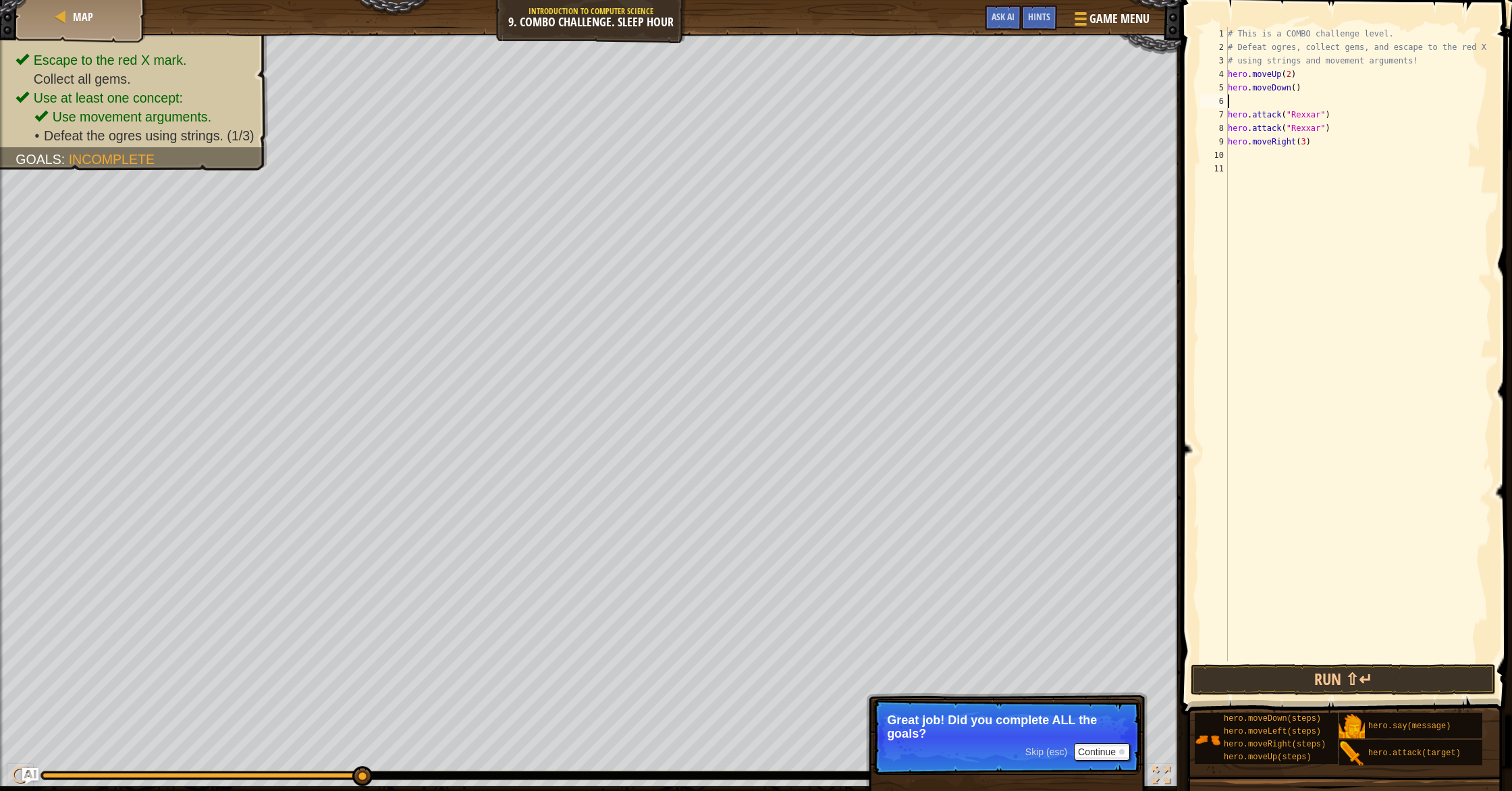
scroll to position [6, 0]
click at [809, 667] on button "Run ⇧↵" at bounding box center [1343, 680] width 305 height 31
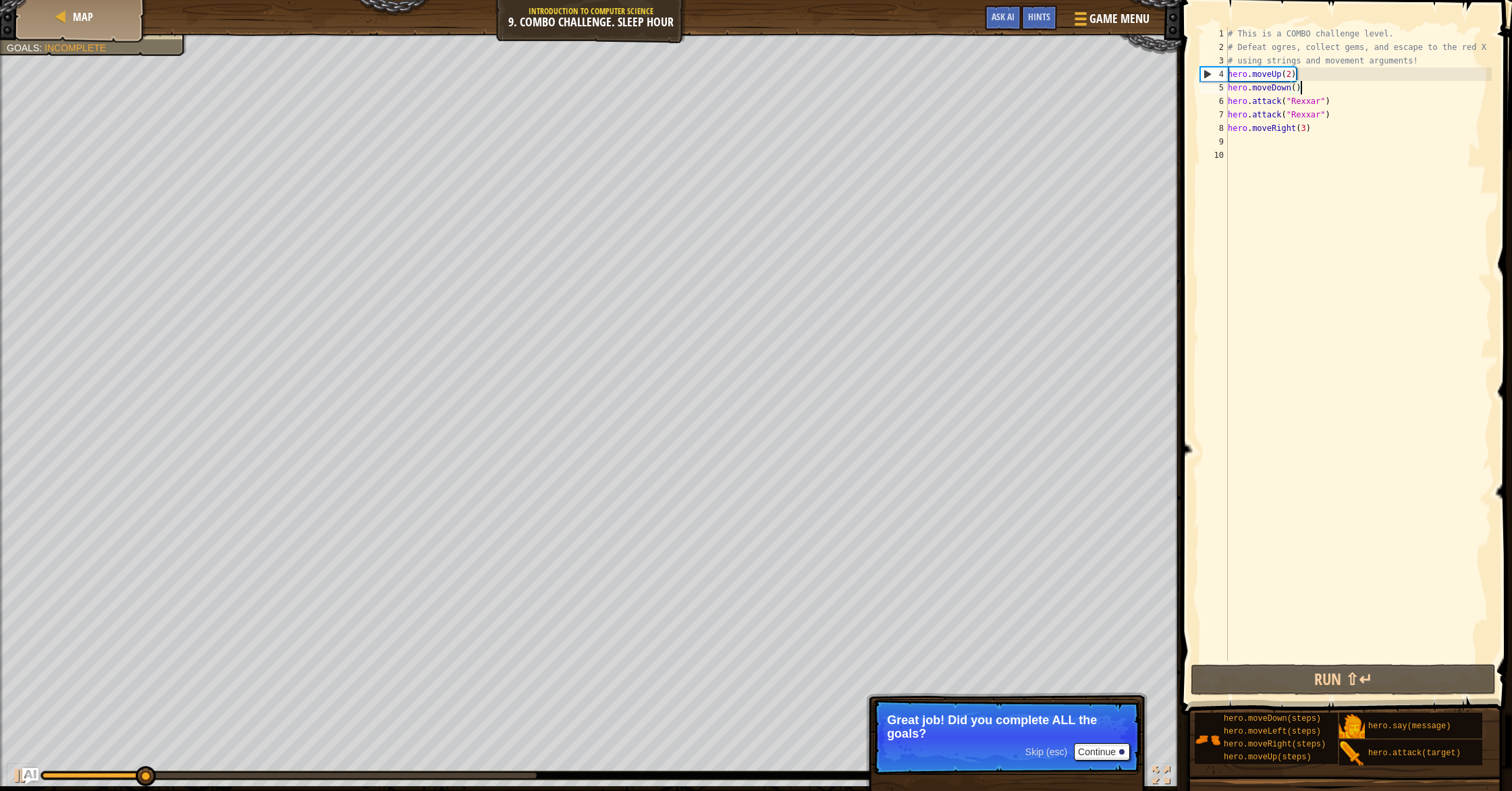
click at [809, 70] on div "# This is a COMBO challenge level. # Defeat ogres, collect gems, and escape to …" at bounding box center [1359, 357] width 267 height 661
click at [809, 89] on div "# This is a COMBO challenge level. # Defeat ogres, collect gems, and escape to …" at bounding box center [1359, 357] width 267 height 661
click at [809, 70] on div "# This is a COMBO challenge level. # Defeat ogres, collect gems, and escape to …" at bounding box center [1359, 357] width 267 height 661
type textarea "hero.moveUp(2)"
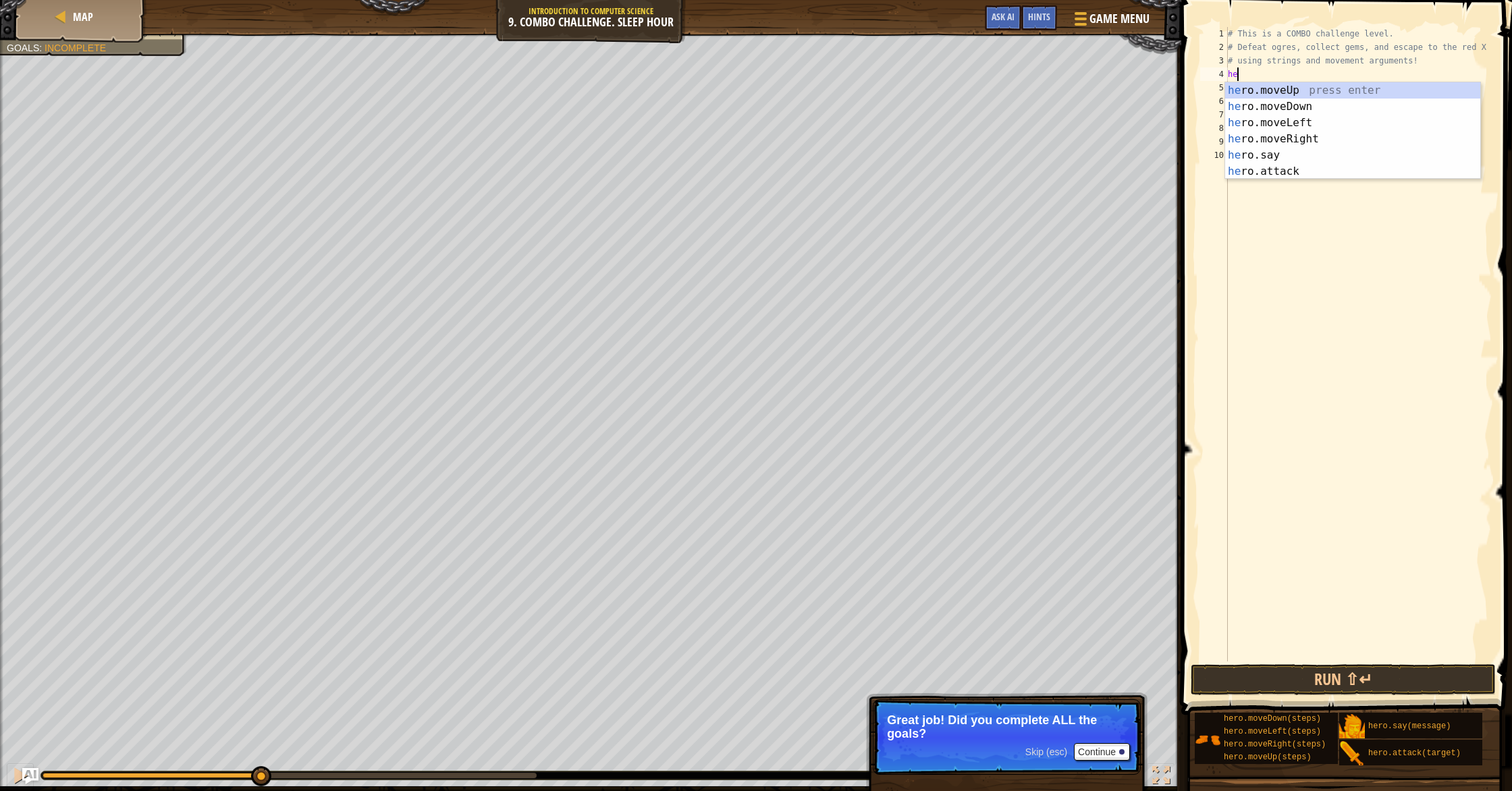
type textarea "h"
type textarea "her"
click at [809, 101] on div "her o.moveUp press enter her o.moveDown press enter her o.moveLeft press enter …" at bounding box center [1353, 147] width 255 height 130
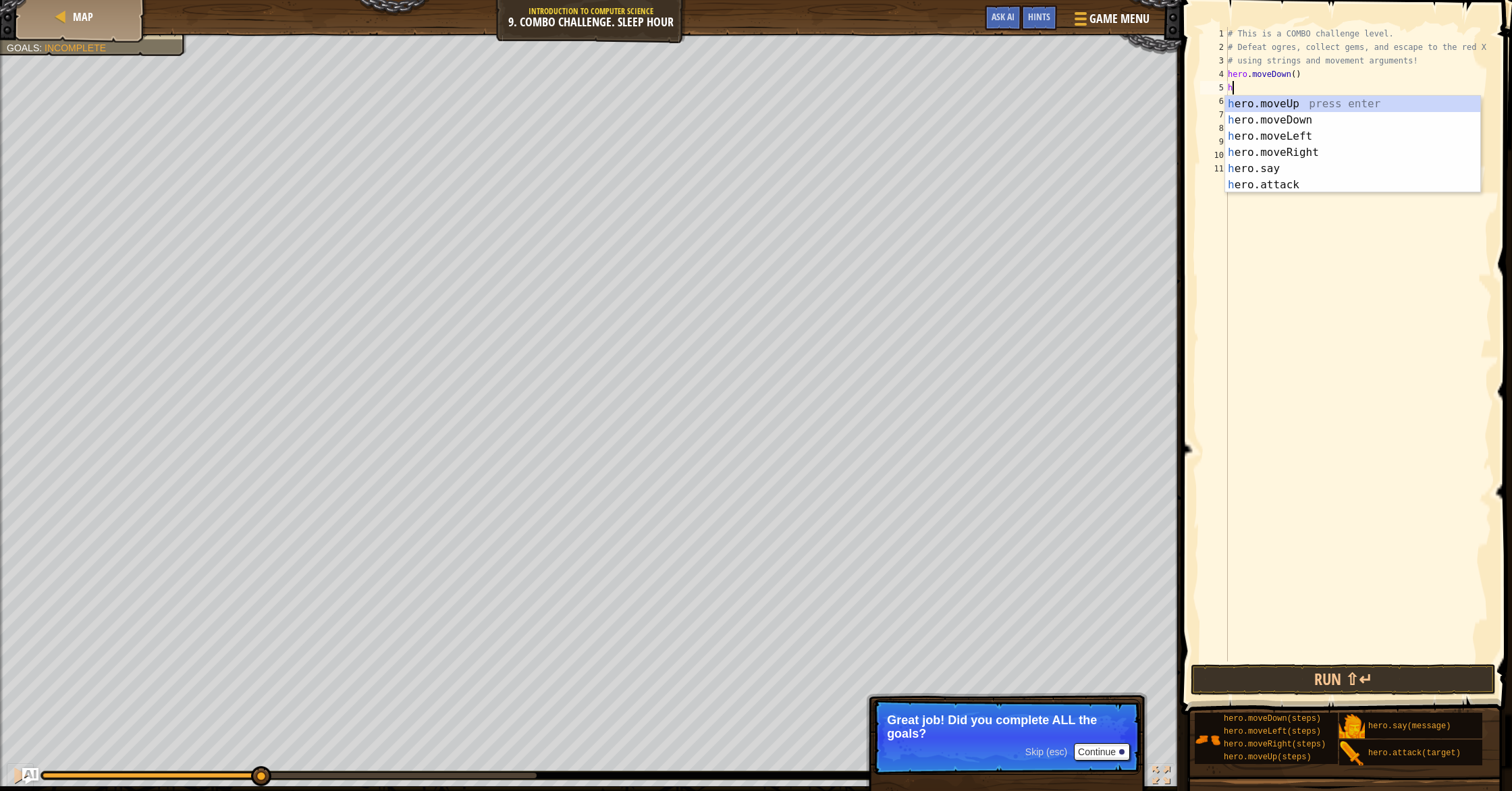
type textarea "her"
click at [809, 104] on div "her o.moveUp press enter her o.moveDown press enter her o.moveLeft press enter …" at bounding box center [1353, 161] width 255 height 130
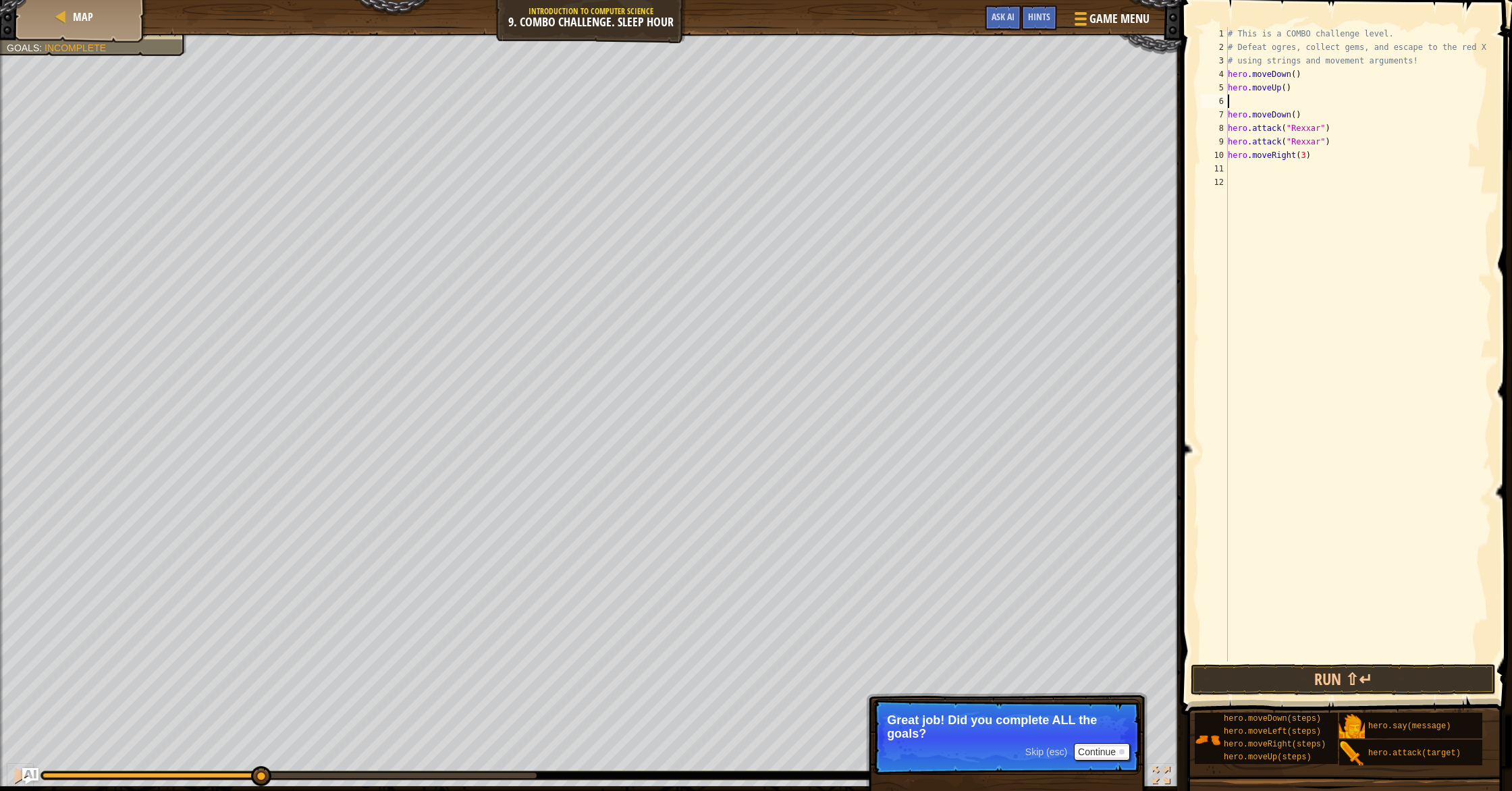
scroll to position [6, 0]
drag, startPoint x: 1286, startPoint y: 86, endPoint x: 1291, endPoint y: 106, distance: 20.6
click at [809, 87] on div "# This is a COMBO challenge level. # Defeat ogres, collect gems, and escape to …" at bounding box center [1359, 357] width 267 height 661
type textarea "hero.moveUp(2)"
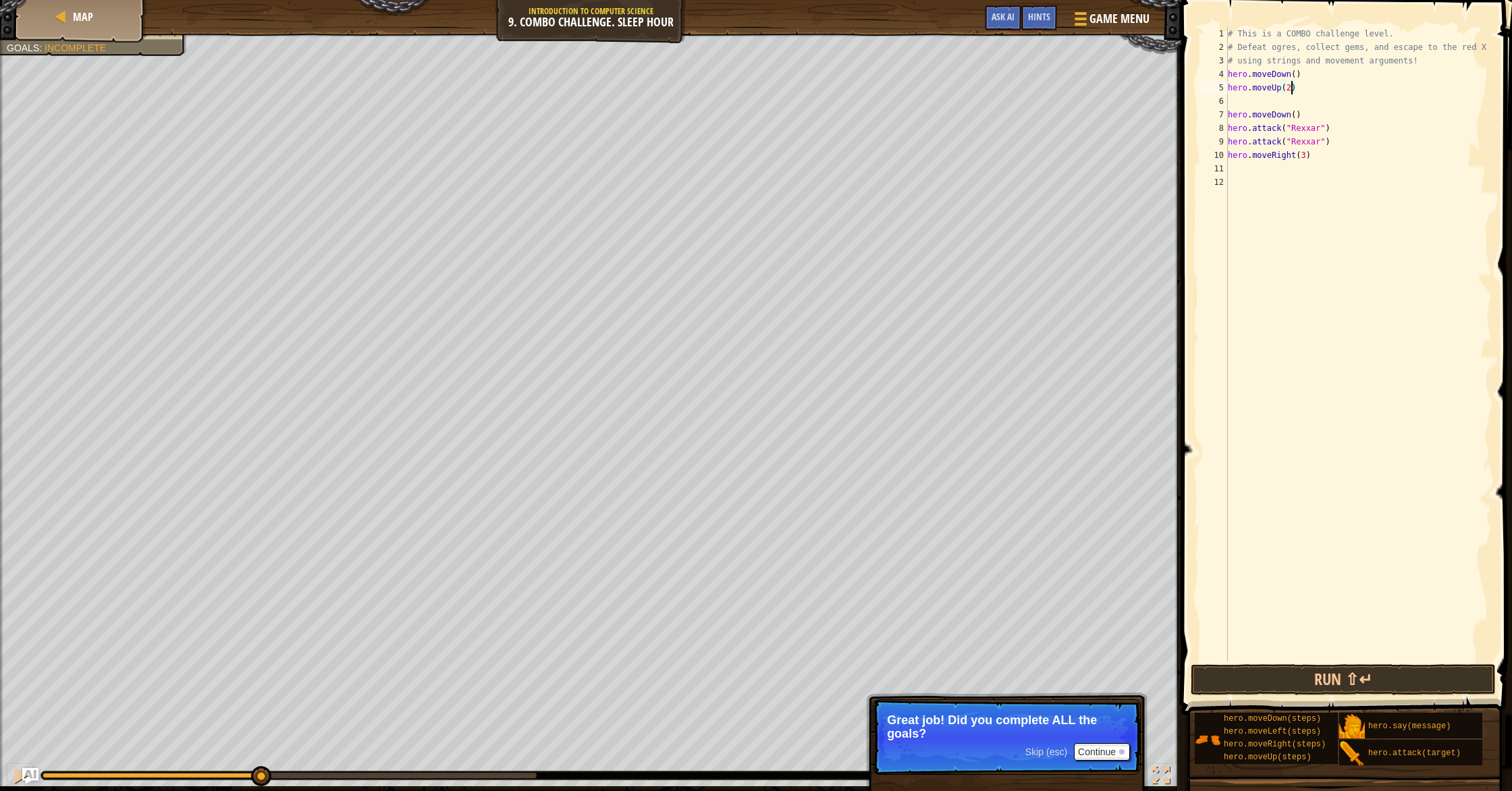
click at [809, 105] on div "# This is a COMBO challenge level. # Defeat ogres, collect gems, and escape to …" at bounding box center [1359, 357] width 267 height 661
click at [809, 116] on div "# This is a COMBO challenge level. # Defeat ogres, collect gems, and escape to …" at bounding box center [1359, 357] width 267 height 661
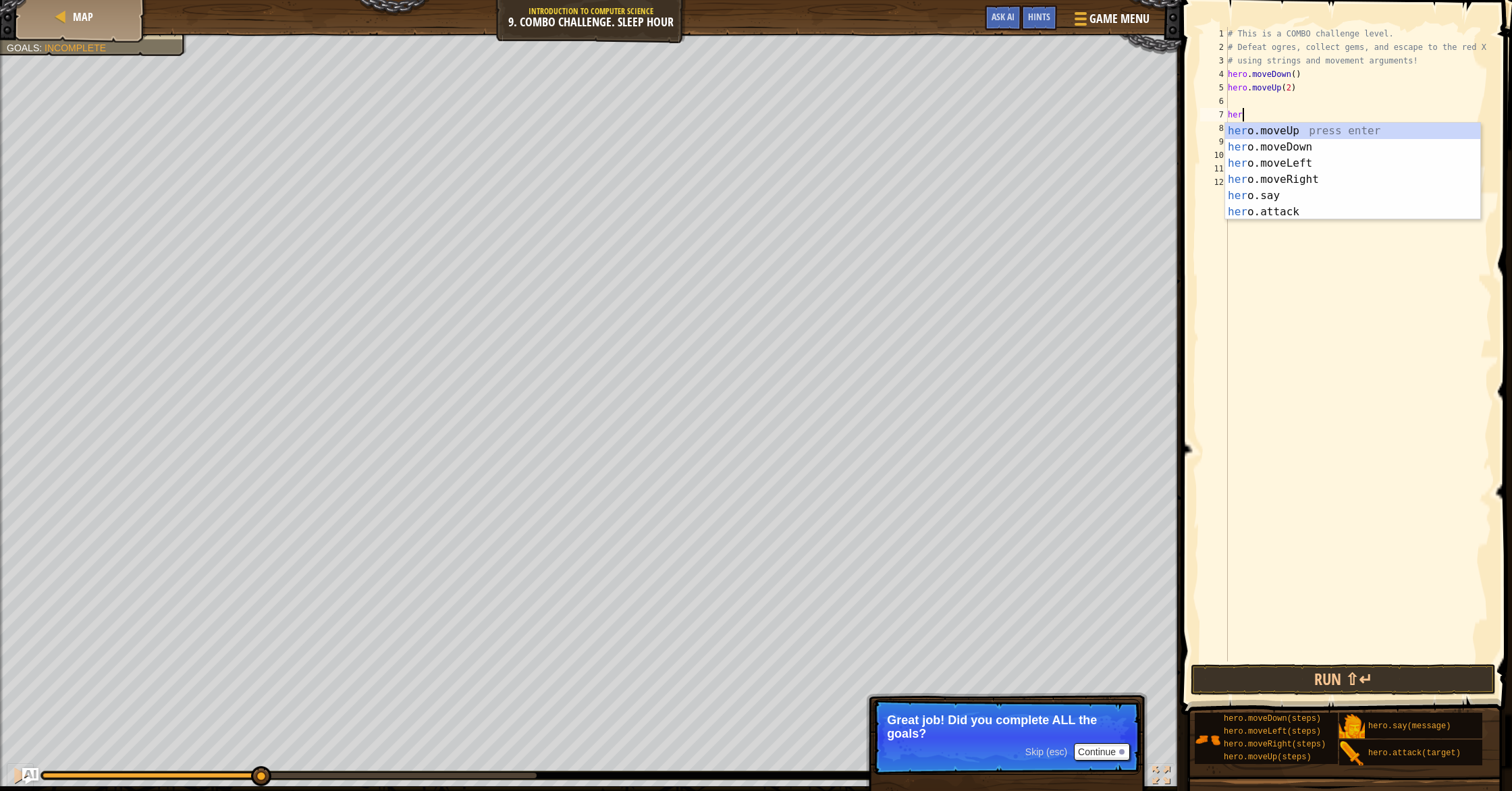
type textarea "h"
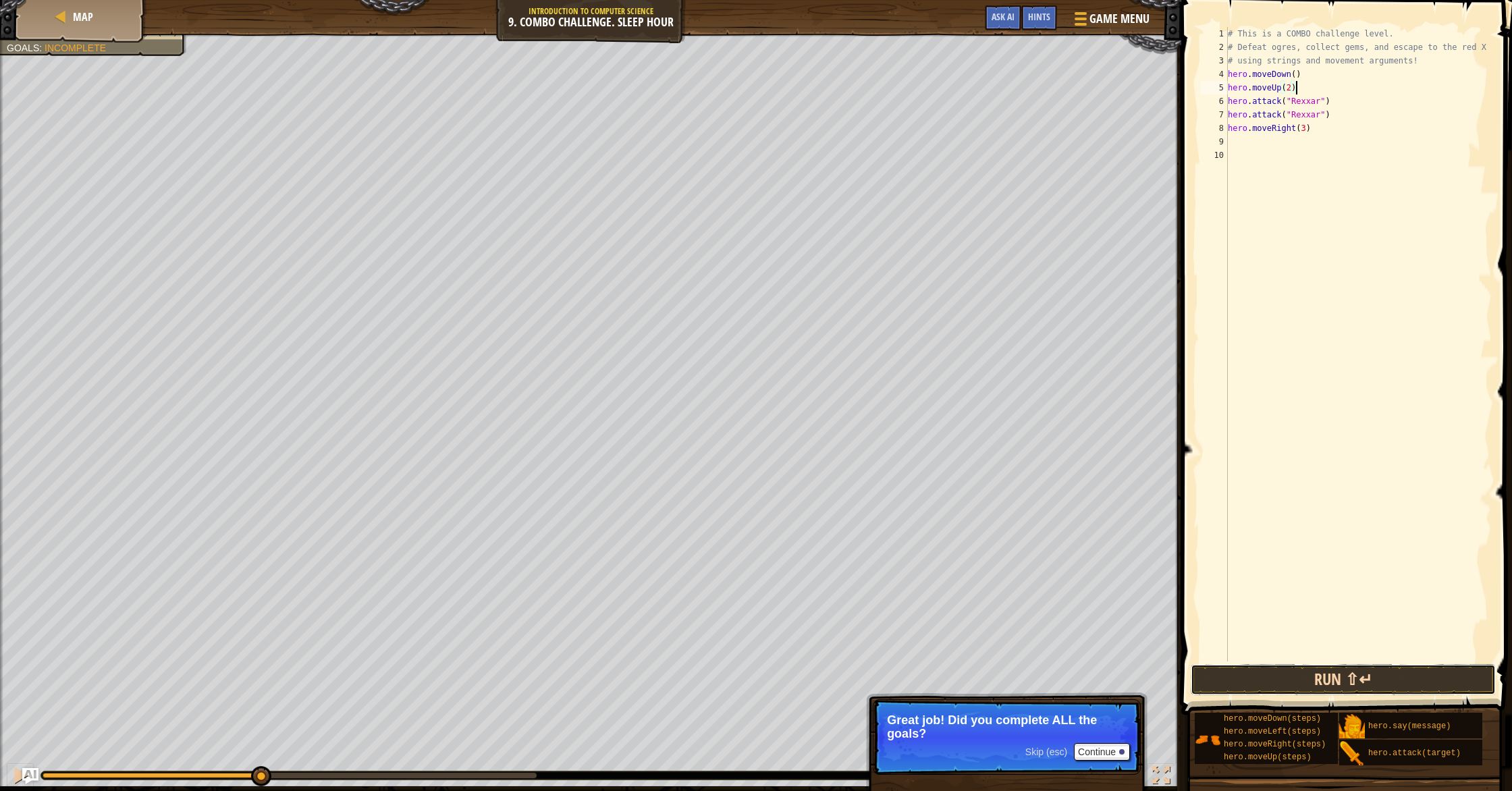
click at [809, 680] on button "Run ⇧↵" at bounding box center [1343, 680] width 305 height 31
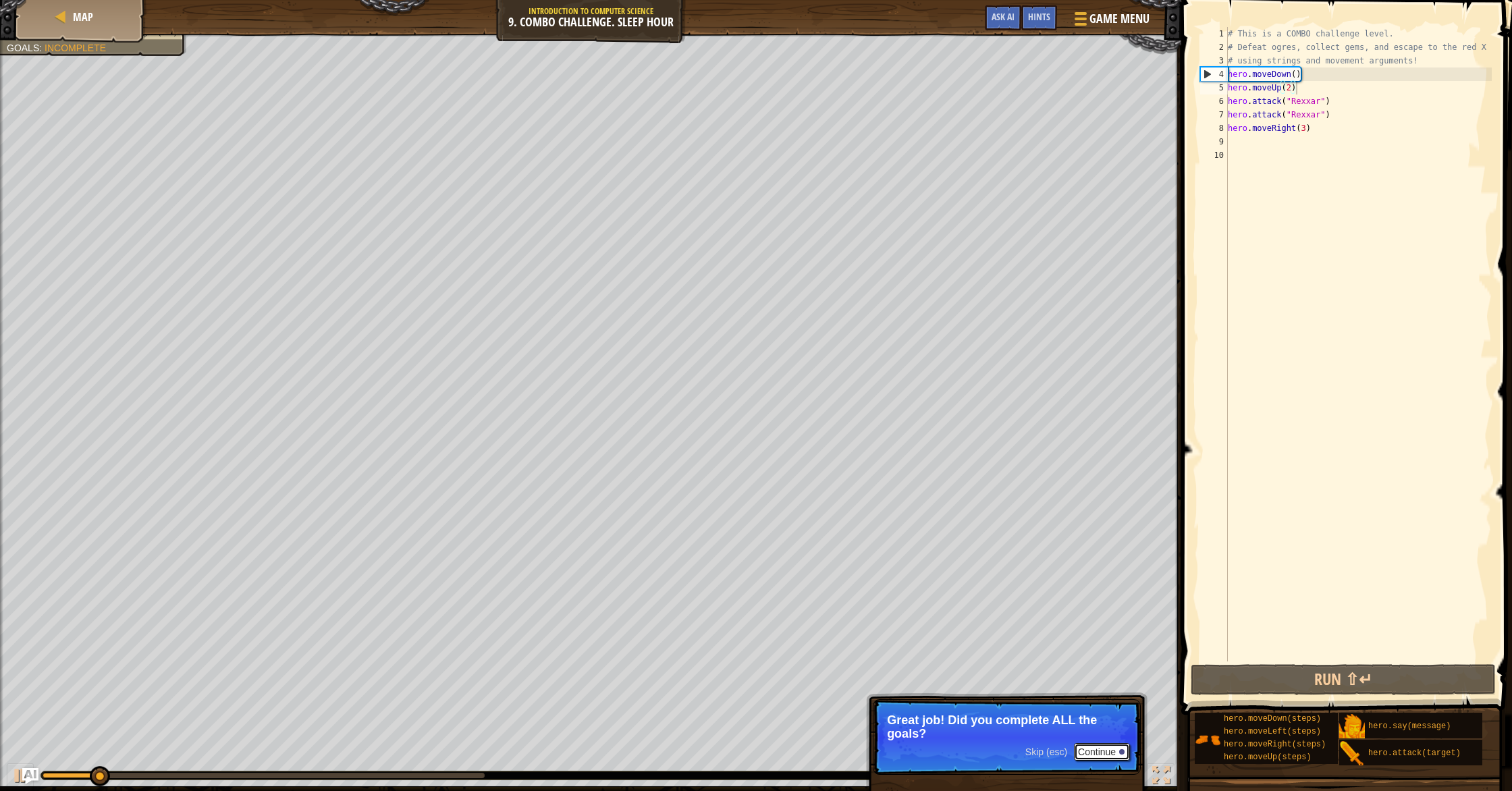
click at [809, 681] on button "Continue" at bounding box center [1102, 752] width 56 height 18
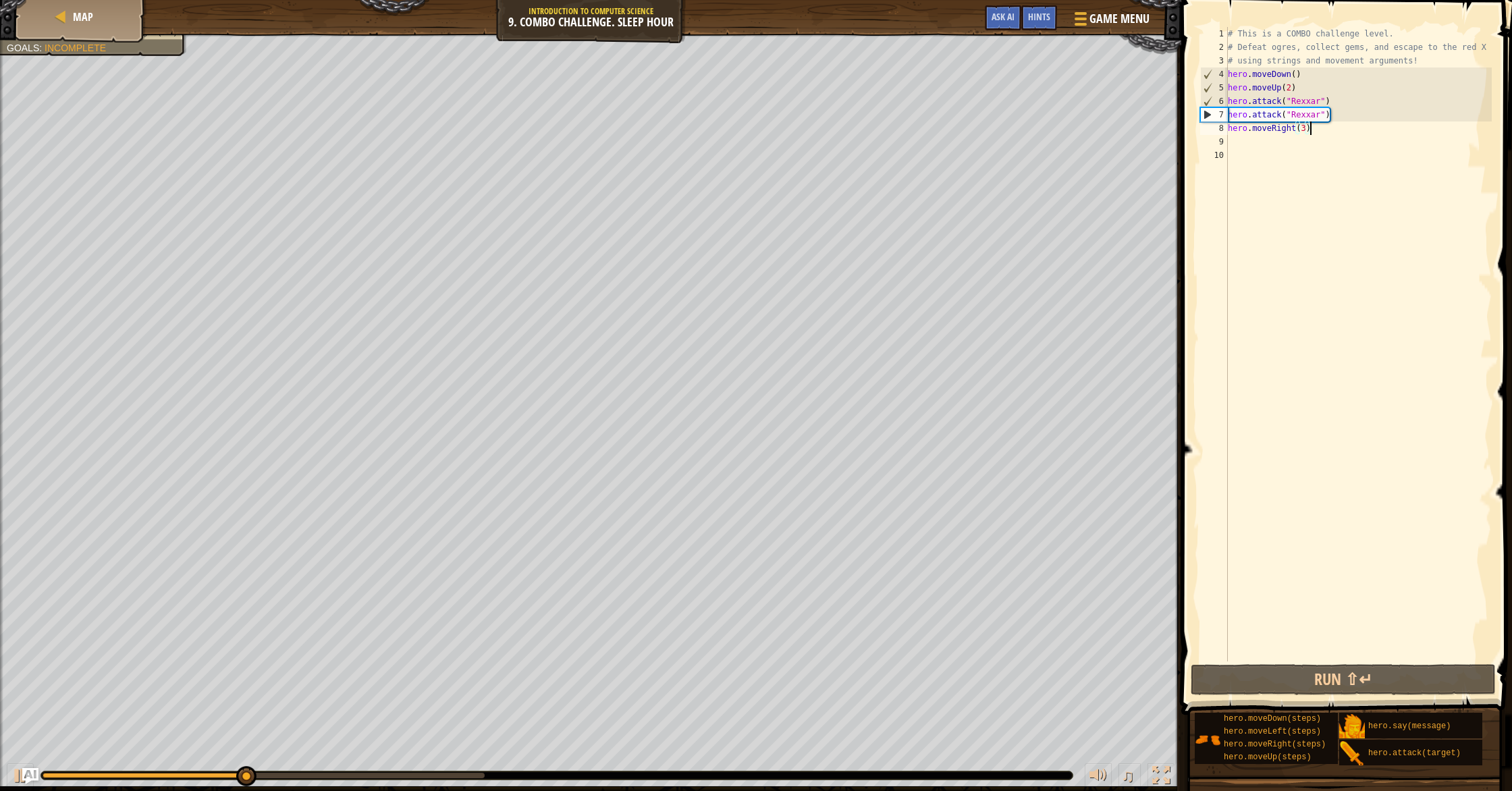
click at [809, 128] on div "# This is a COMBO challenge level. # Defeat ogres, collect gems, and escape to …" at bounding box center [1359, 357] width 267 height 661
drag, startPoint x: 1305, startPoint y: 129, endPoint x: 1303, endPoint y: 136, distance: 7.3
click at [809, 129] on div "# This is a COMBO challenge level. # Defeat ogres, collect gems, and escape to …" at bounding box center [1359, 357] width 267 height 661
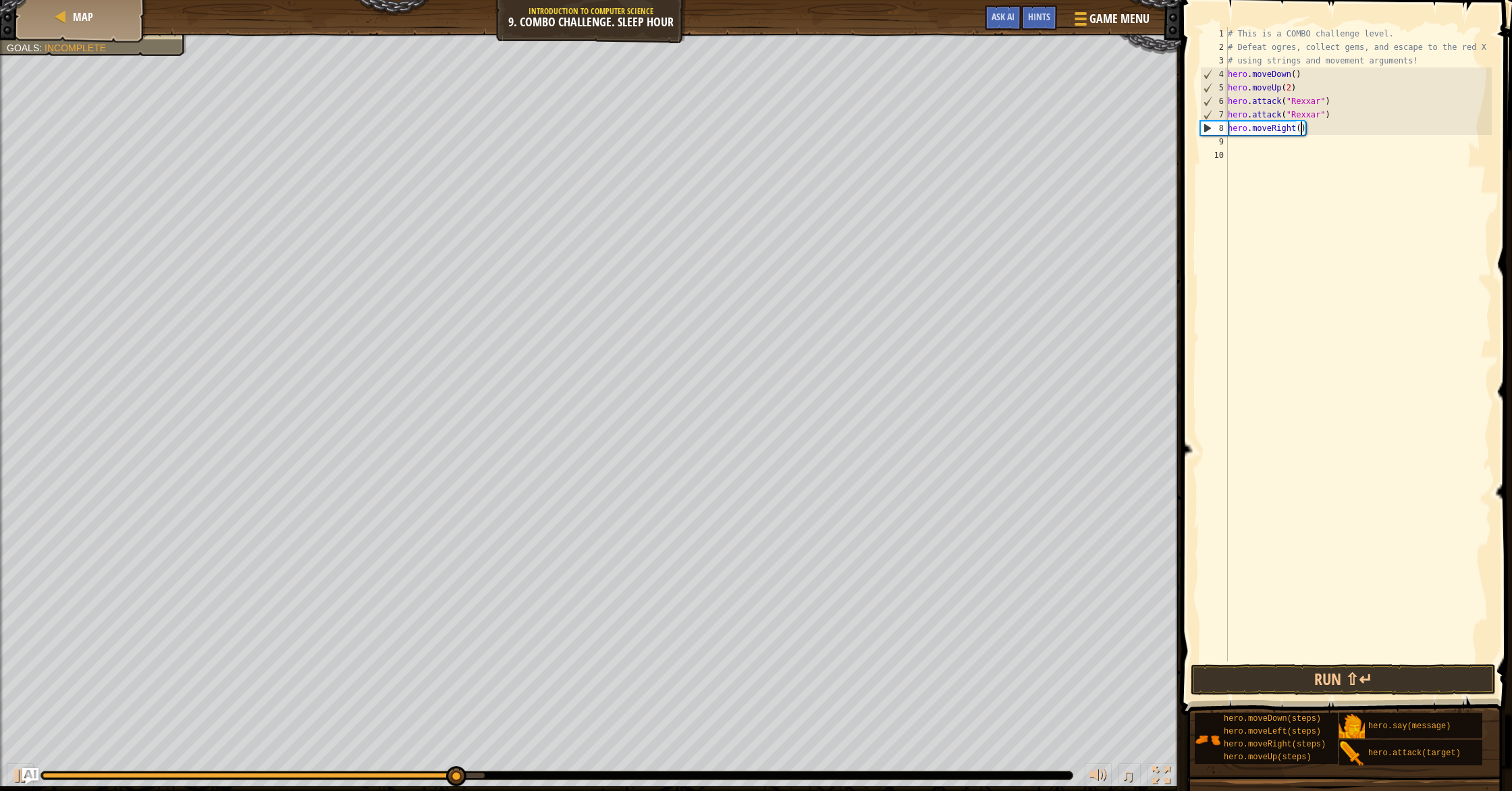
type textarea "hero.moveRight(2)"
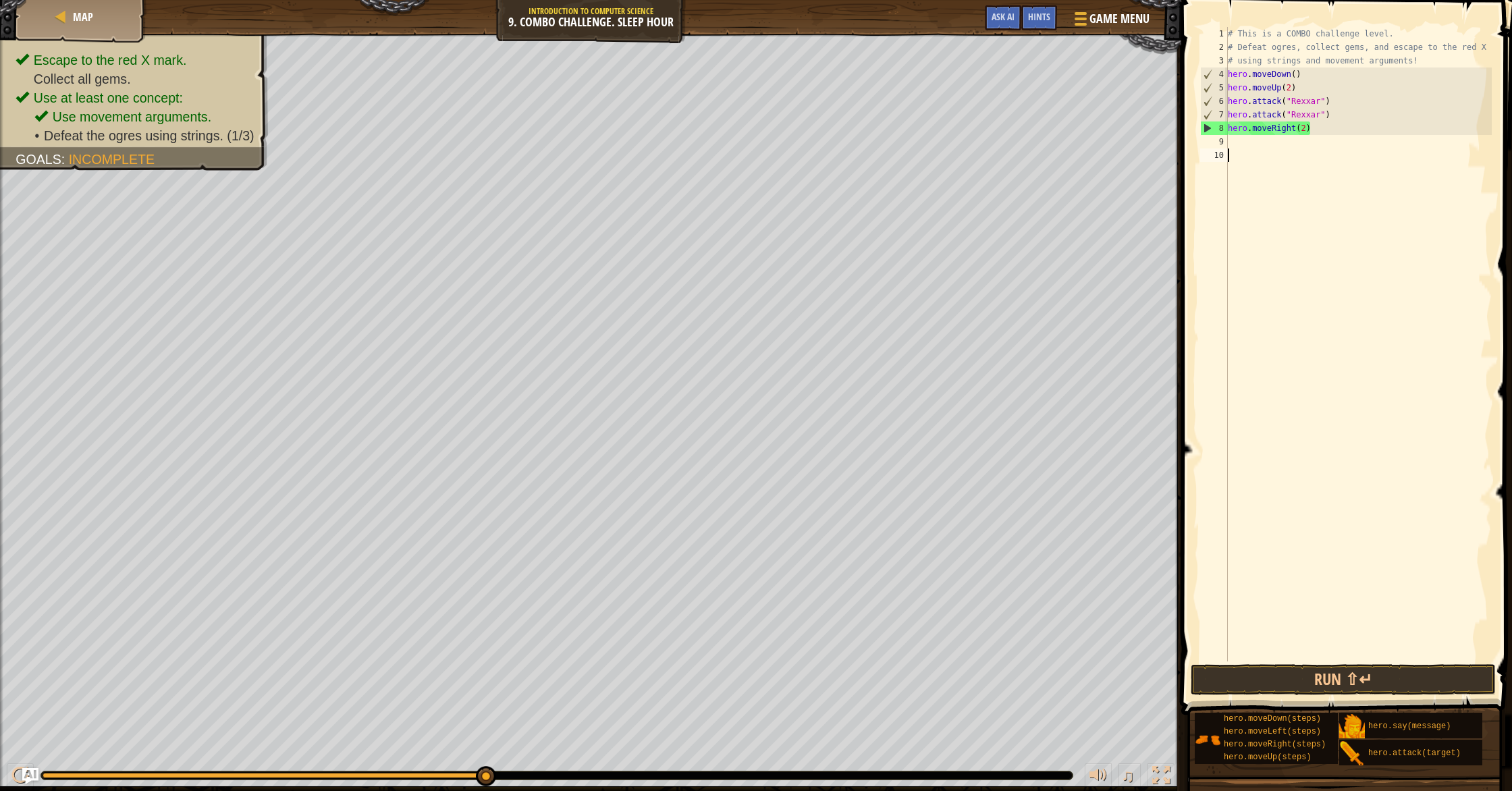
click at [809, 149] on div "# This is a COMBO challenge level. # Defeat ogres, collect gems, and escape to …" at bounding box center [1359, 357] width 267 height 661
click at [809, 144] on div "# This is a COMBO challenge level. # Defeat ogres, collect gems, and escape to …" at bounding box center [1359, 357] width 267 height 661
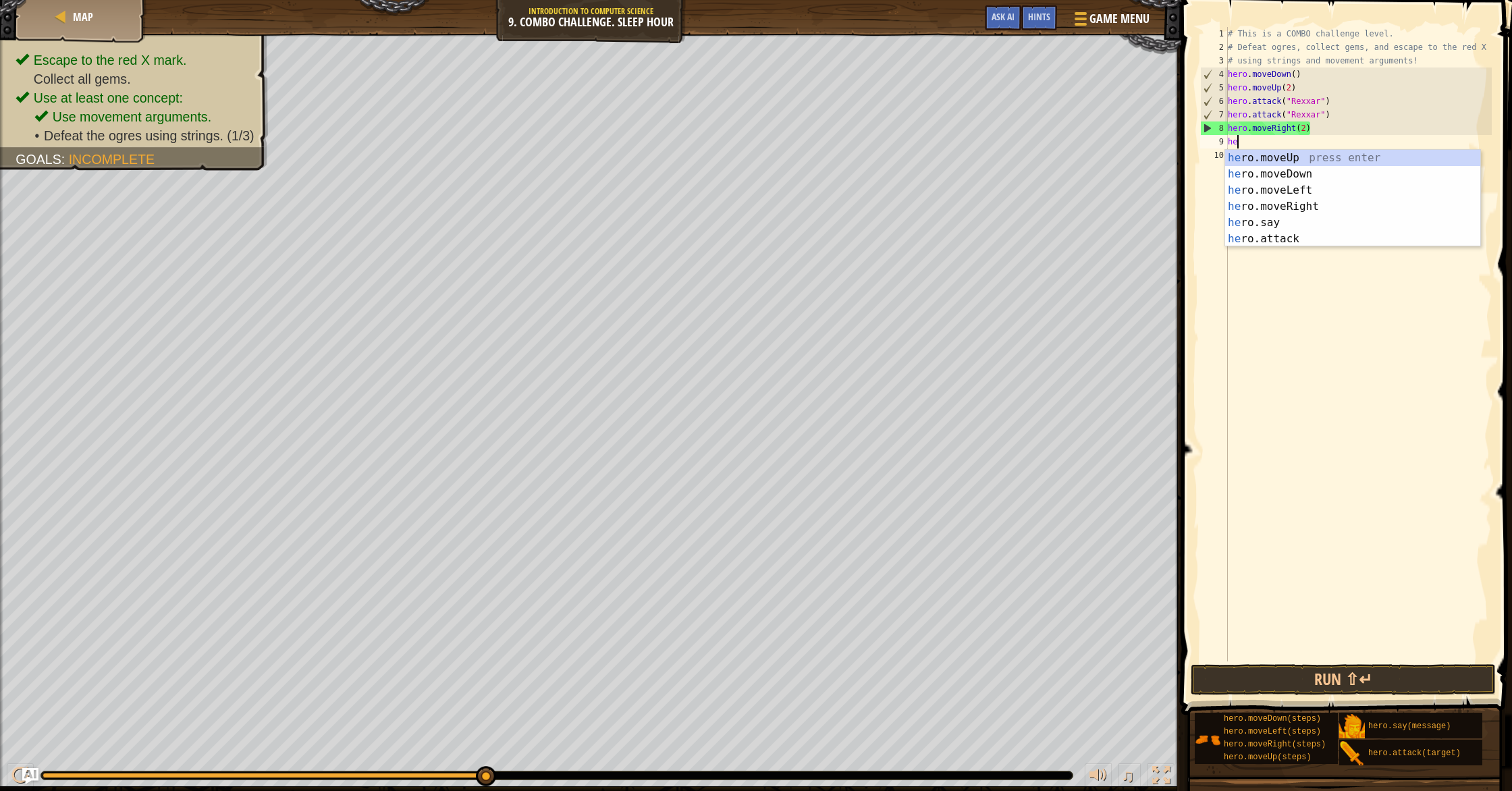
type textarea "her"
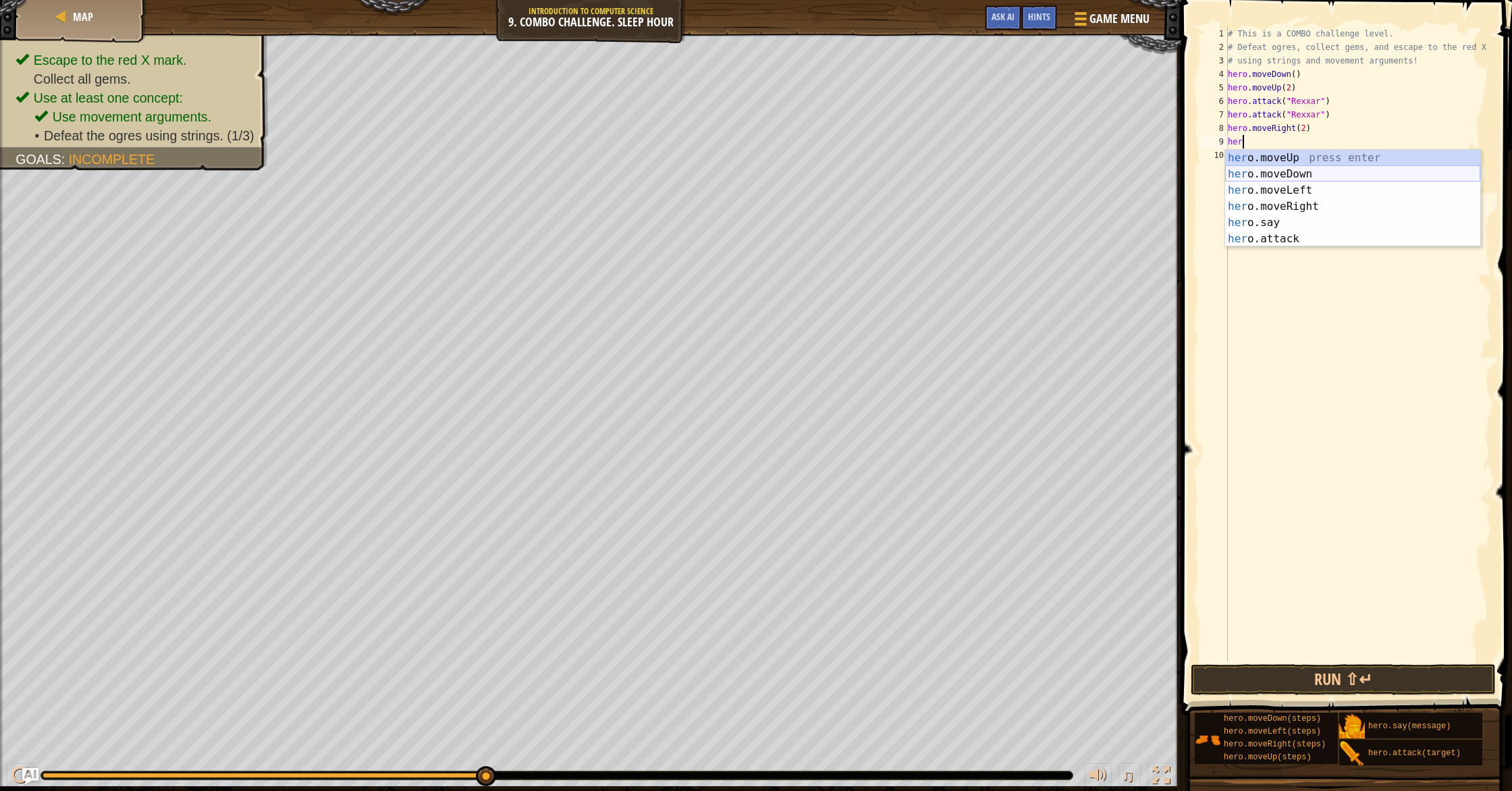
click at [809, 170] on div "her o.moveUp press enter her o.moveDown press enter her o.moveLeft press enter …" at bounding box center [1353, 215] width 255 height 130
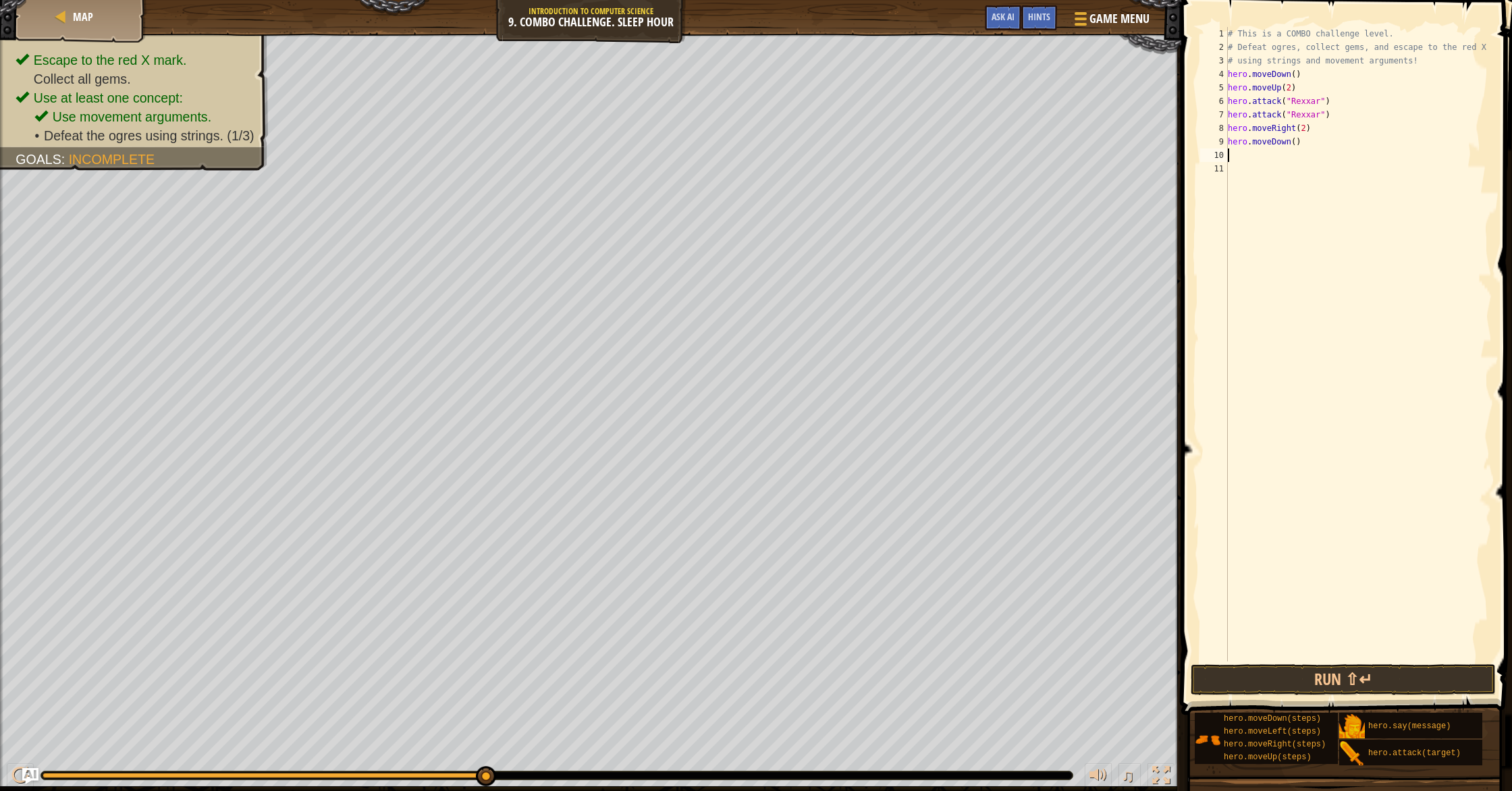
scroll to position [6, 0]
click at [809, 109] on div "# This is a COMBO challenge level. # Defeat ogres, collect gems, and escape to …" at bounding box center [1359, 357] width 267 height 661
click at [809, 128] on div "# This is a COMBO challenge level. # Defeat ogres, collect gems, and escape to …" at bounding box center [1359, 357] width 267 height 661
click at [809, 130] on div "# This is a COMBO challenge level. # Defeat ogres, collect gems, and escape to …" at bounding box center [1359, 357] width 267 height 661
click at [809, 114] on div "# This is a COMBO challenge level. # Defeat ogres, collect gems, and escape to …" at bounding box center [1359, 357] width 267 height 661
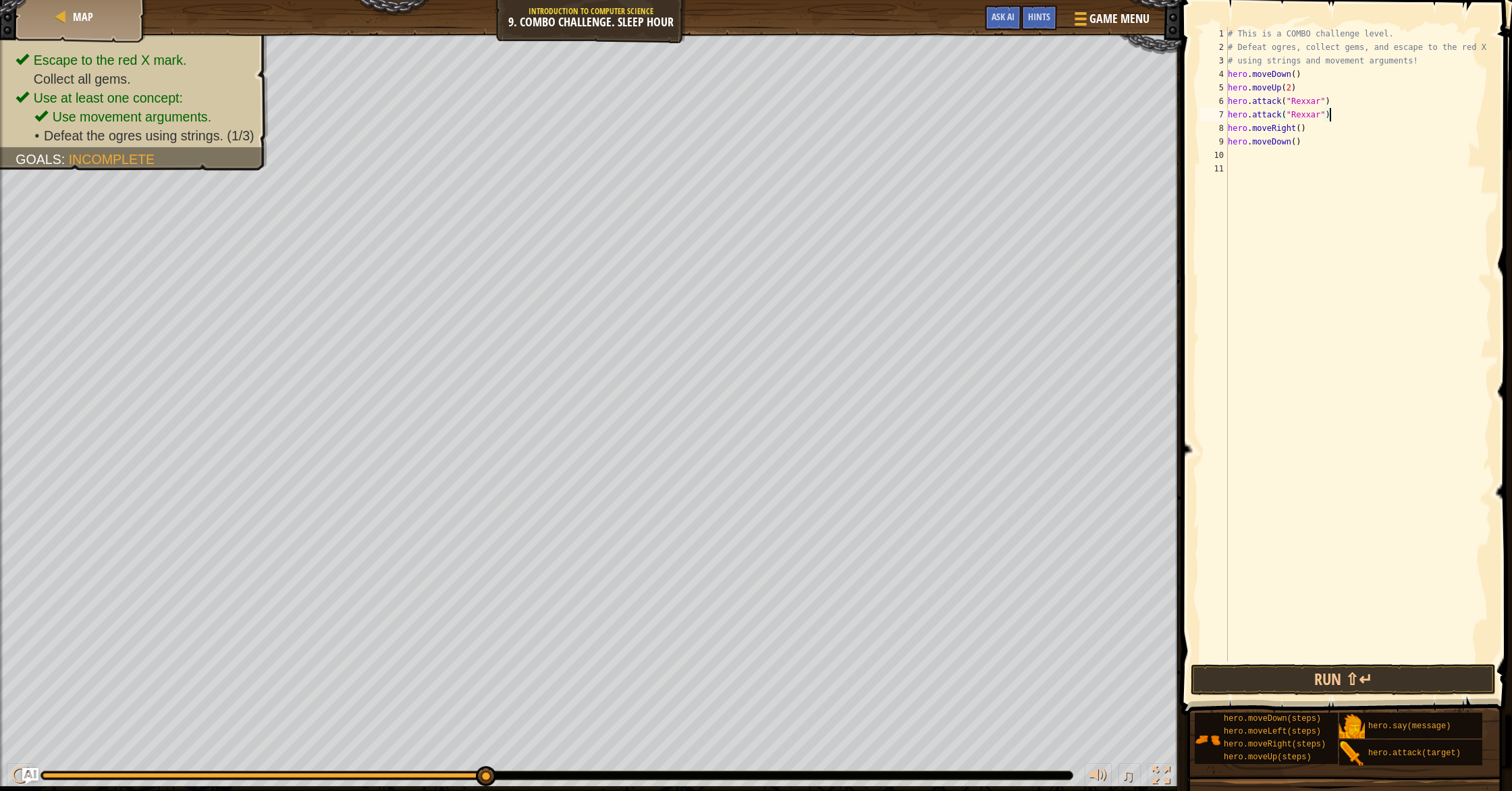
drag, startPoint x: 1290, startPoint y: 144, endPoint x: 1287, endPoint y: 187, distance: 43.1
click at [809, 155] on div "# This is a COMBO challenge level. # Defeat ogres, collect gems, and escape to …" at bounding box center [1359, 357] width 267 height 661
drag, startPoint x: 1290, startPoint y: 140, endPoint x: 1303, endPoint y: 204, distance: 65.3
click at [809, 151] on div "# This is a COMBO challenge level. # Defeat ogres, collect gems, and escape to …" at bounding box center [1359, 357] width 267 height 661
click at [809, 119] on div "# This is a COMBO challenge level. # Defeat ogres, collect gems, and escape to …" at bounding box center [1359, 357] width 267 height 661
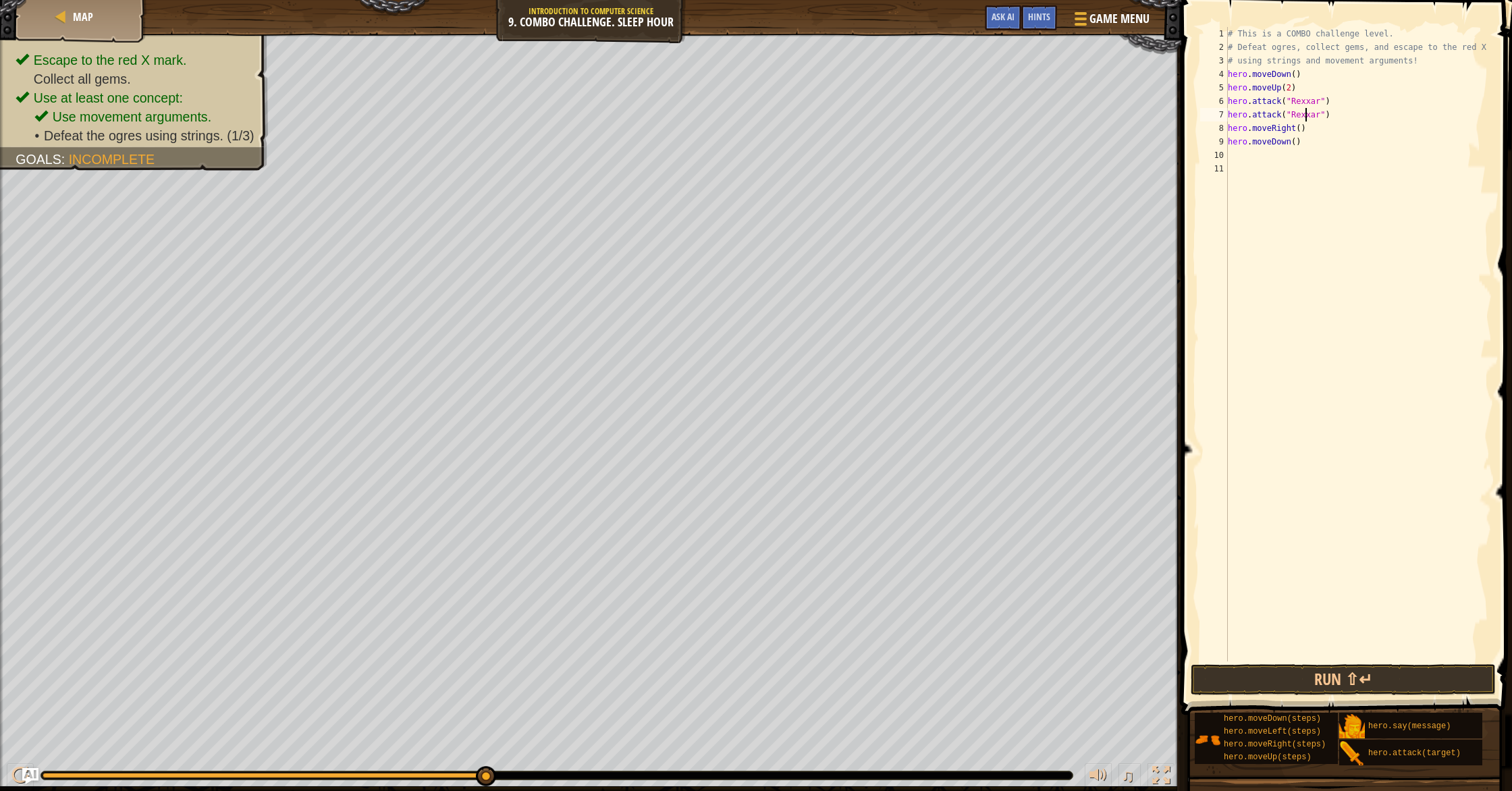
click at [809, 127] on div "# This is a COMBO challenge level. # Defeat ogres, collect gems, and escape to …" at bounding box center [1359, 357] width 267 height 661
type textarea "hero.moveRight()"
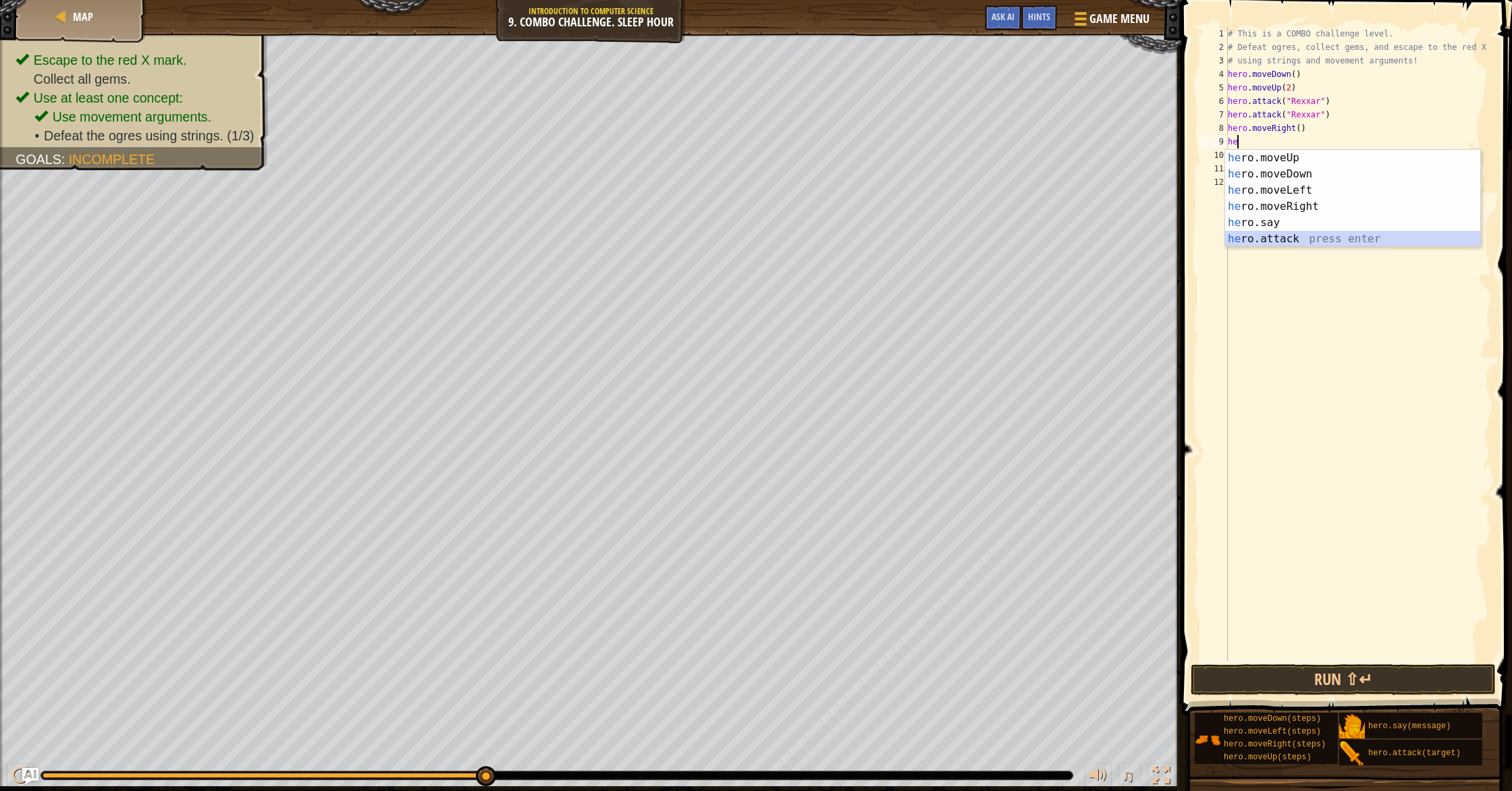
click at [809, 232] on div "he ro.moveUp press enter he ro.moveDown press enter he ro.moveLeft press enter …" at bounding box center [1353, 215] width 255 height 130
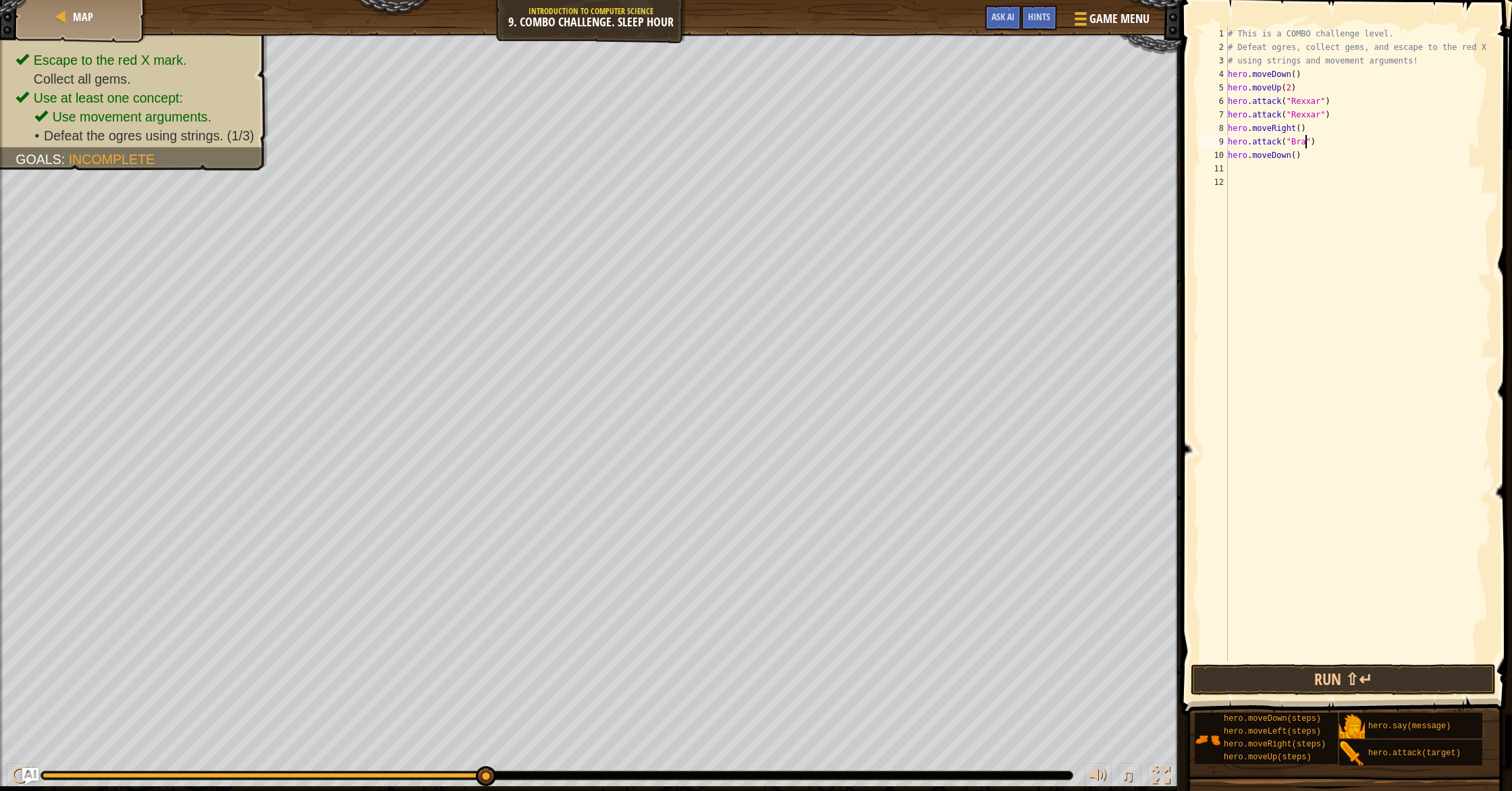
type textarea "hero.attack("Brak")"
click at [809, 140] on div "# This is a COMBO challenge level. # Defeat ogres, collect gems, and escape to …" at bounding box center [1359, 357] width 267 height 661
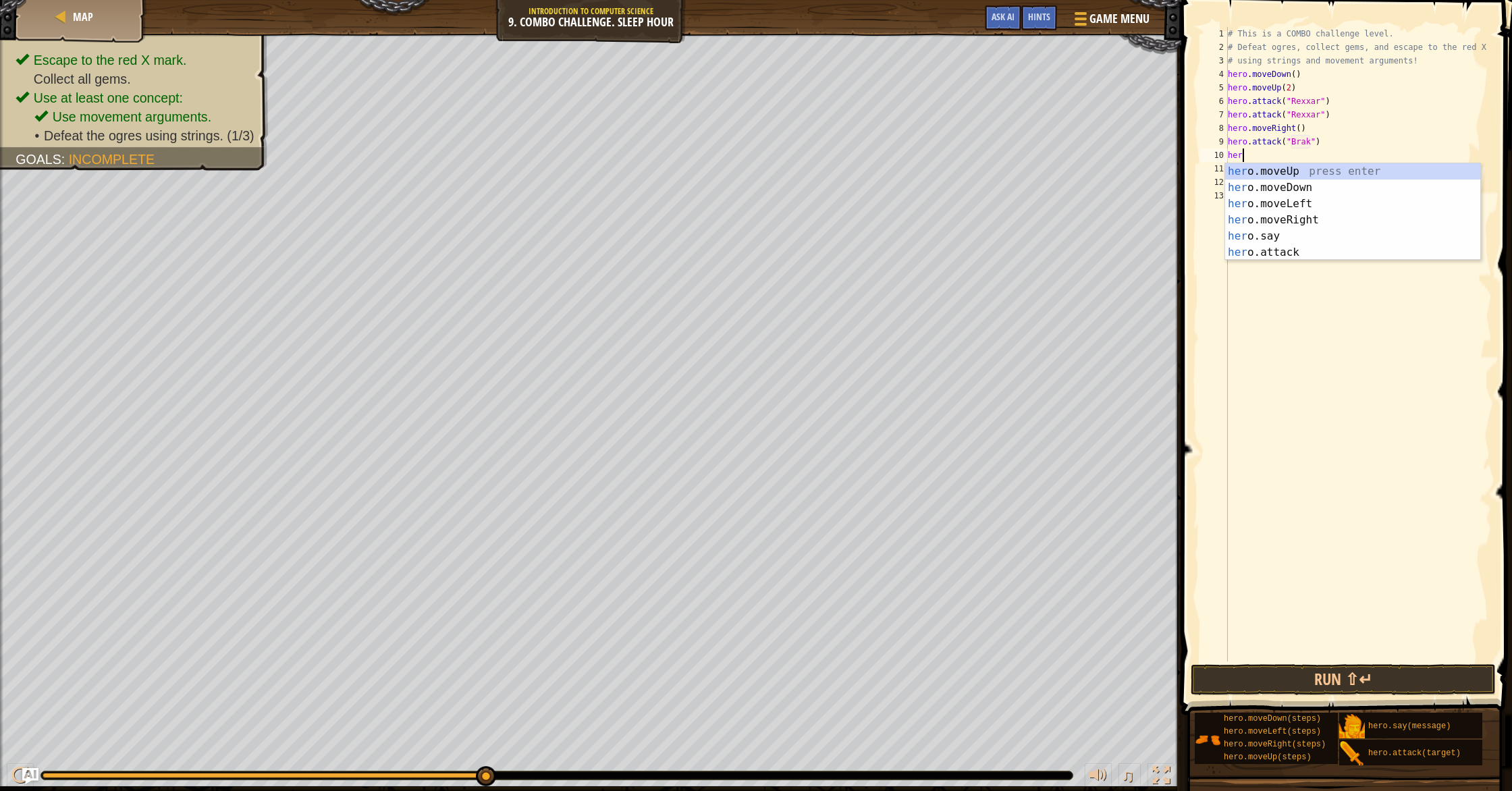
scroll to position [6, 1]
click at [809, 246] on div "her o.moveUp press enter her o.moveDown press enter her o.moveLeft press enter …" at bounding box center [1353, 228] width 255 height 130
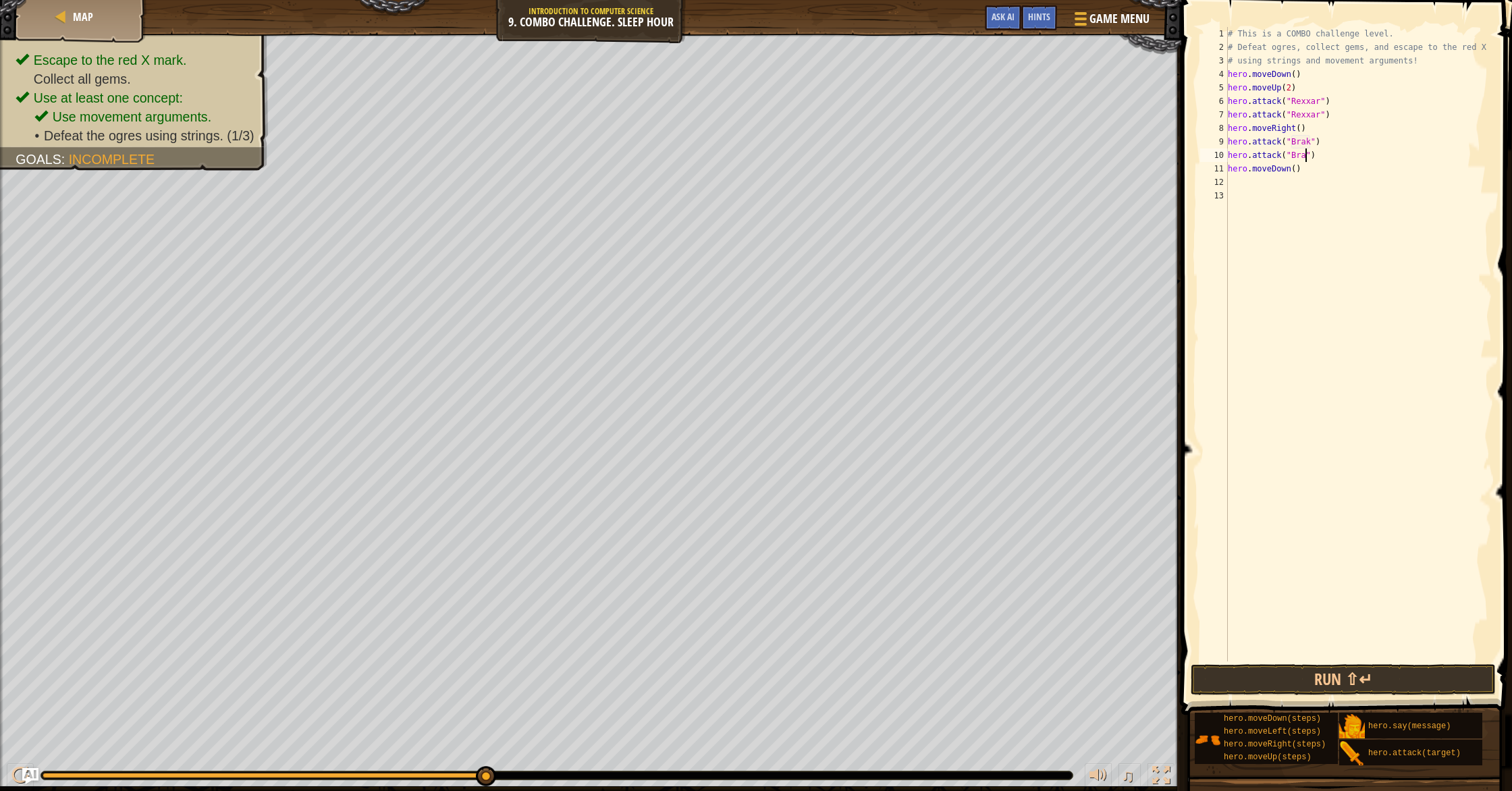
type textarea "hero.attack("Brak")"
click at [809, 186] on div "# This is a COMBO challenge level. # Defeat ogres, collect gems, and escape to …" at bounding box center [1359, 357] width 267 height 661
drag, startPoint x: 1318, startPoint y: 170, endPoint x: 1337, endPoint y: 158, distance: 22.5
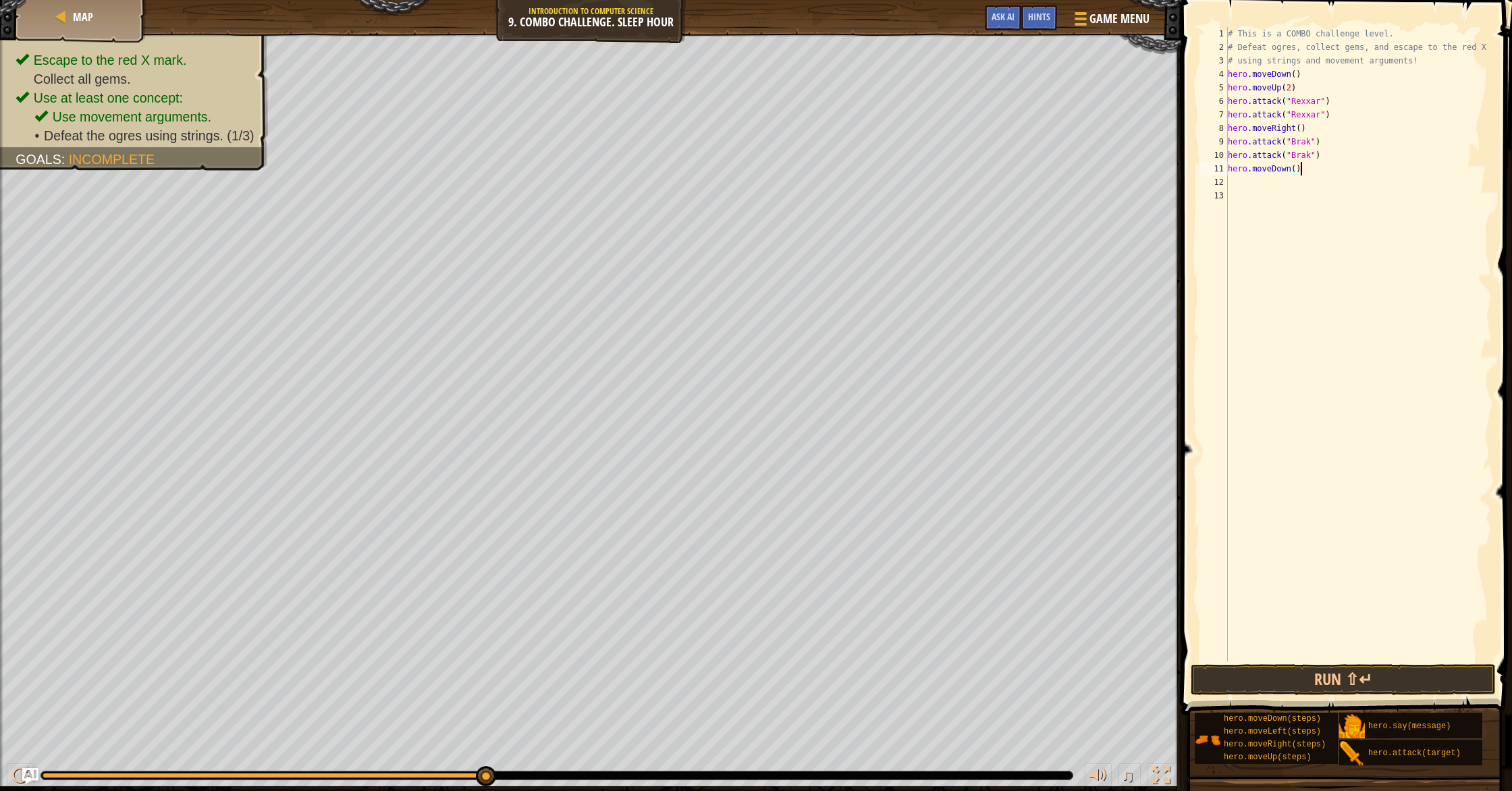
click at [809, 169] on div "# This is a COMBO challenge level. # Defeat ogres, collect gems, and escape to …" at bounding box center [1359, 357] width 267 height 661
click at [809, 155] on div "# This is a COMBO challenge level. # Defeat ogres, collect gems, and escape to …" at bounding box center [1359, 357] width 267 height 661
type textarea "hero.attack("Brak")"
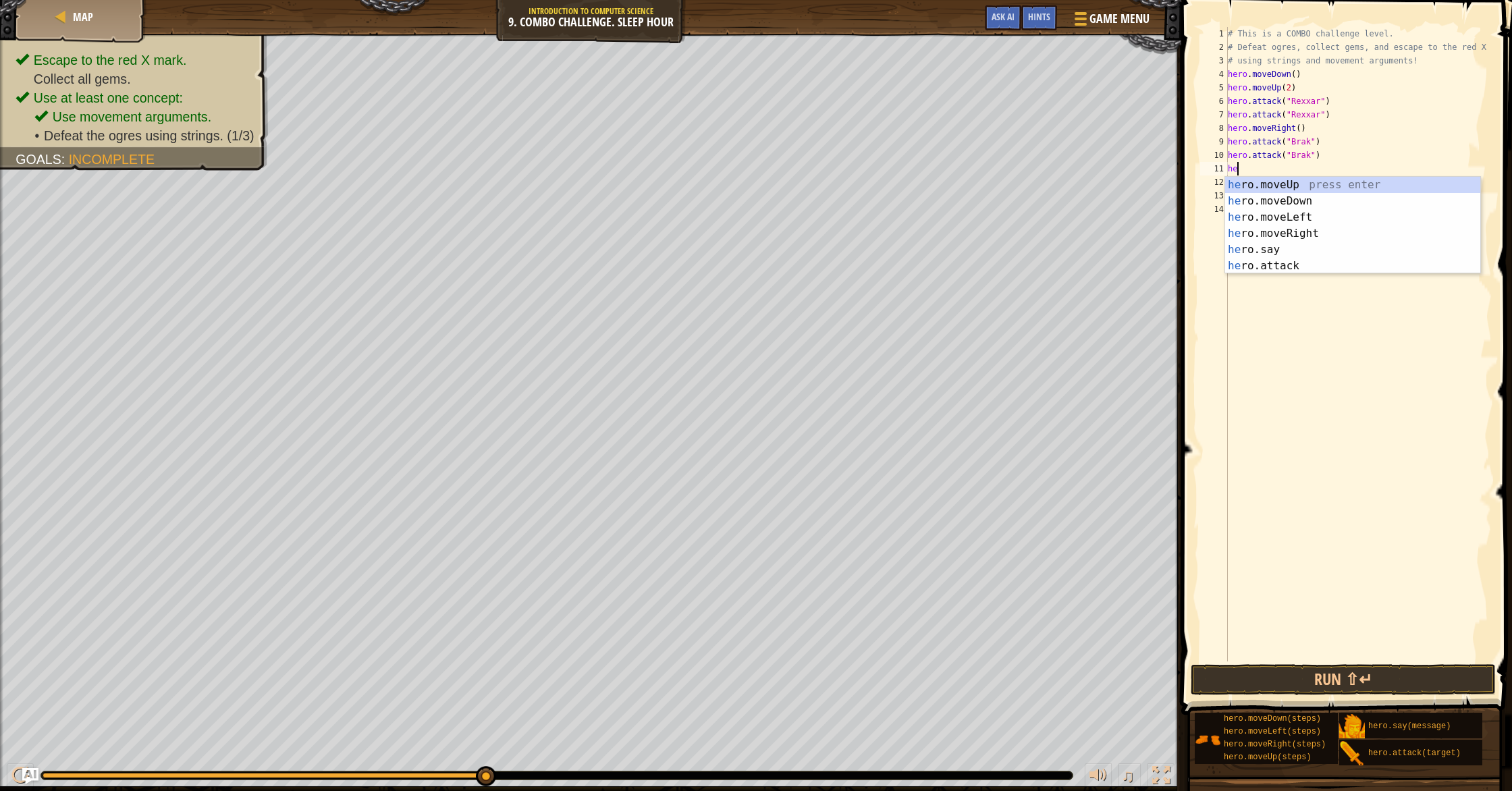
type textarea "her"
click at [809, 230] on div "her o.moveUp press enter her o.moveDown press enter her o.moveLeft press enter …" at bounding box center [1353, 242] width 255 height 130
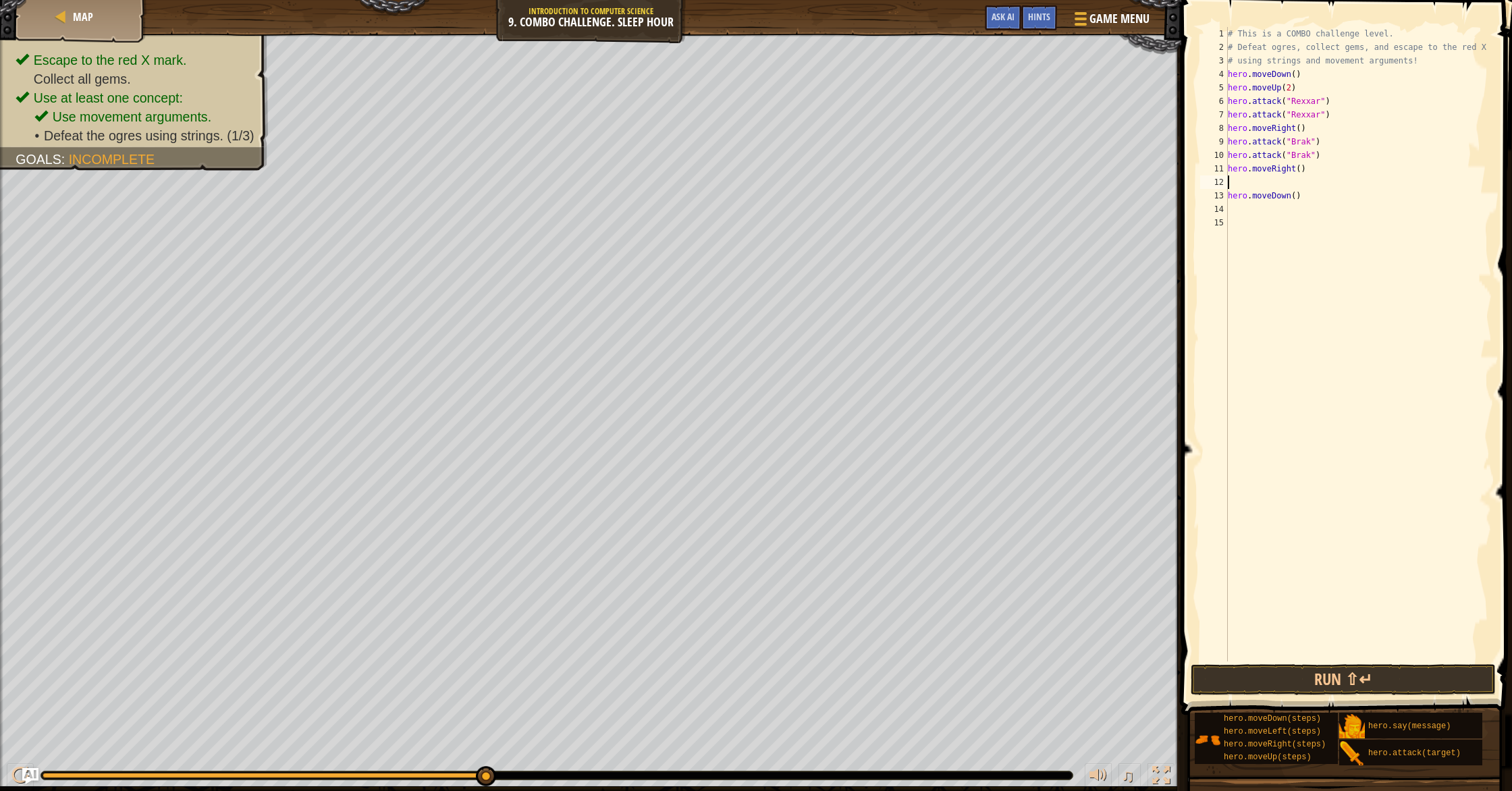
type textarea "hero.moveRight()"
drag, startPoint x: 1260, startPoint y: 195, endPoint x: 1270, endPoint y: 194, distance: 10.0
click at [809, 196] on div "# This is a COMBO challenge level. # Defeat ogres, collect gems, and escape to …" at bounding box center [1359, 357] width 267 height 661
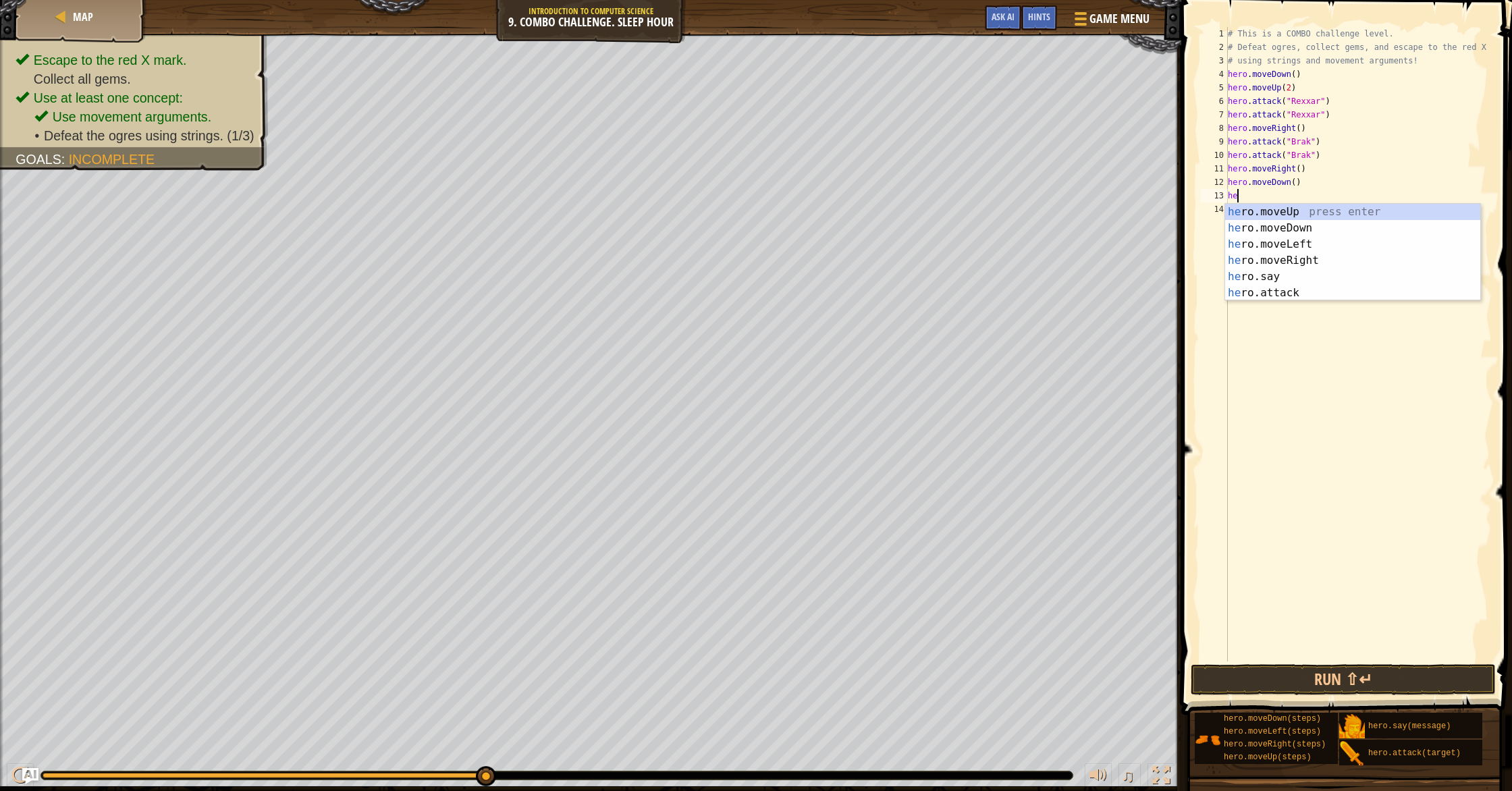
scroll to position [6, 1]
click at [809, 297] on div "her o.moveUp press enter her o.moveDown press enter her o.moveLeft press enter …" at bounding box center [1353, 269] width 255 height 130
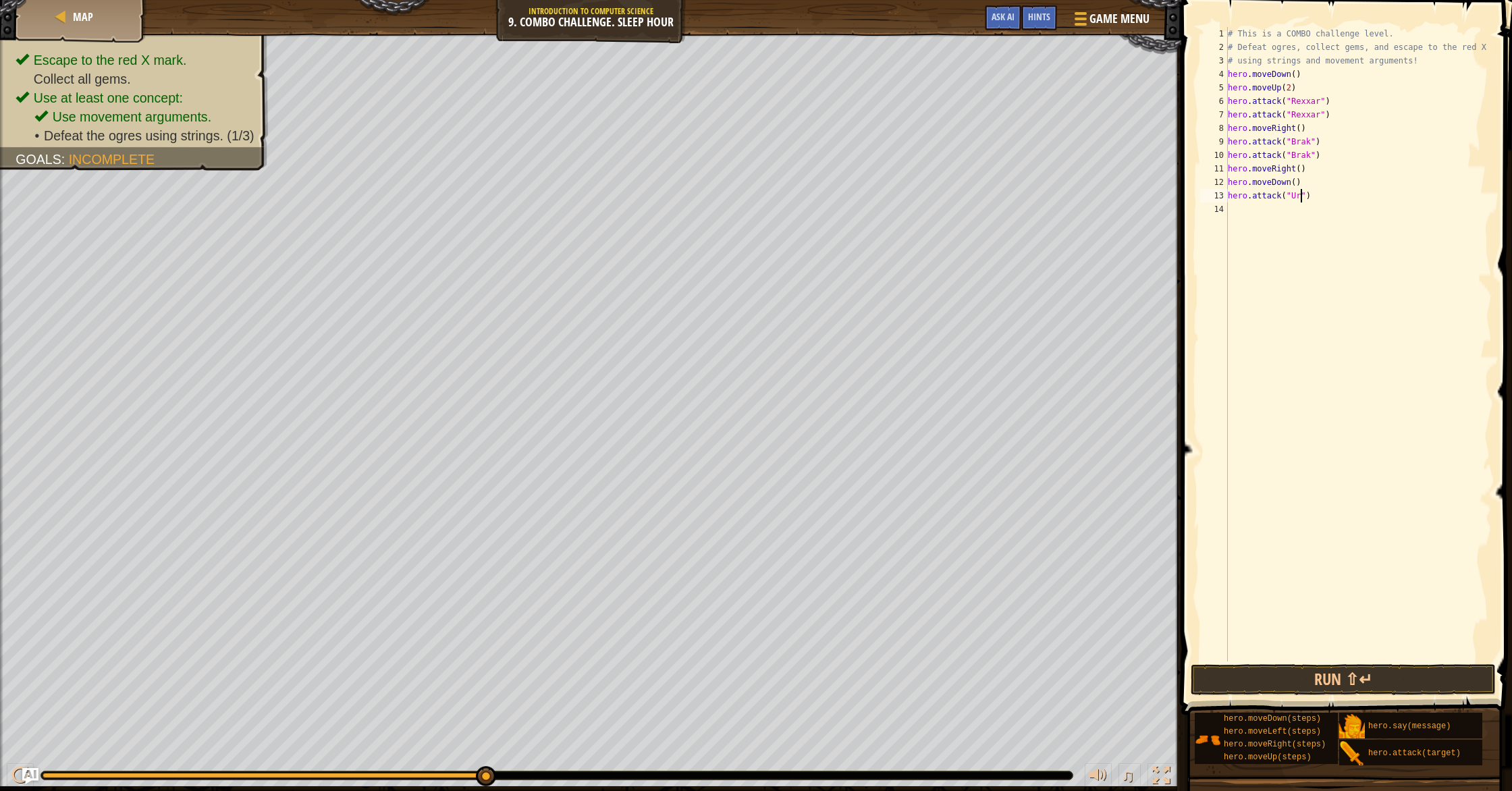
scroll to position [6, 6]
type textarea "hero.attack("Ursa")"
click at [809, 224] on div "# This is a COMBO challenge level. # Defeat ogres, collect gems, and escape to …" at bounding box center [1359, 357] width 267 height 661
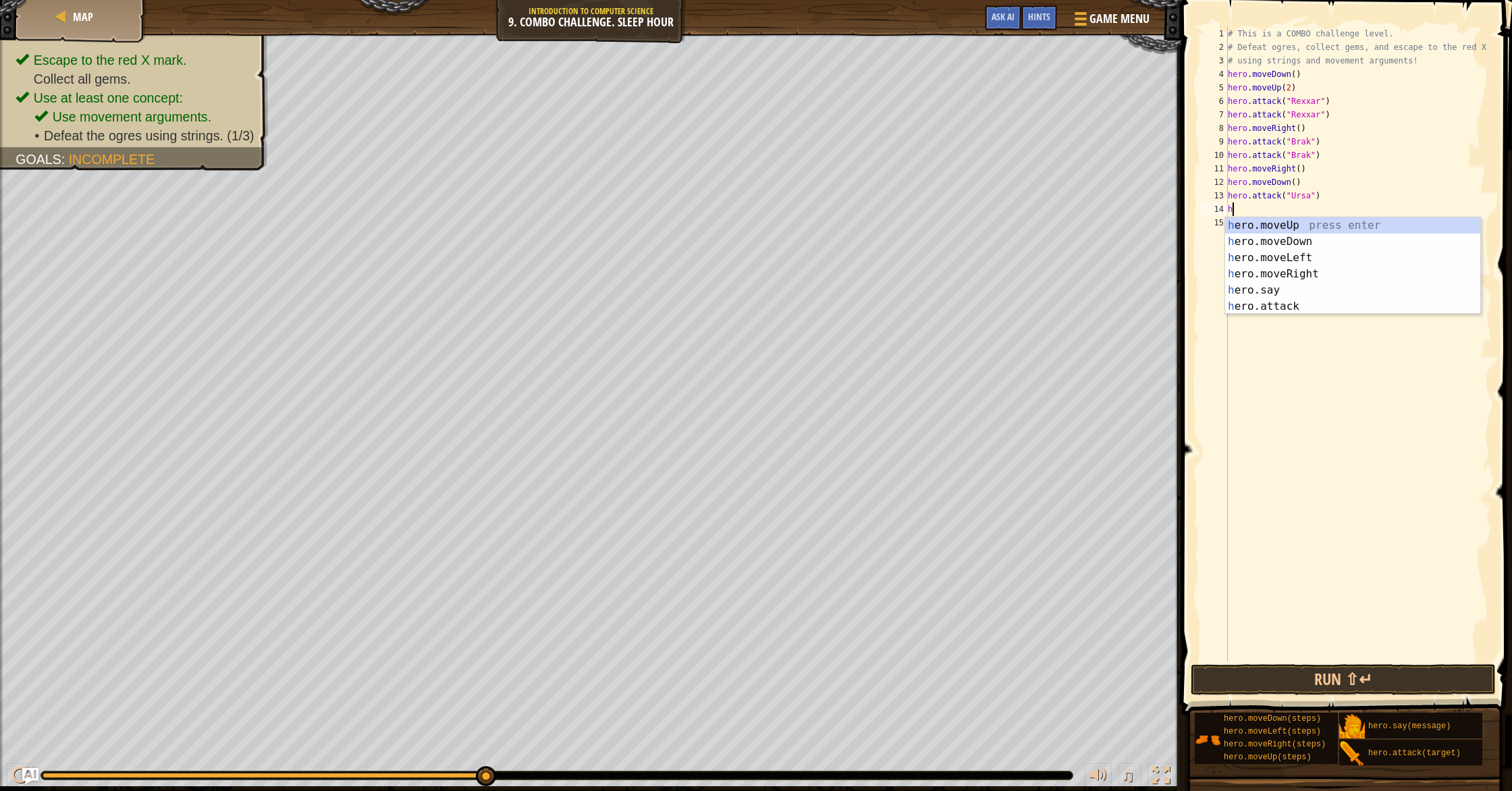
type textarea "her"
click at [809, 314] on div "# This is a COMBO challenge level. # Defeat ogres, collect gems, and escape to …" at bounding box center [1359, 357] width 267 height 661
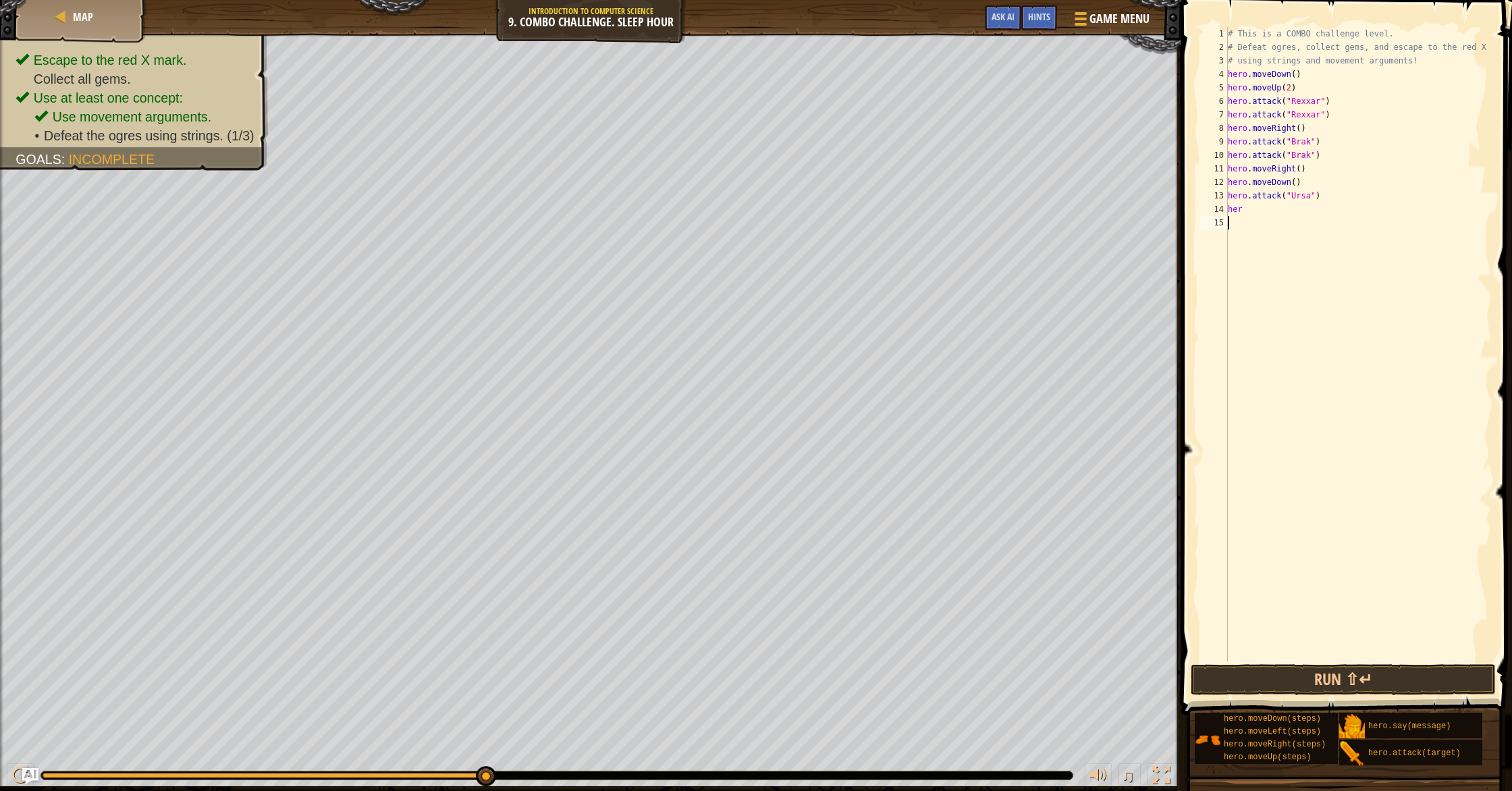
scroll to position [6, 0]
click at [809, 207] on div "# This is a COMBO challenge level. # Defeat ogres, collect gems, and escape to …" at bounding box center [1359, 357] width 267 height 661
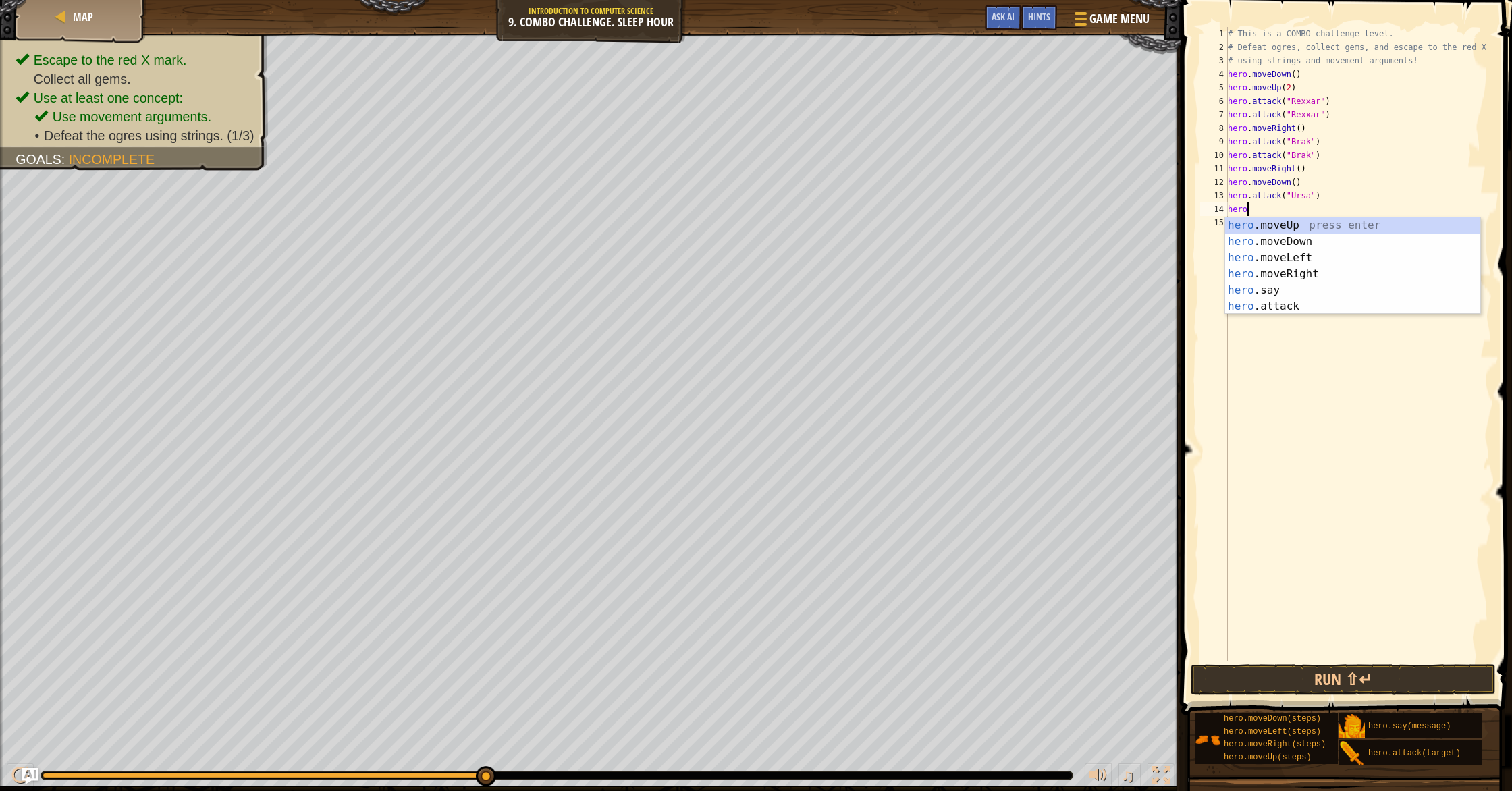
scroll to position [6, 1]
click at [809, 303] on div "hero .moveUp press enter hero .moveDown press enter hero .moveLeft press enter …" at bounding box center [1353, 282] width 255 height 130
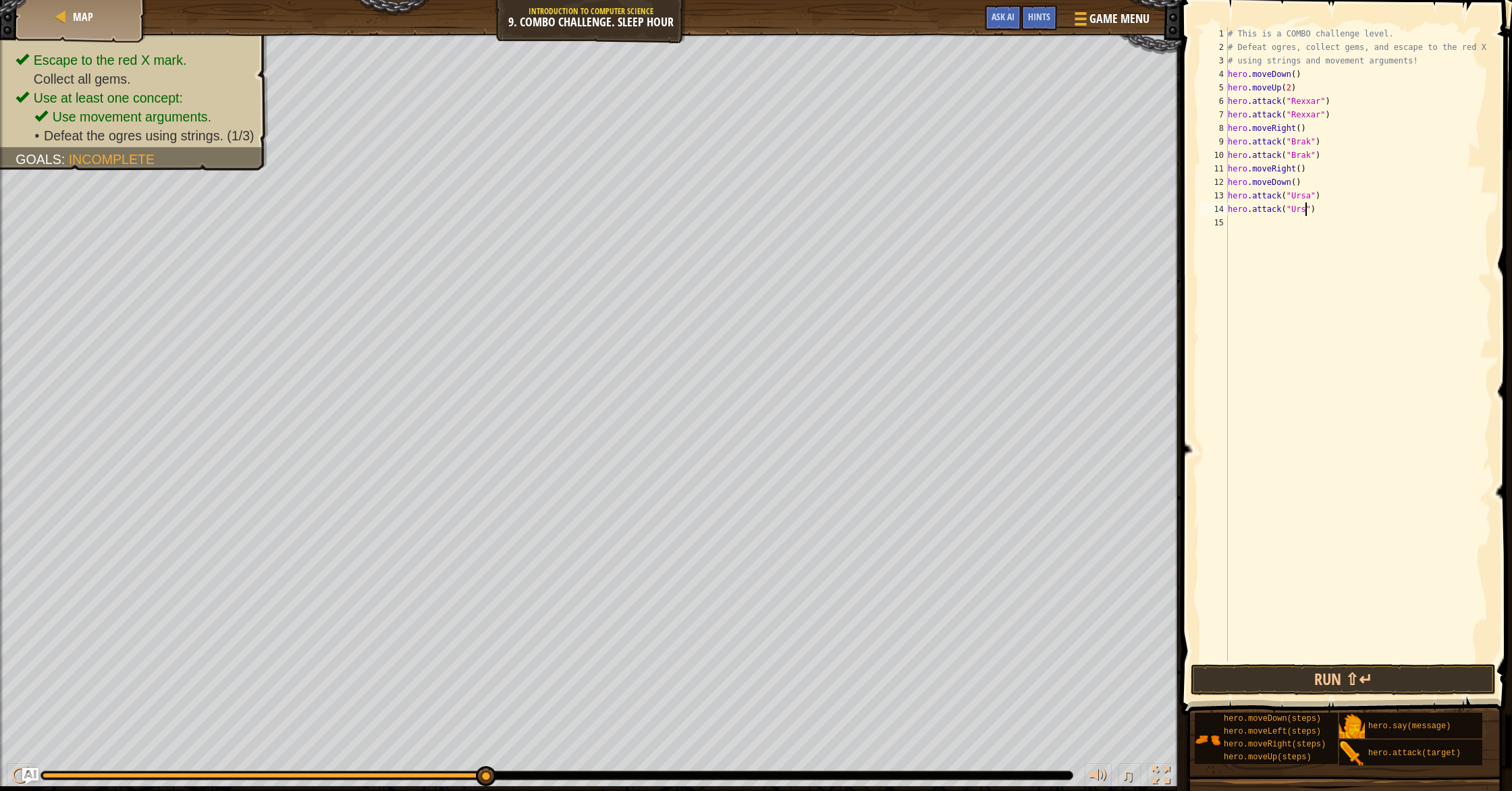
type textarea "hero.attack("Ursa")"
click at [809, 217] on div "# This is a COMBO challenge level. # Defeat ogres, collect gems, and escape to …" at bounding box center [1359, 357] width 267 height 661
type textarea "e"
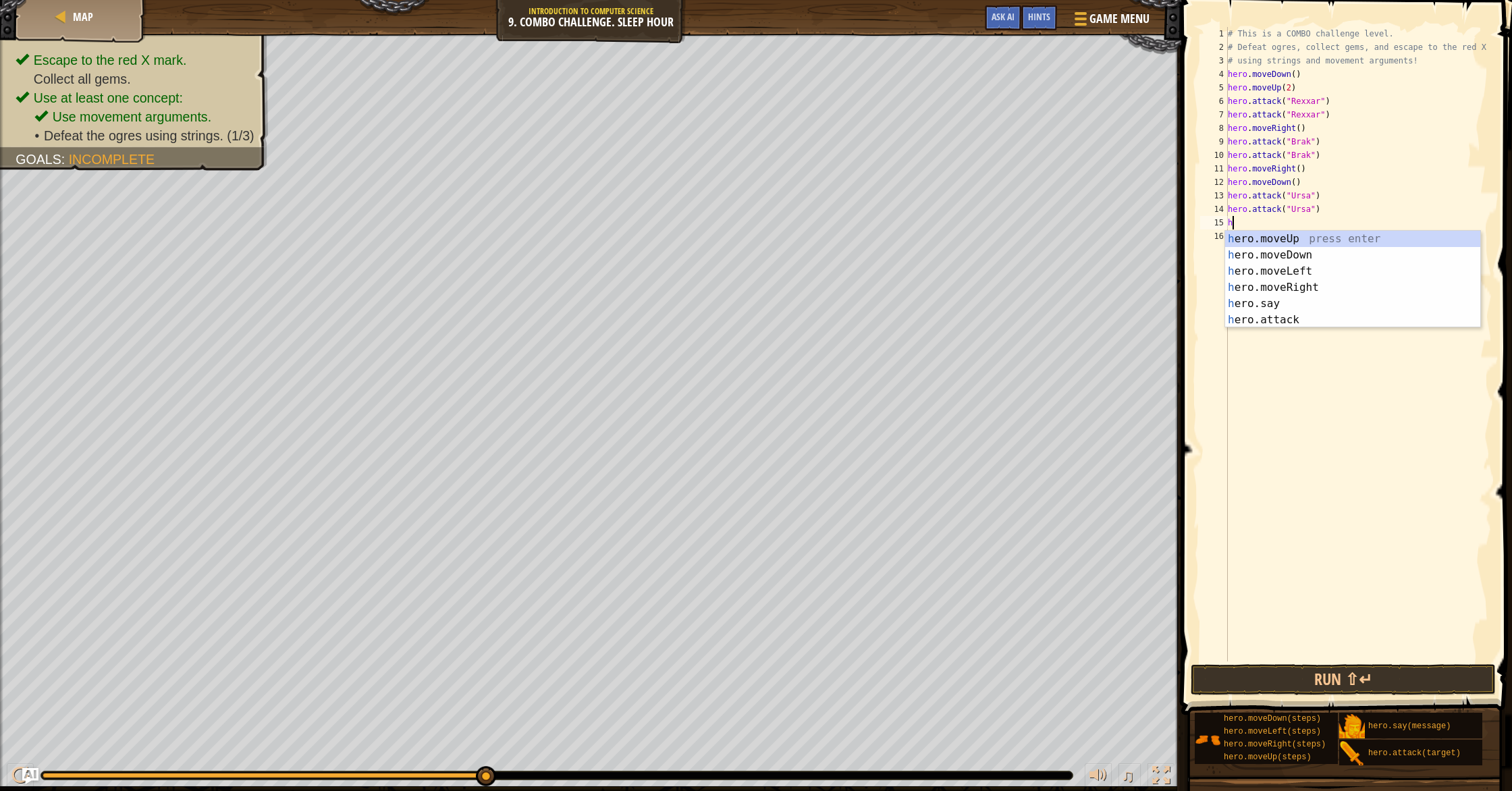
type textarea "her"
click at [809, 253] on div "her o.moveUp press enter her o.moveDown press enter her o.moveLeft press enter …" at bounding box center [1353, 296] width 255 height 130
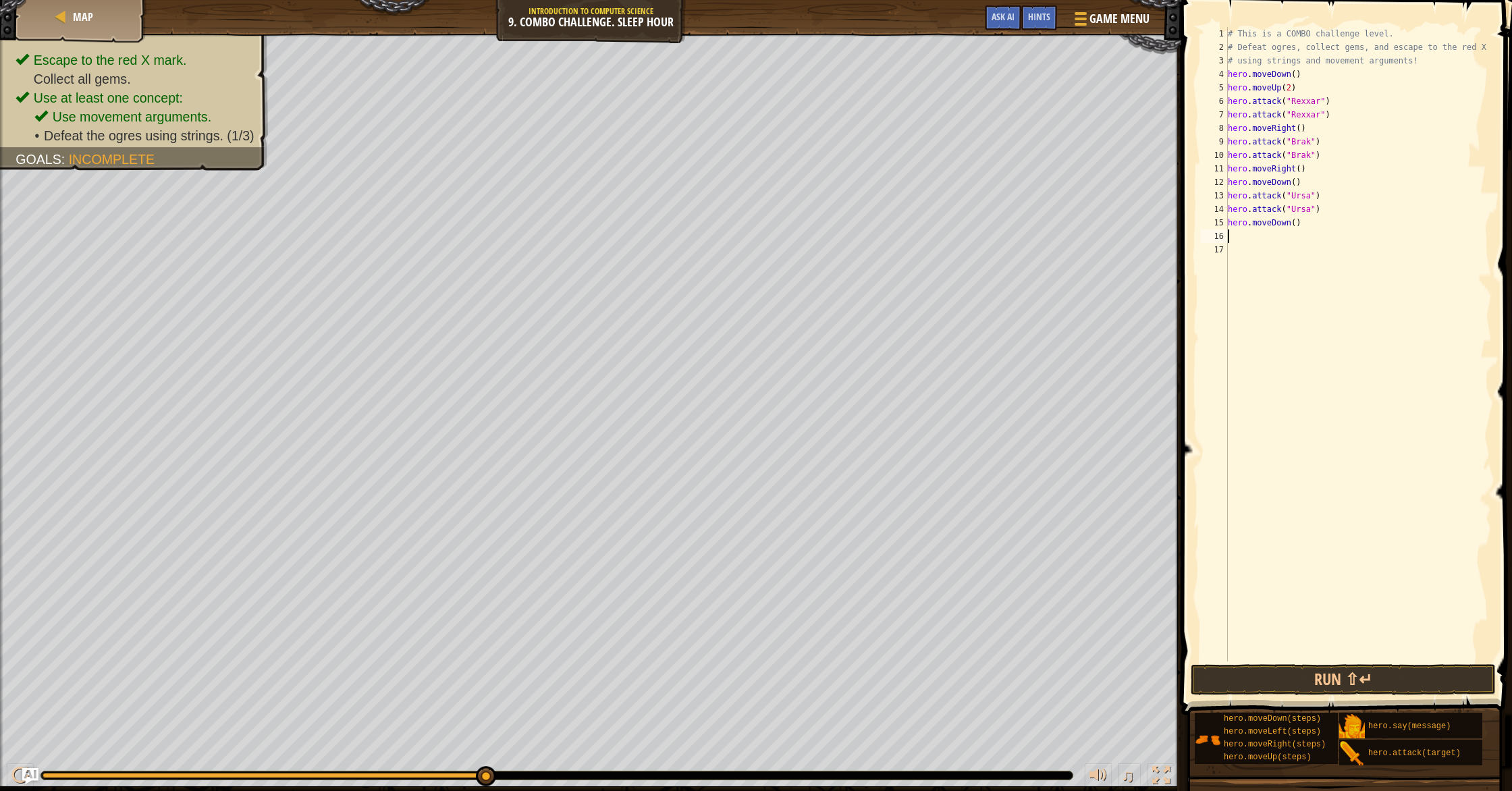
scroll to position [6, 0]
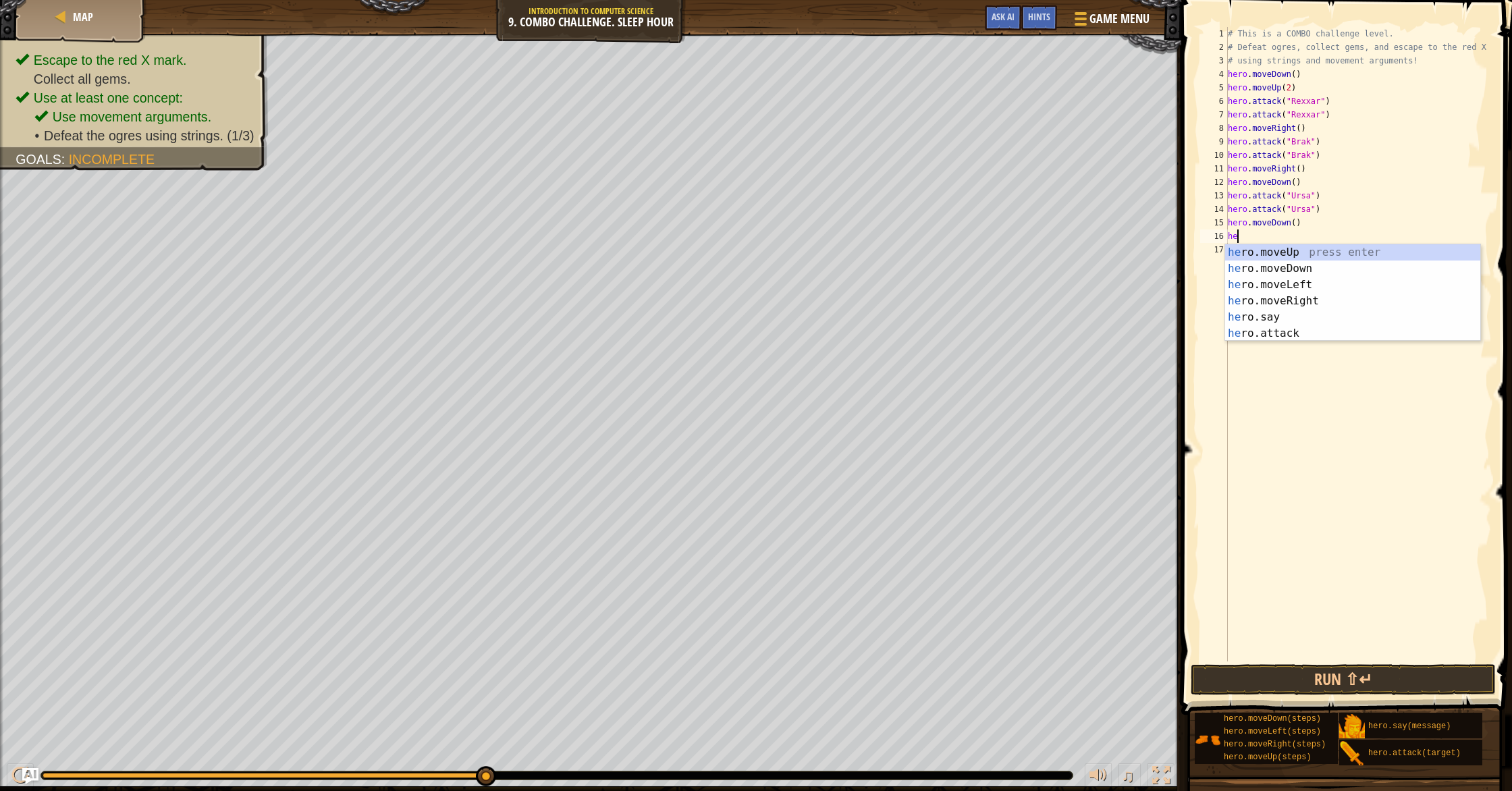
type textarea "her"
click at [809, 246] on div "her o.moveUp press enter her o.moveDown press enter her o.moveLeft press enter …" at bounding box center [1353, 309] width 255 height 130
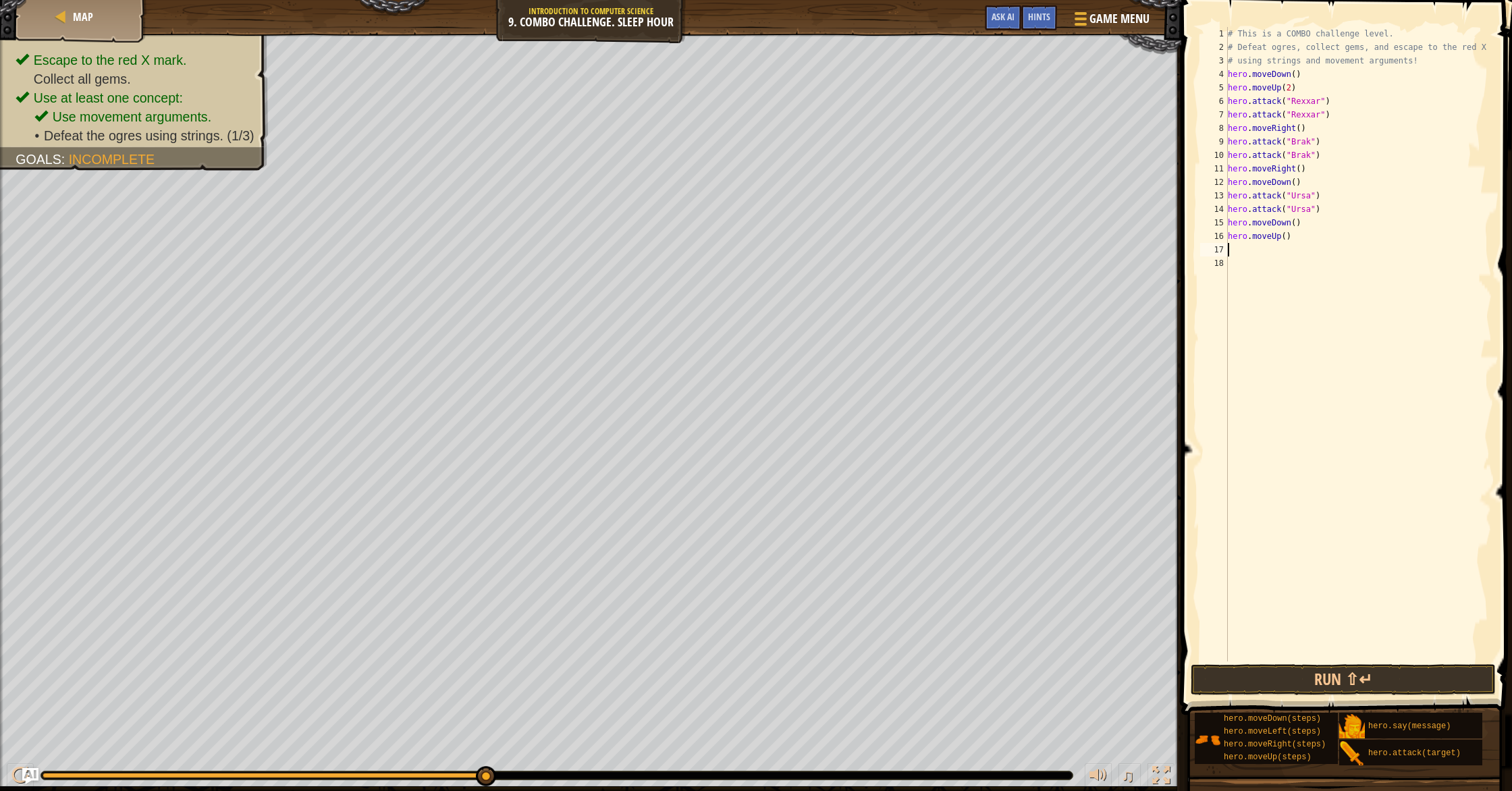
scroll to position [6, 0]
drag, startPoint x: 1287, startPoint y: 239, endPoint x: 1287, endPoint y: 261, distance: 22.0
click at [809, 239] on div "# This is a COMBO challenge level. # Defeat ogres, collect gems, and escape to …" at bounding box center [1359, 357] width 267 height 661
type textarea "hero.moveUp(2)"
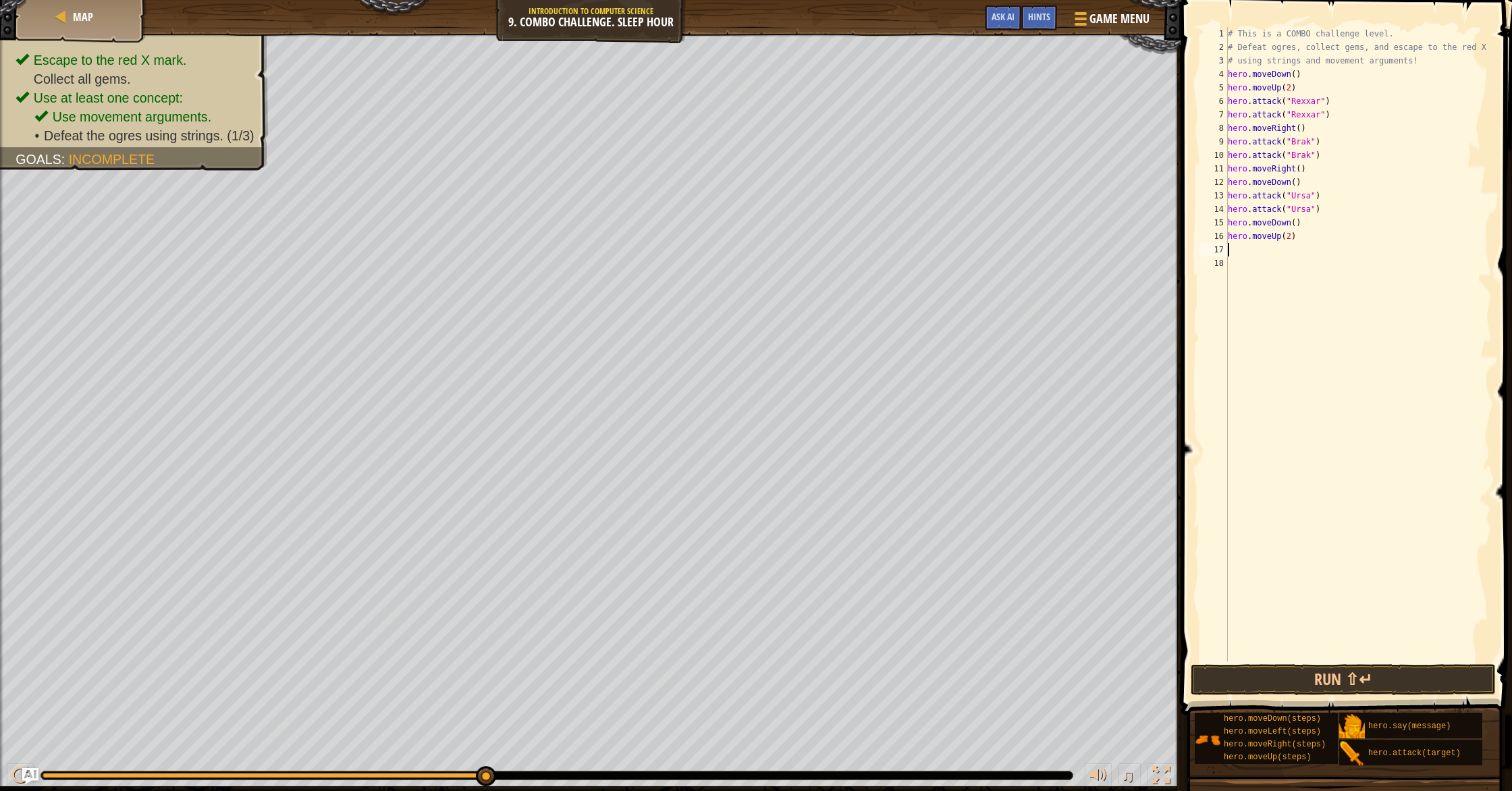
click at [809, 246] on div "# This is a COMBO challenge level. # Defeat ogres, collect gems, and escape to …" at bounding box center [1359, 357] width 267 height 661
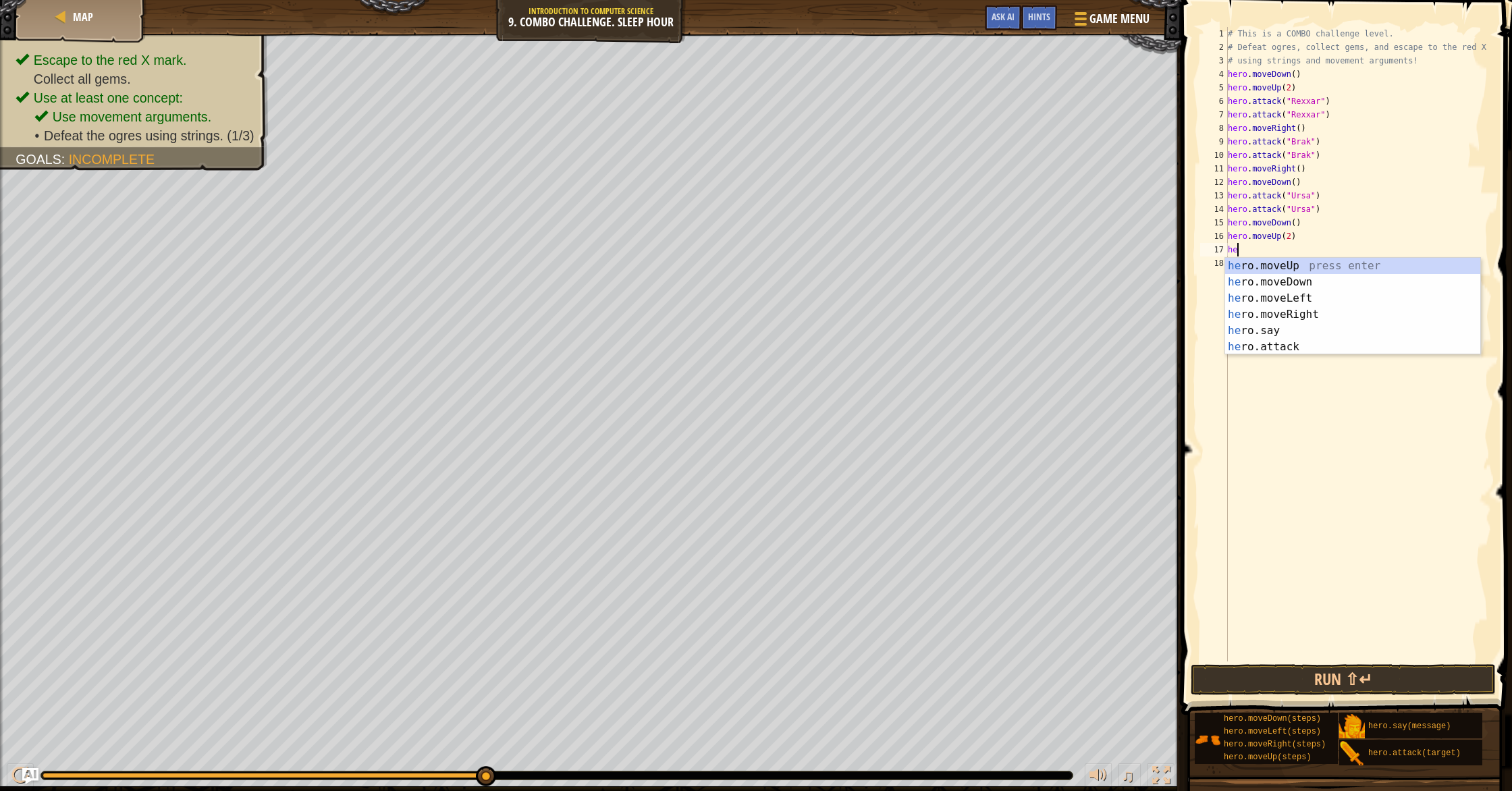
type textarea "her"
click at [809, 315] on div "her o.moveUp press enter her o.moveDown press enter her o.moveLeft press enter …" at bounding box center [1353, 323] width 255 height 130
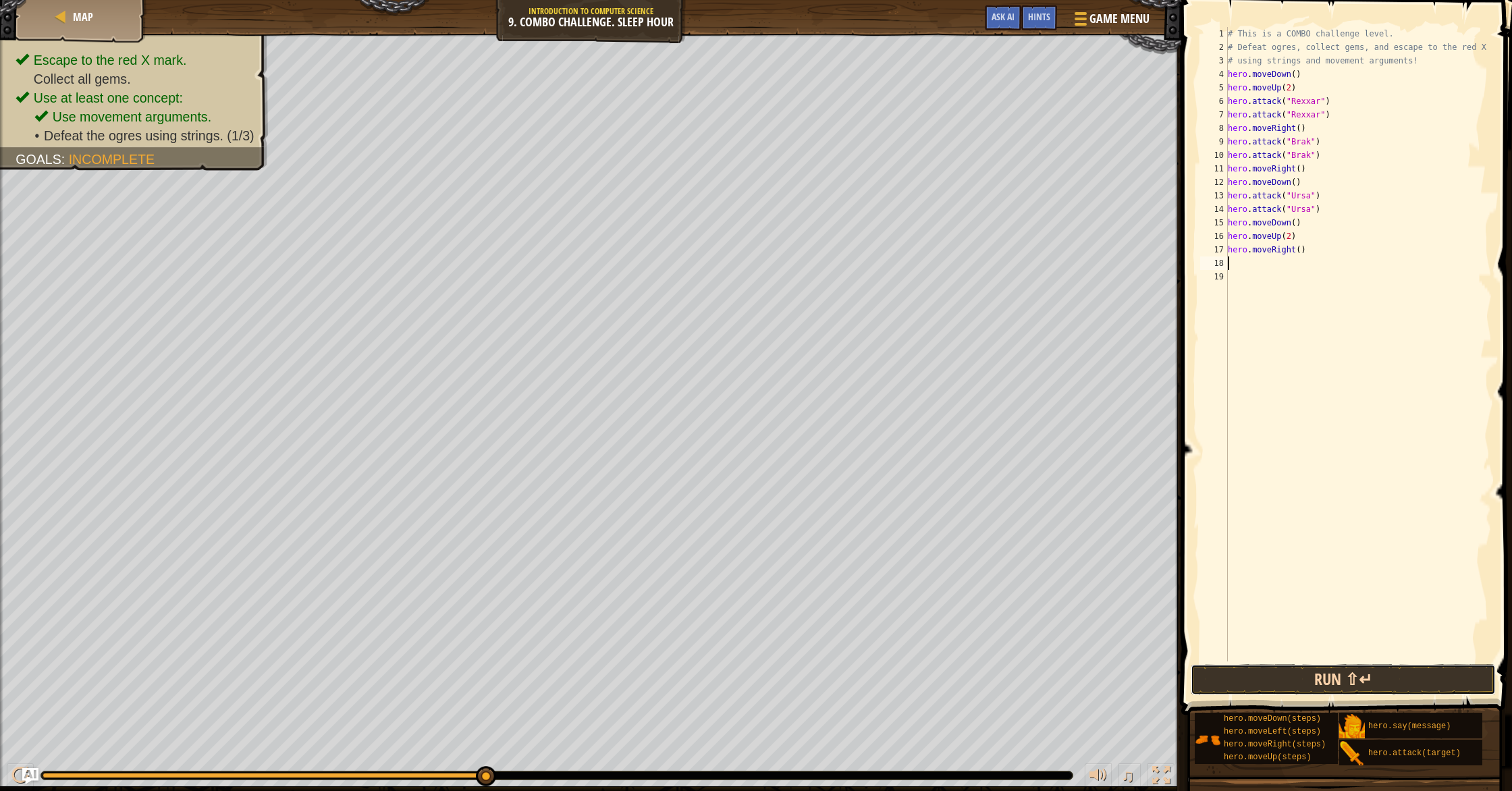
click at [809, 680] on button "Run ⇧↵" at bounding box center [1343, 680] width 305 height 31
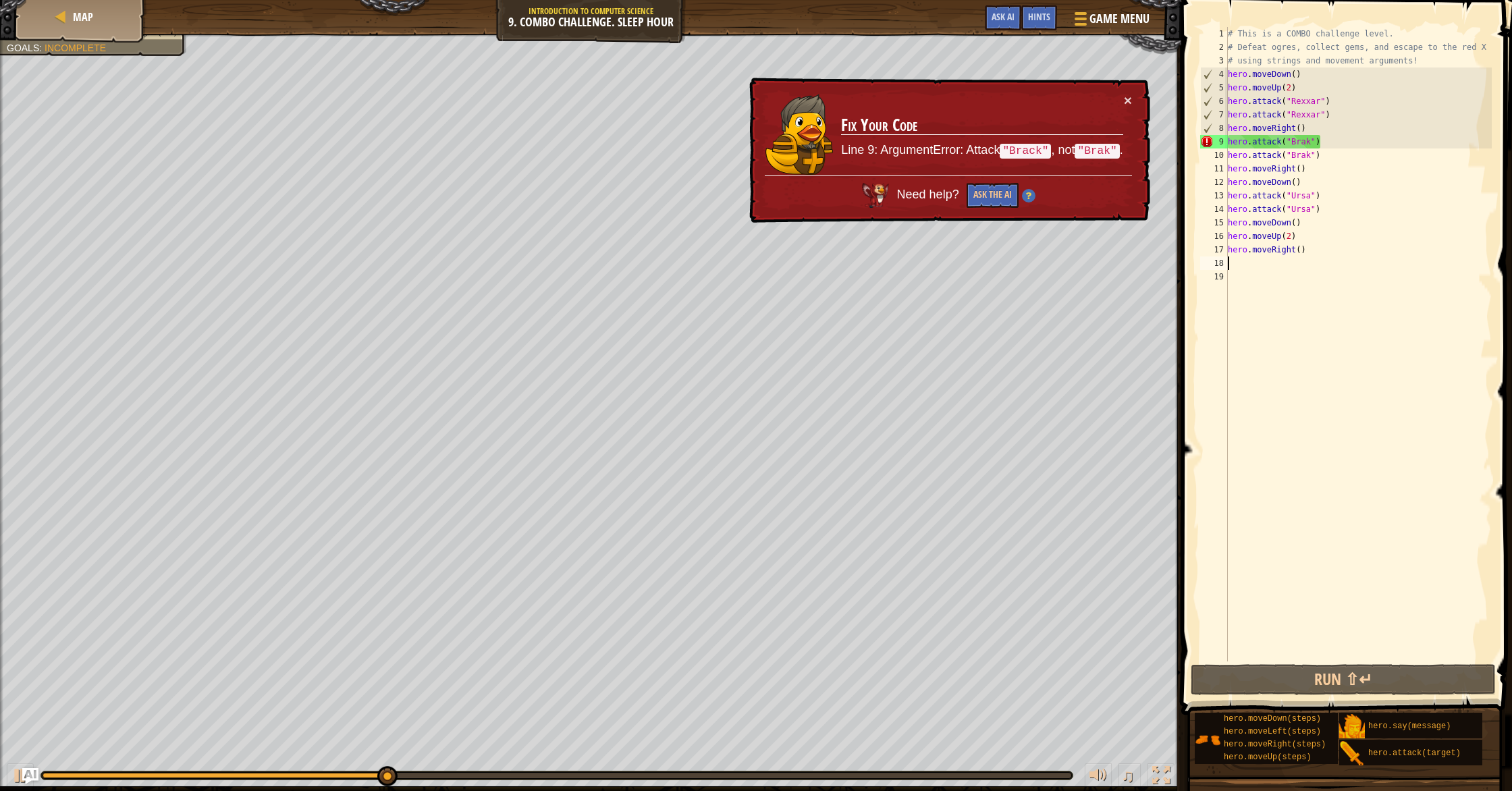
click at [809, 140] on div "# This is a COMBO challenge level. # Defeat ogres, collect gems, and escape to …" at bounding box center [1359, 357] width 267 height 661
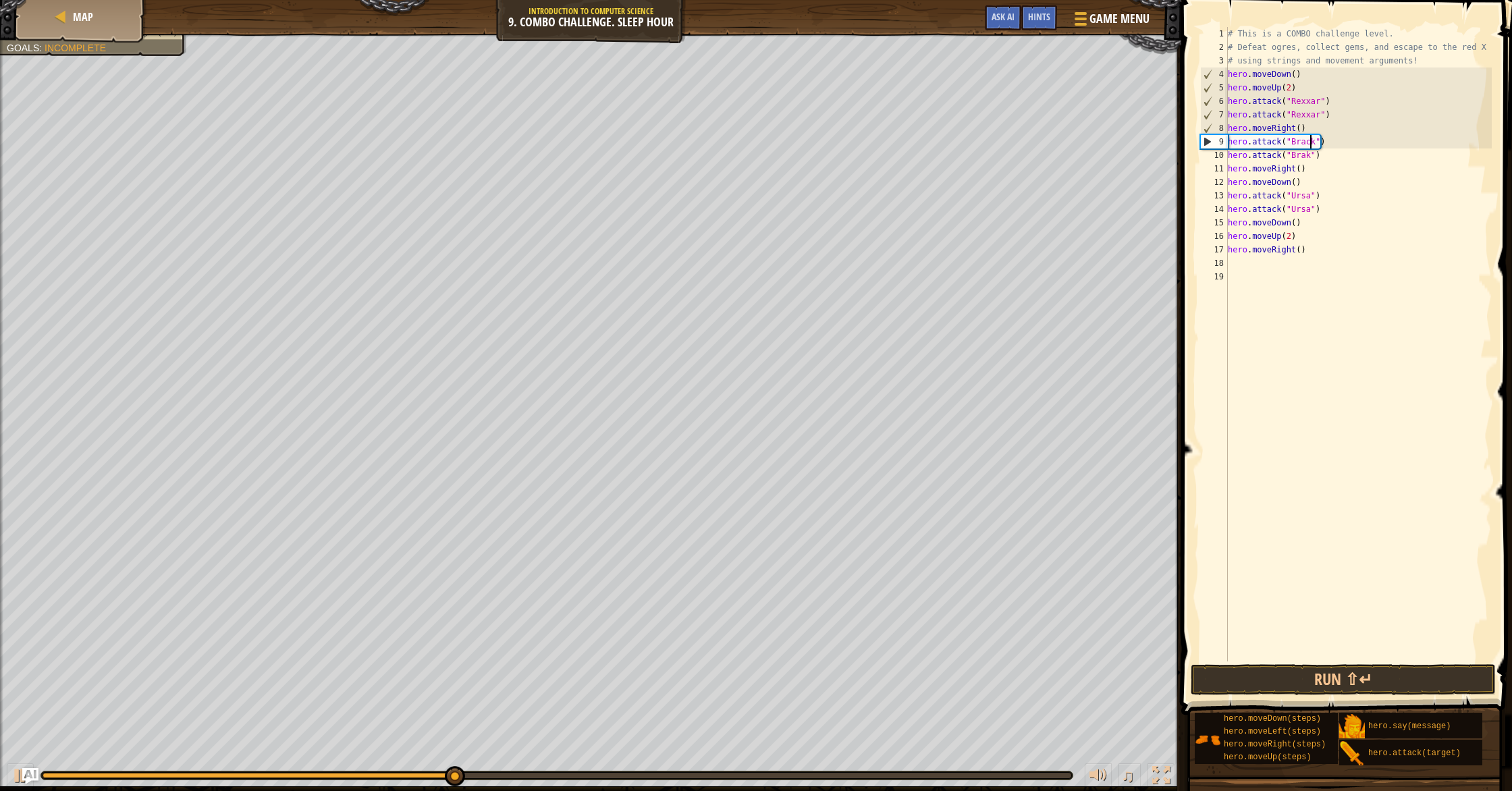
drag, startPoint x: 1306, startPoint y: 157, endPoint x: 1310, endPoint y: 172, distance: 15.5
click at [809, 159] on div "# This is a COMBO challenge level. # Defeat ogres, collect gems, and escape to …" at bounding box center [1359, 357] width 267 height 661
click at [809, 681] on button "Run ⇧↵" at bounding box center [1343, 680] width 305 height 31
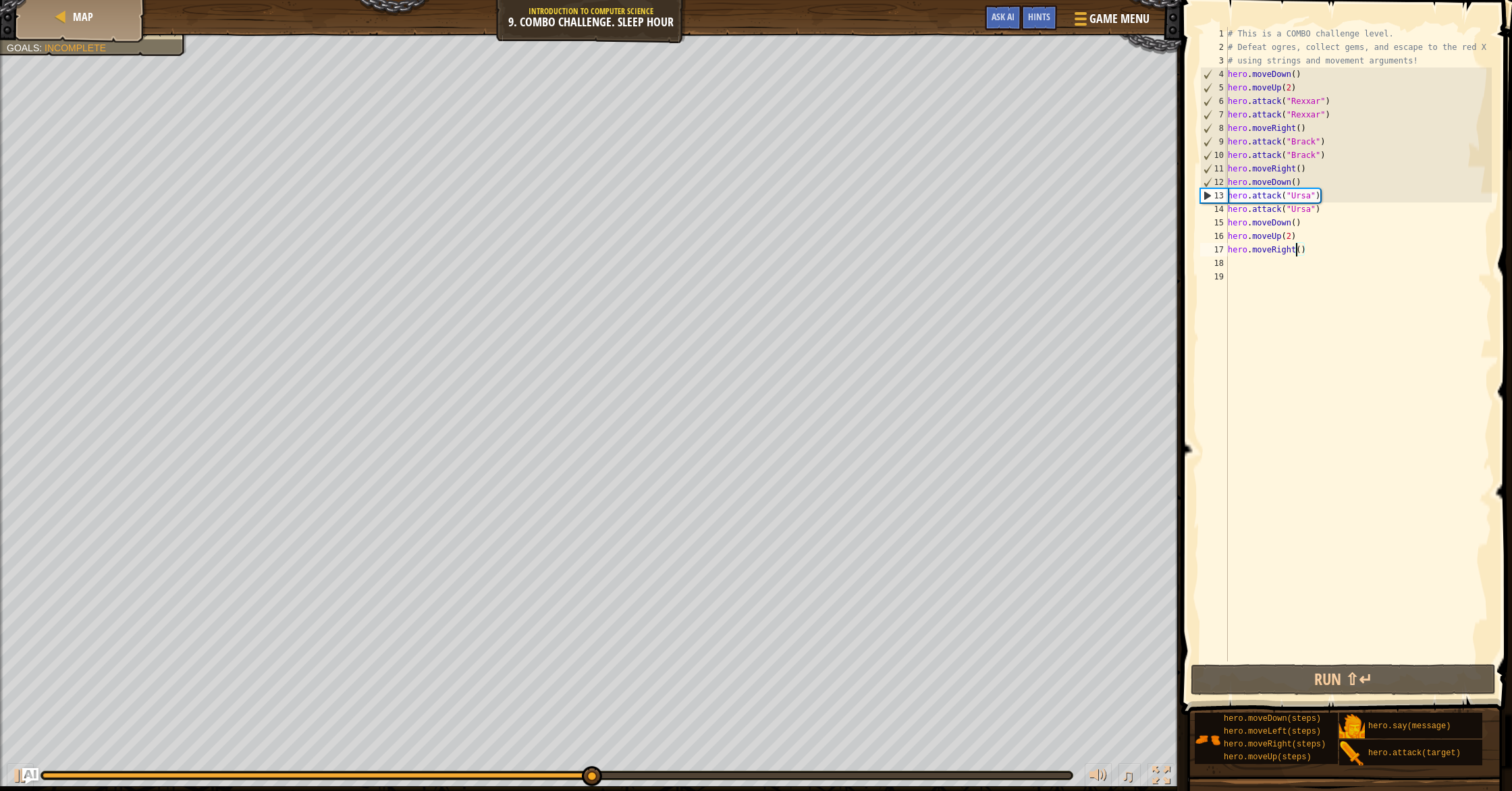
drag, startPoint x: 1294, startPoint y: 249, endPoint x: 1285, endPoint y: 296, distance: 47.9
click at [809, 262] on div "# This is a COMBO challenge level. # Defeat ogres, collect gems, and escape to …" at bounding box center [1359, 357] width 267 height 661
drag, startPoint x: 1295, startPoint y: 246, endPoint x: 1293, endPoint y: 256, distance: 10.2
click at [809, 247] on div "# This is a COMBO challenge level. # Defeat ogres, collect gems, and escape to …" at bounding box center [1359, 357] width 267 height 661
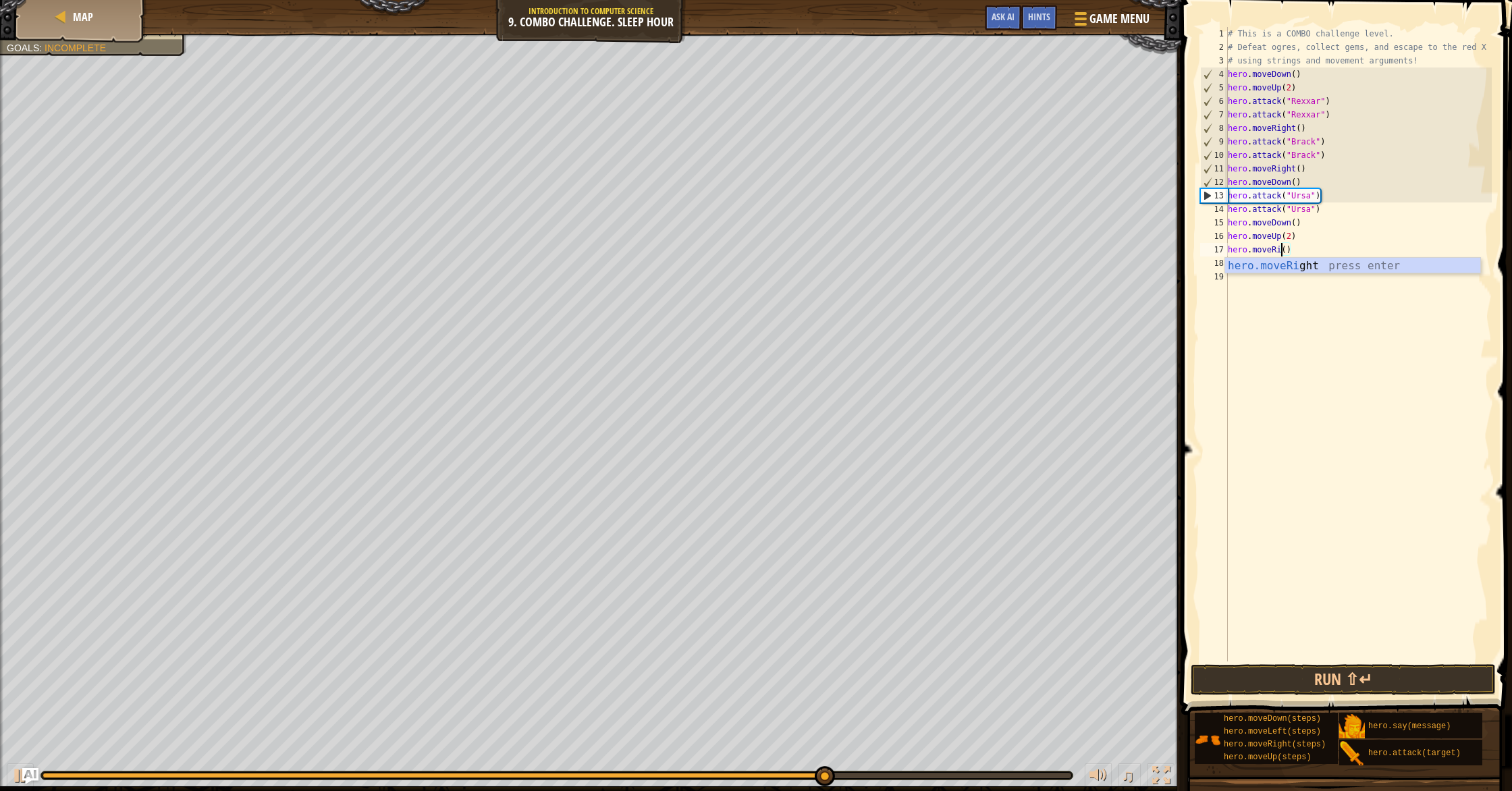
type textarea "hero.moveR()"
click at [809, 21] on span "Game Menu" at bounding box center [1120, 19] width 62 height 18
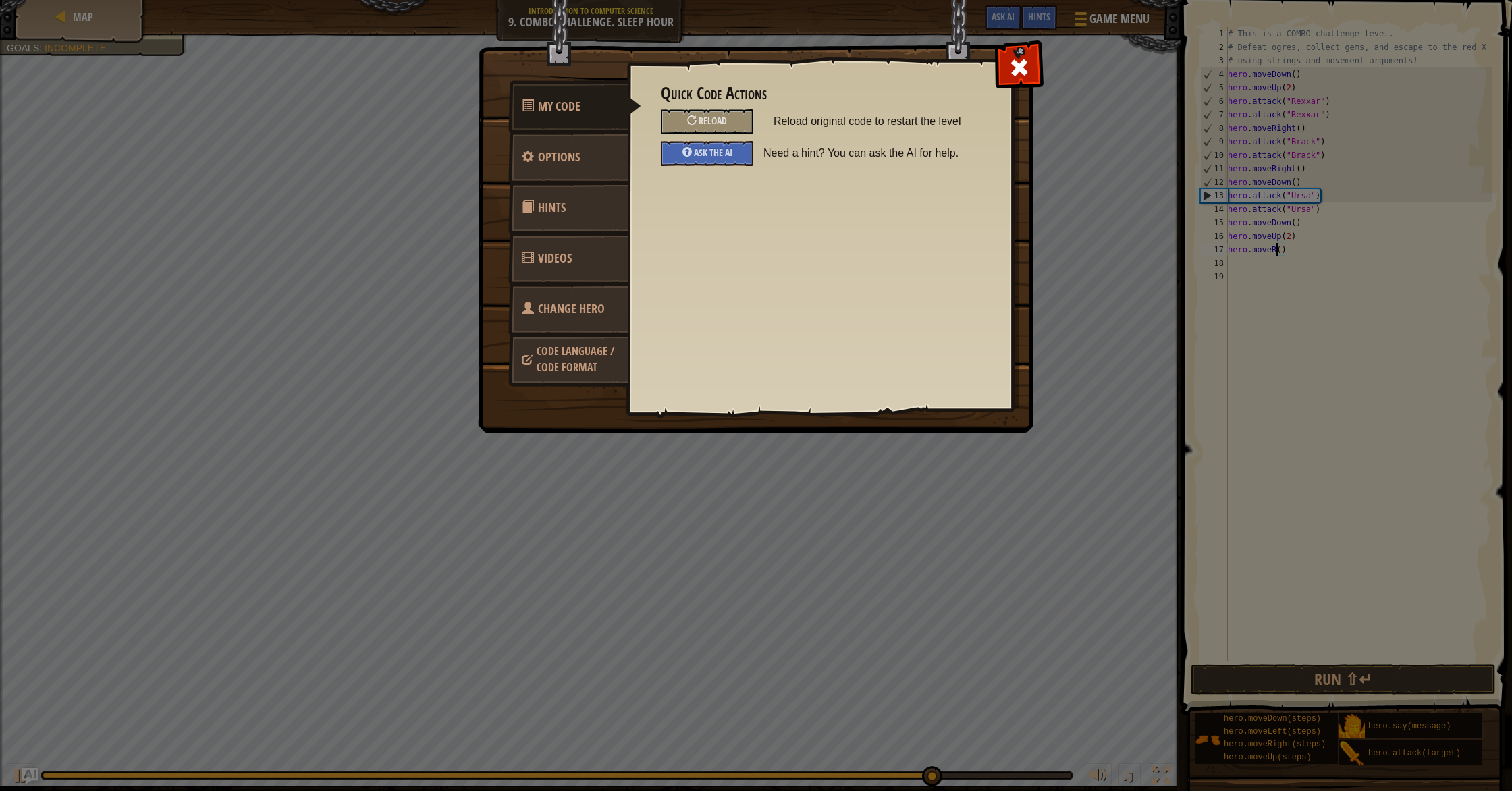
click at [727, 102] on h3 "Quick Code Actions" at bounding box center [820, 93] width 318 height 18
click at [727, 116] on div "Reload" at bounding box center [707, 122] width 93 height 25
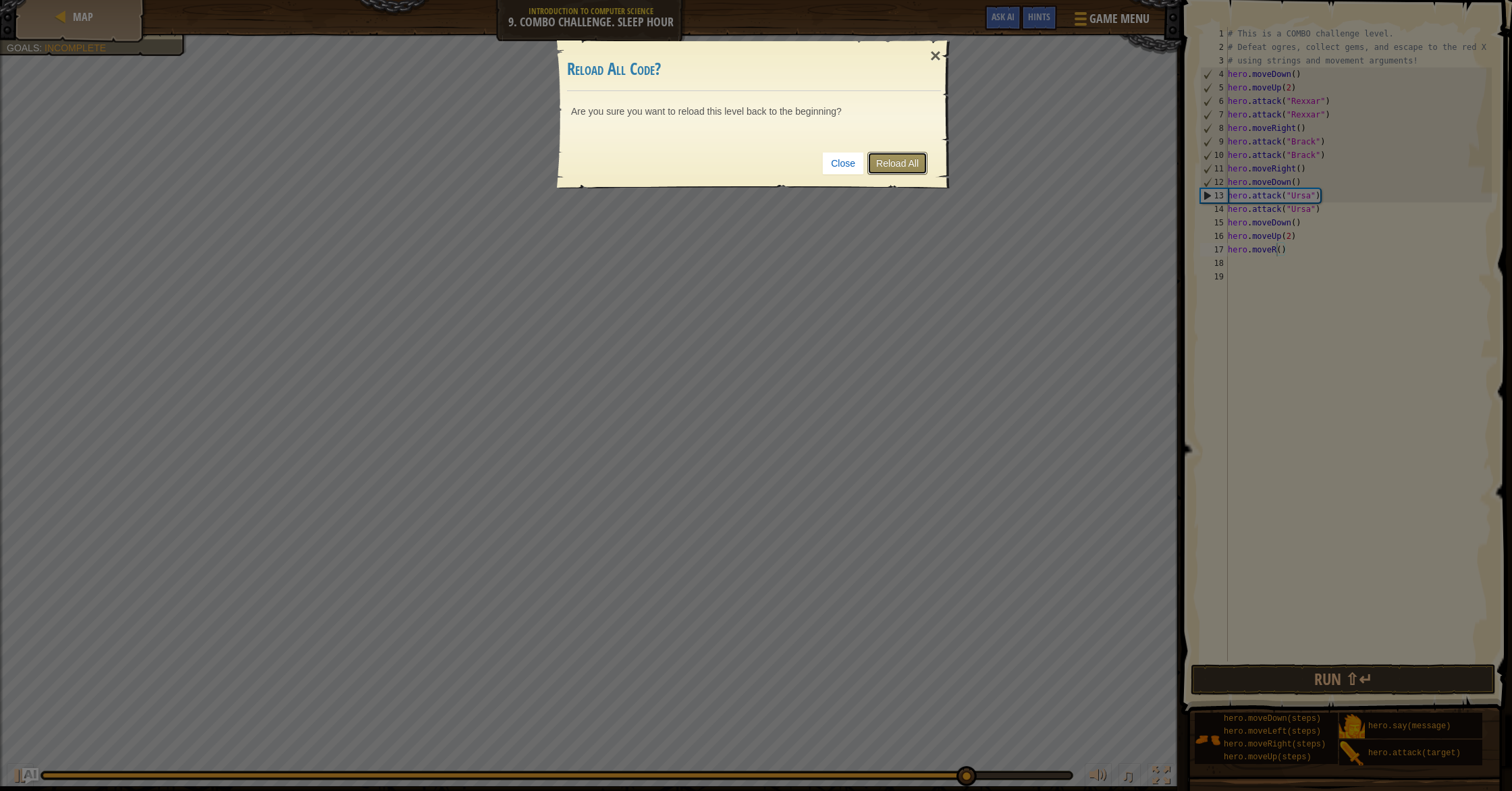
click at [809, 162] on link "Reload All" at bounding box center [898, 163] width 60 height 23
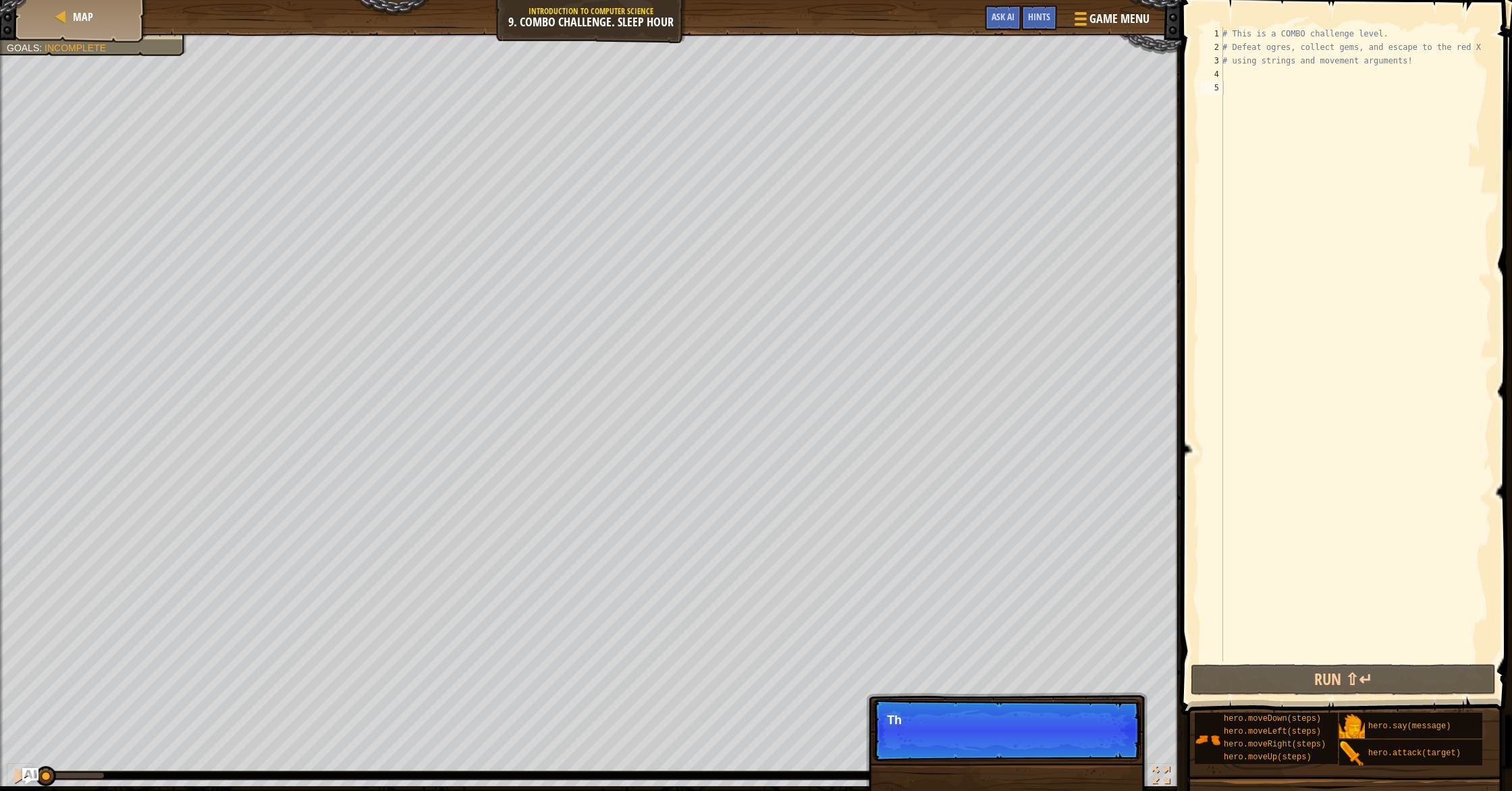
scroll to position [6, 0]
click at [809, 75] on div "# This is a COMBO challenge level. # Defeat ogres, collect gems, and escape to …" at bounding box center [1355, 357] width 272 height 661
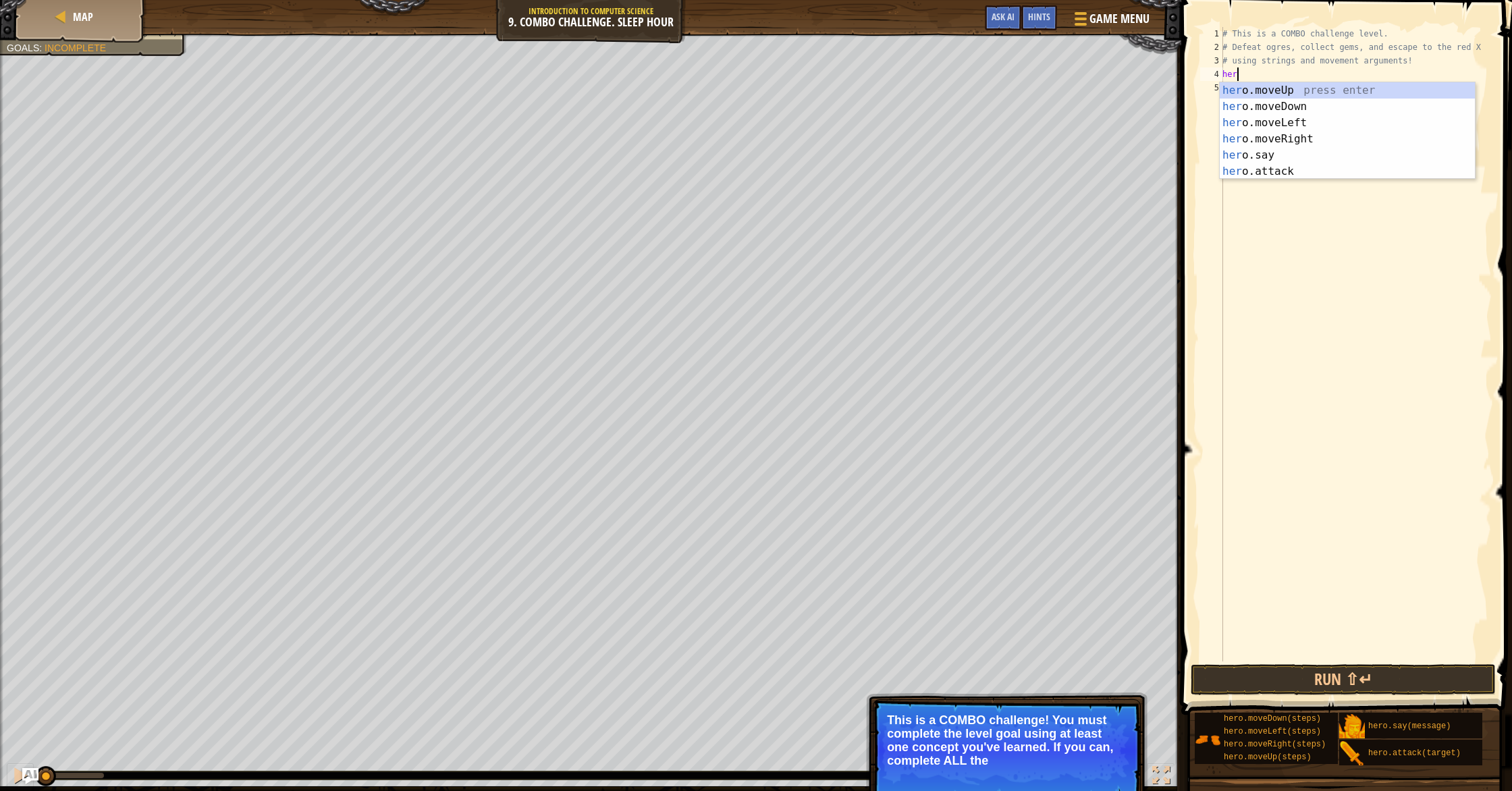
type textarea "hero"
click at [809, 102] on div "hero .moveUp press enter hero .moveDown press enter hero .moveLeft press enter …" at bounding box center [1347, 147] width 255 height 130
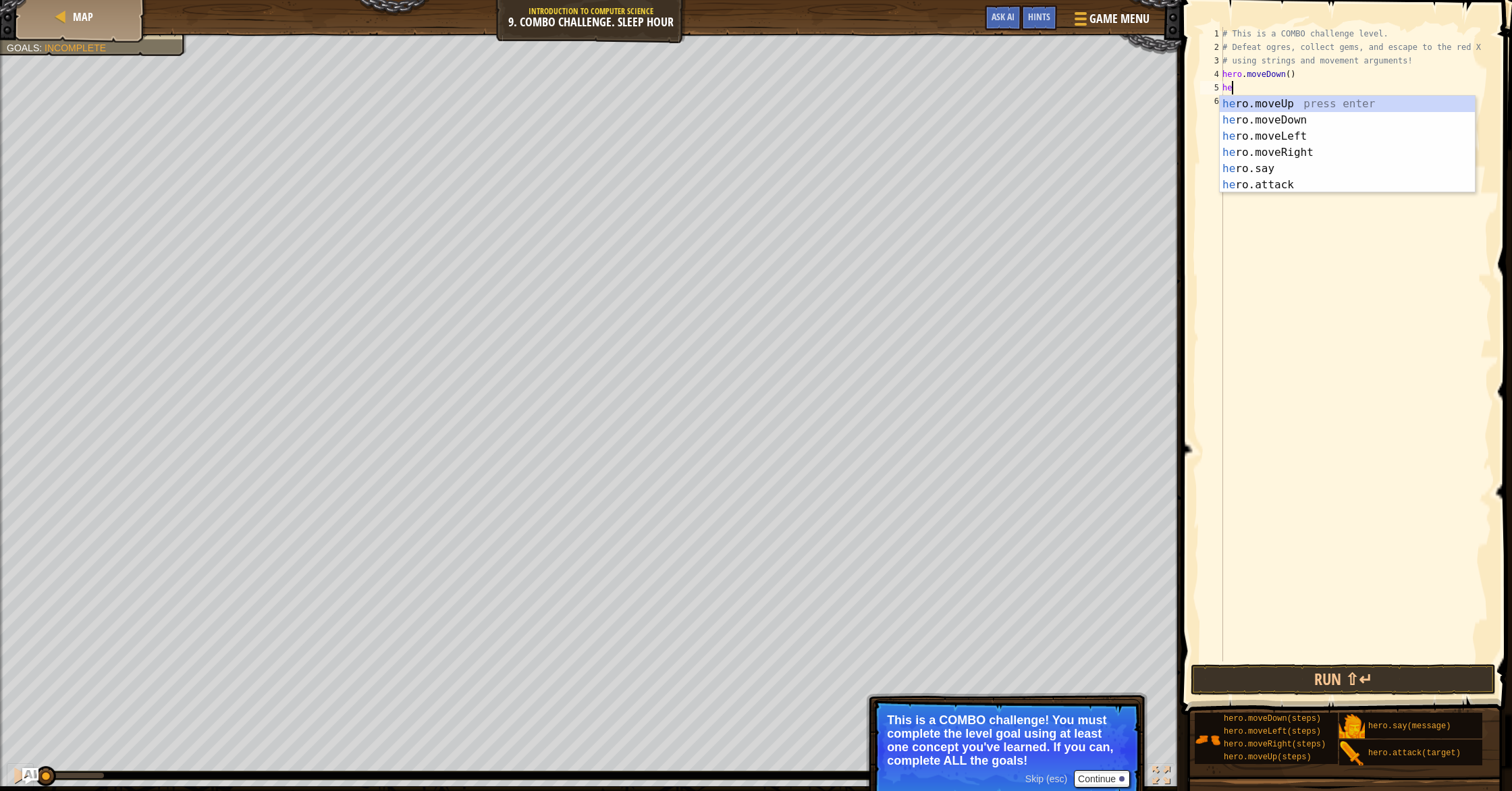
type textarea "her"
drag, startPoint x: 1274, startPoint y: 153, endPoint x: 1277, endPoint y: 144, distance: 9.5
click at [809, 150] on div "her o.moveUp press enter her o.moveDown press enter her o.moveLeft press enter …" at bounding box center [1347, 161] width 255 height 130
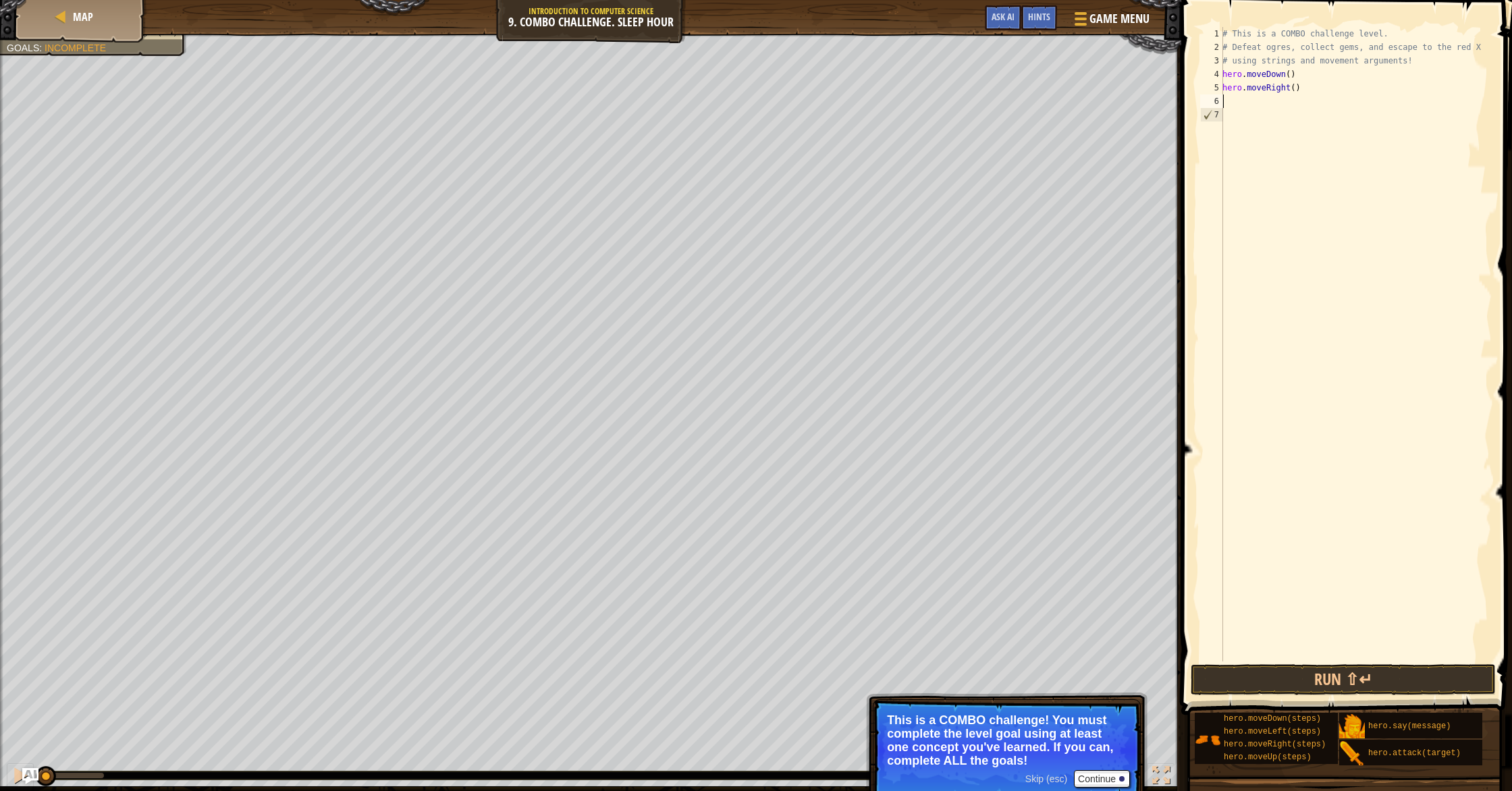
scroll to position [6, 0]
click at [809, 89] on div "# This is a COMBO challenge level. # Defeat ogres, collect gems, and escape to …" at bounding box center [1355, 357] width 272 height 661
type textarea "hero.moveRight(2)"
click at [809, 101] on div "# This is a COMBO challenge level. # Defeat ogres, collect gems, and escape to …" at bounding box center [1355, 357] width 272 height 661
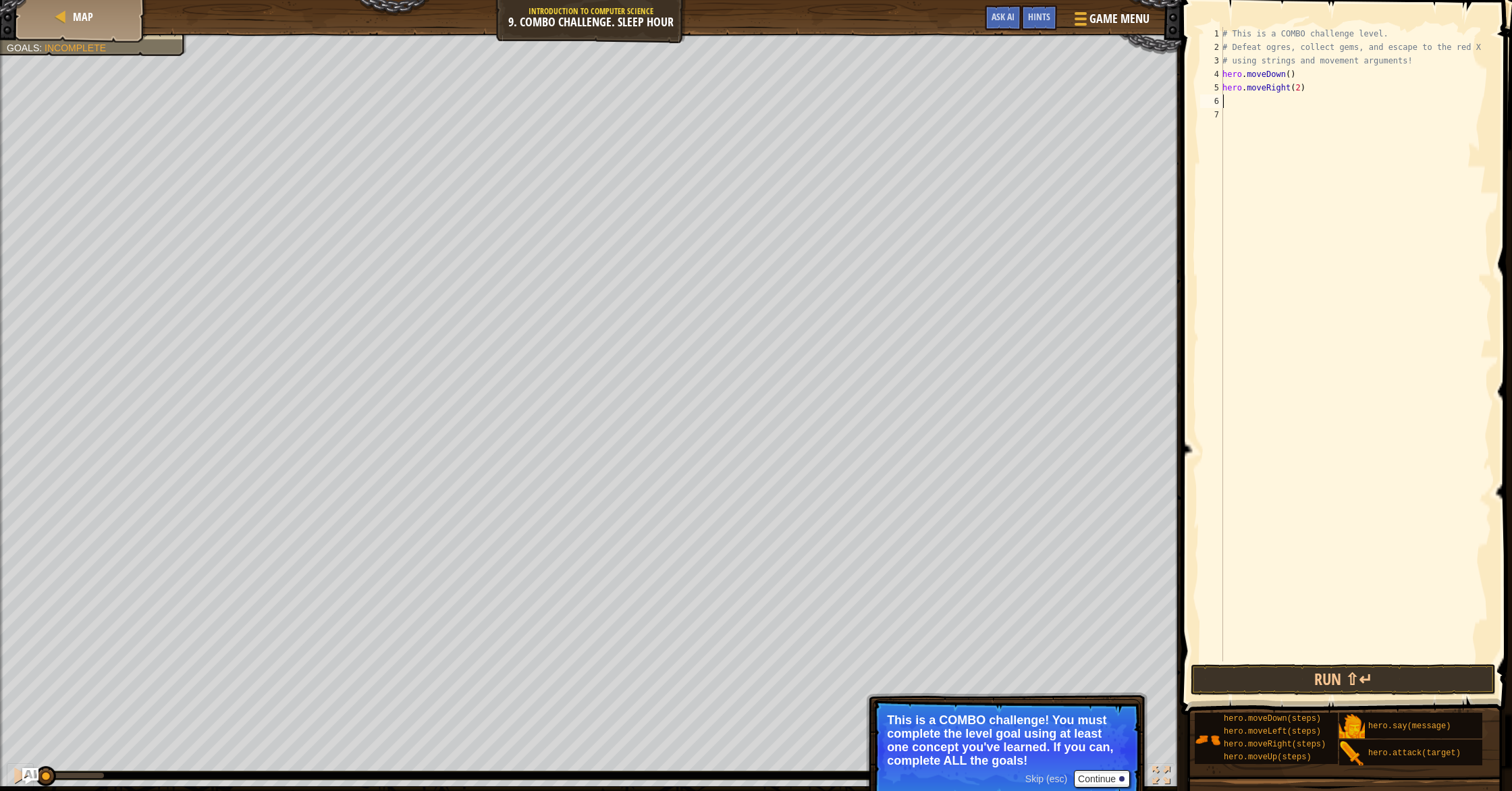
scroll to position [6, 0]
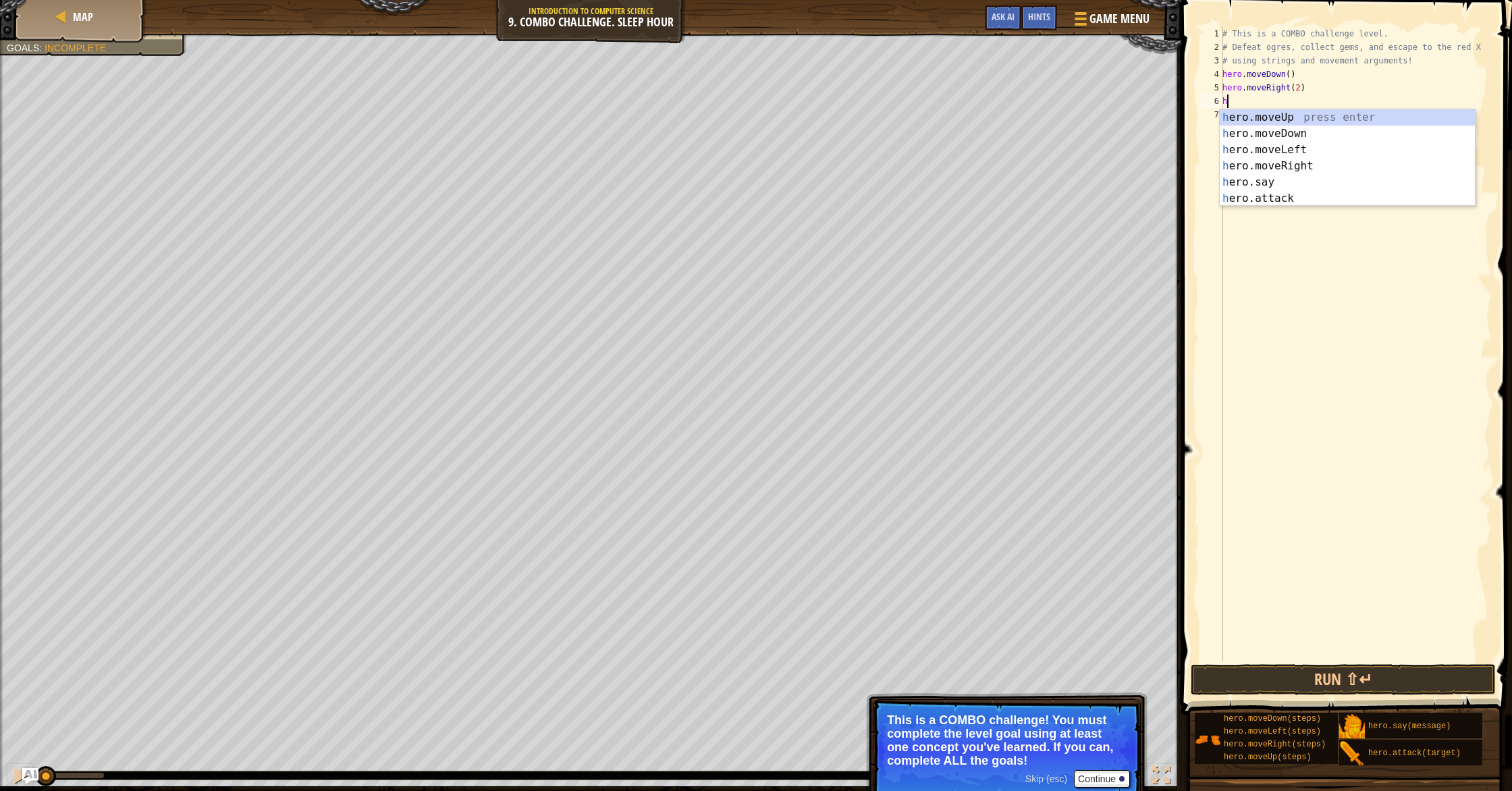
type textarea "her"
click at [809, 114] on div "her o.moveUp press enter her o.moveDown press enter her o.moveLeft press enter …" at bounding box center [1347, 174] width 255 height 130
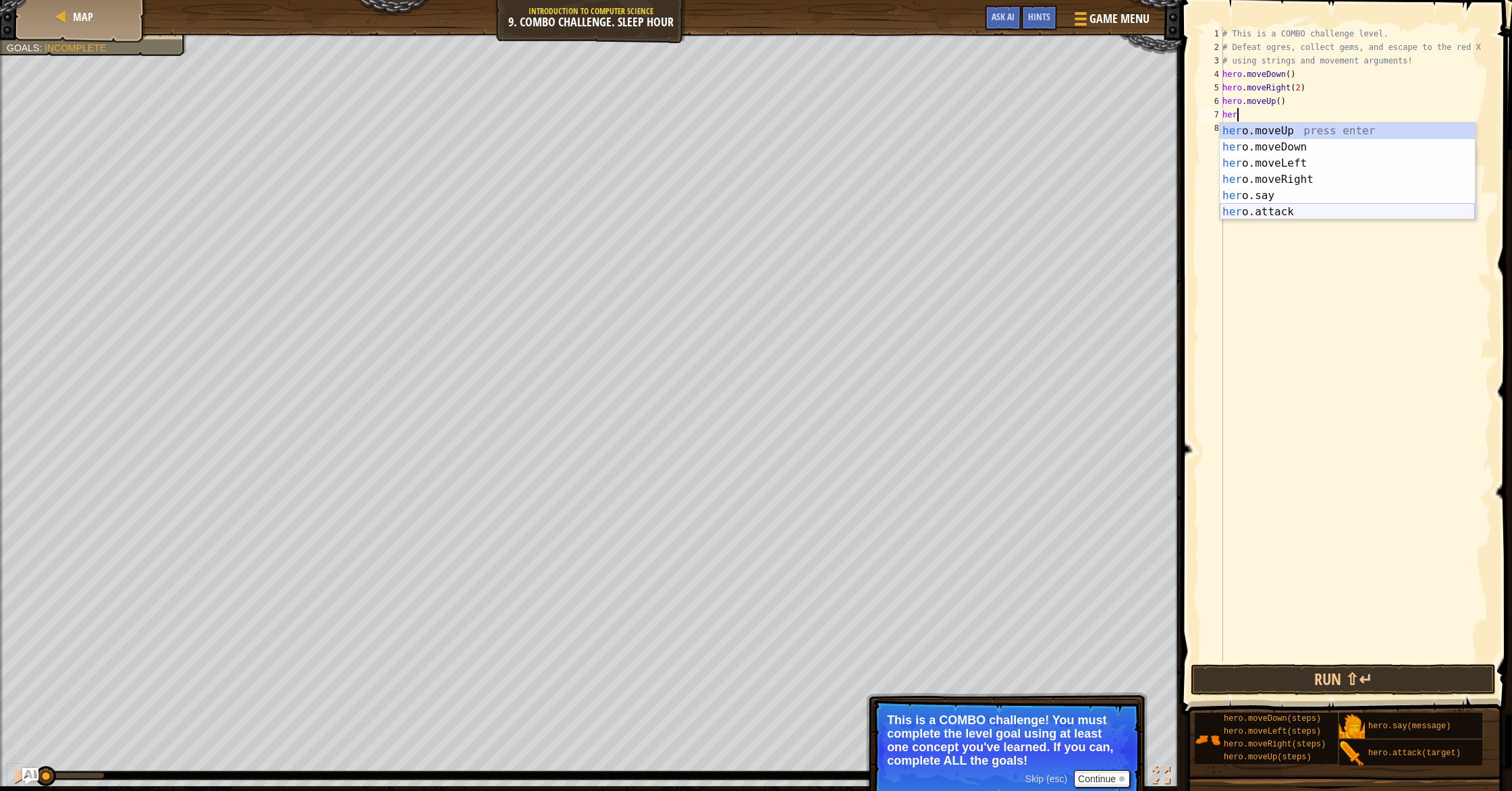
click at [809, 207] on div "her o.moveUp press enter her o.moveDown press enter her o.moveLeft press enter …" at bounding box center [1347, 187] width 255 height 130
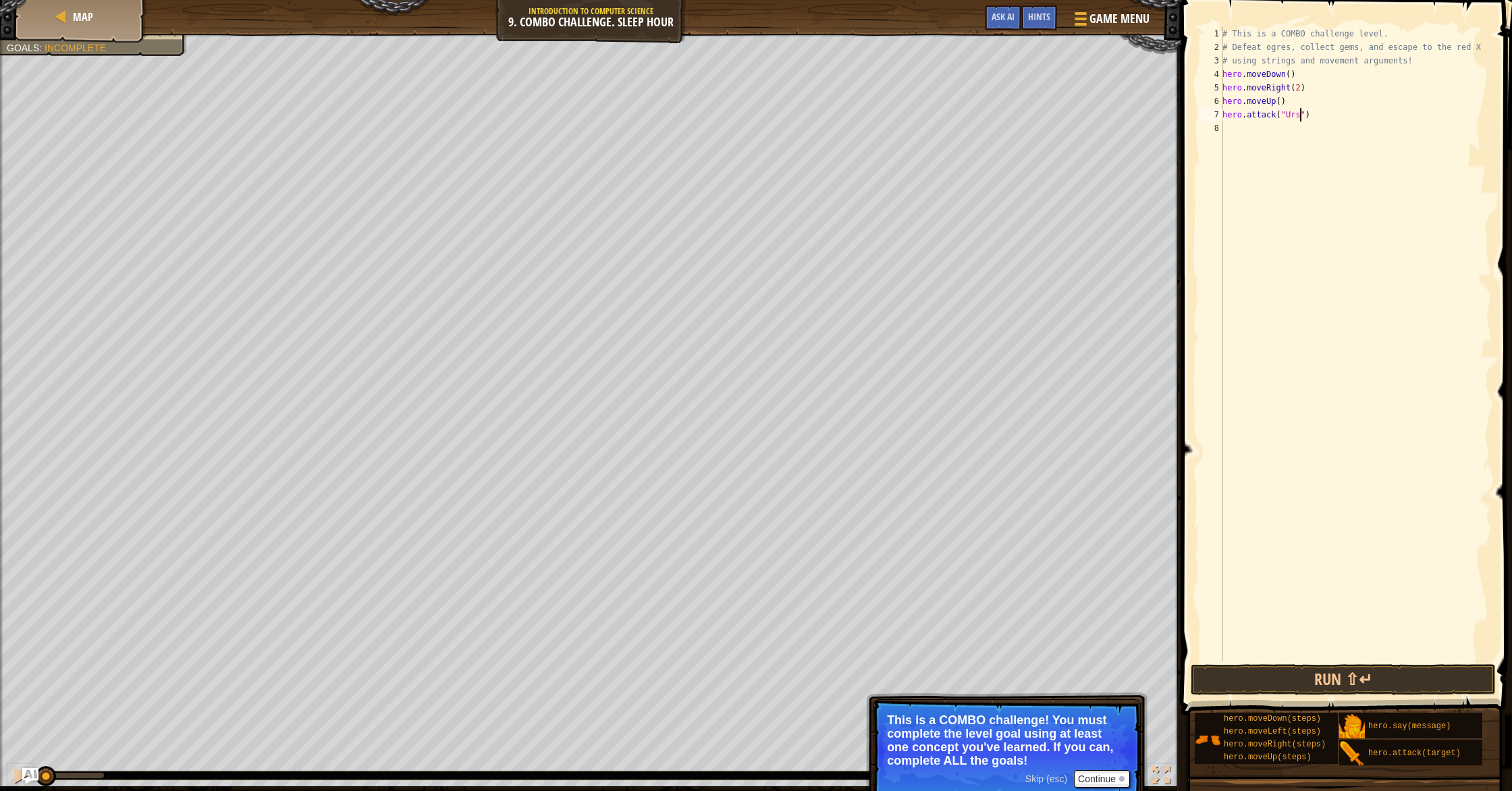
type textarea "hero.attack("Ursa")"
click at [809, 141] on div "# This is a COMBO challenge level. # Defeat ogres, collect gems, and escape to …" at bounding box center [1355, 357] width 272 height 661
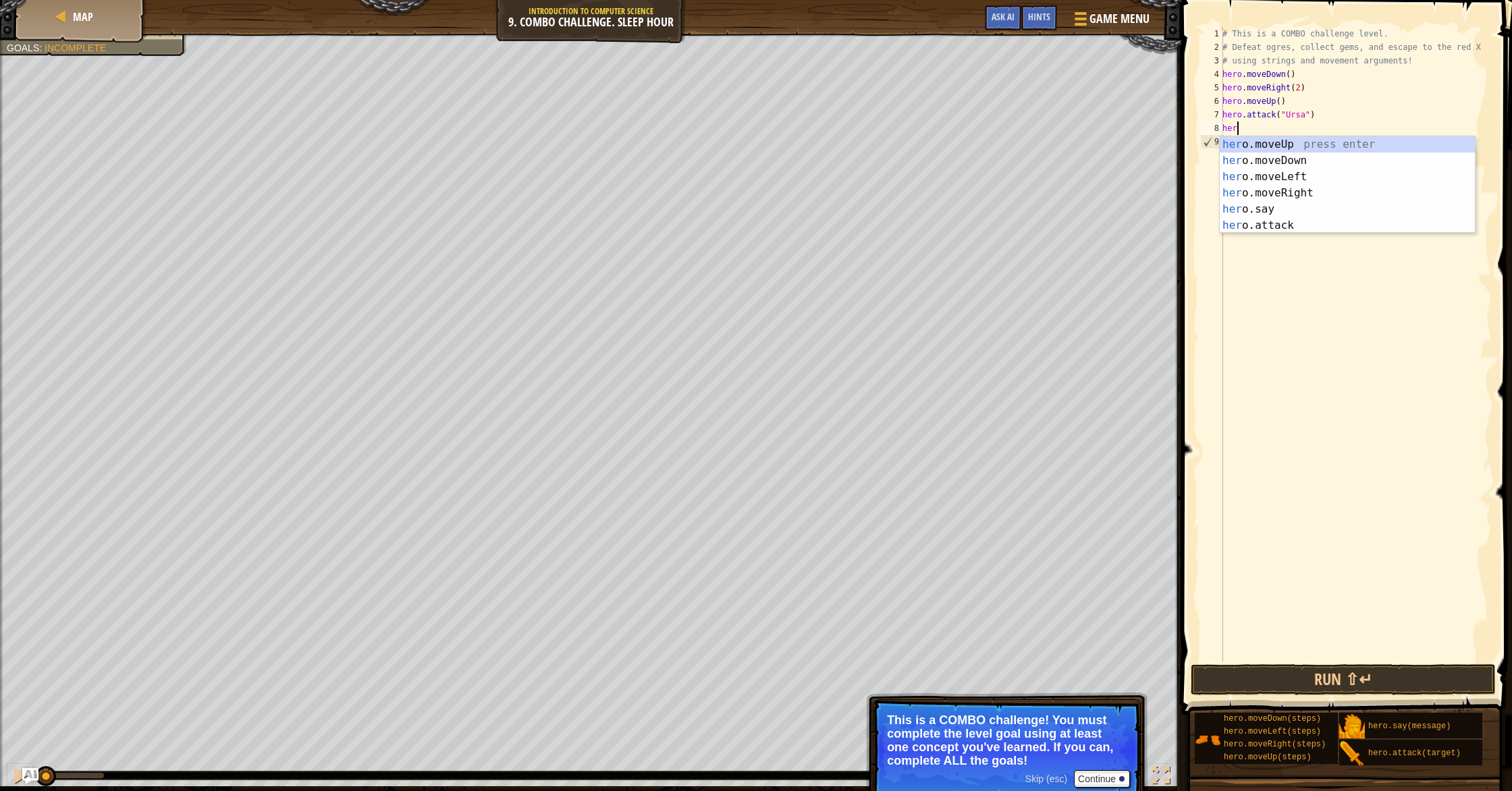
scroll to position [6, 1]
click at [809, 221] on div "her o.moveUp press enter her o.moveDown press enter her o.moveLeft press enter …" at bounding box center [1347, 201] width 255 height 130
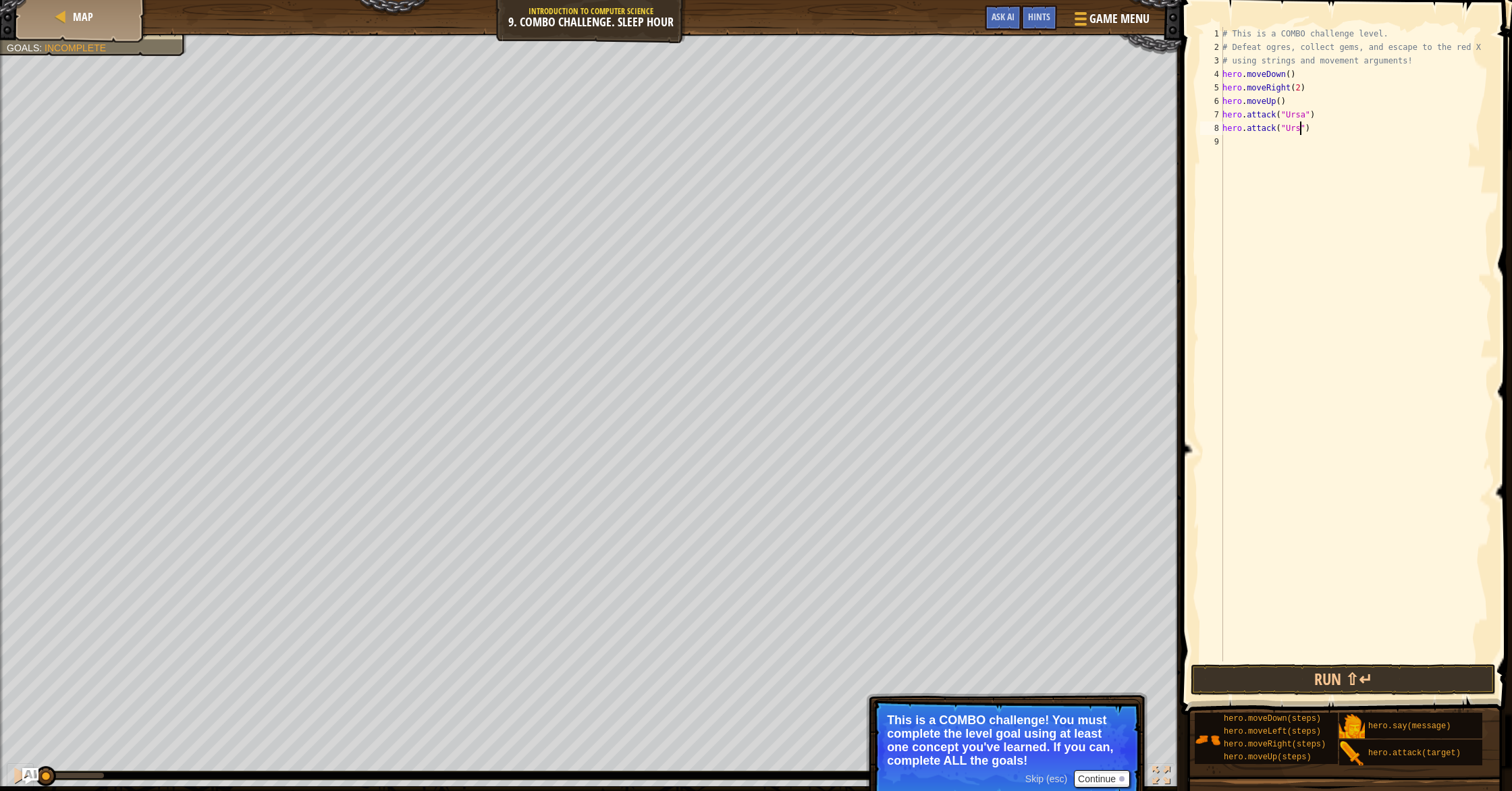
scroll to position [6, 6]
type textarea "hero.attack("Ursa")"
click at [809, 681] on button "Run ⇧↵" at bounding box center [1343, 680] width 305 height 31
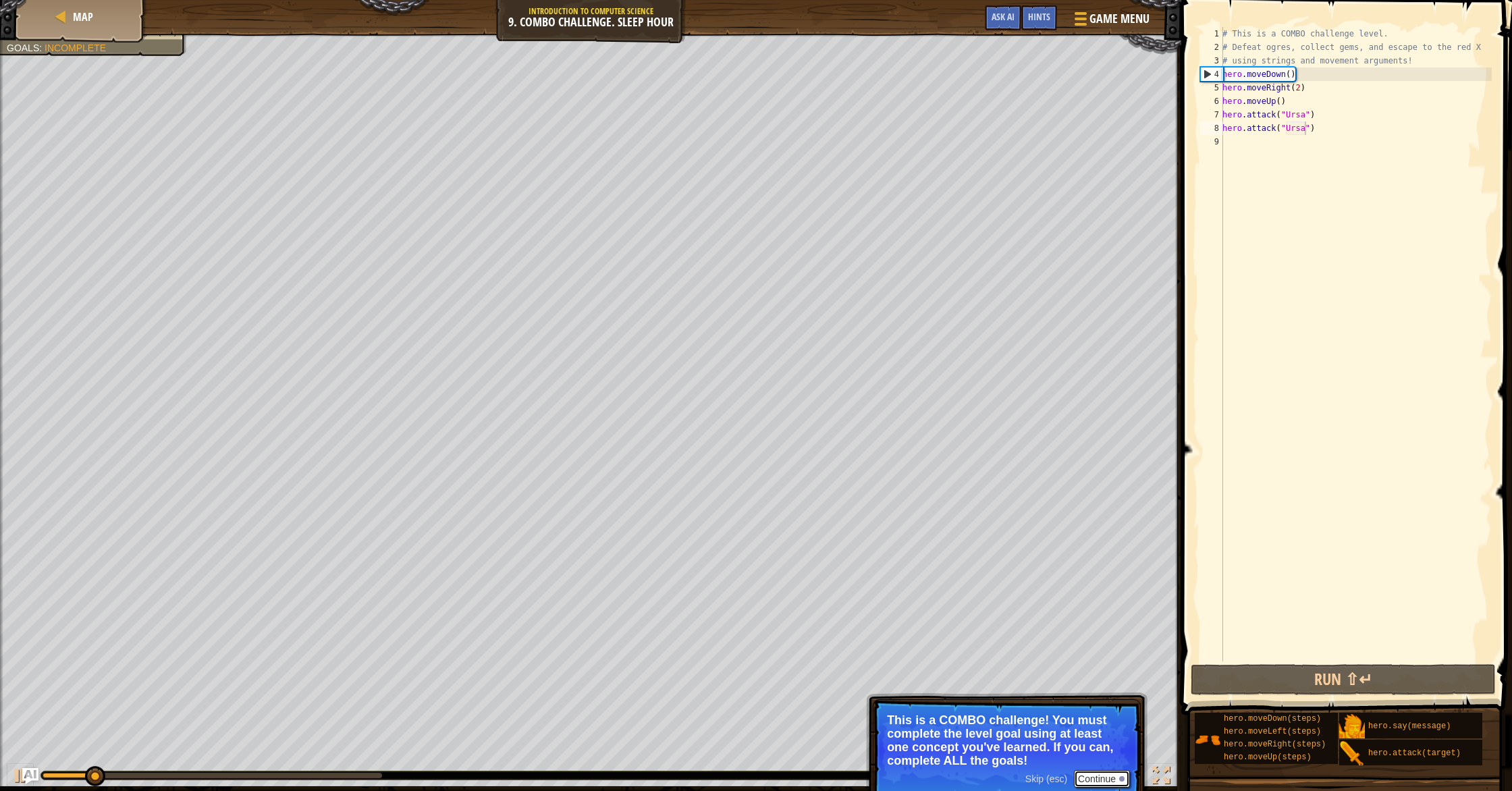
click at [809, 681] on button "Continue" at bounding box center [1102, 779] width 56 height 18
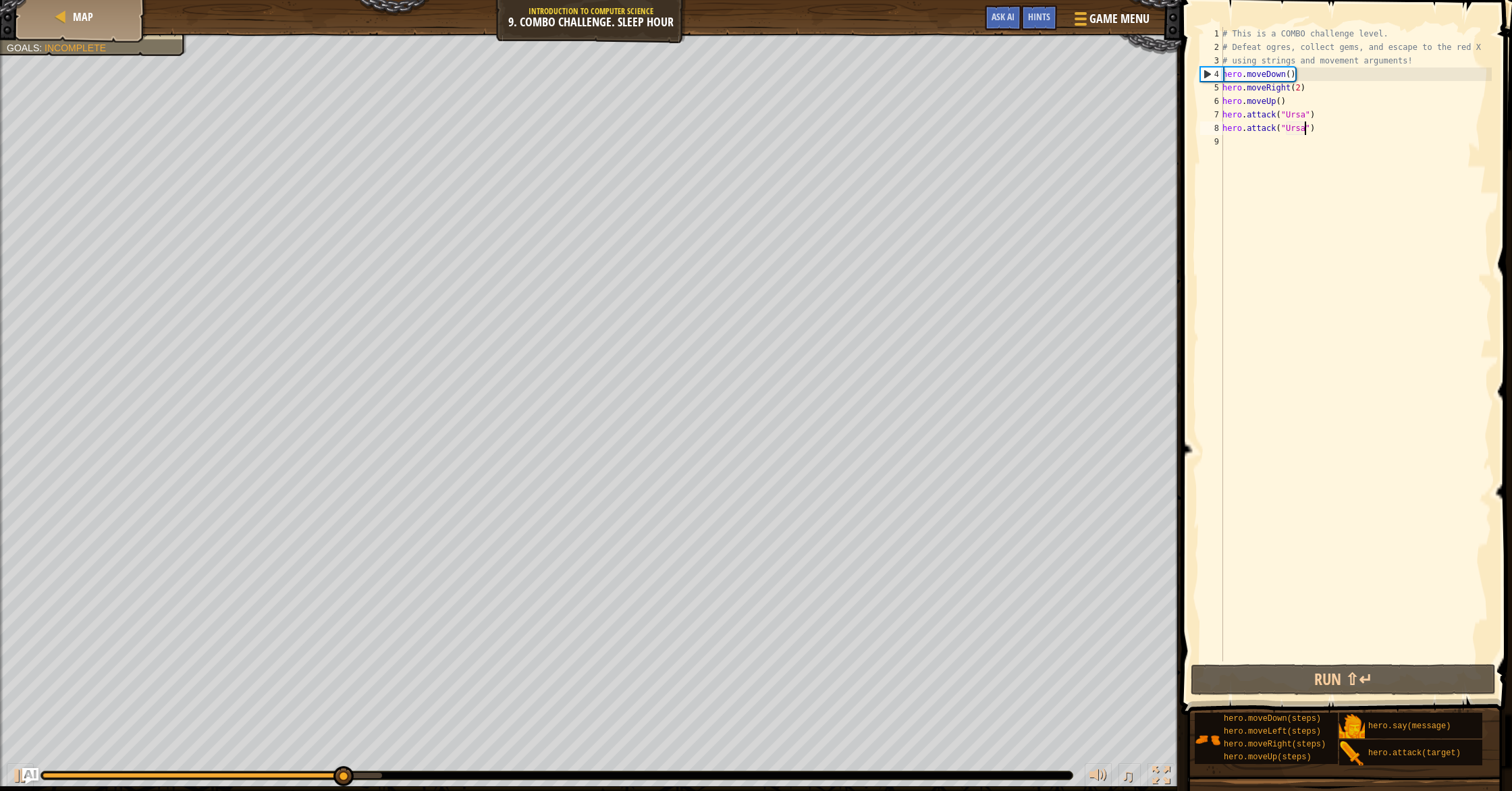
click at [809, 153] on div "# This is a COMBO challenge level. # Defeat ogres, collect gems, and escape to …" at bounding box center [1355, 357] width 272 height 661
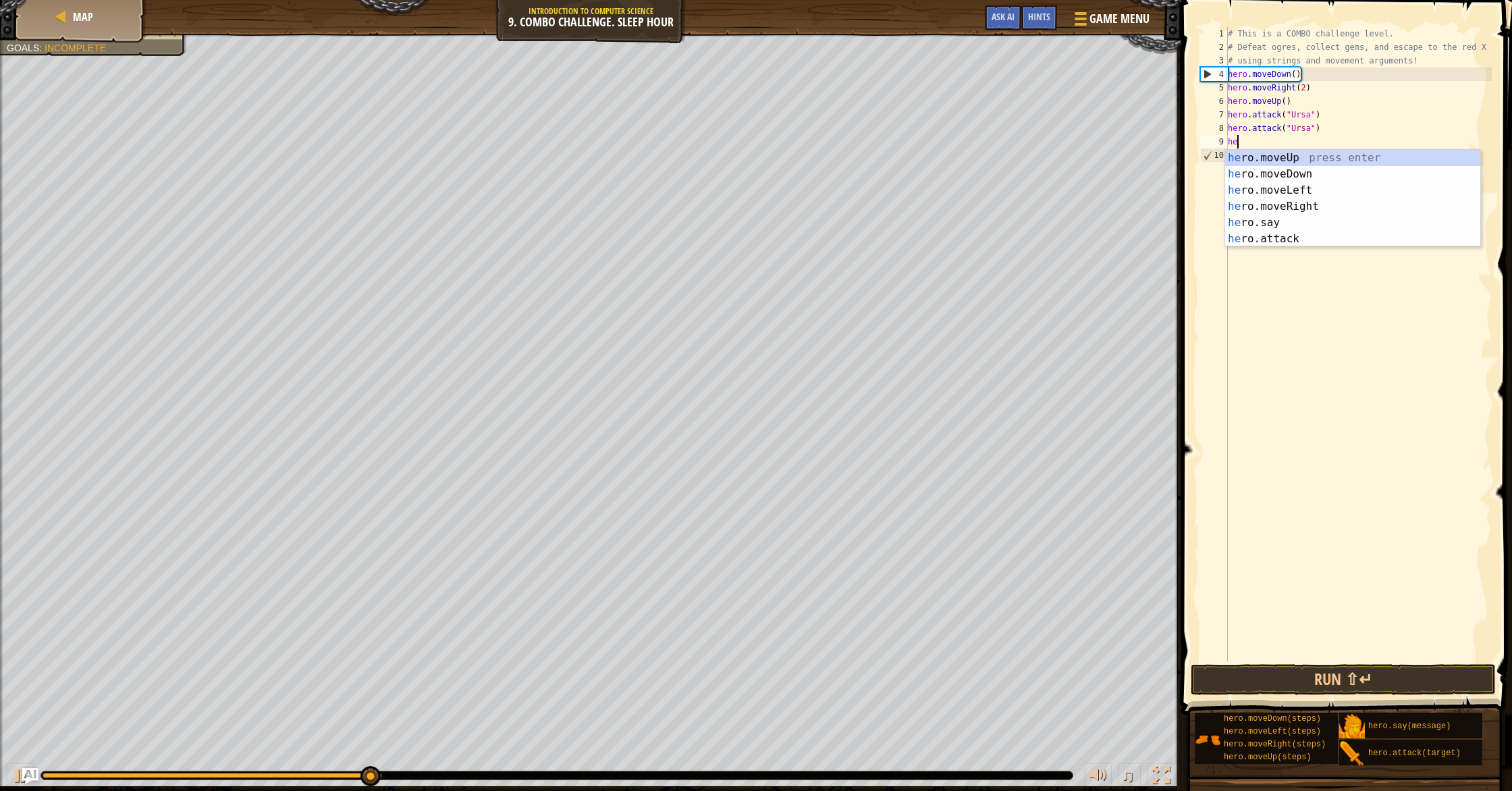
type textarea "her"
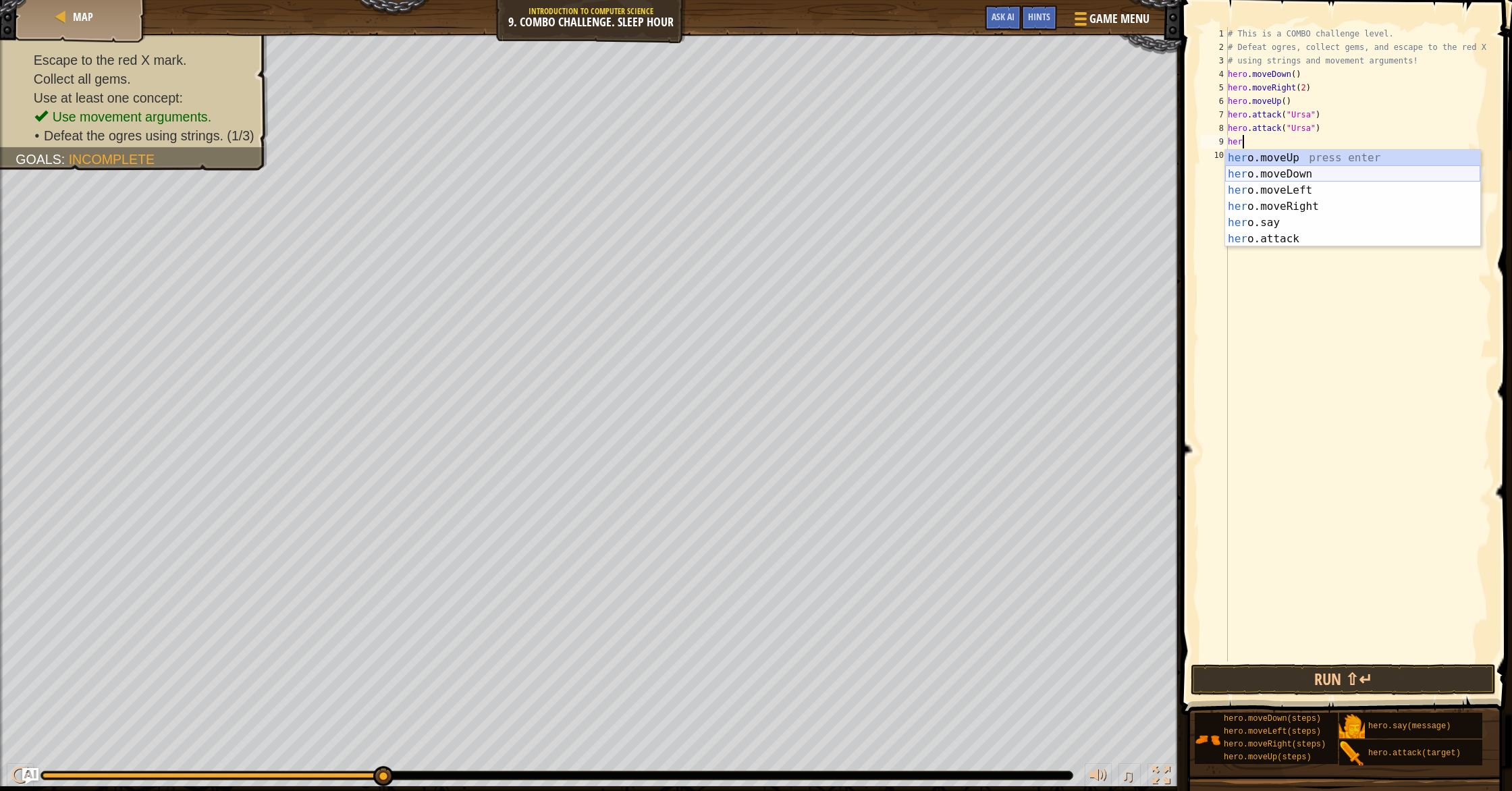
click at [809, 183] on div "her o.moveUp press enter her o.moveDown press enter her o.moveLeft press enter …" at bounding box center [1353, 215] width 255 height 130
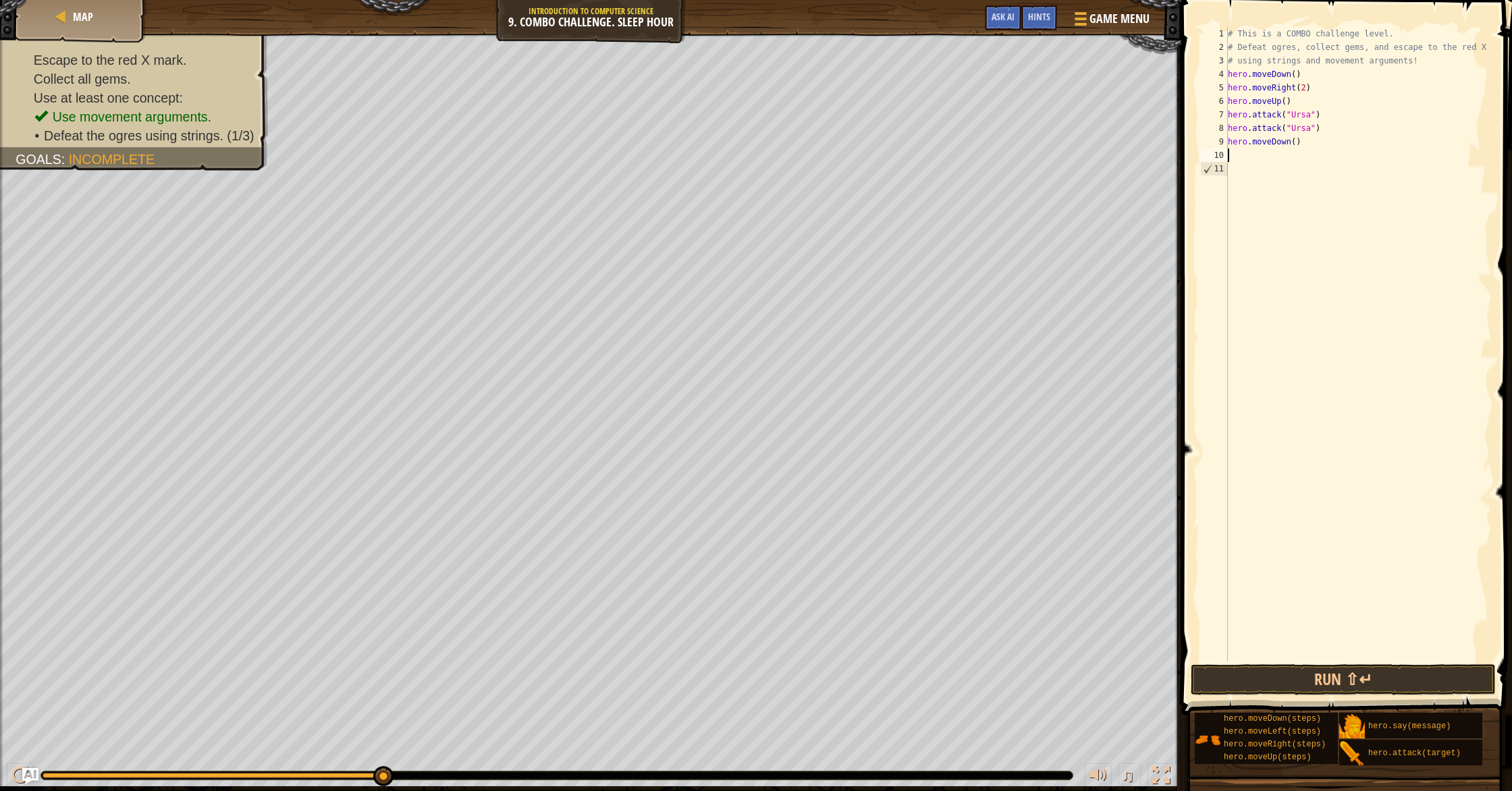
scroll to position [6, 0]
click at [809, 149] on div "# This is a COMBO challenge level. # Defeat ogres, collect gems, and escape to …" at bounding box center [1359, 357] width 267 height 661
click at [809, 144] on div "# This is a COMBO challenge level. # Defeat ogres, collect gems, and escape to …" at bounding box center [1359, 357] width 267 height 661
click at [809, 155] on div "hero.moveLeft press enter" at bounding box center [1353, 174] width 255 height 49
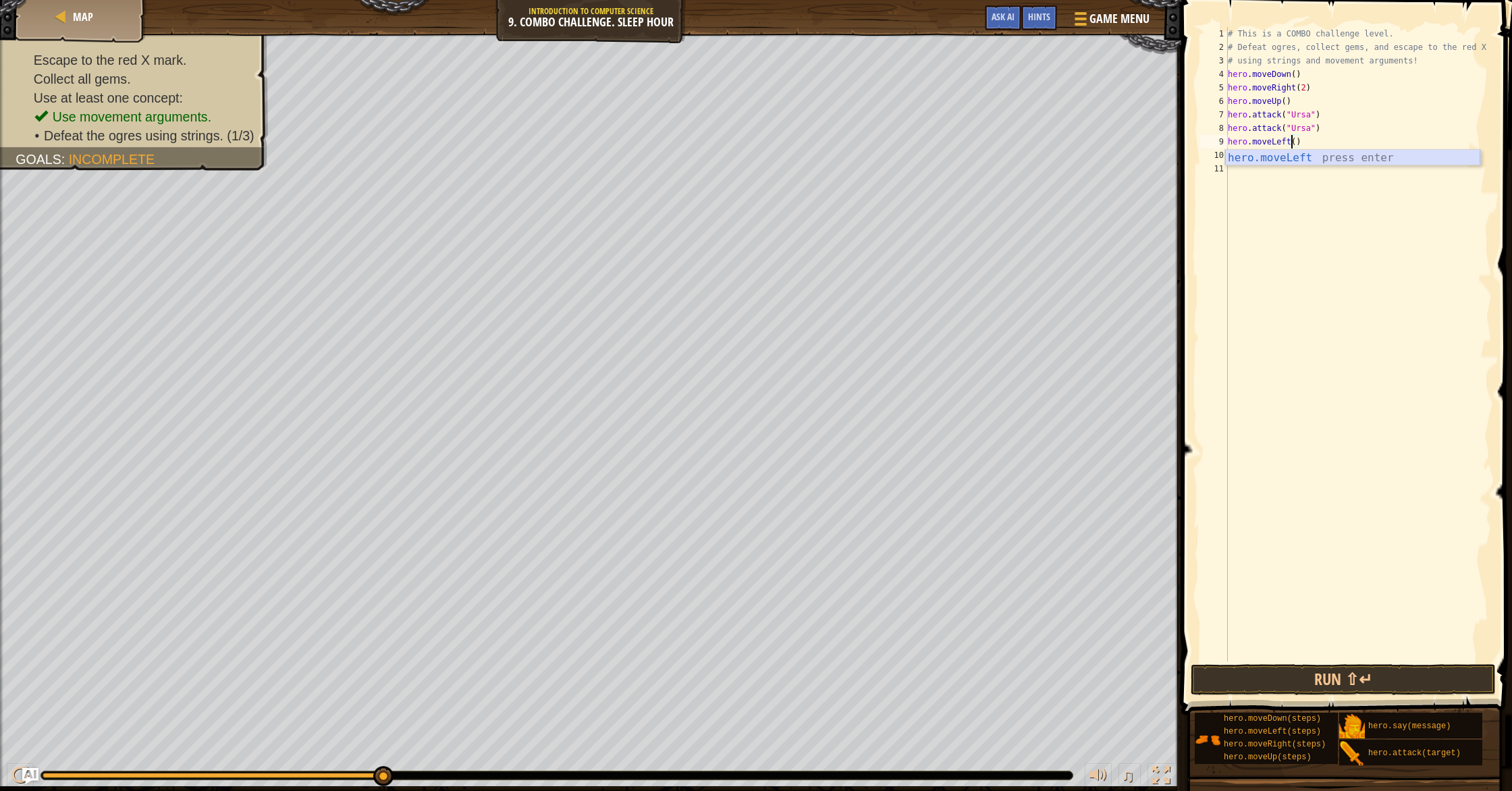
scroll to position [6, 5]
type textarea "hero.moveLeft()"
click at [809, 149] on div "# This is a COMBO challenge level. # Defeat ogres, collect gems, and escape to …" at bounding box center [1359, 357] width 267 height 661
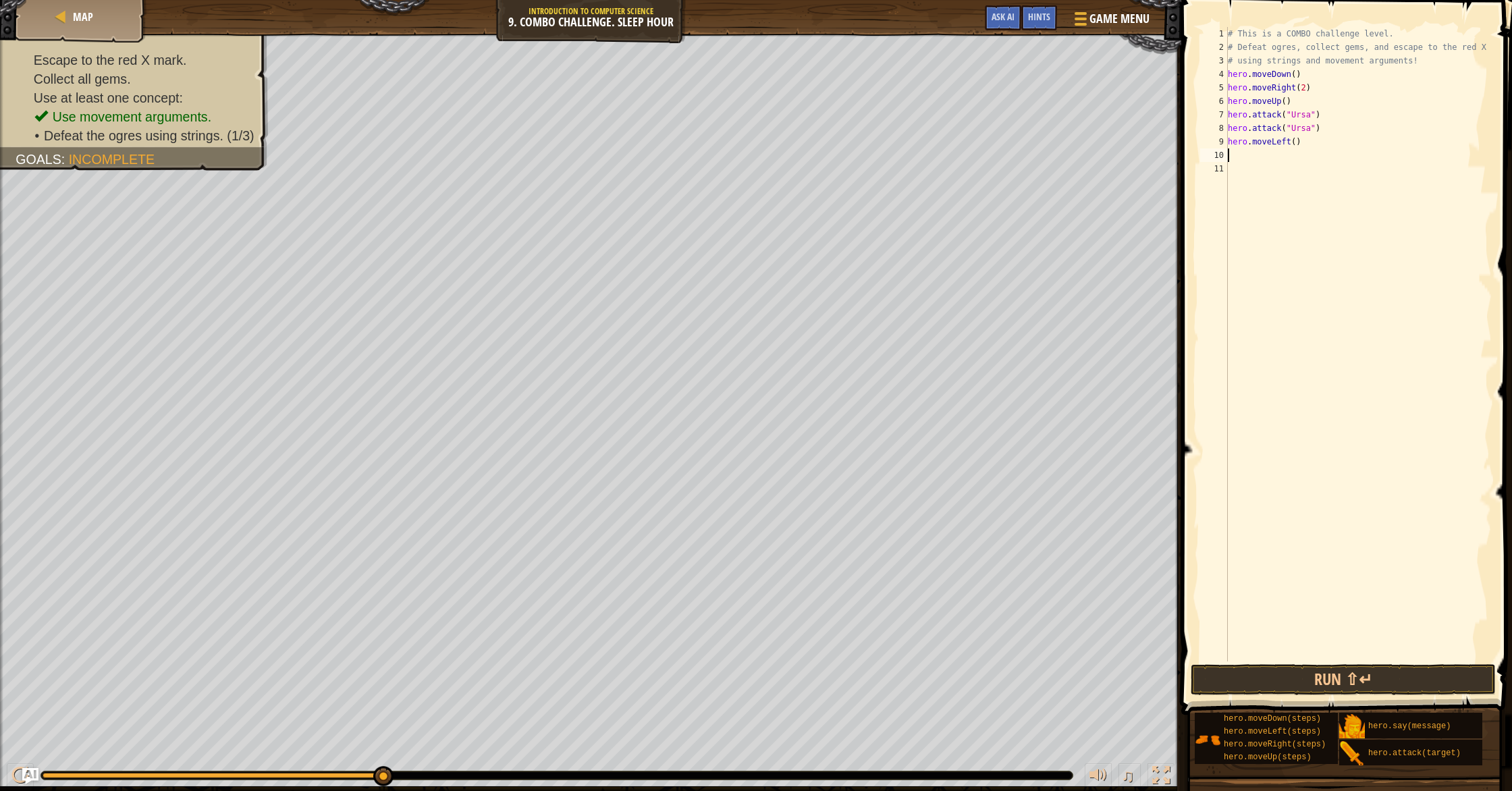
click at [809, 147] on div "# This is a COMBO challenge level. # Defeat ogres, collect gems, and escape to …" at bounding box center [1359, 357] width 267 height 661
type textarea "hero.moveLeft(2)"
click at [809, 673] on button "Run ⇧↵" at bounding box center [1343, 680] width 305 height 31
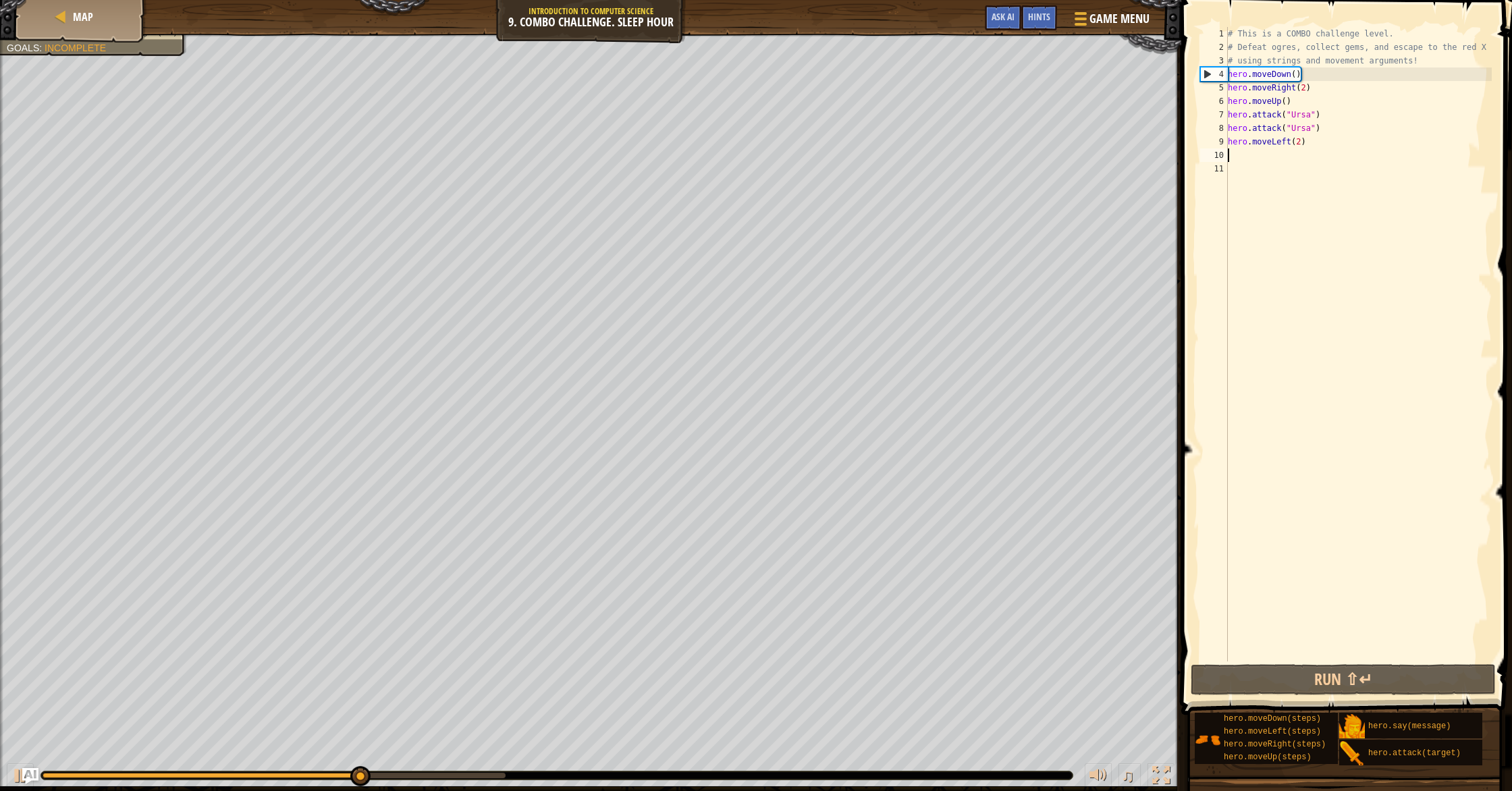
click at [809, 156] on div "# This is a COMBO challenge level. # Defeat ogres, collect gems, and escape to …" at bounding box center [1359, 357] width 267 height 661
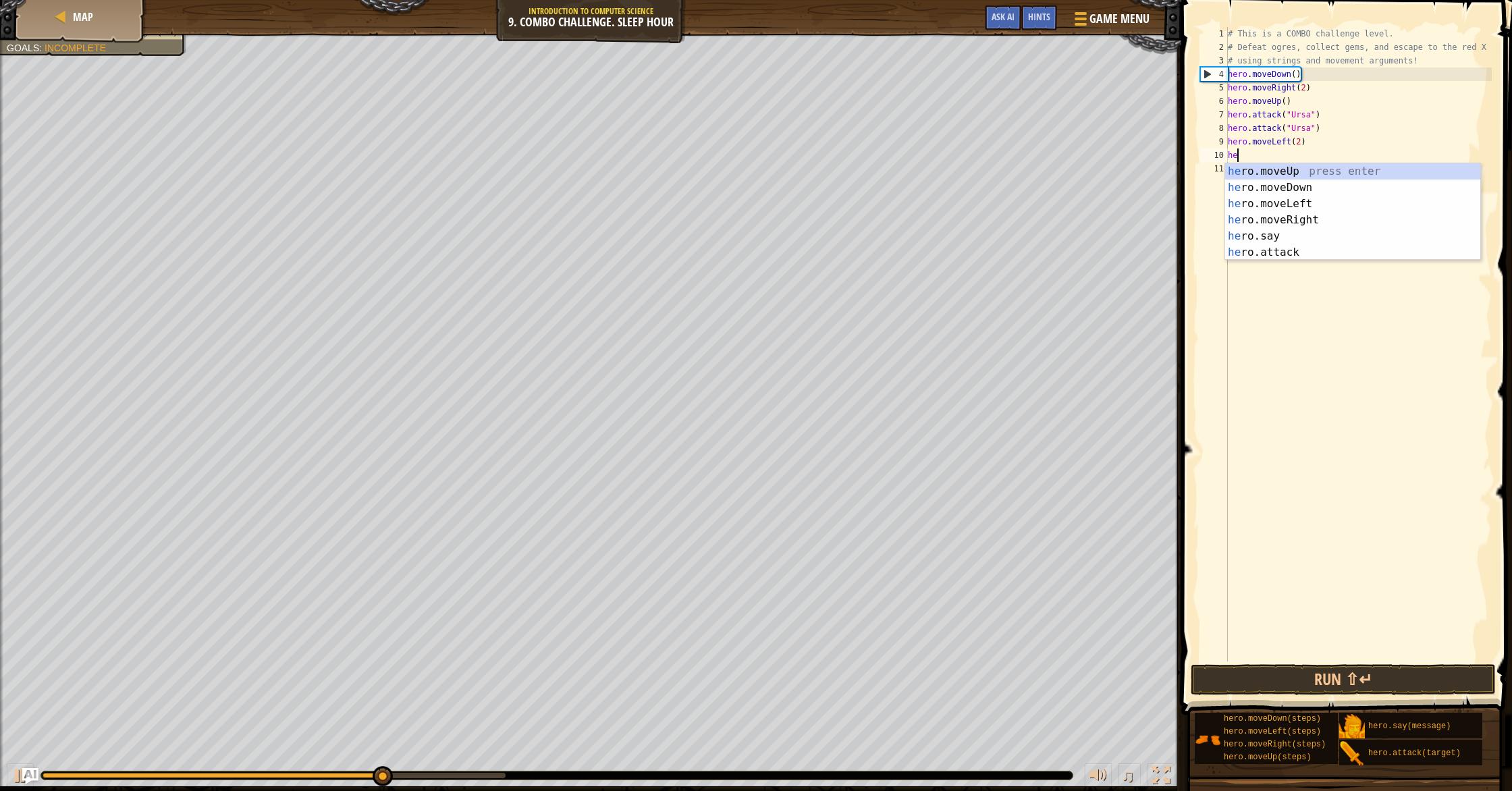
type textarea "her"
click at [809, 170] on div "her o.moveUp press enter her o.moveDown press enter her o.moveLeft press enter …" at bounding box center [1353, 228] width 255 height 130
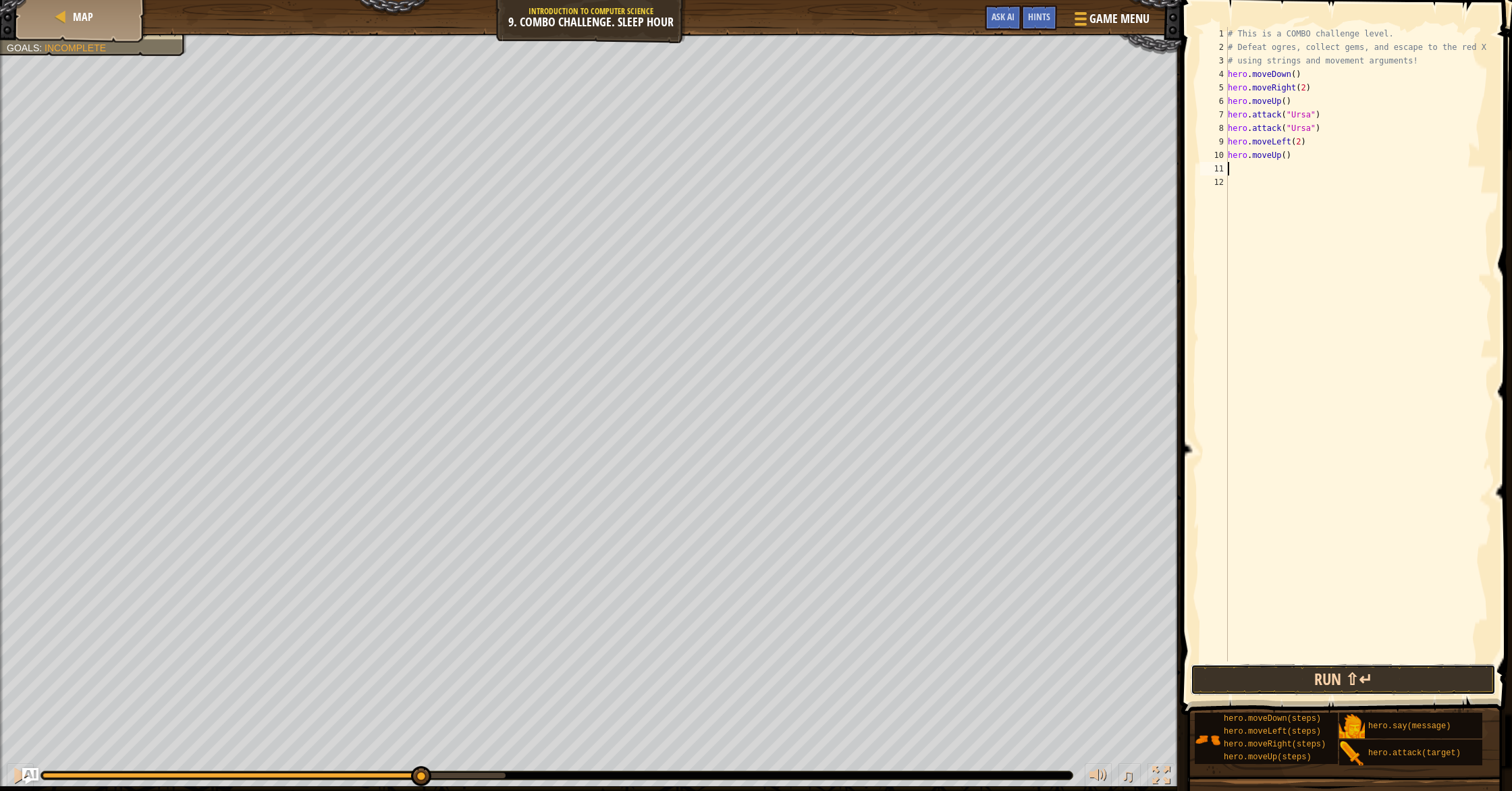
click at [809, 679] on button "Run ⇧↵" at bounding box center [1343, 680] width 305 height 31
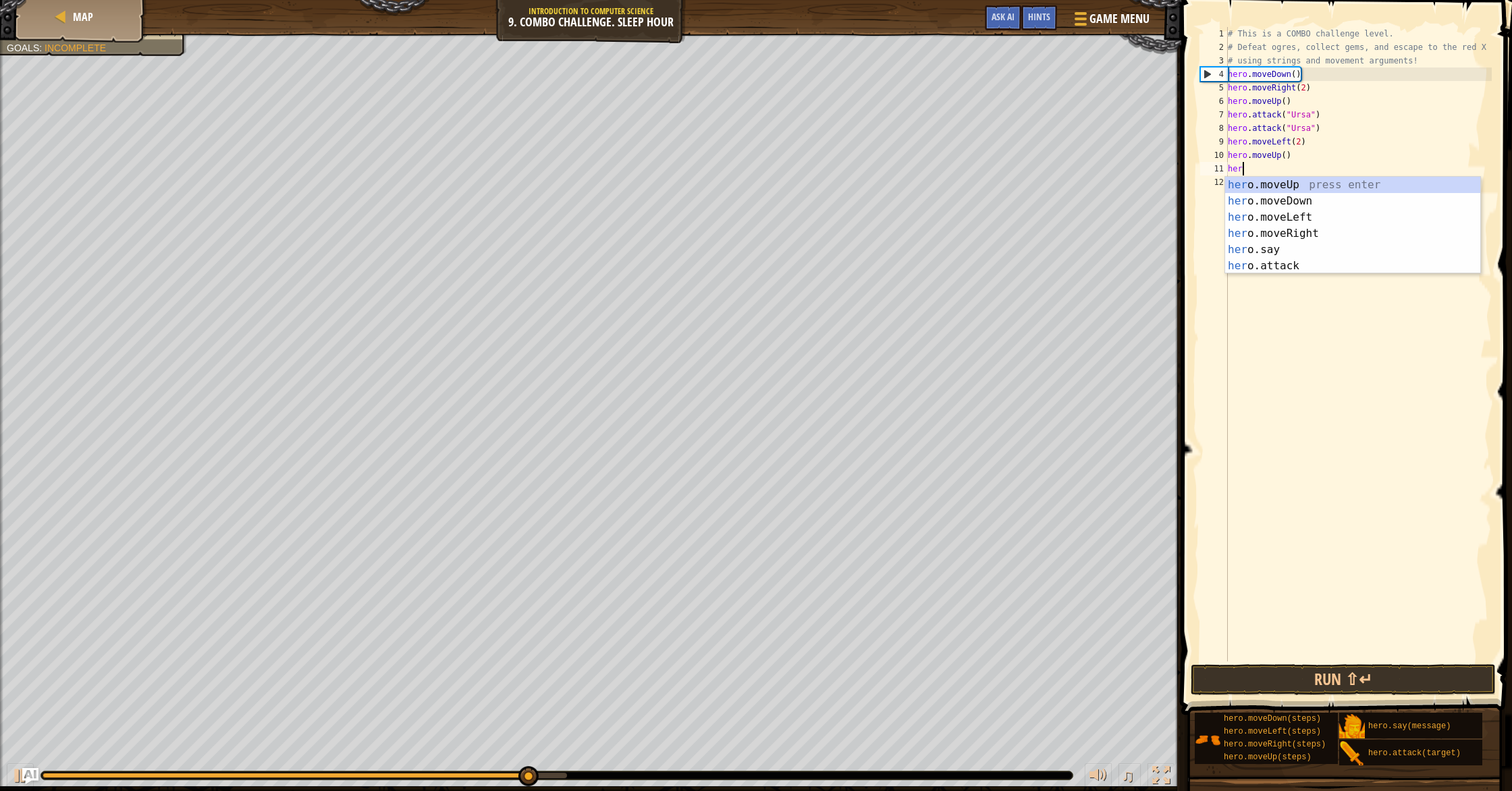
scroll to position [6, 1]
click at [809, 258] on div "her o.moveUp press enter her o.moveDown press enter her o.moveLeft press enter …" at bounding box center [1353, 242] width 255 height 130
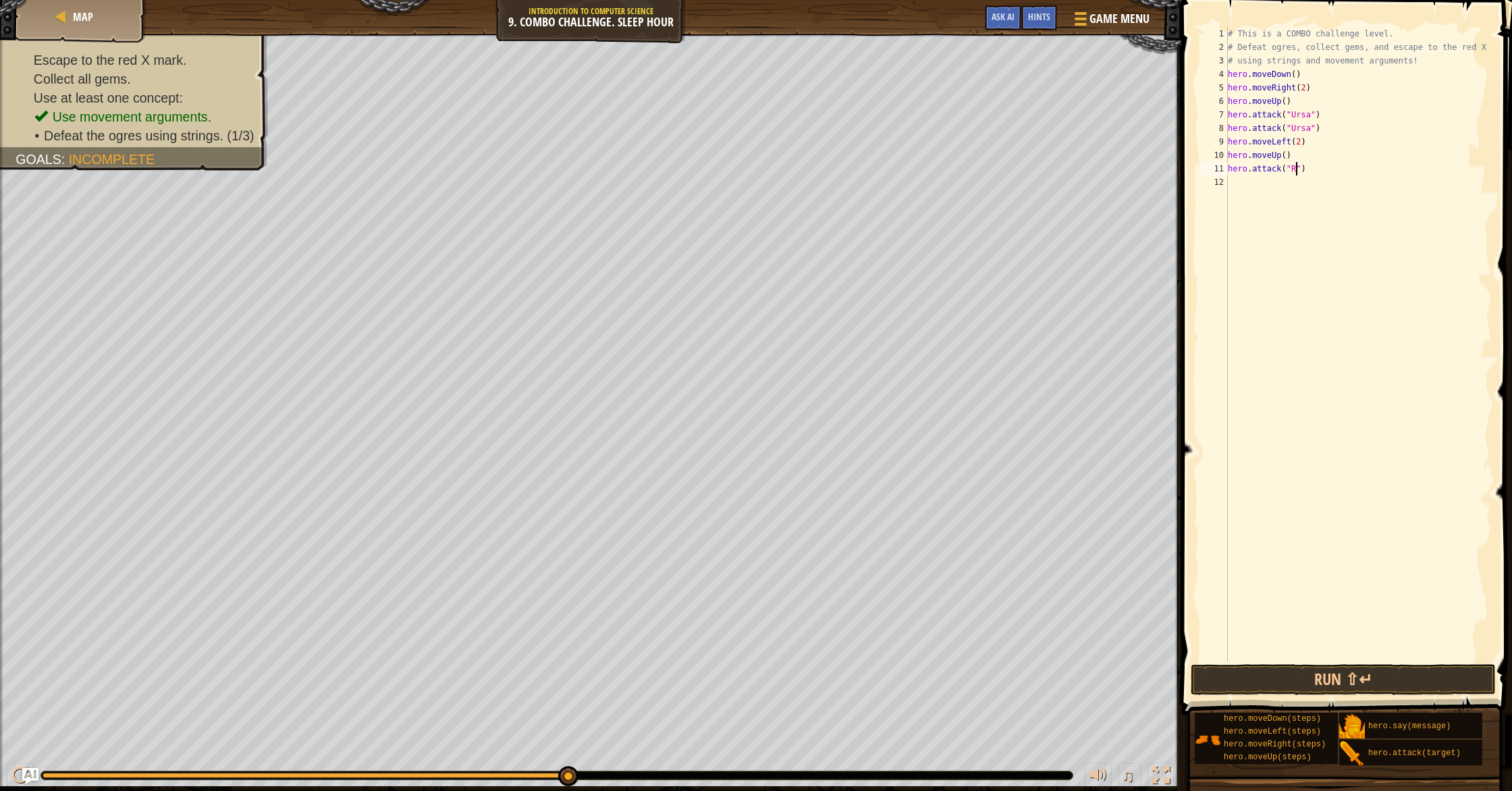
scroll to position [6, 6]
type textarea "hero.attack("Rexxar")"
click at [809, 184] on div "# This is a COMBO challenge level. # Defeat ogres, collect gems, and escape to …" at bounding box center [1359, 357] width 267 height 661
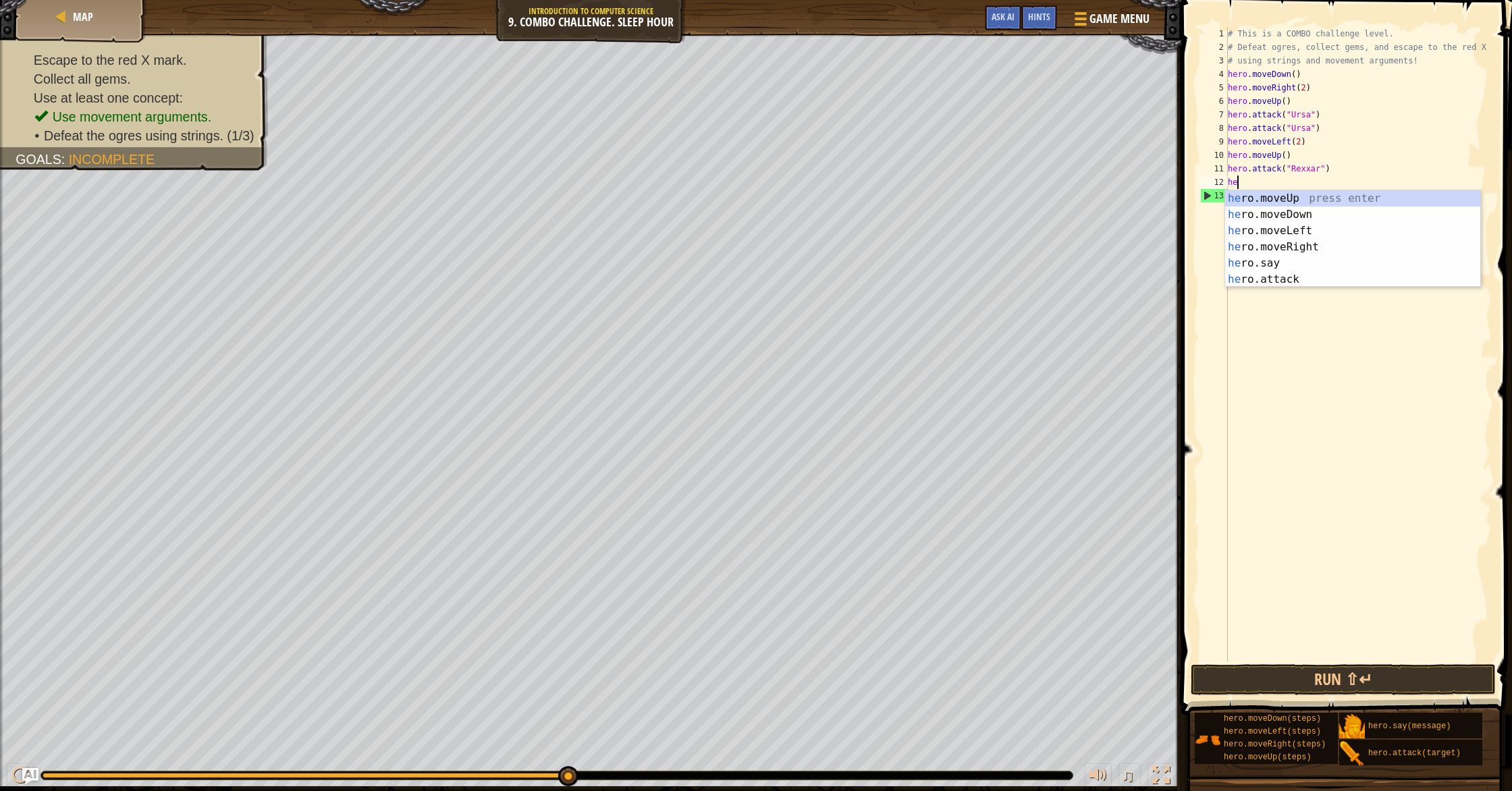
scroll to position [6, 1]
click at [809, 278] on div "her o.moveUp press enter her o.moveDown press enter her o.moveLeft press enter …" at bounding box center [1353, 256] width 255 height 130
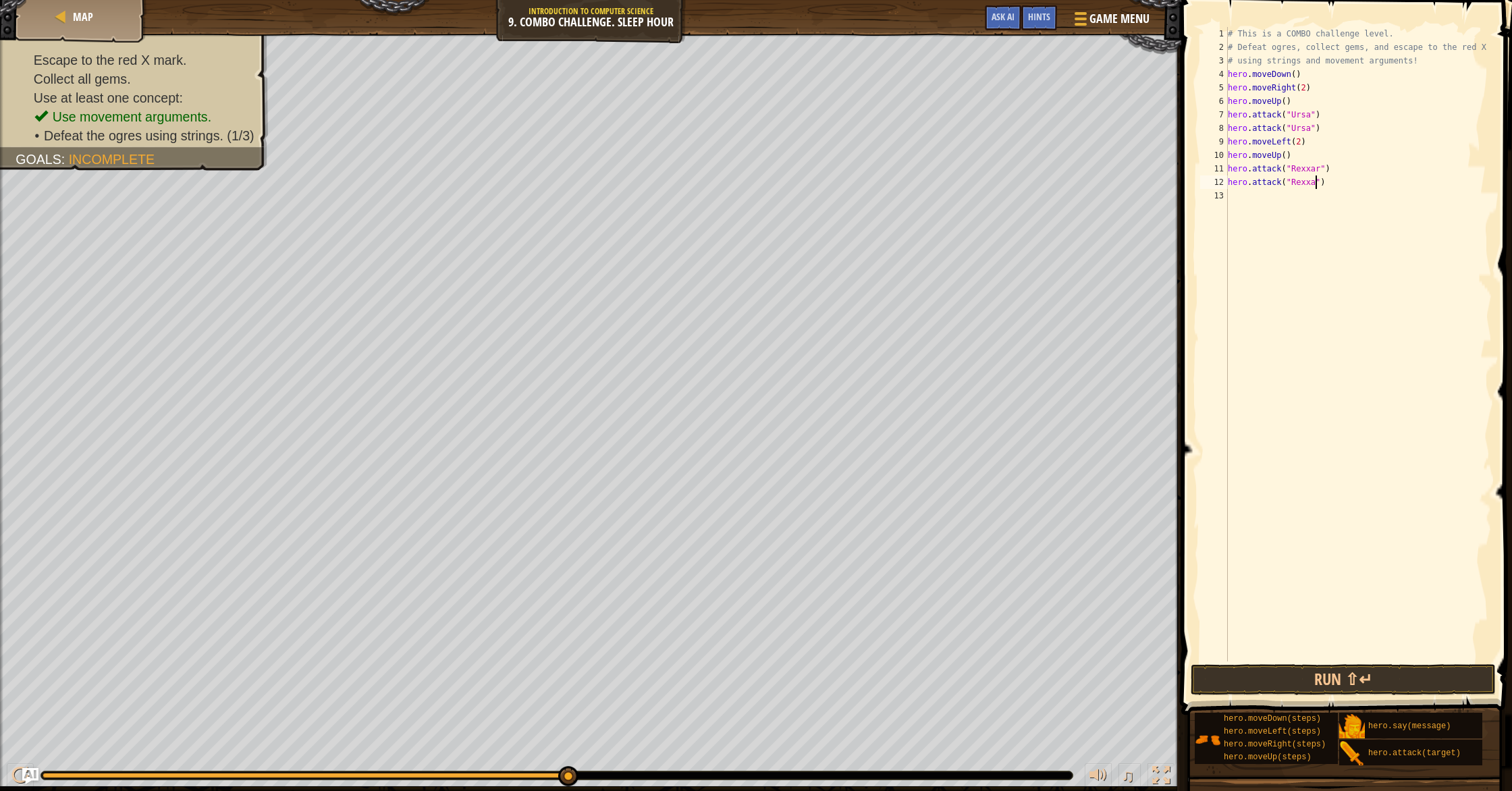
type textarea "hero.attack("Rexxar")"
click at [809, 199] on div "# This is a COMBO challenge level. # Defeat ogres, collect gems, and escape to …" at bounding box center [1359, 357] width 267 height 661
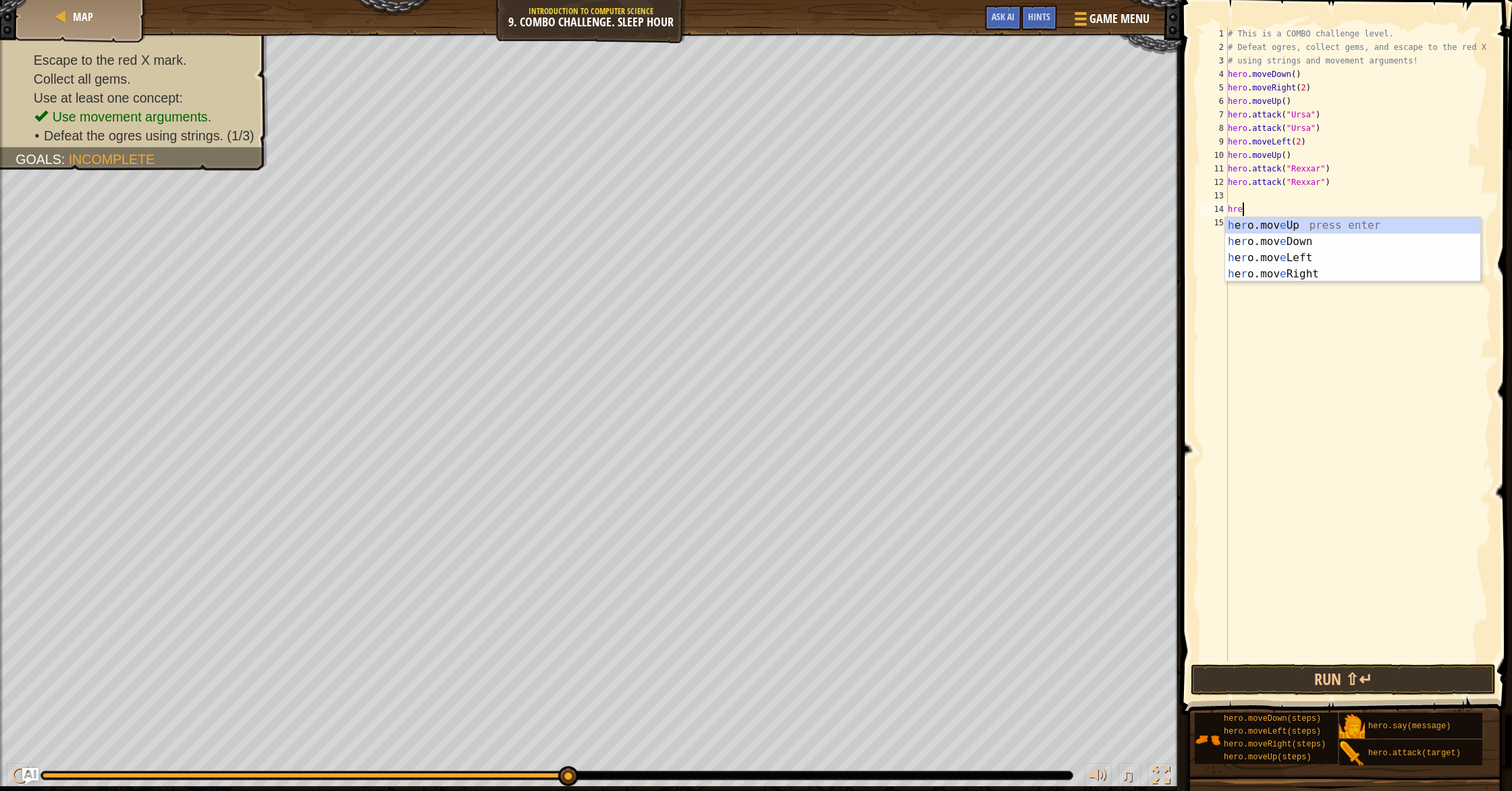
scroll to position [6, 0]
type textarea "hero"
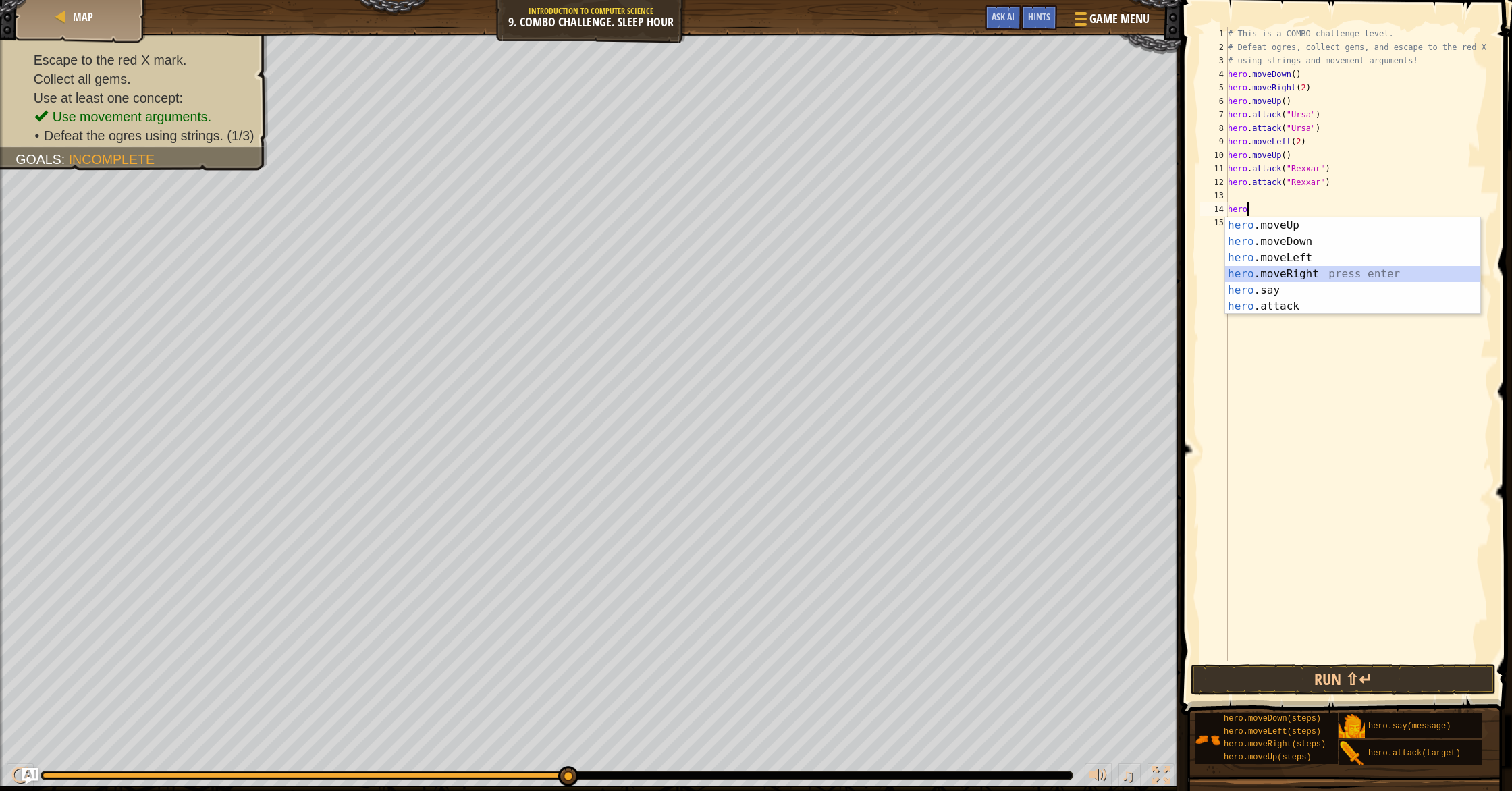
click at [809, 269] on div "hero .moveUp press enter hero .moveDown press enter hero .moveLeft press enter …" at bounding box center [1353, 282] width 255 height 130
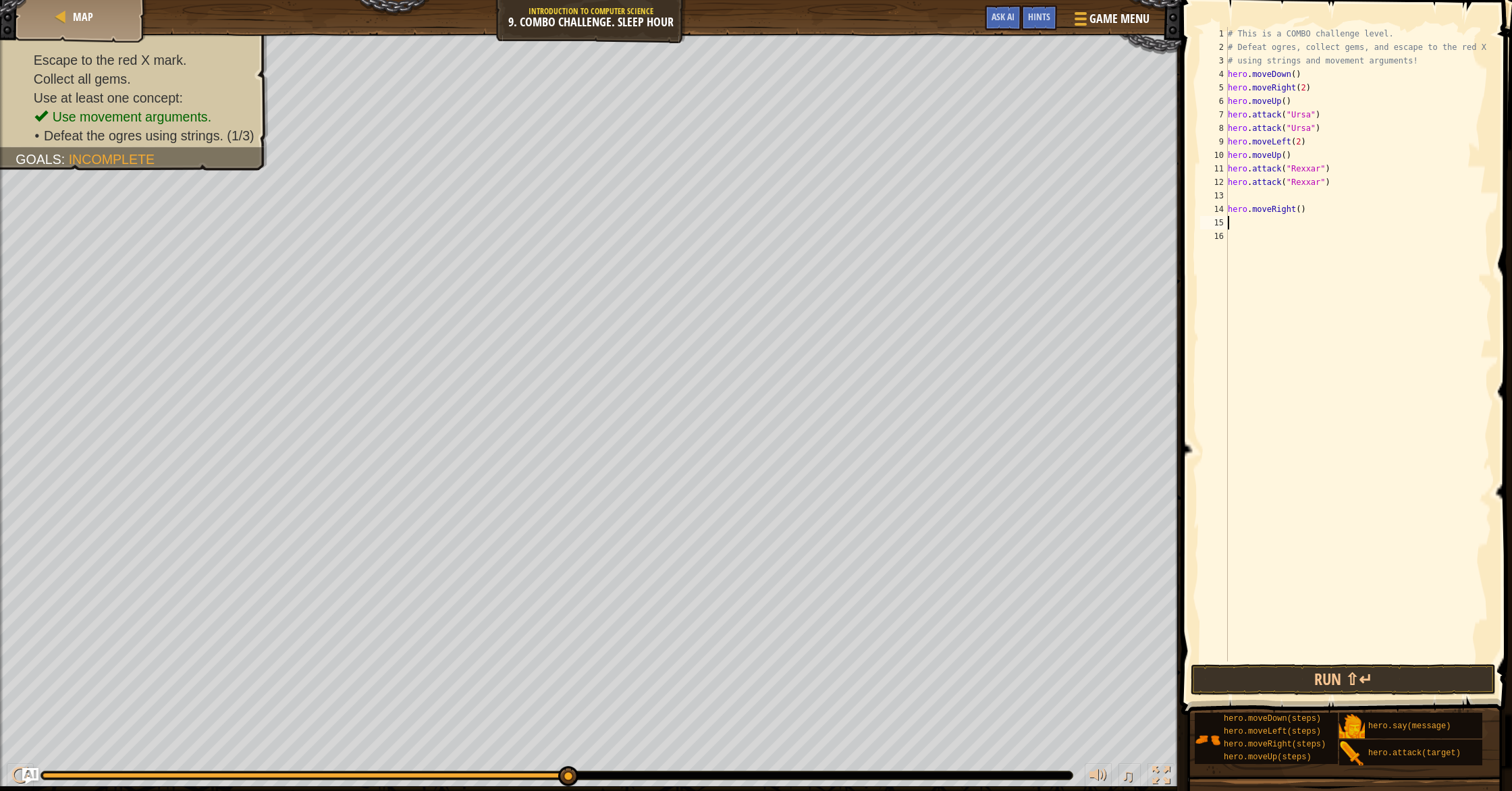
click at [809, 198] on div "# This is a COMBO challenge level. # Defeat ogres, collect gems, and escape to …" at bounding box center [1359, 357] width 267 height 661
type textarea "hero.attack("Rexxar")"
click at [809, 211] on div "# This is a COMBO challenge level. # Defeat ogres, collect gems, and escape to …" at bounding box center [1359, 357] width 267 height 661
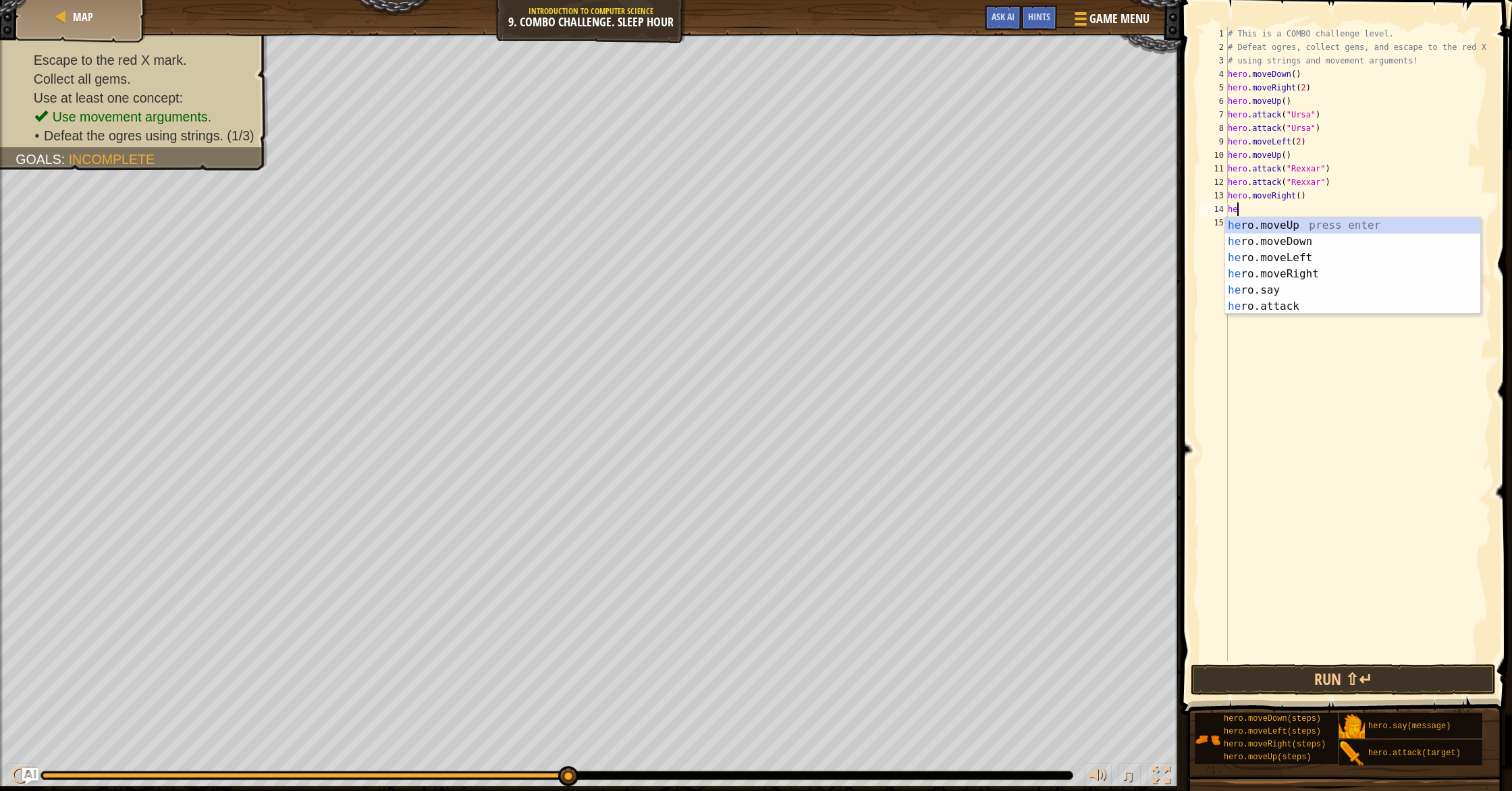
scroll to position [6, 1]
click at [809, 303] on div "her o.moveUp press enter her o.moveDown press enter her o.moveLeft press enter …" at bounding box center [1353, 282] width 255 height 130
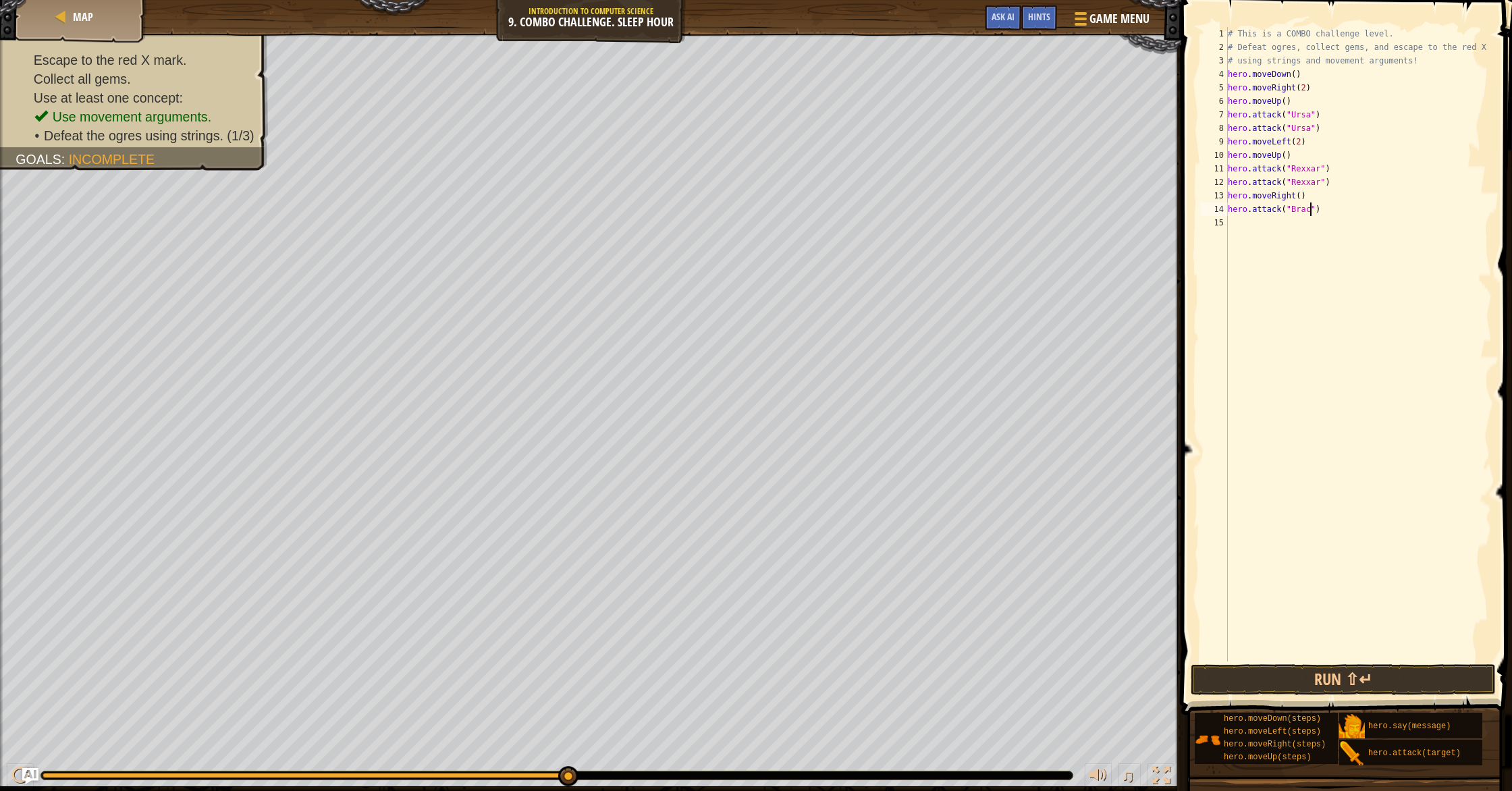
type textarea "hero.attack("Brack")"
click at [809, 222] on div "# This is a COMBO challenge level. # Defeat ogres, collect gems, and escape to …" at bounding box center [1359, 357] width 267 height 661
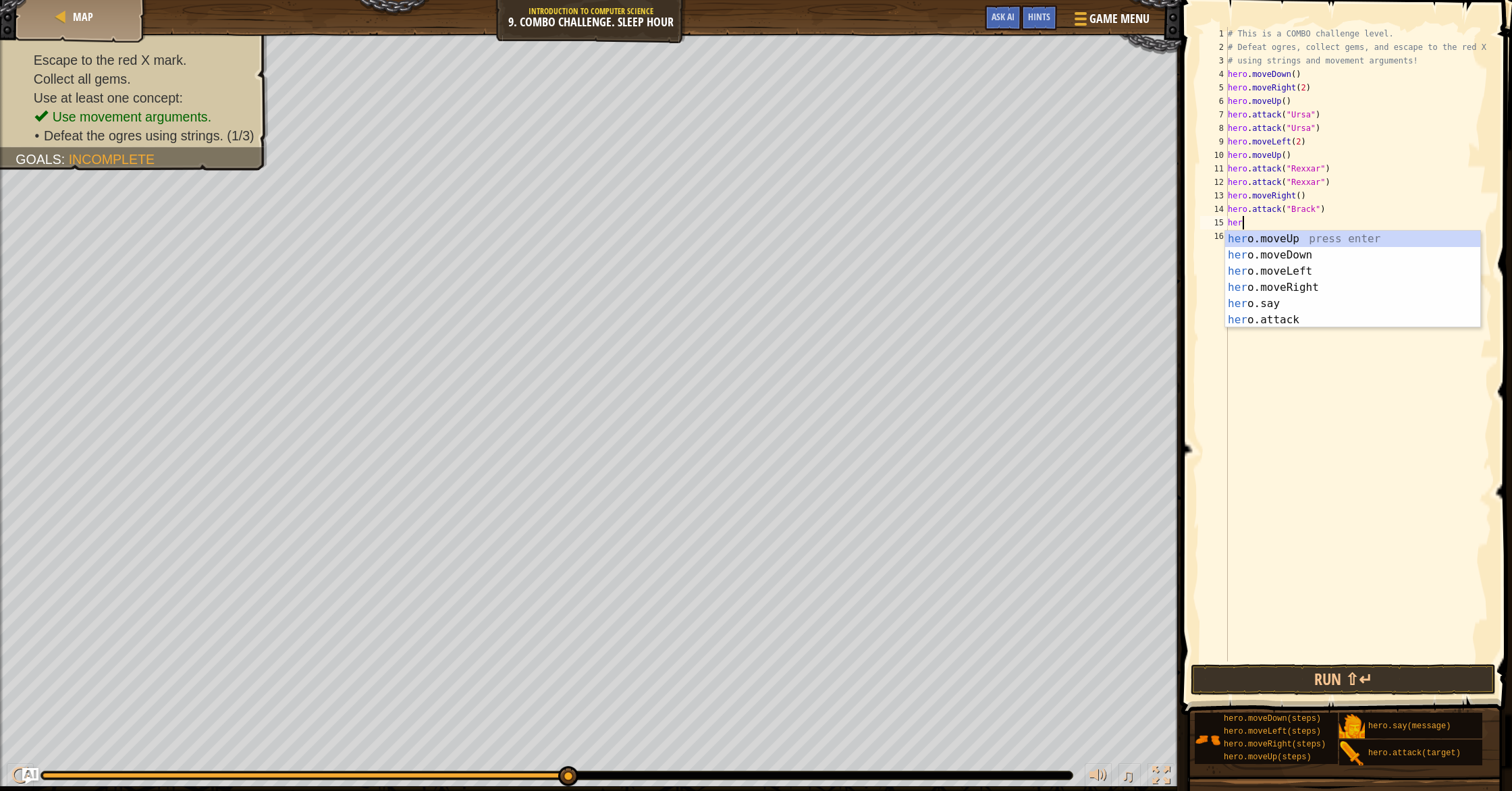
scroll to position [6, 1]
drag, startPoint x: 1283, startPoint y: 318, endPoint x: 1283, endPoint y: 309, distance: 9.0
click at [809, 317] on div "her o.moveUp press enter her o.moveDown press enter her o.moveLeft press enter …" at bounding box center [1353, 296] width 255 height 130
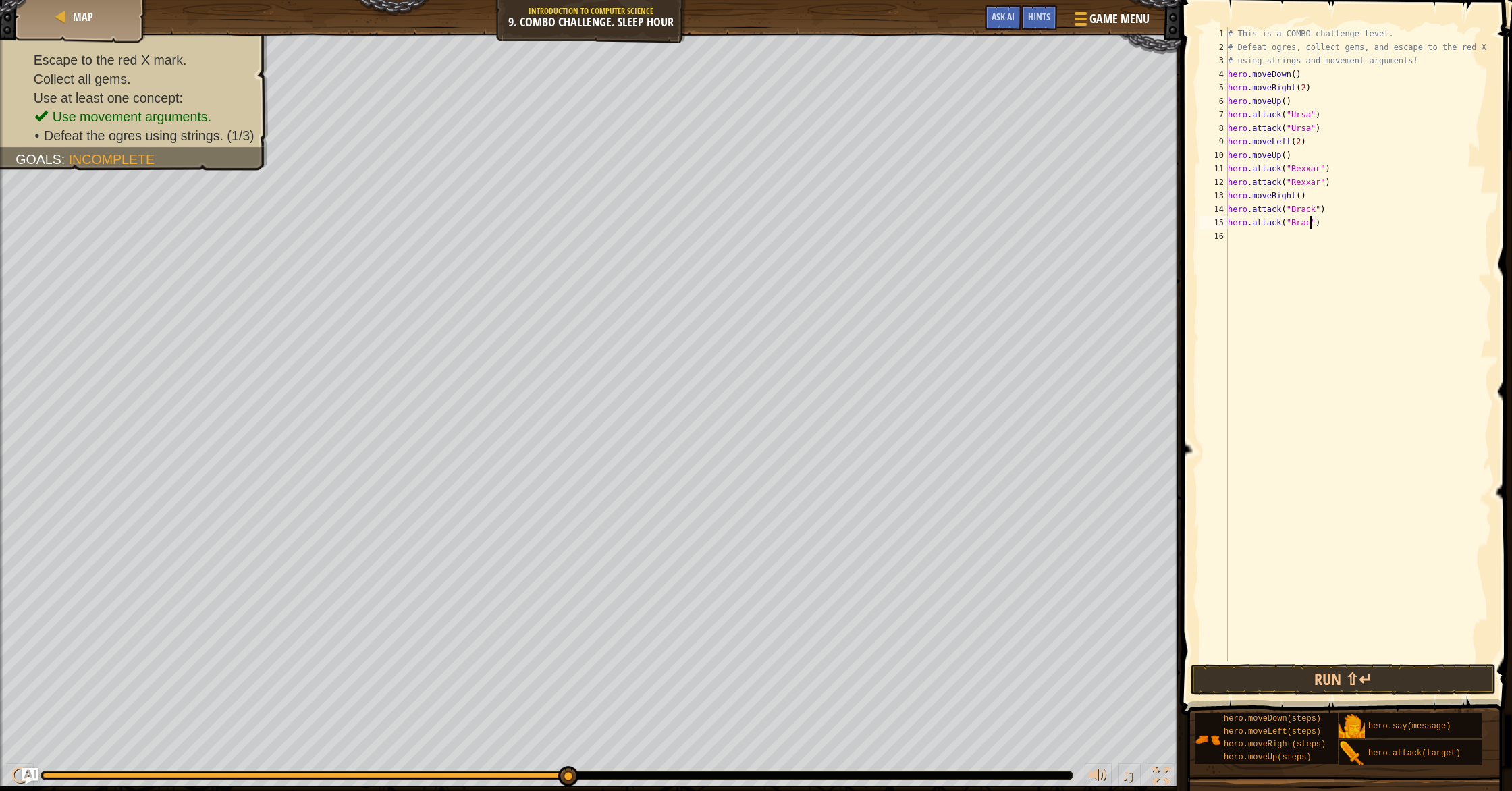
type textarea "hero.attack("Brack")"
click at [809, 239] on div "# This is a COMBO challenge level. # Defeat ogres, collect gems, and escape to …" at bounding box center [1359, 357] width 267 height 661
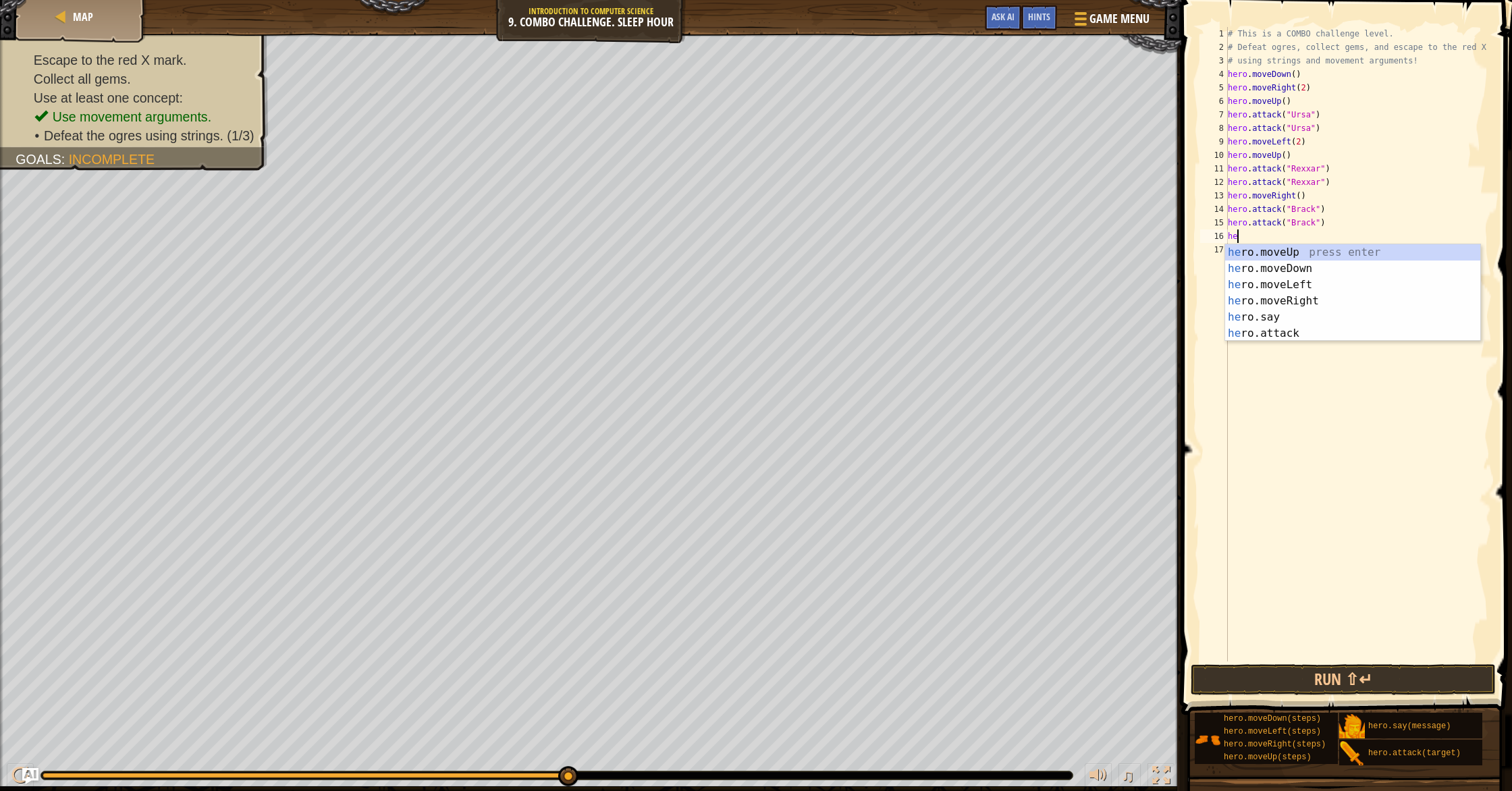
type textarea "her"
click at [809, 299] on div "her o.moveUp press enter her o.moveDown press enter her o.moveLeft press enter …" at bounding box center [1353, 309] width 255 height 130
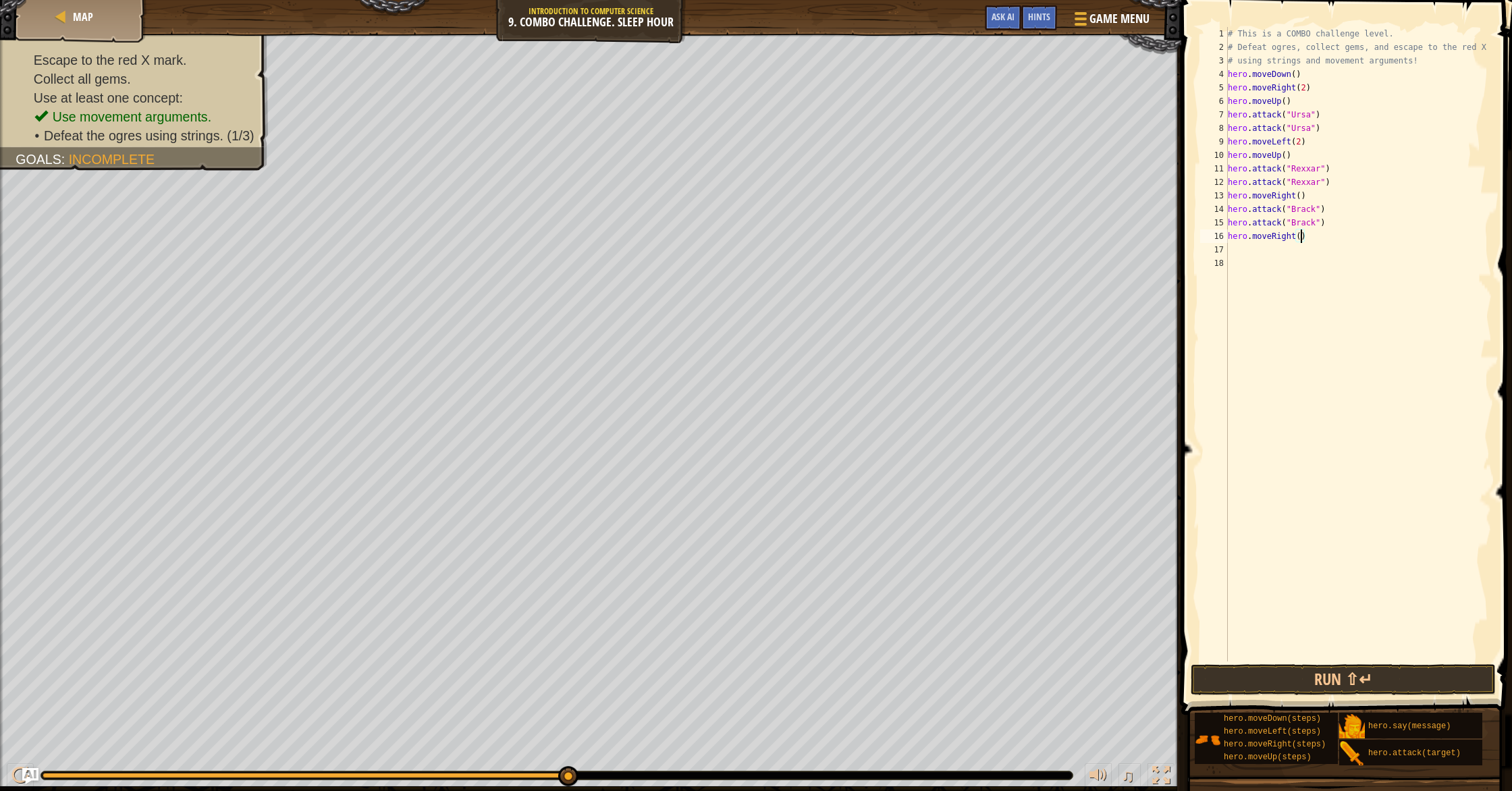
drag, startPoint x: 1299, startPoint y: 236, endPoint x: 1297, endPoint y: 268, distance: 32.1
click at [809, 246] on div "# This is a COMBO challenge level. # Defeat ogres, collect gems, and escape to …" at bounding box center [1359, 357] width 267 height 661
click at [809, 673] on button "Run ⇧↵" at bounding box center [1343, 680] width 305 height 31
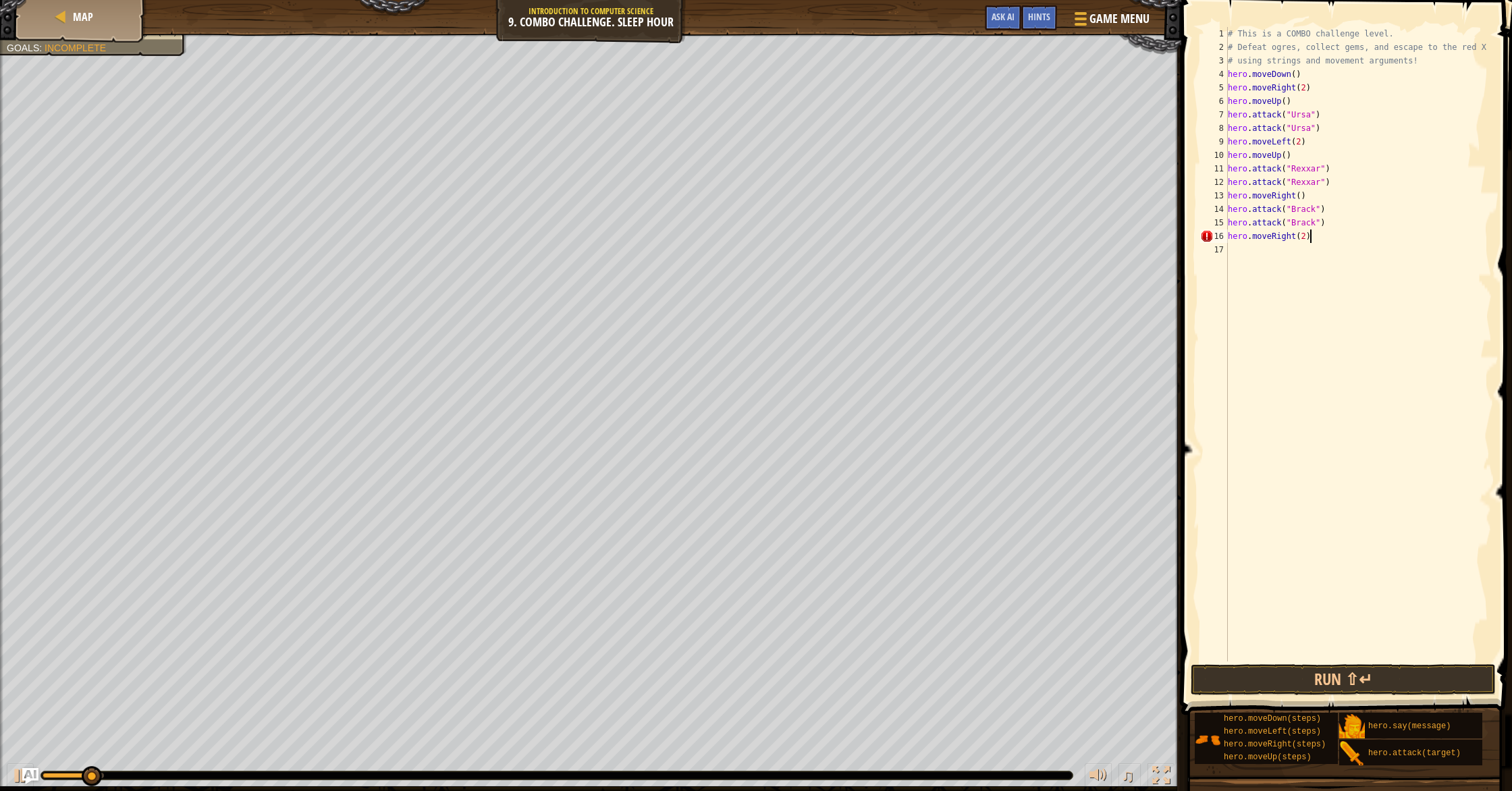
scroll to position [6, 6]
type textarea "hero.moveRight(2)"
click at [809, 671] on button "Run ⇧↵" at bounding box center [1343, 680] width 305 height 31
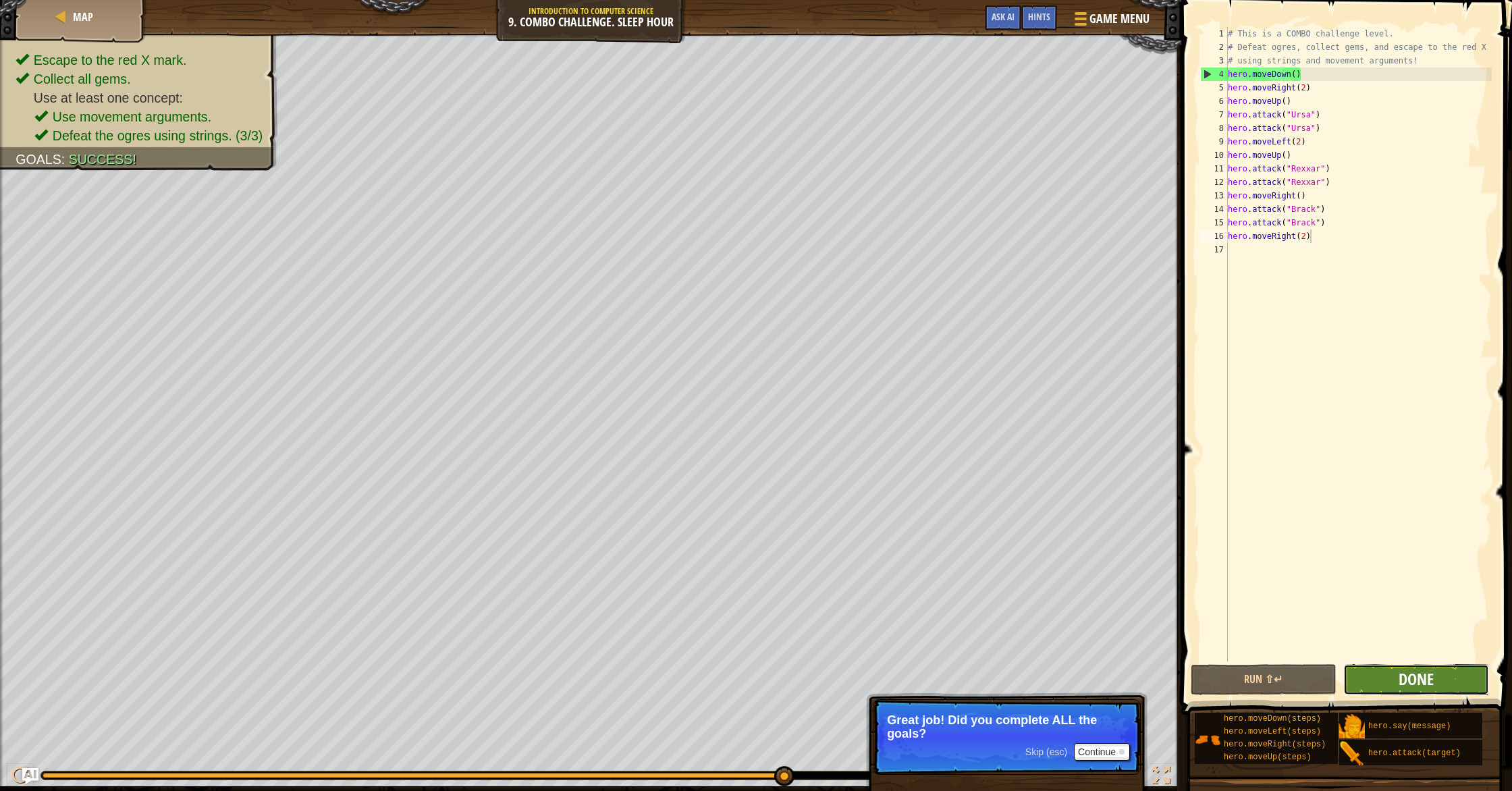
click at [809, 669] on span "Done" at bounding box center [1416, 679] width 35 height 22
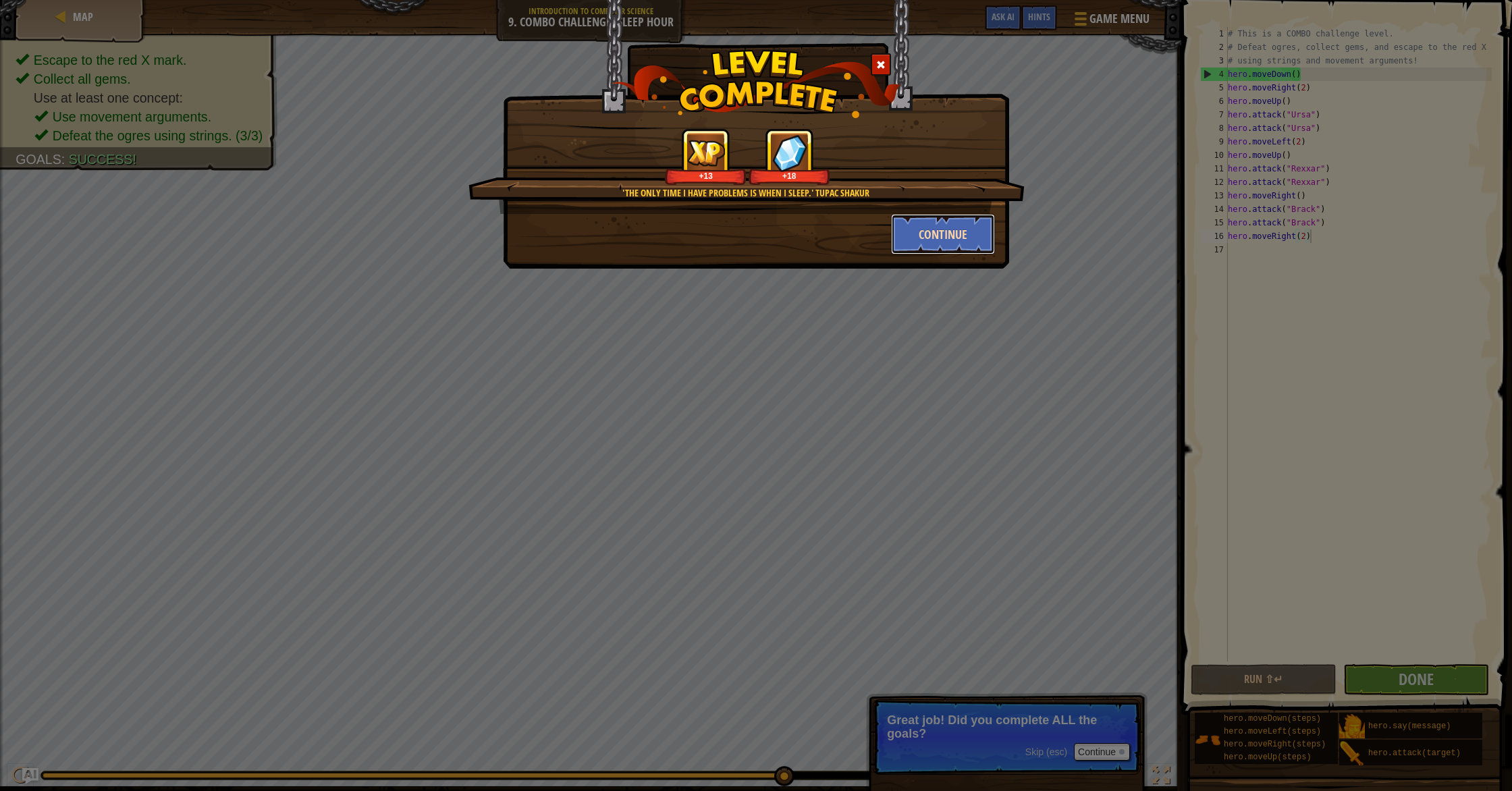
click at [809, 239] on button "Continue" at bounding box center [943, 234] width 105 height 41
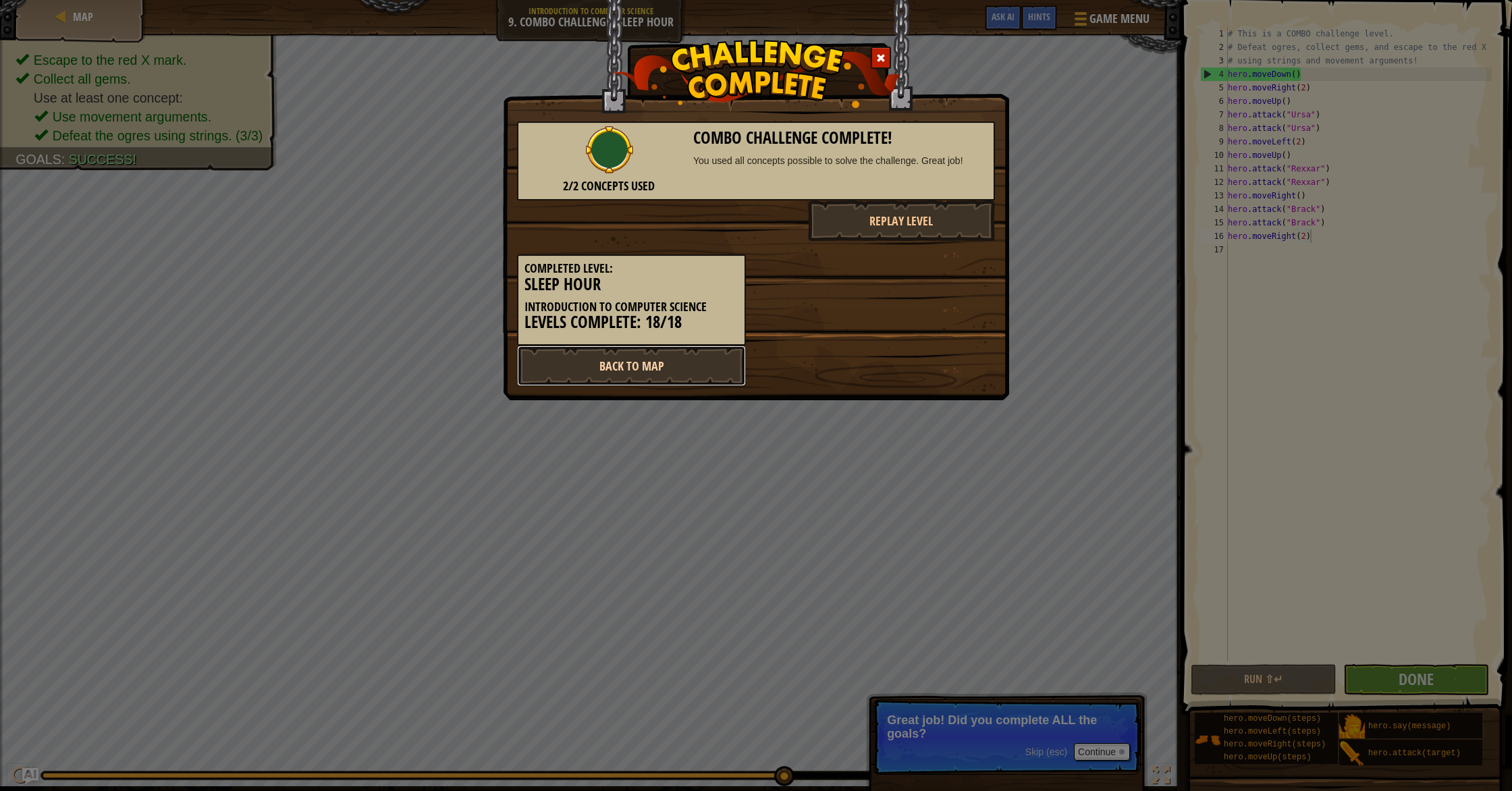
click at [723, 368] on link "Back to Map" at bounding box center [631, 366] width 229 height 41
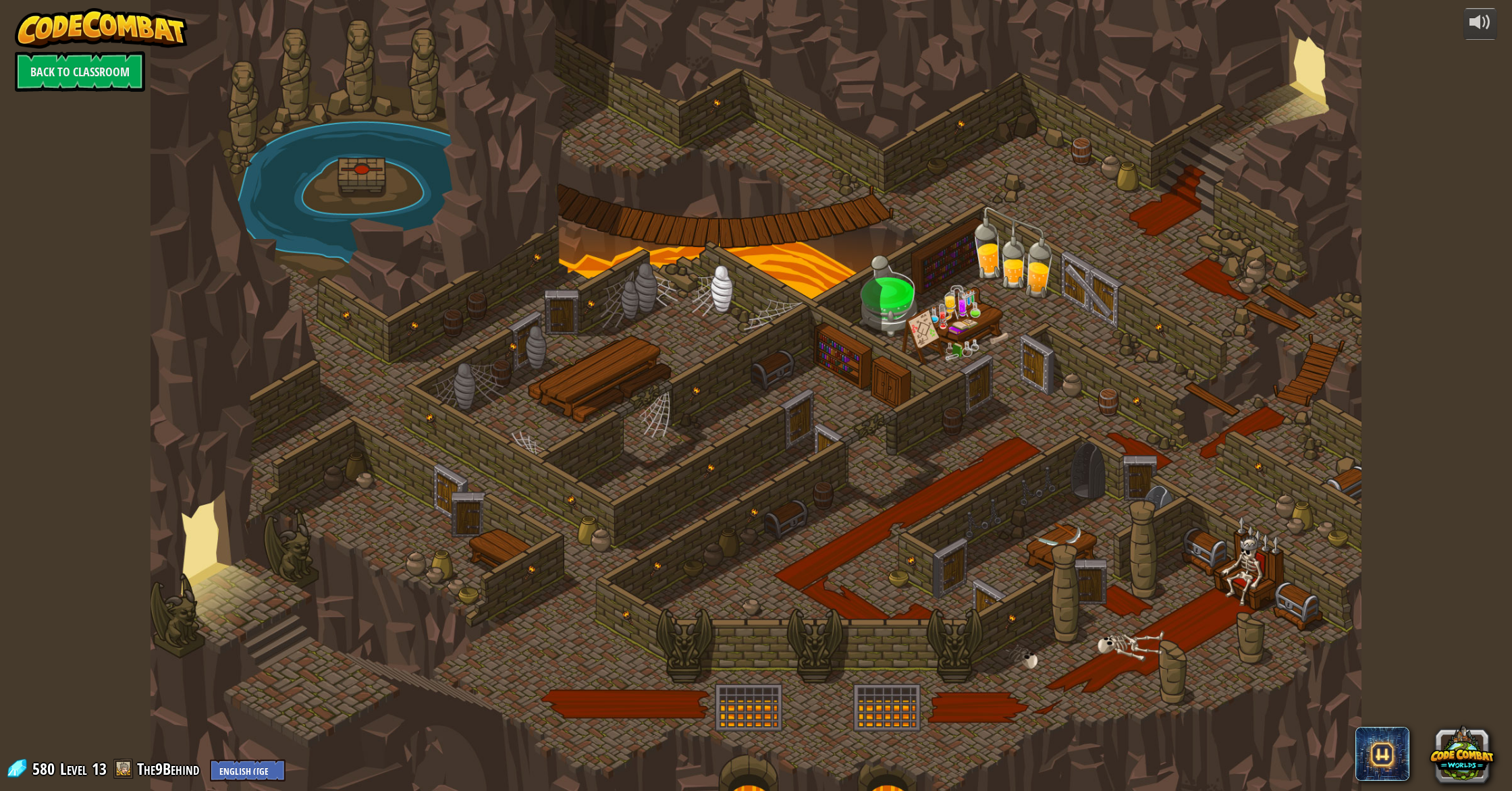
click at [592, 539] on div at bounding box center [756, 395] width 1211 height 791
click at [597, 532] on div at bounding box center [756, 395] width 1211 height 791
click at [124, 77] on link "Back to Classroom" at bounding box center [80, 71] width 131 height 41
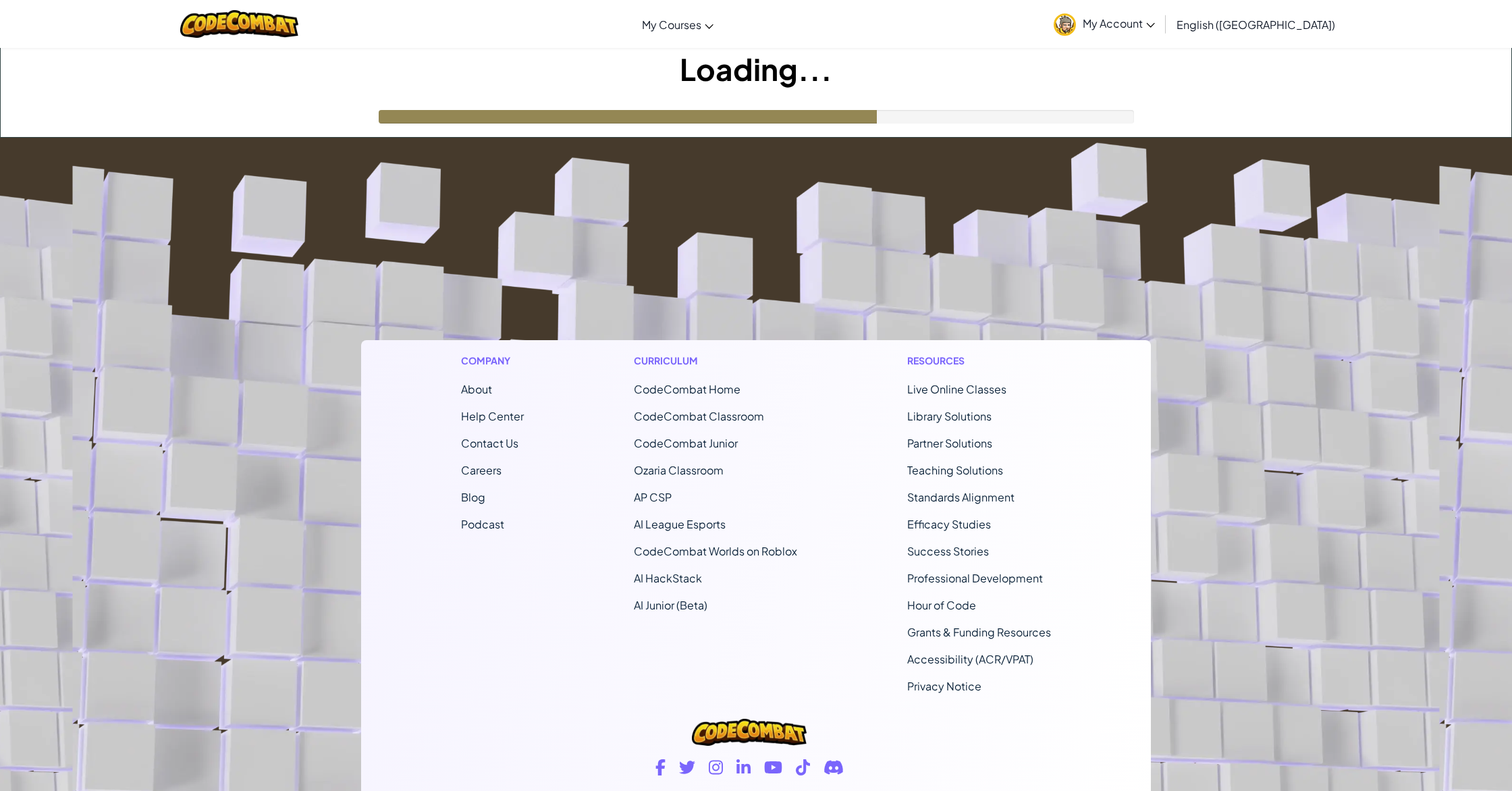
scroll to position [6, 0]
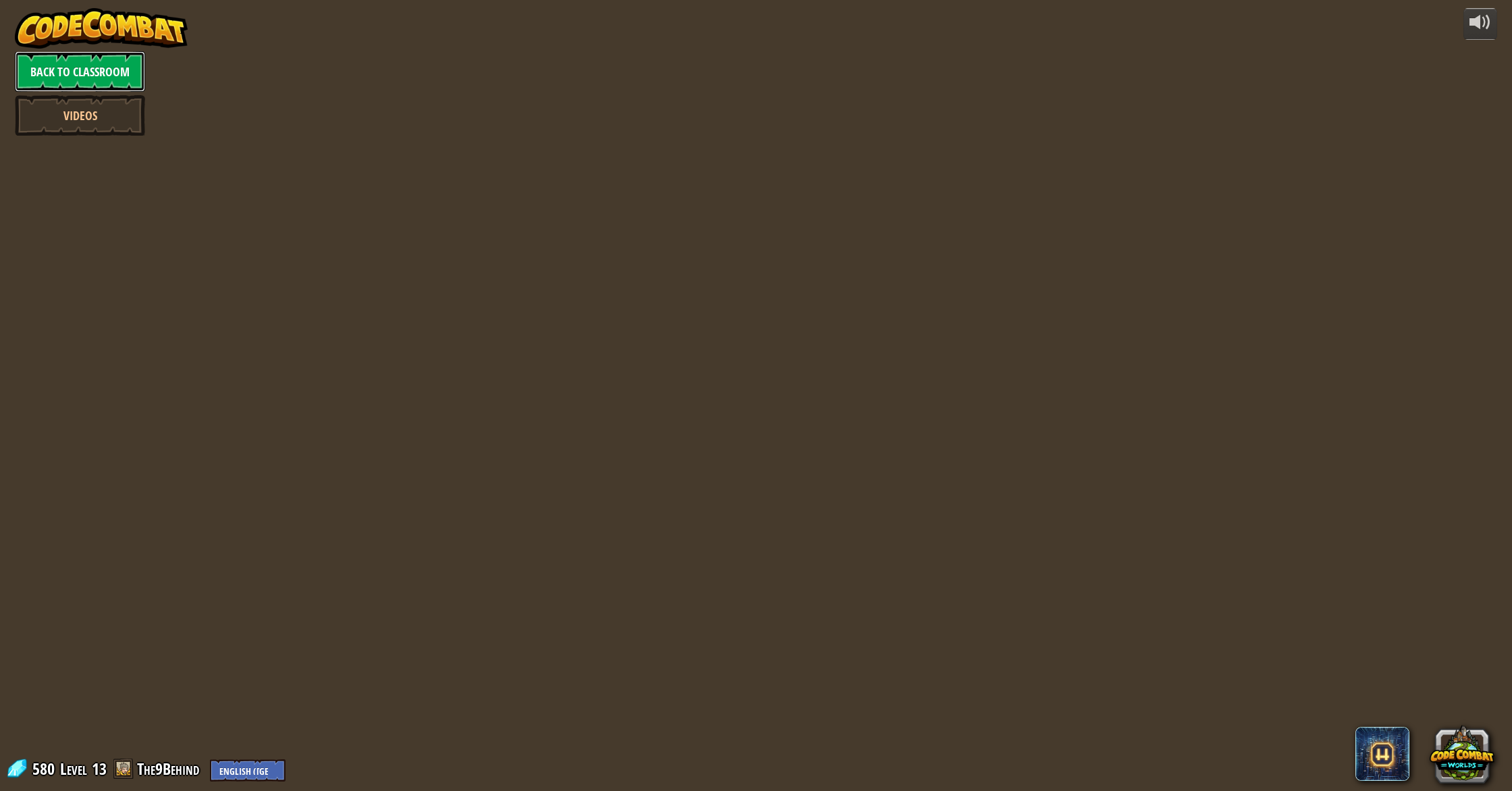
click at [80, 78] on link "Back to Classroom" at bounding box center [80, 71] width 131 height 41
